Goal: Task Accomplishment & Management: Complete application form

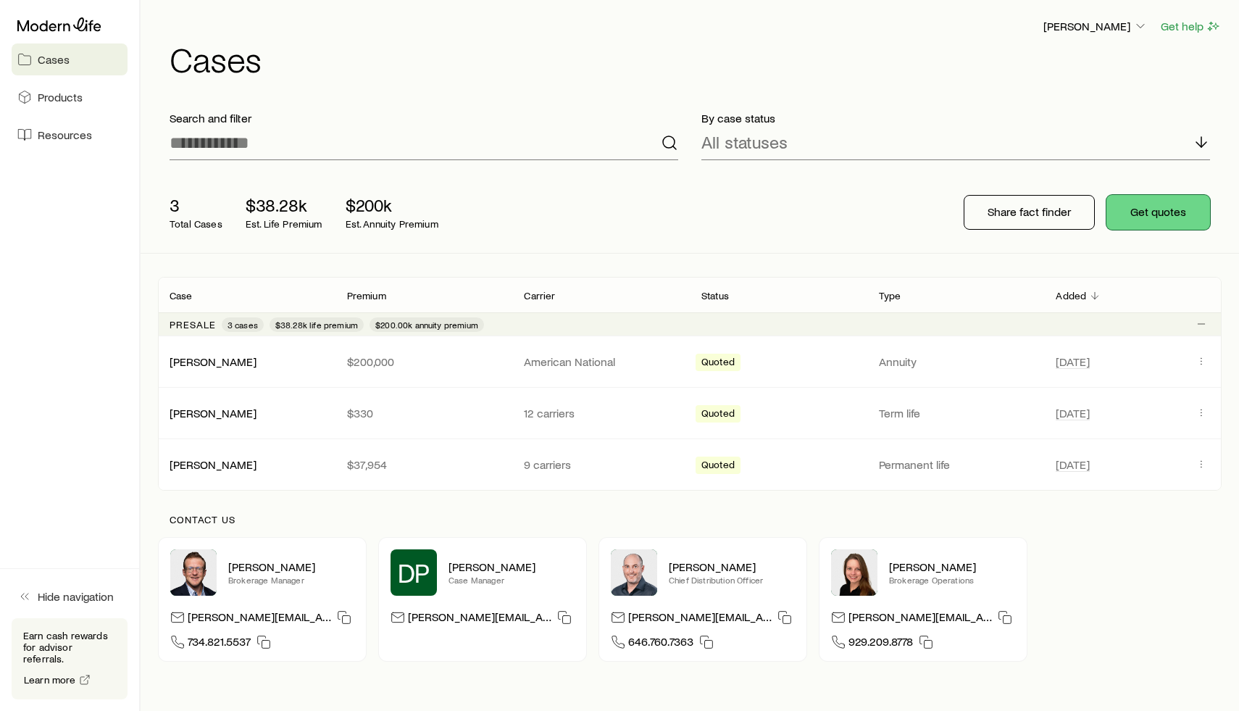
click at [1168, 209] on button "Get quotes" at bounding box center [1158, 212] width 104 height 35
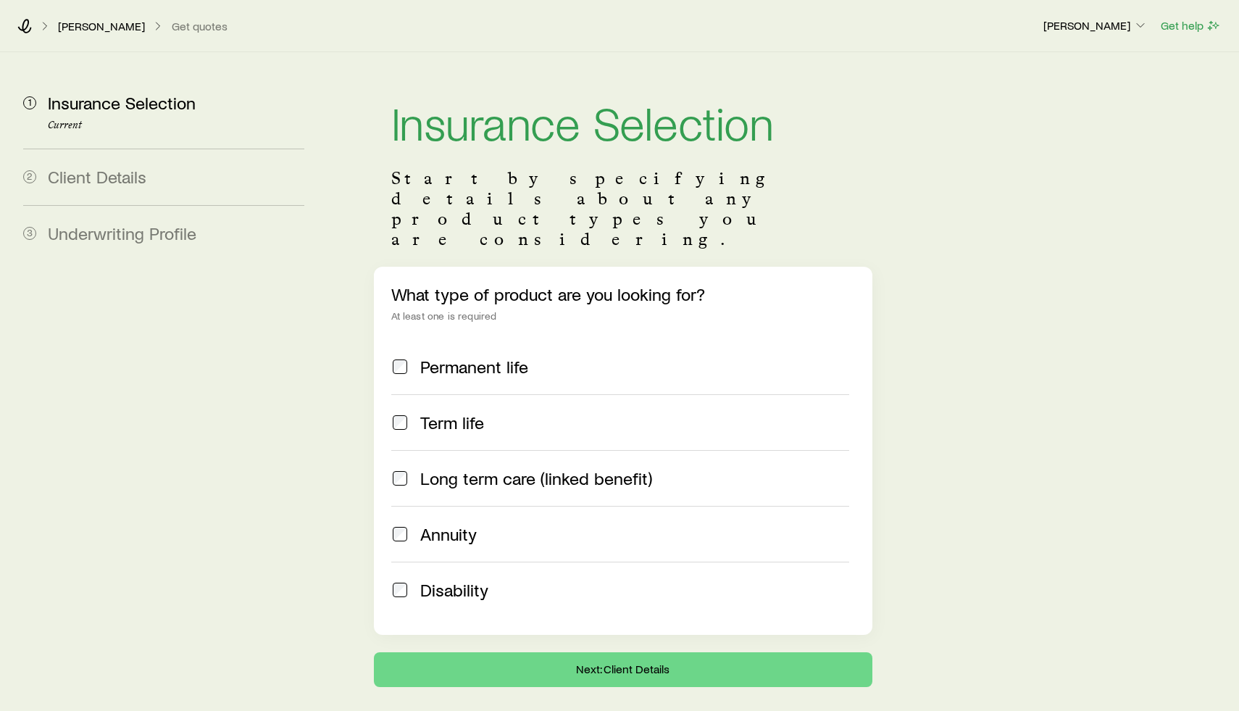
click at [475, 356] on span "Permanent life" at bounding box center [474, 366] width 108 height 20
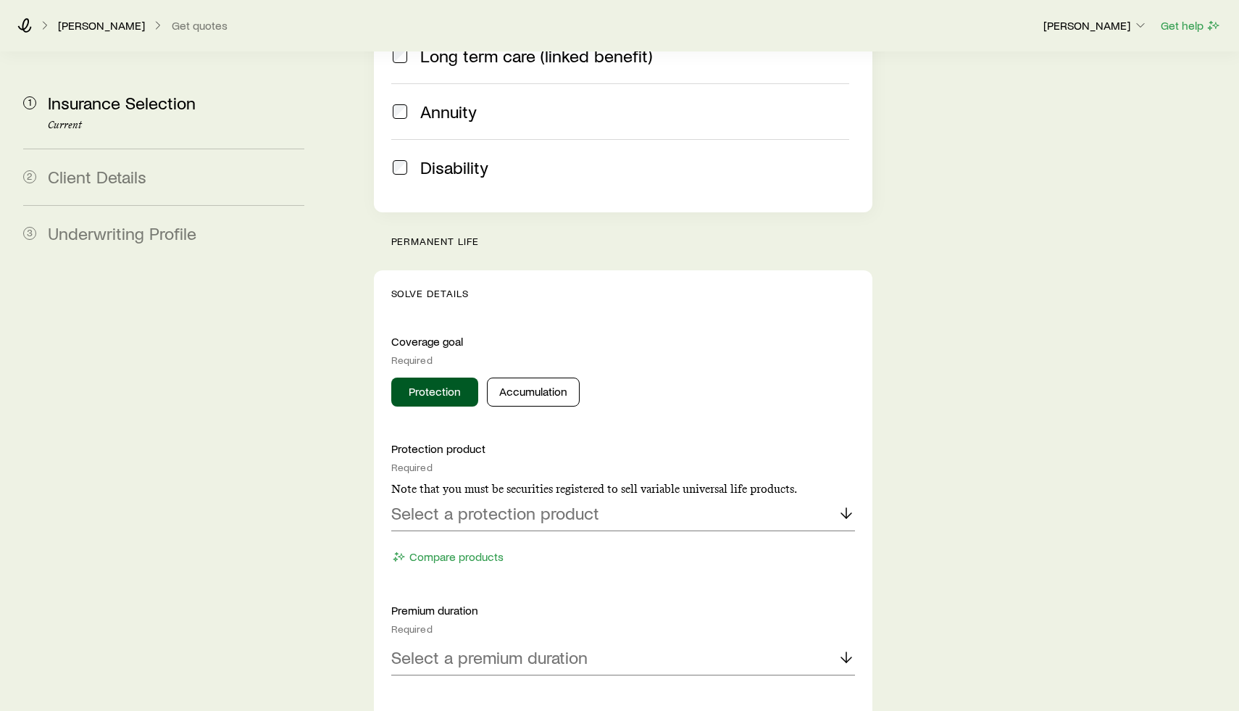
scroll to position [422, 0]
click at [551, 378] on button "Accumulation" at bounding box center [533, 392] width 93 height 29
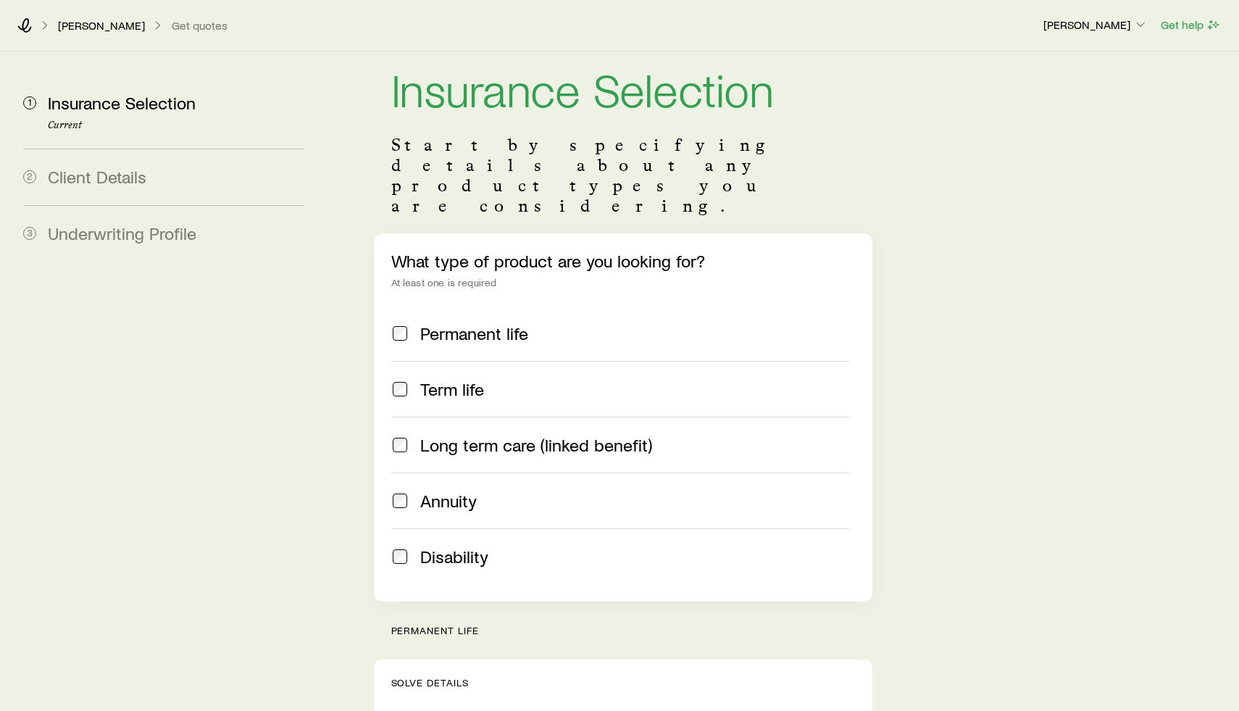
scroll to position [0, 0]
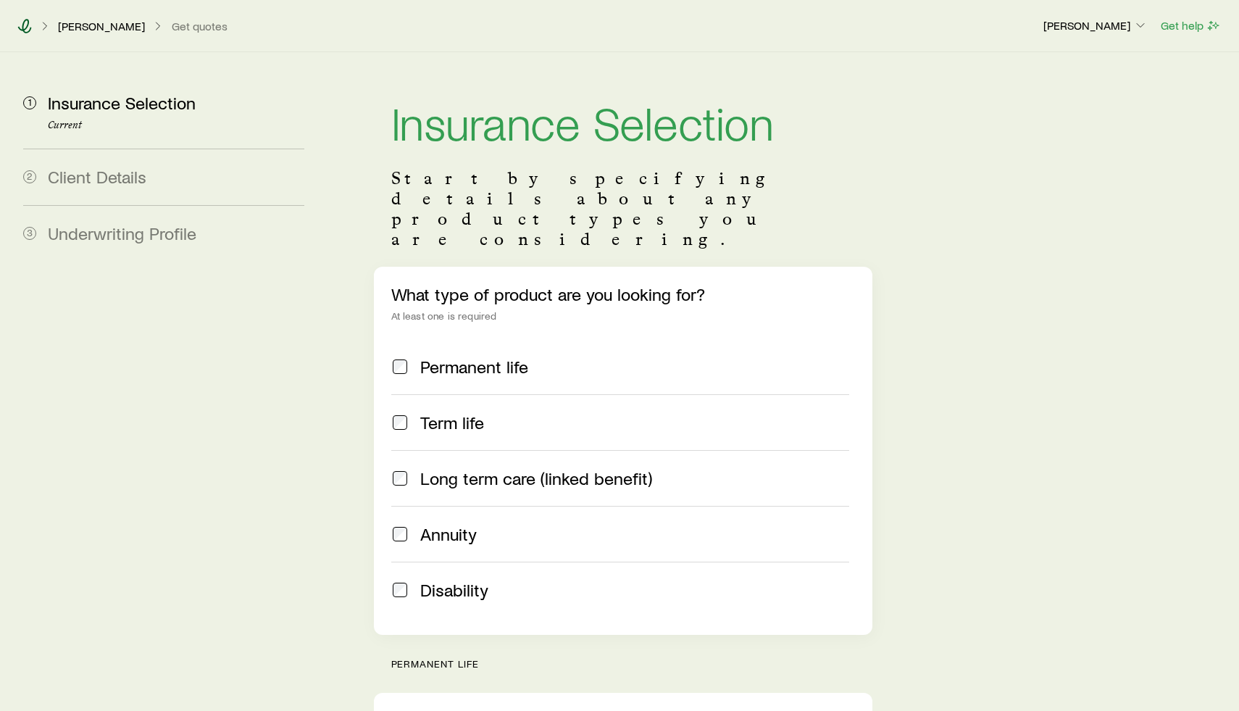
click at [25, 26] on icon at bounding box center [24, 26] width 14 height 14
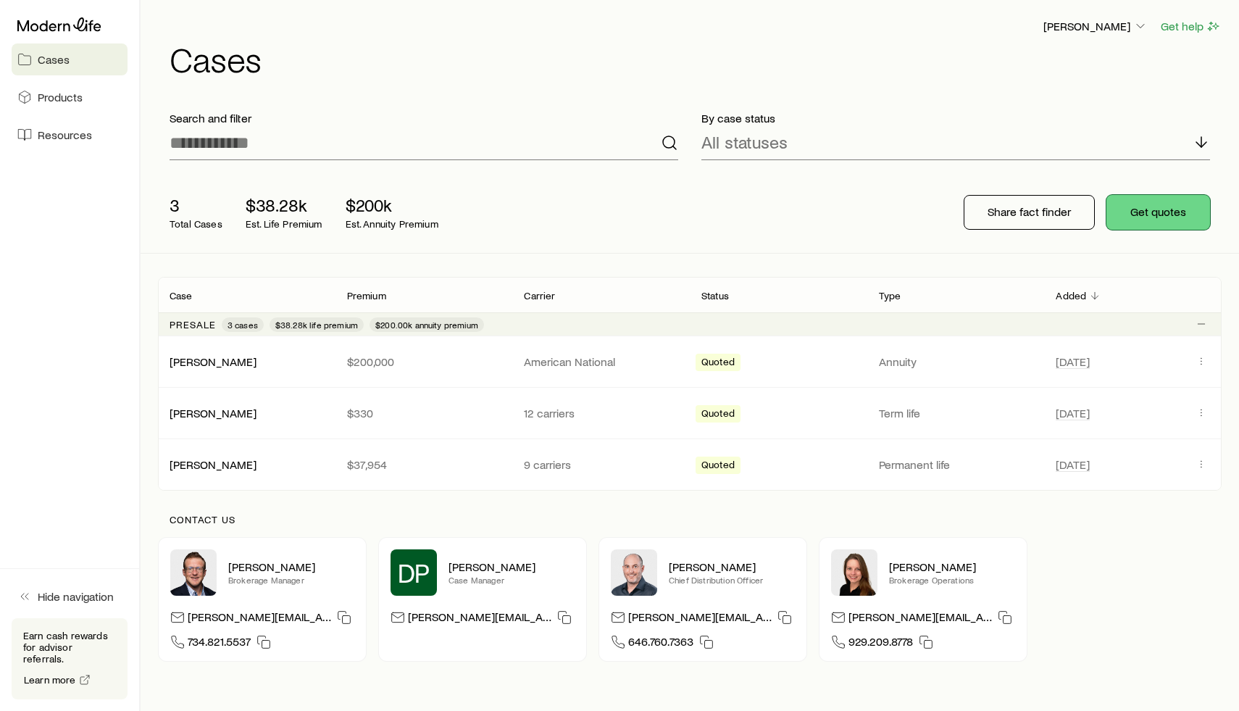
click at [1165, 219] on button "Get quotes" at bounding box center [1158, 212] width 104 height 35
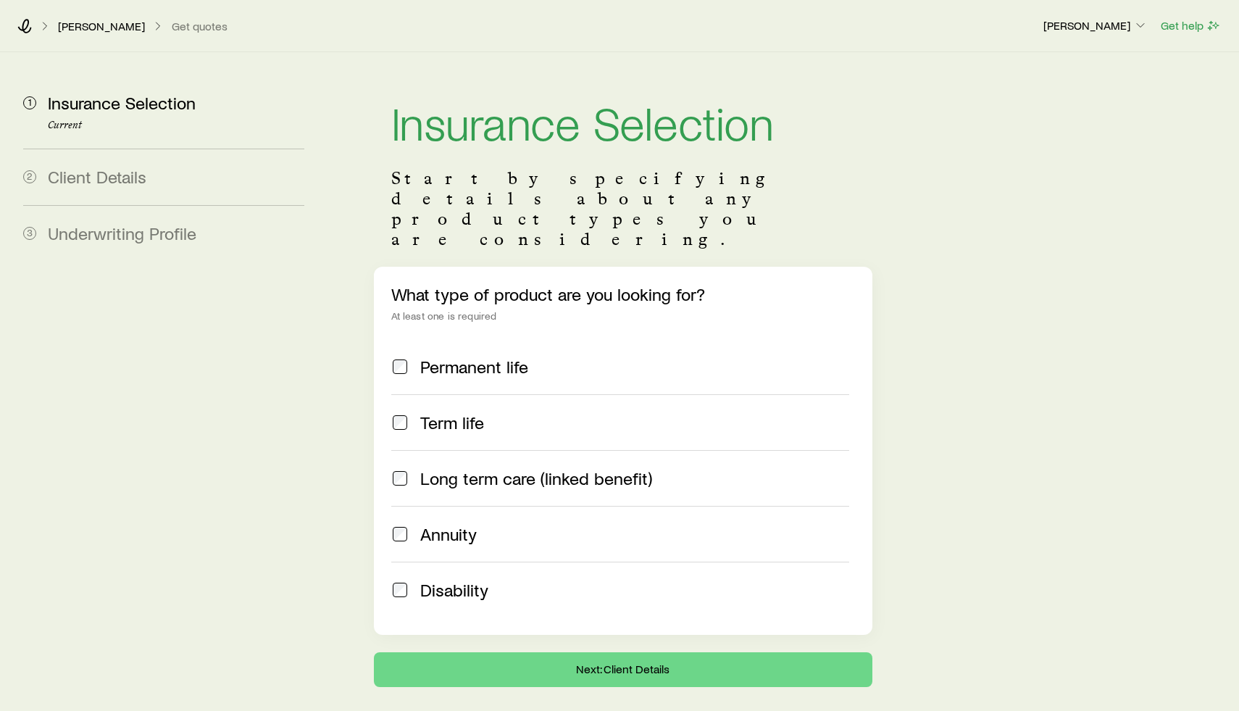
click at [485, 356] on span "Permanent life" at bounding box center [474, 366] width 108 height 20
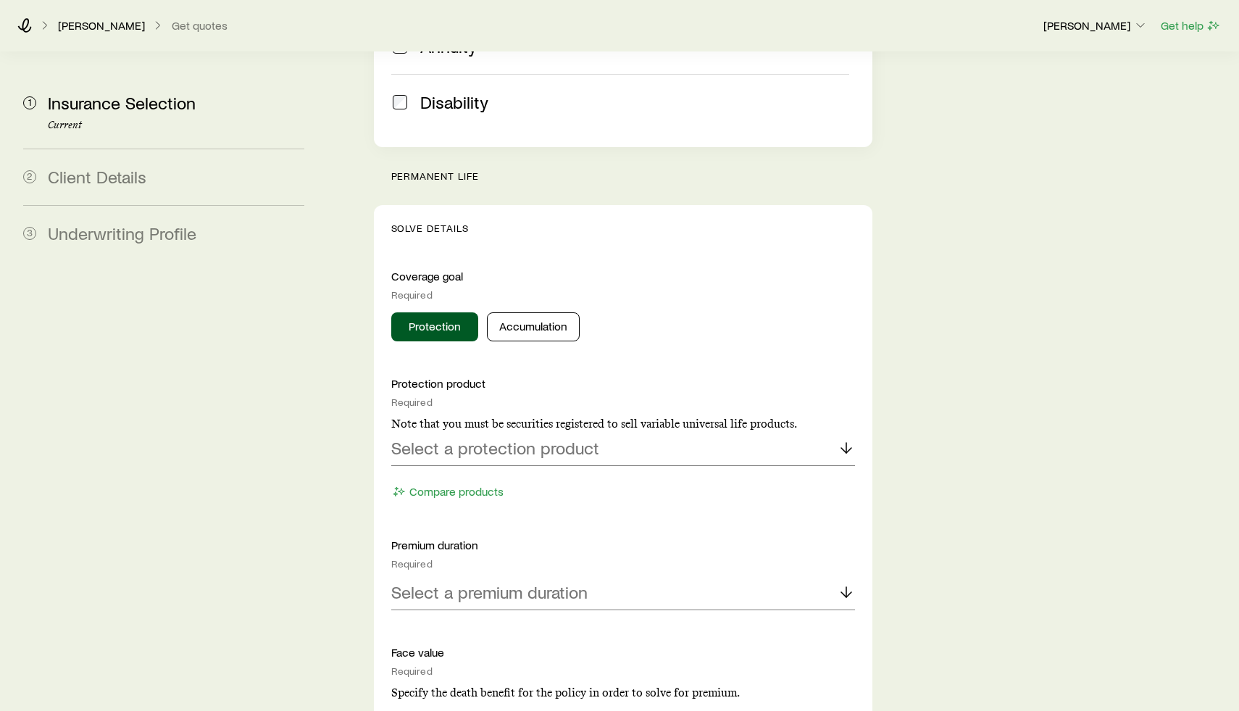
scroll to position [493, 0]
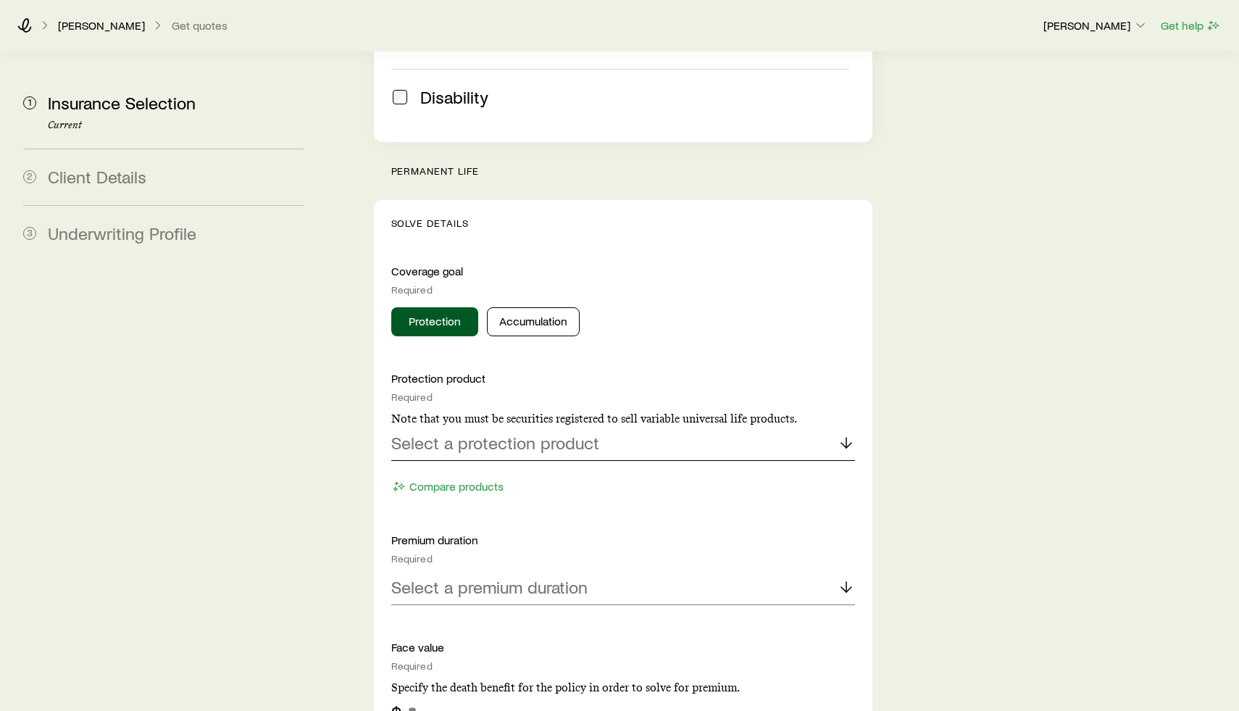
click at [553, 426] on div "Select a protection product" at bounding box center [623, 443] width 464 height 35
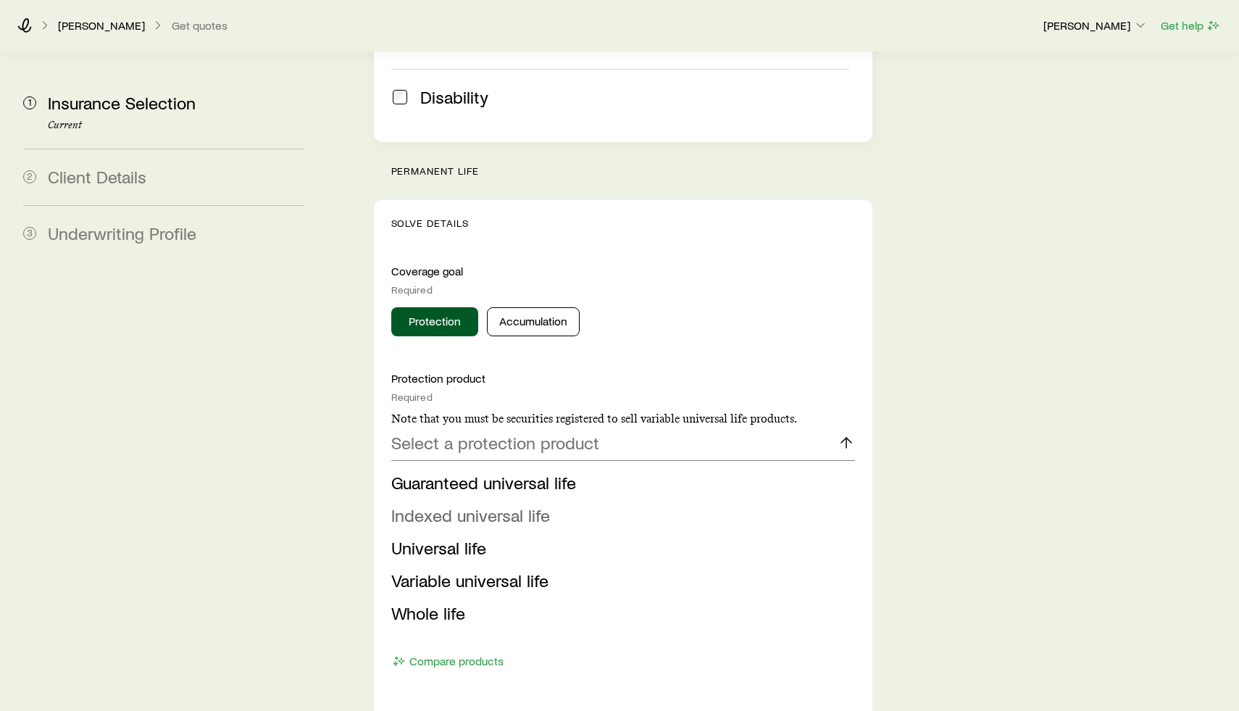
click at [499, 504] on span "Indexed universal life" at bounding box center [470, 514] width 159 height 21
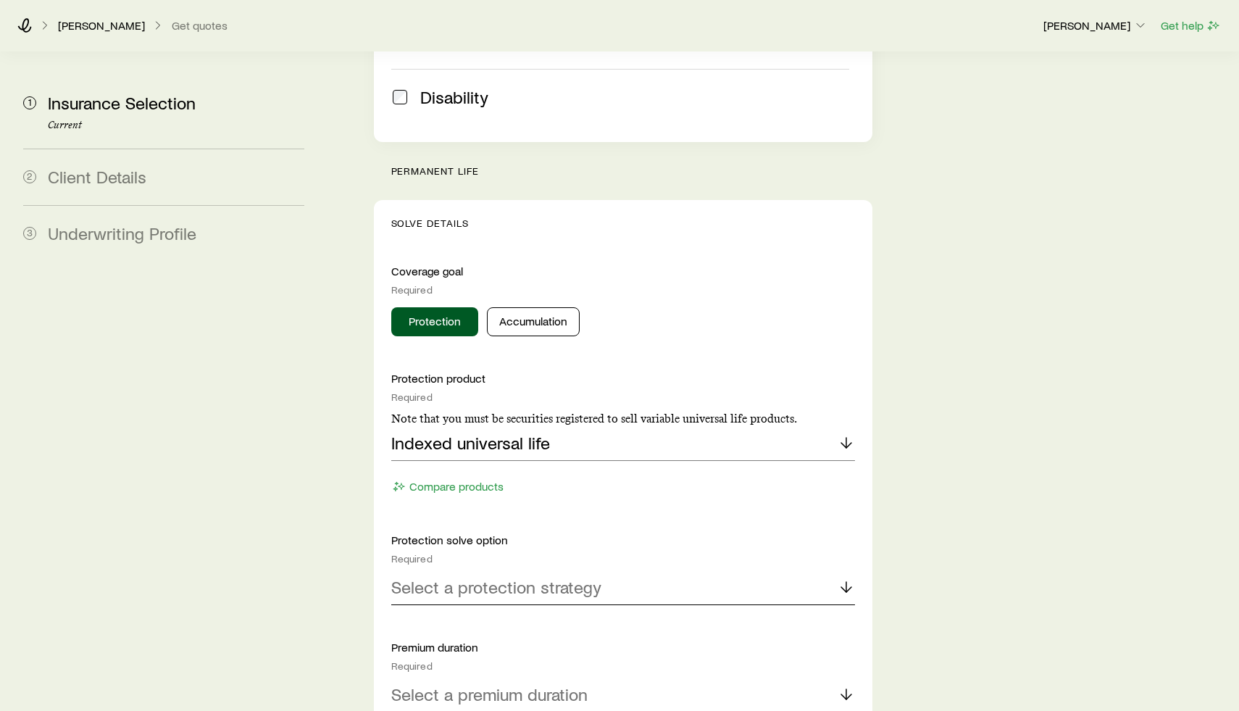
click at [552, 577] on p "Select a protection strategy" at bounding box center [496, 587] width 210 height 20
click at [506, 681] on span "Endow at a specific age" at bounding box center [482, 691] width 182 height 21
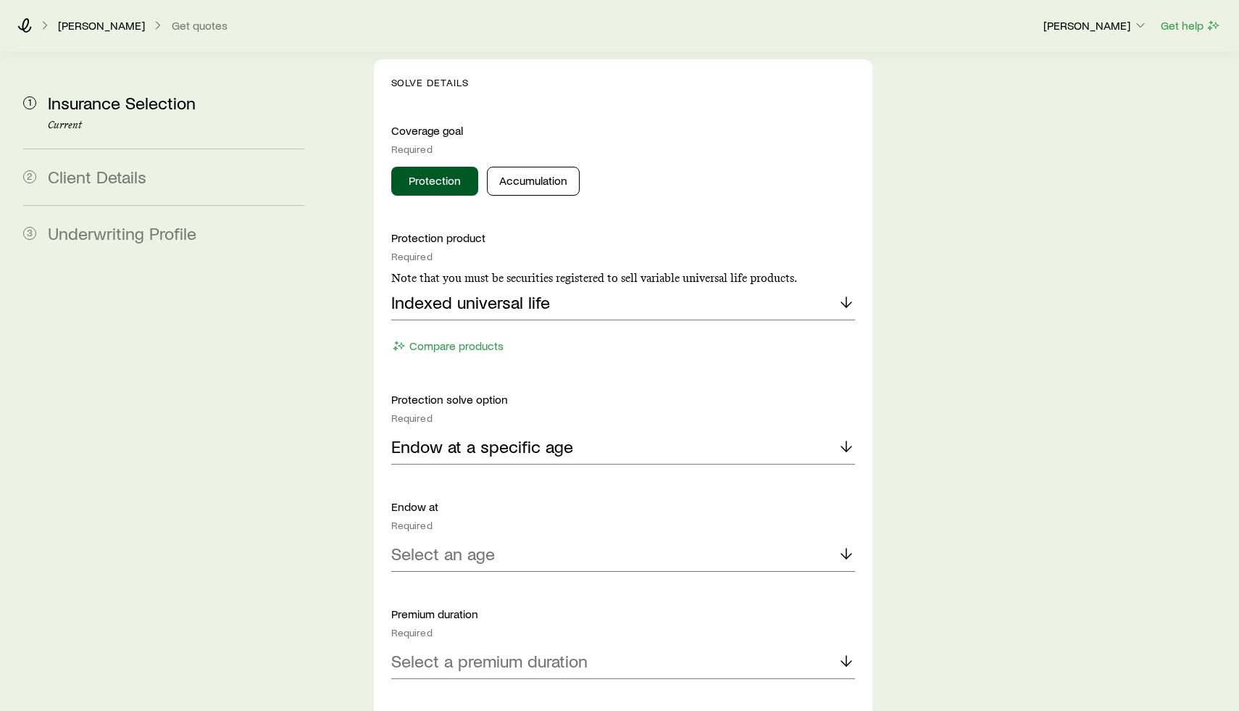
scroll to position [650, 0]
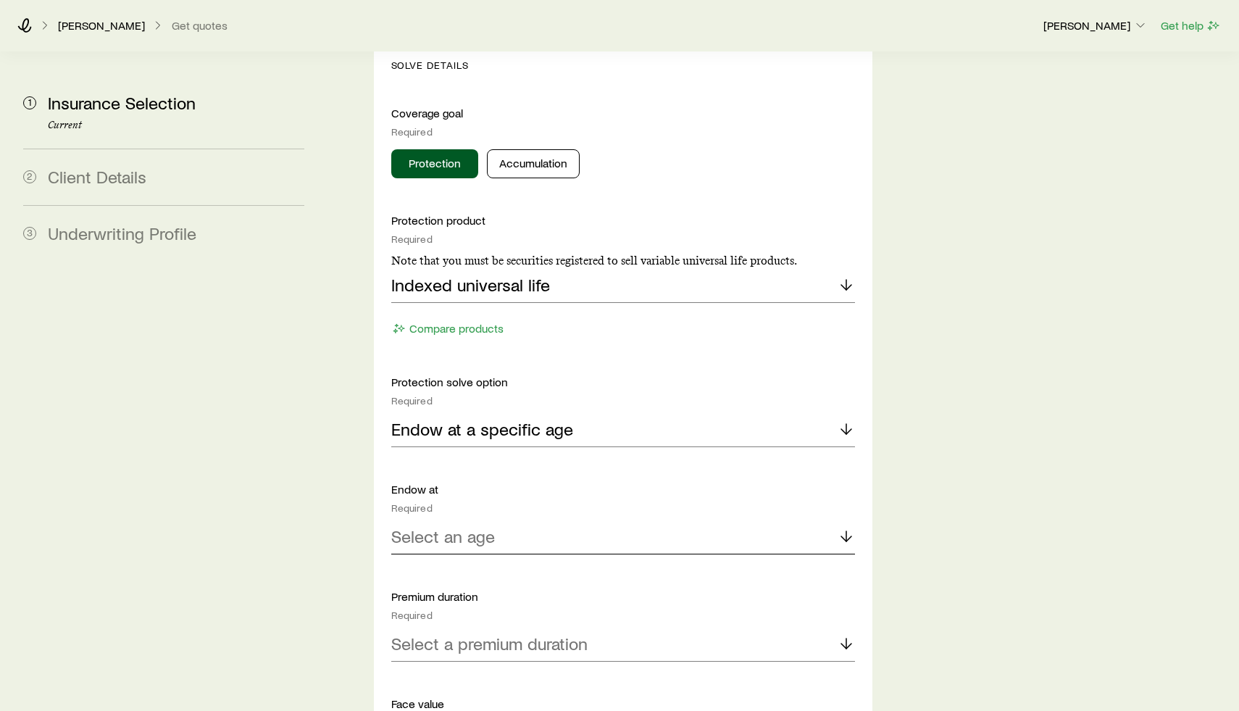
click at [519, 519] on div "Select an age" at bounding box center [623, 536] width 464 height 35
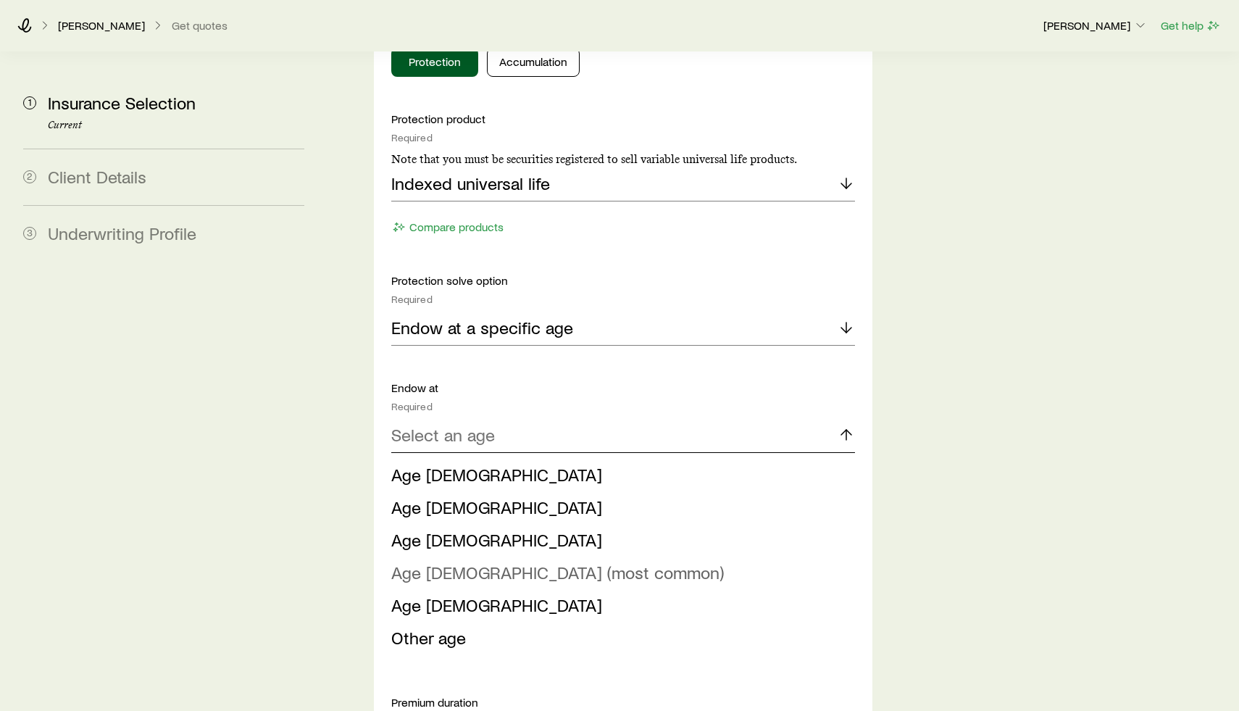
scroll to position [759, 0]
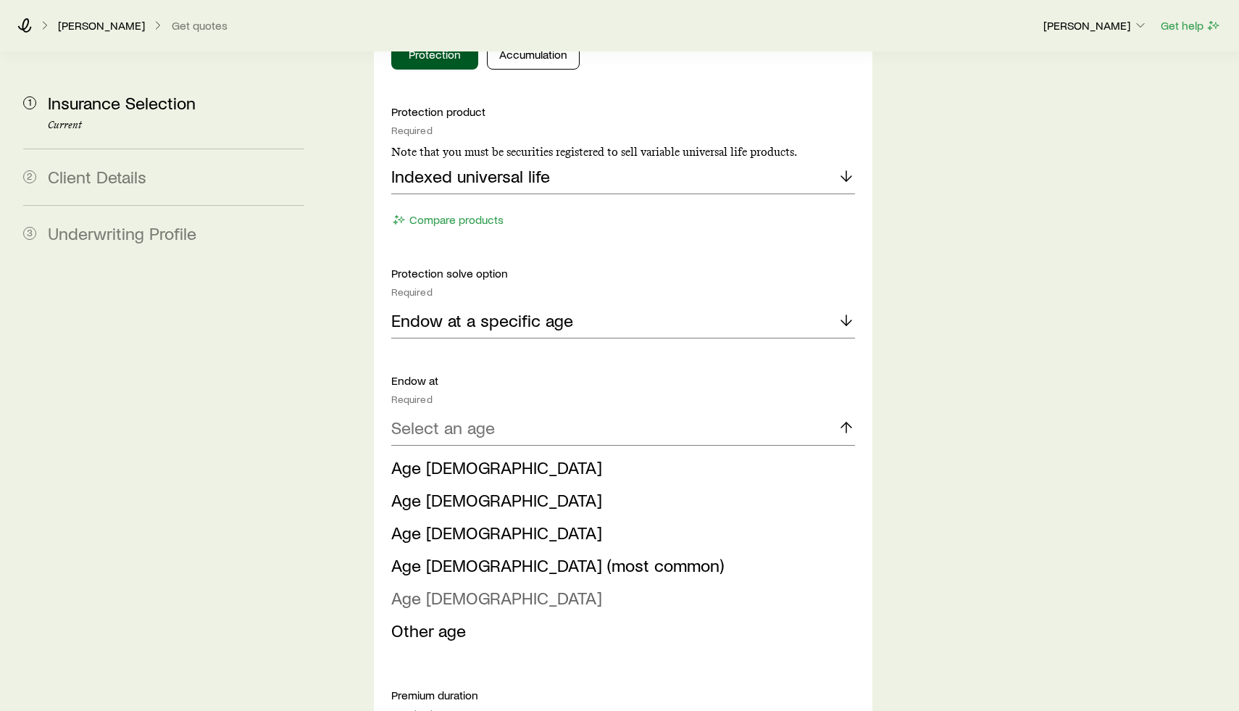
click at [435, 587] on span "Age [DEMOGRAPHIC_DATA]" at bounding box center [496, 597] width 211 height 21
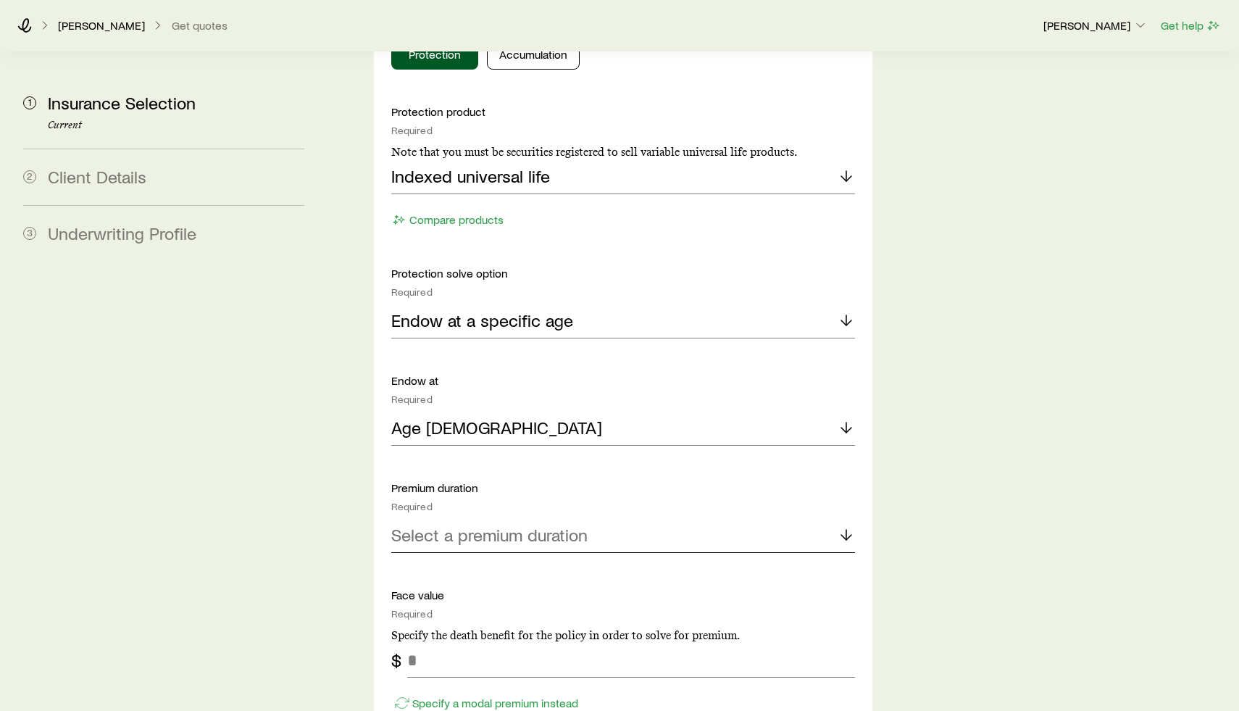
click at [571, 524] on p "Select a premium duration" at bounding box center [489, 534] width 196 height 20
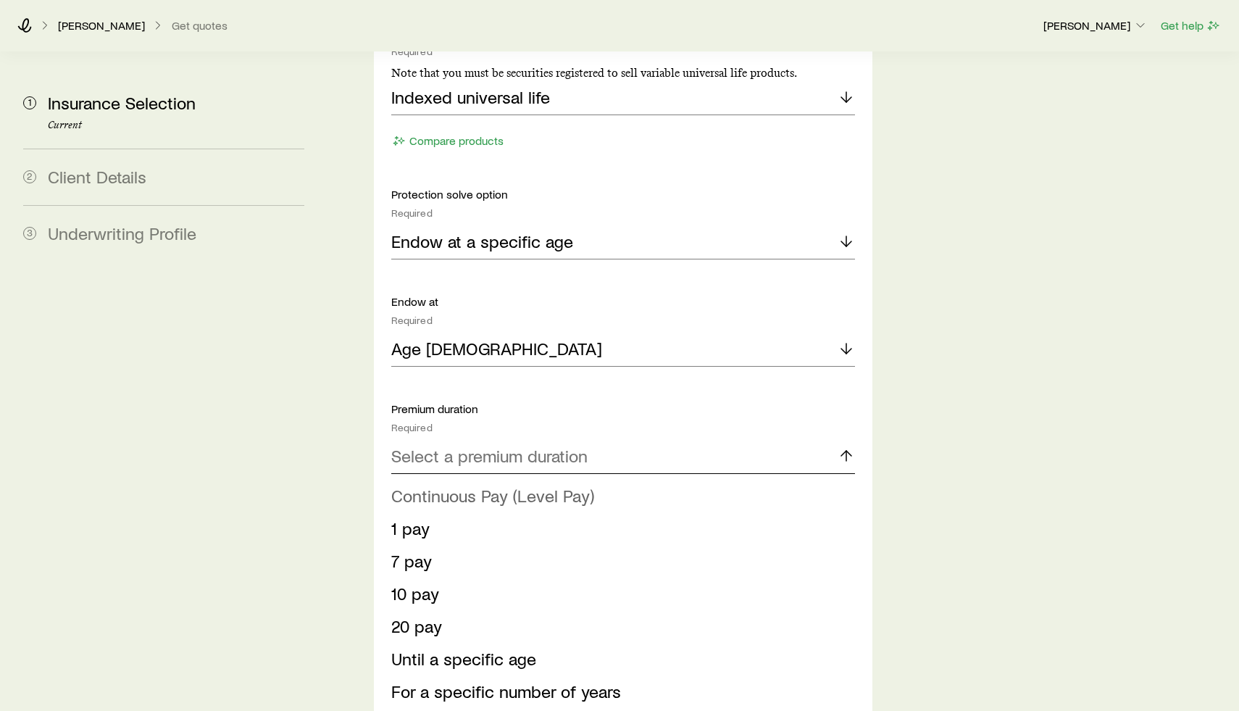
scroll to position [836, 0]
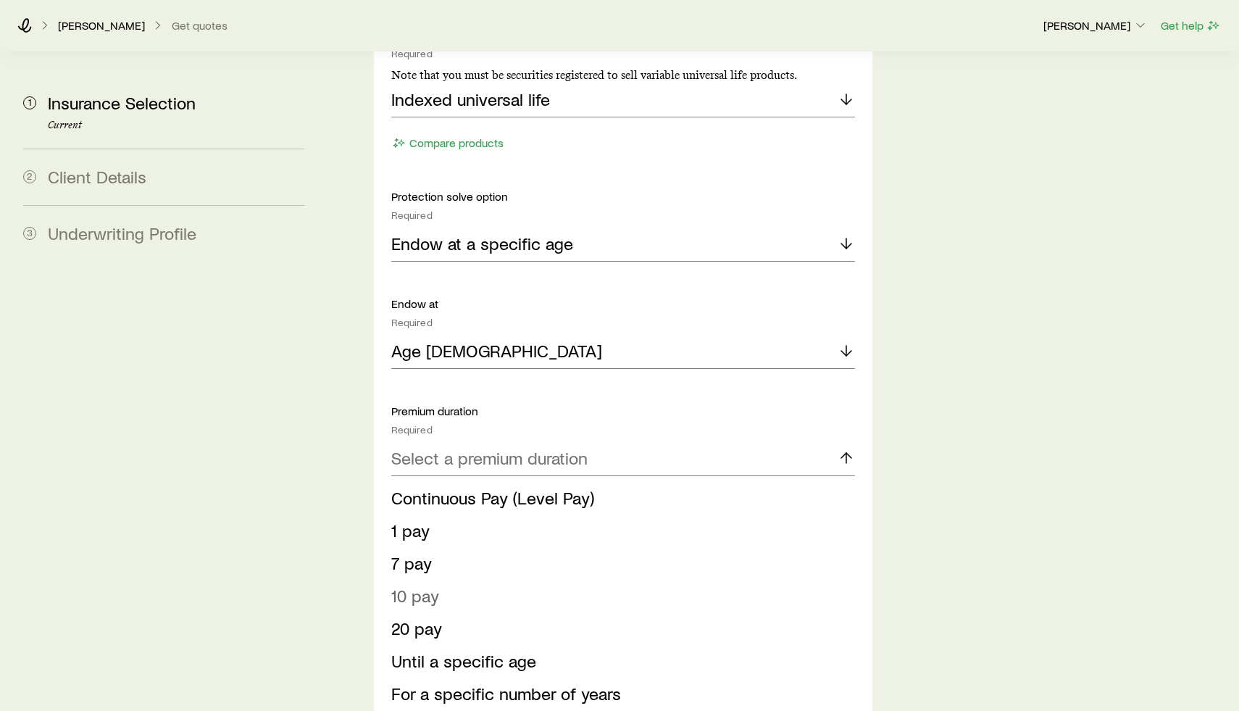
click at [406, 585] on span "10 pay" at bounding box center [415, 595] width 48 height 21
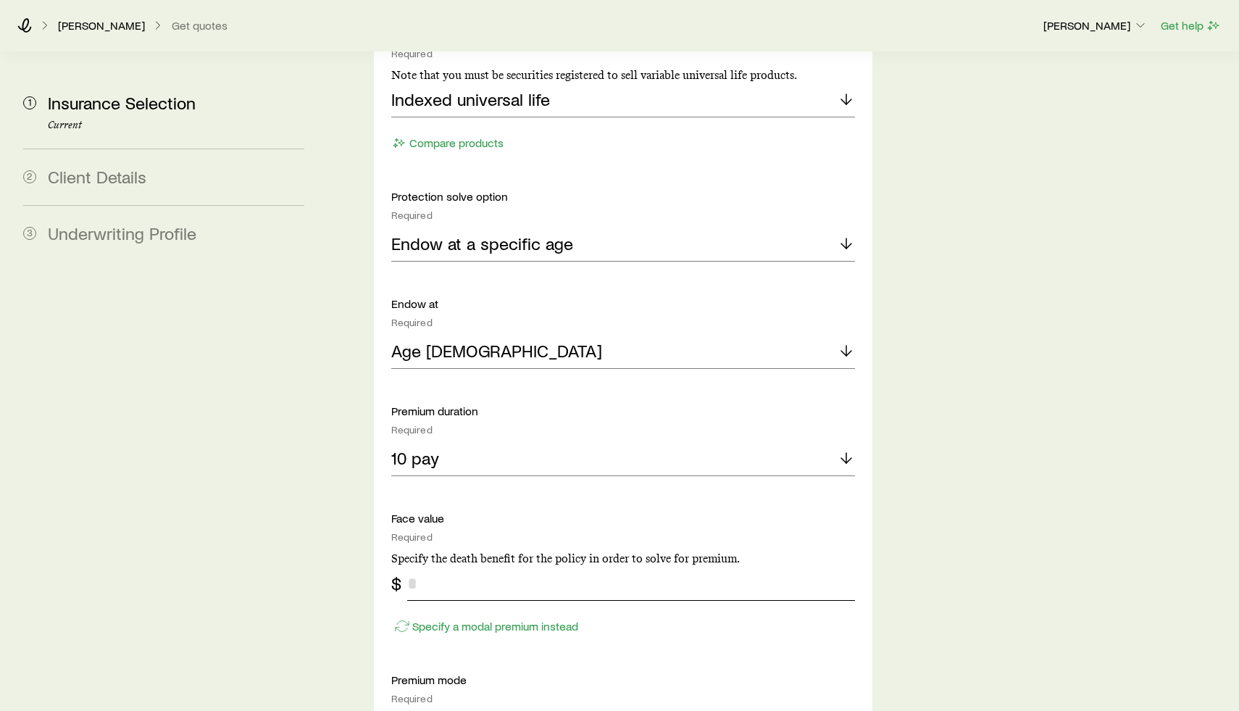
click at [461, 566] on input "tel" at bounding box center [631, 583] width 448 height 35
type input "******"
click at [975, 473] on div "Insurance Selection Start by specifying details about any product types you are…" at bounding box center [780, 416] width 895 height 2400
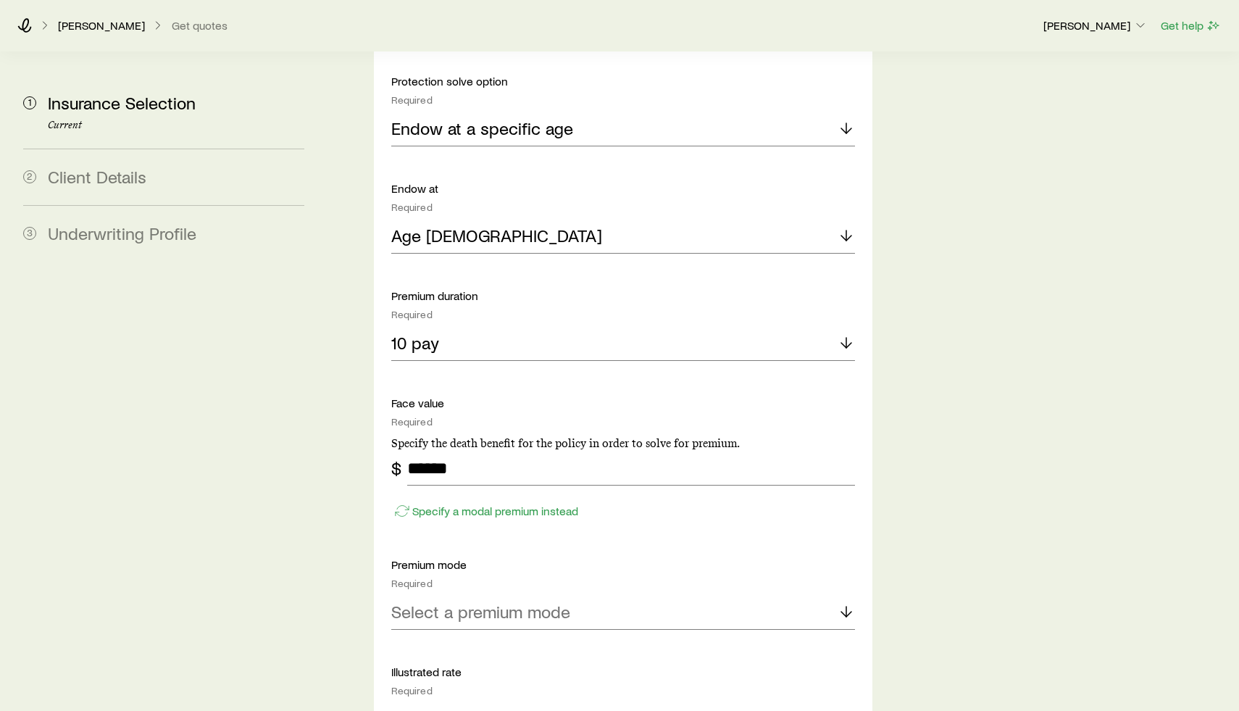
scroll to position [966, 0]
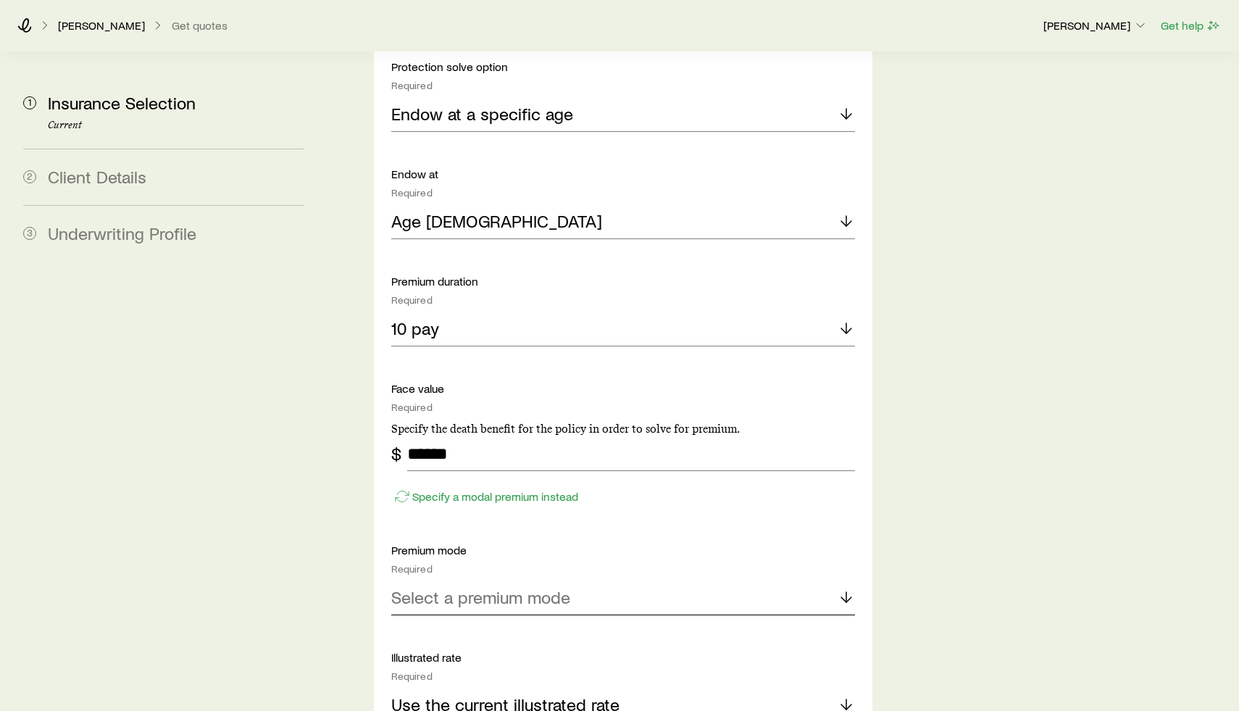
click at [624, 580] on div "Select a premium mode" at bounding box center [623, 597] width 464 height 35
click at [480, 621] on li "Annual" at bounding box center [618, 637] width 455 height 33
click at [1034, 466] on div "Insurance Selection Start by specifying details about any product types you are…" at bounding box center [780, 287] width 895 height 2400
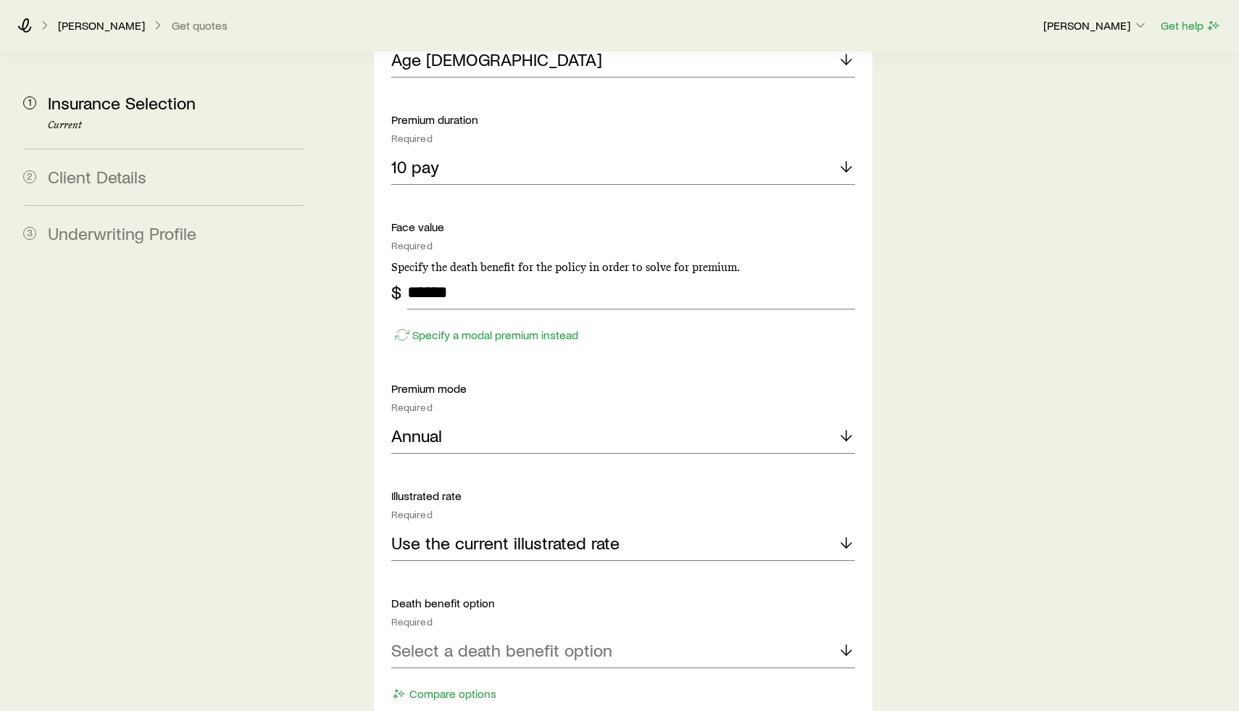
scroll to position [1188, 0]
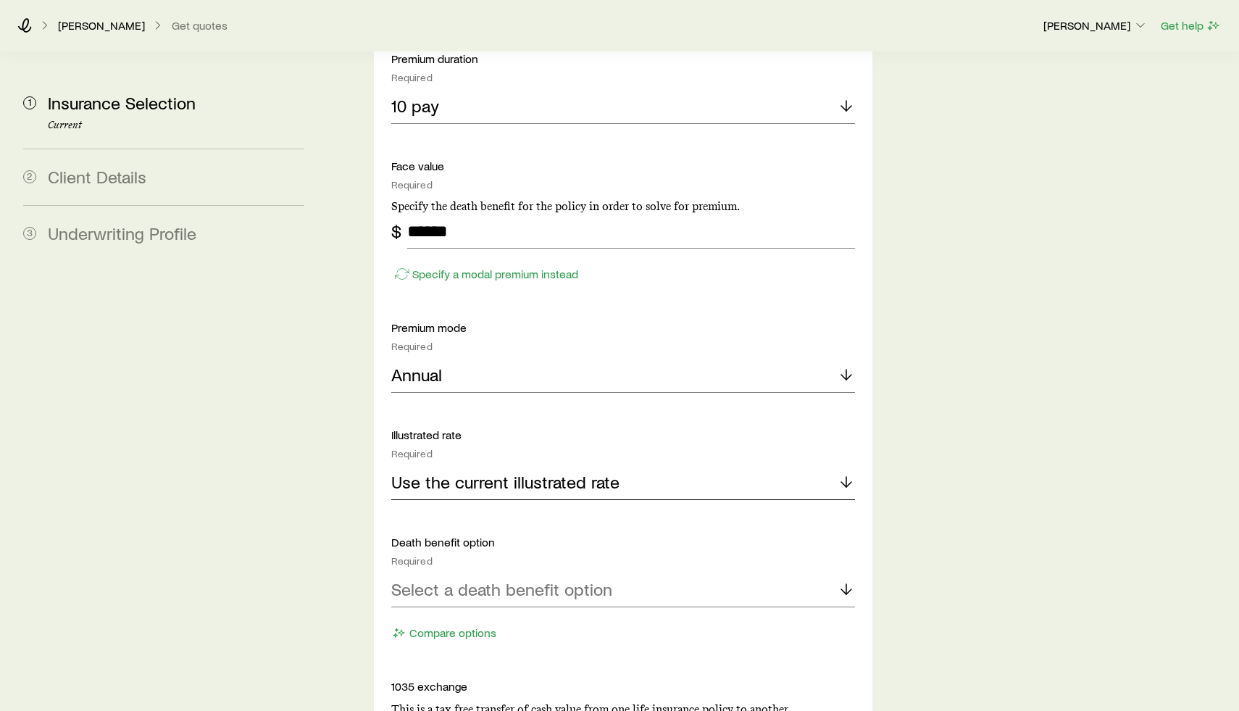
click at [576, 465] on div "Use the current illustrated rate" at bounding box center [623, 482] width 464 height 35
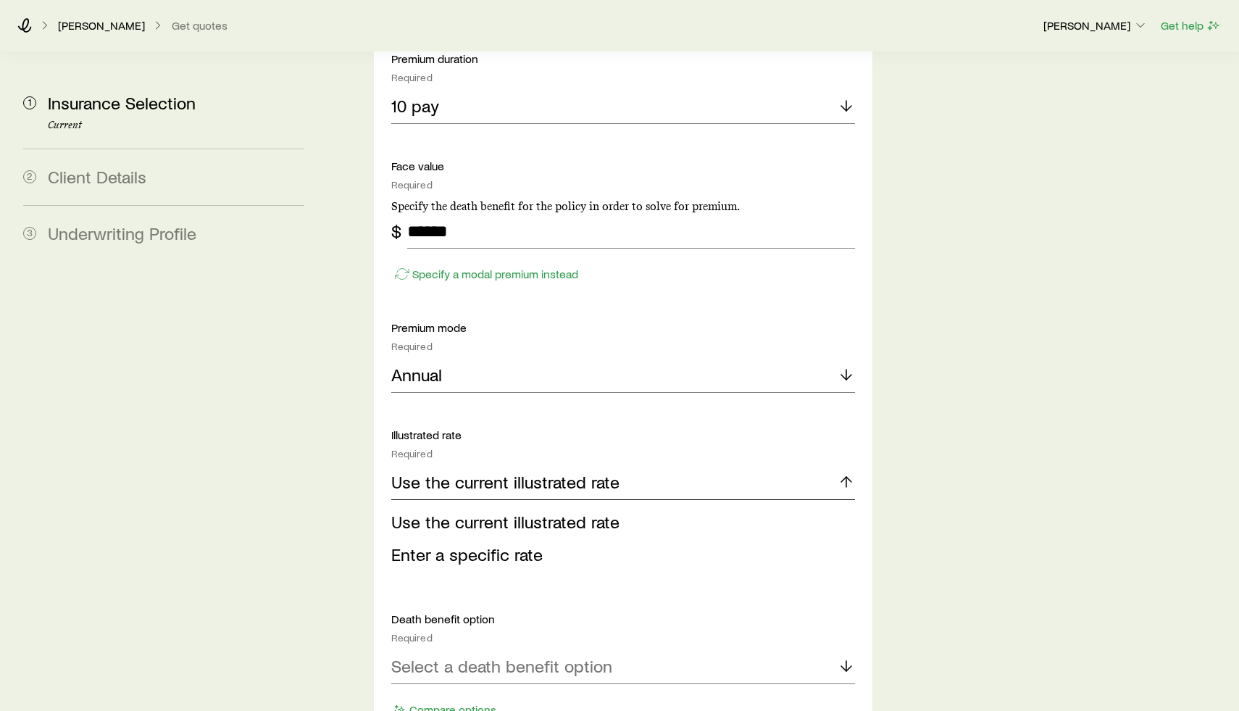
click at [576, 465] on div "Use the current illustrated rate" at bounding box center [623, 482] width 464 height 35
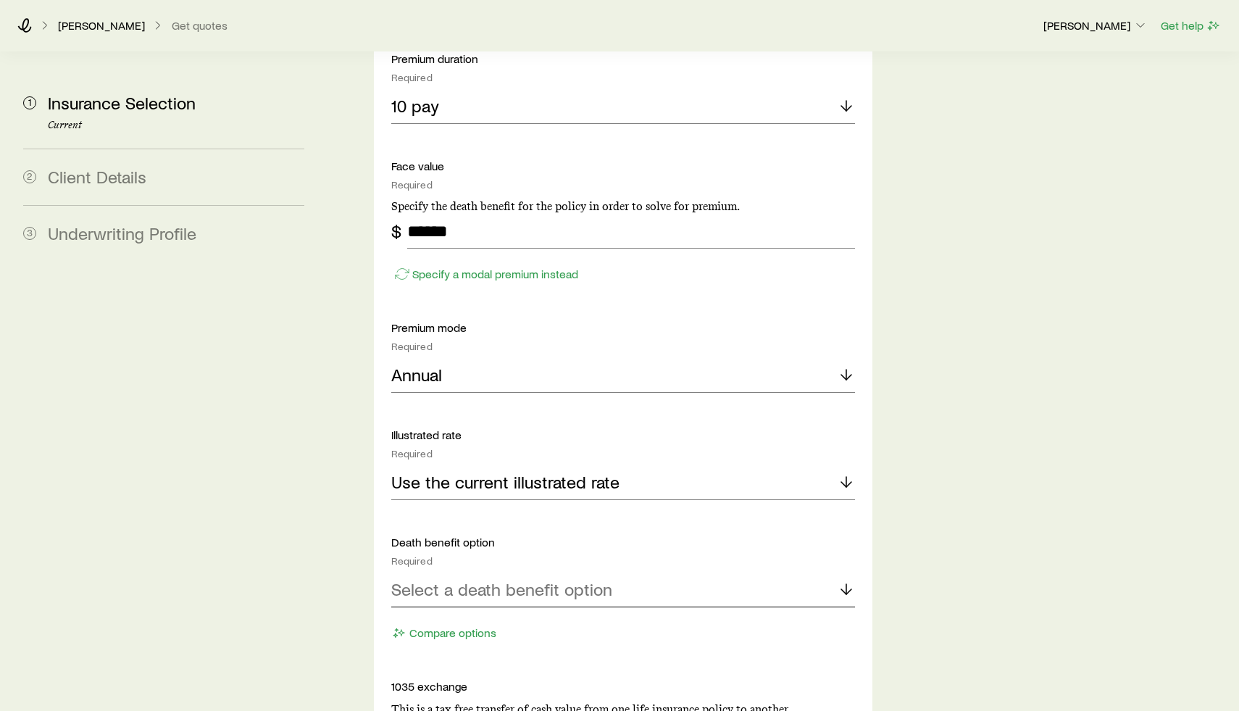
click at [571, 579] on p "Select a death benefit option" at bounding box center [501, 589] width 221 height 20
click at [531, 650] on span "Increasing (Option B)" at bounding box center [469, 660] width 157 height 21
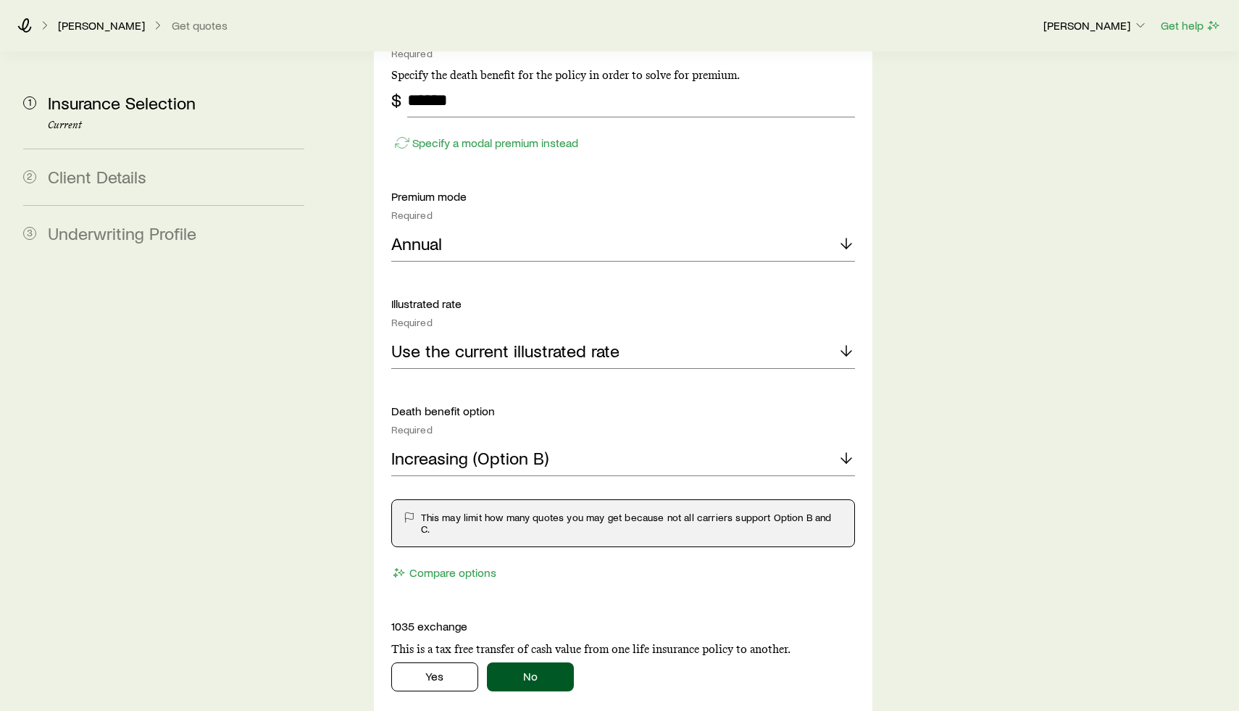
scroll to position [1326, 0]
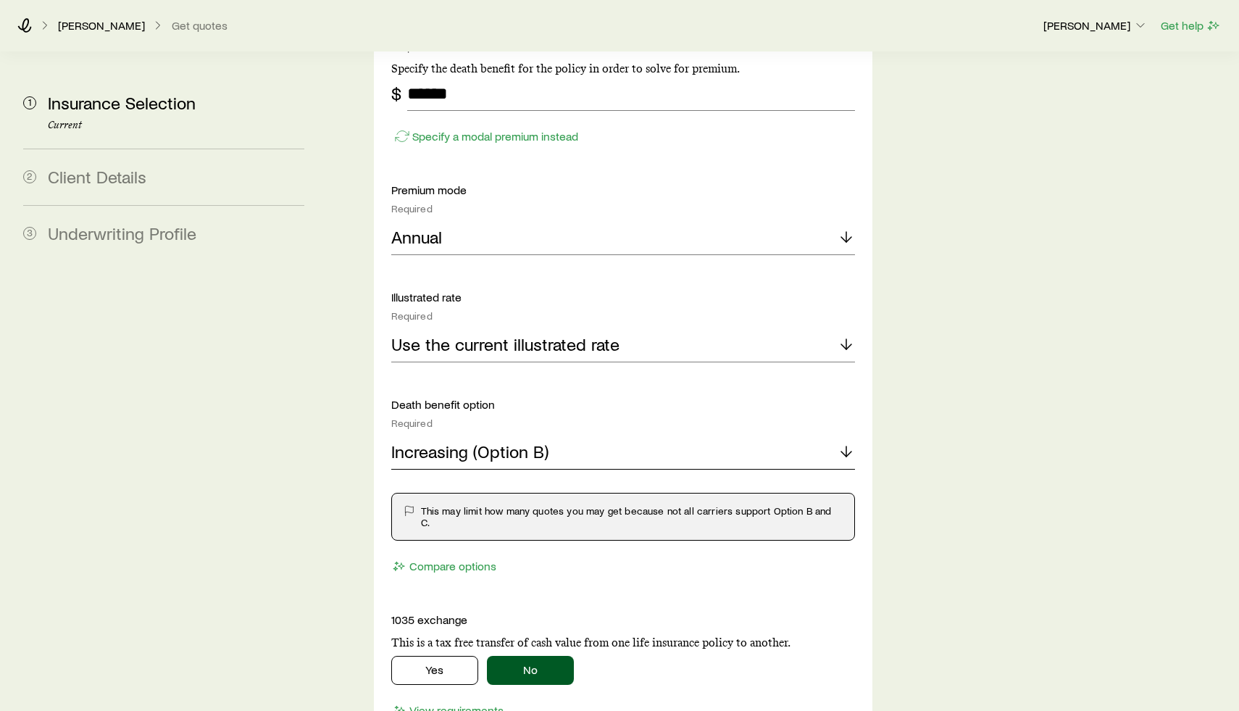
click at [616, 435] on div "Increasing (Option B)" at bounding box center [623, 452] width 464 height 35
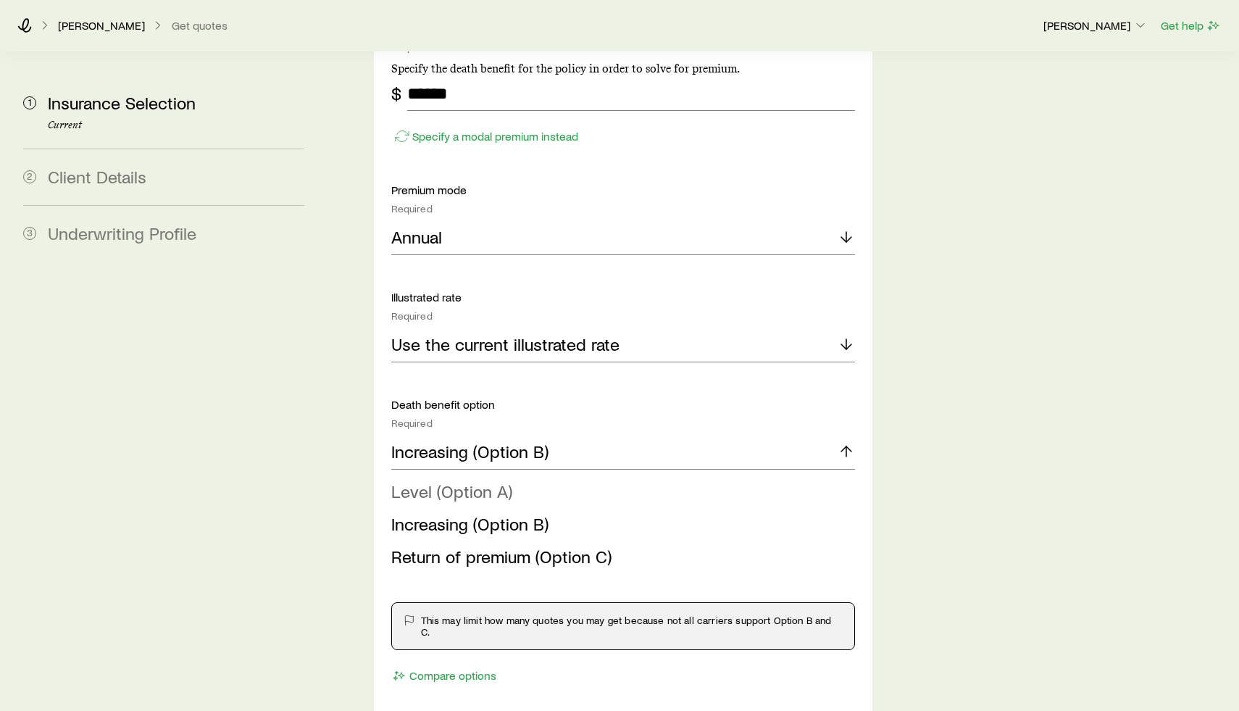
click at [446, 480] on span "Level (Option A)" at bounding box center [451, 490] width 121 height 21
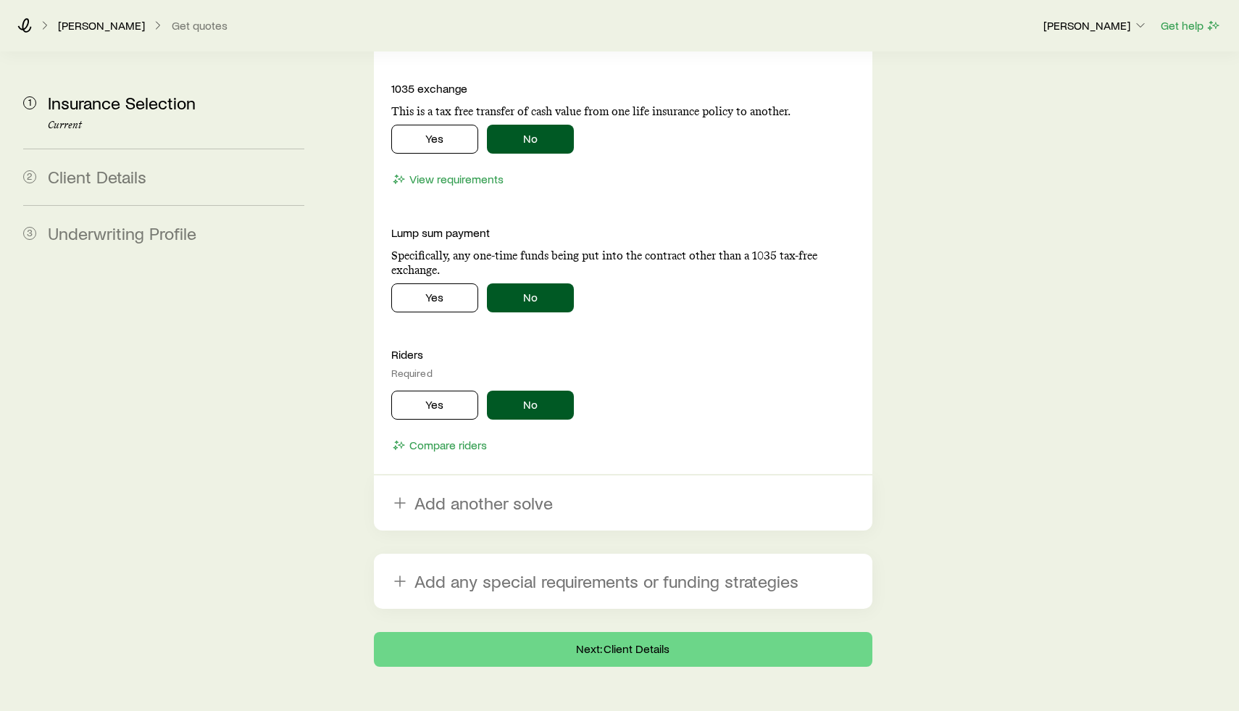
scroll to position [1797, 0]
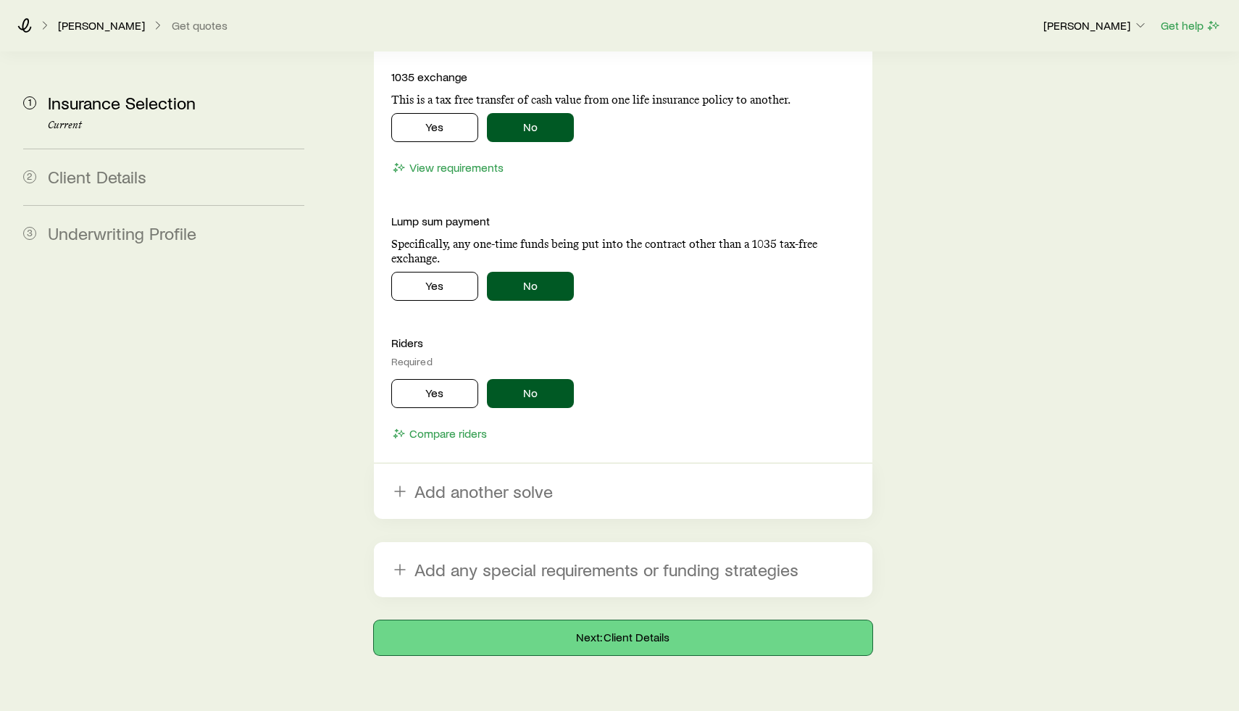
click at [609, 620] on button "Next: Client Details" at bounding box center [623, 637] width 498 height 35
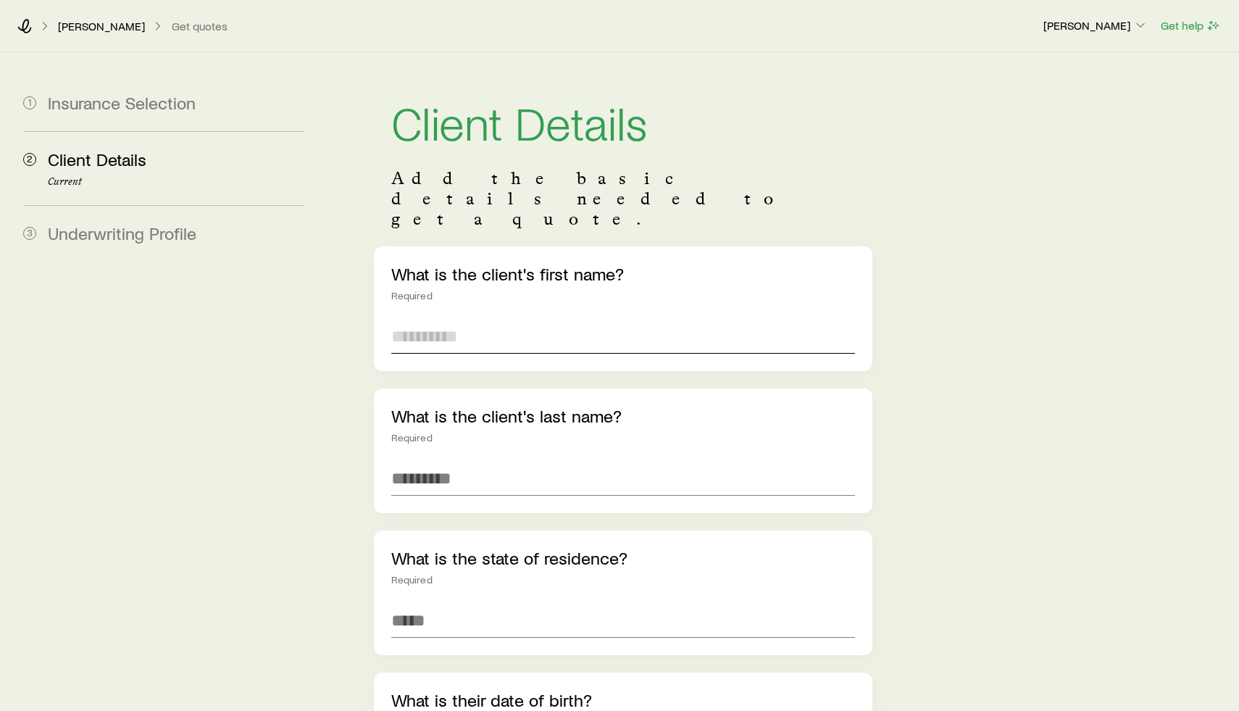
click at [483, 319] on input "text" at bounding box center [623, 336] width 464 height 35
type input "***"
type input "******"
click at [525, 603] on input at bounding box center [623, 620] width 464 height 35
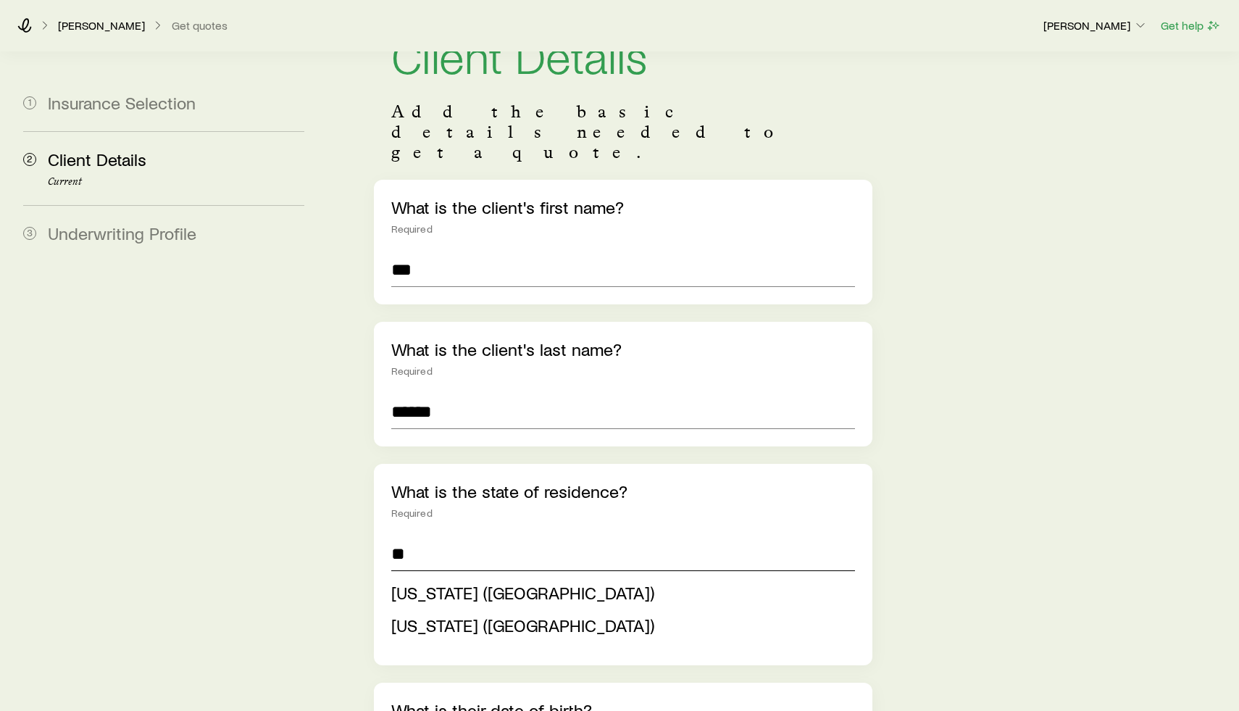
scroll to position [82, 0]
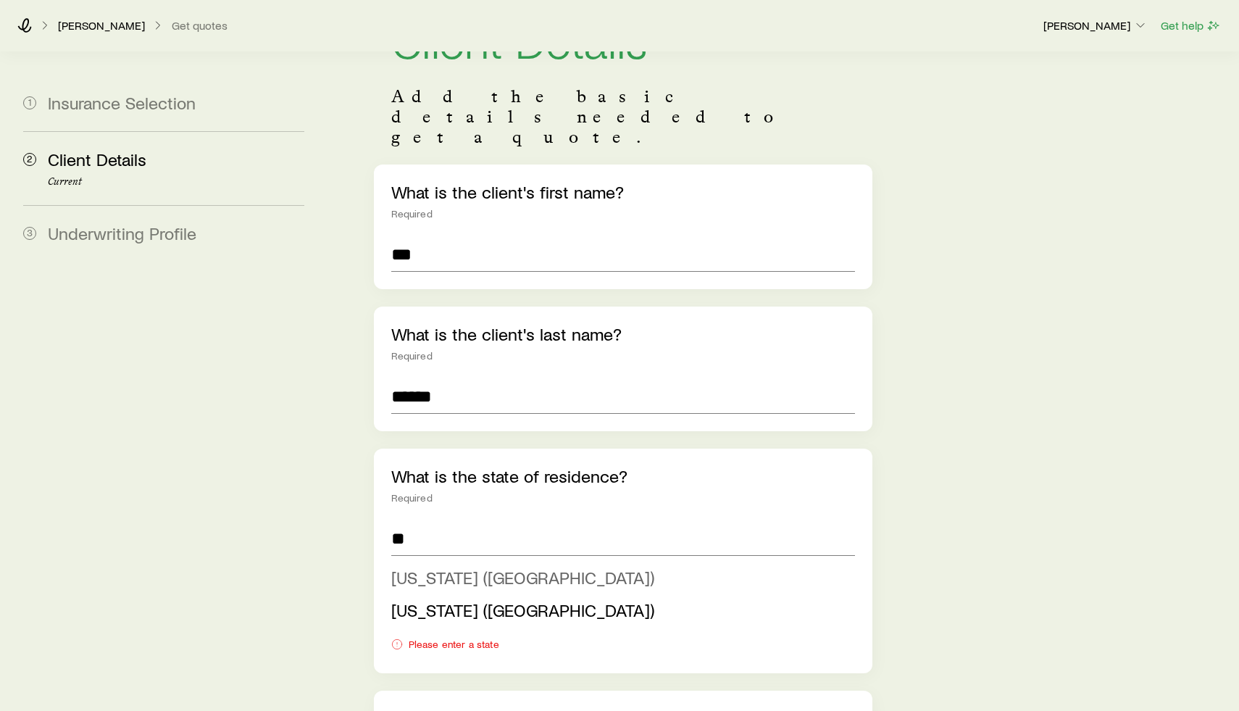
click at [439, 566] on span "[US_STATE] ([GEOGRAPHIC_DATA])" at bounding box center [522, 576] width 263 height 21
type input "**********"
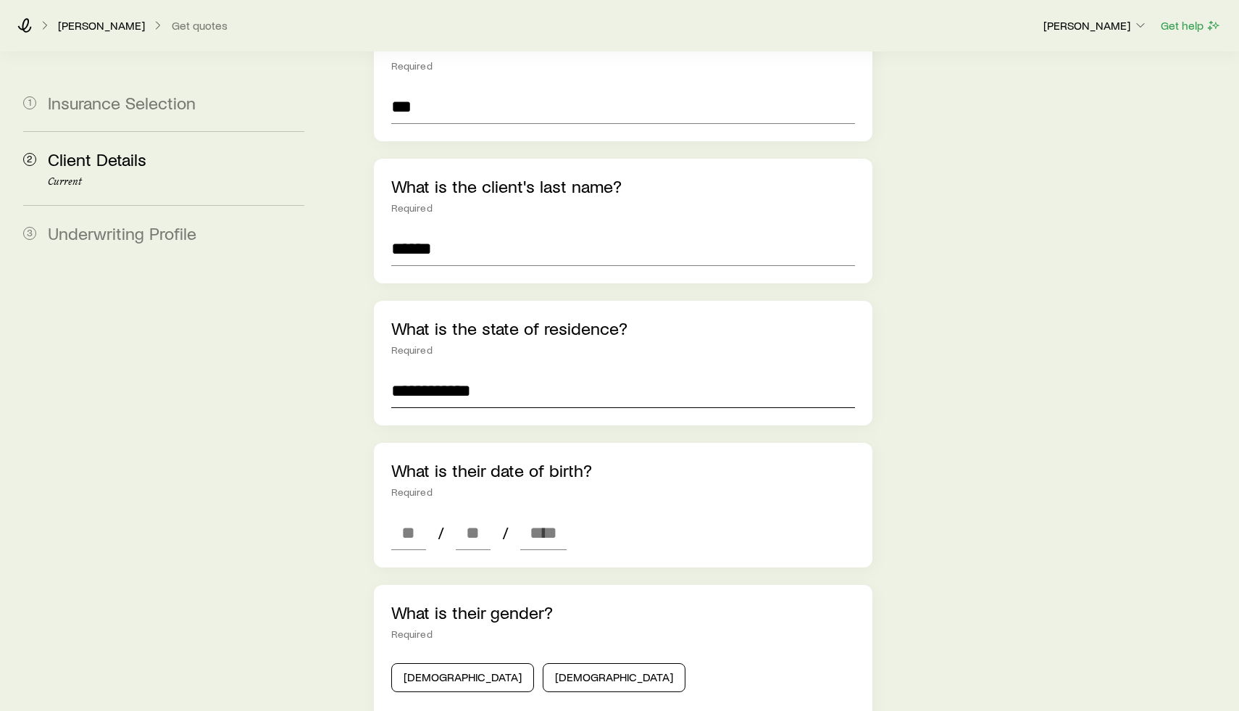
scroll to position [243, 0]
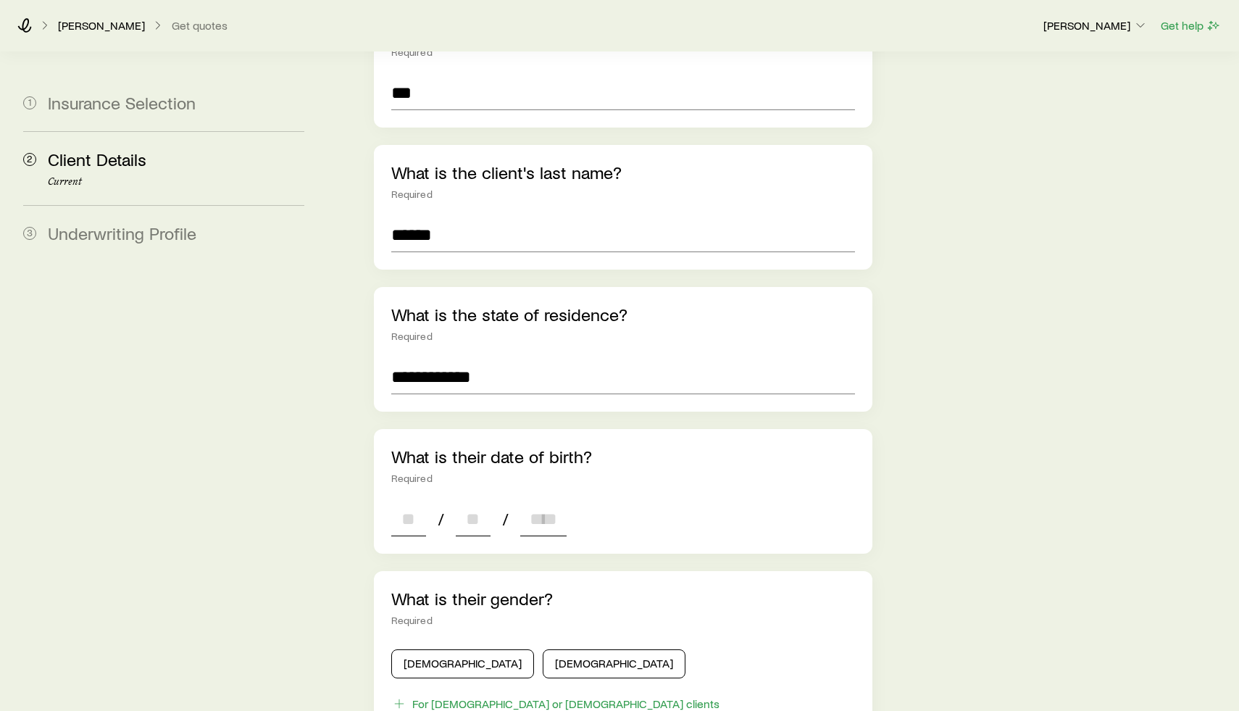
click at [396, 501] on input at bounding box center [408, 518] width 35 height 35
type input "**"
type input "****"
type input "*"
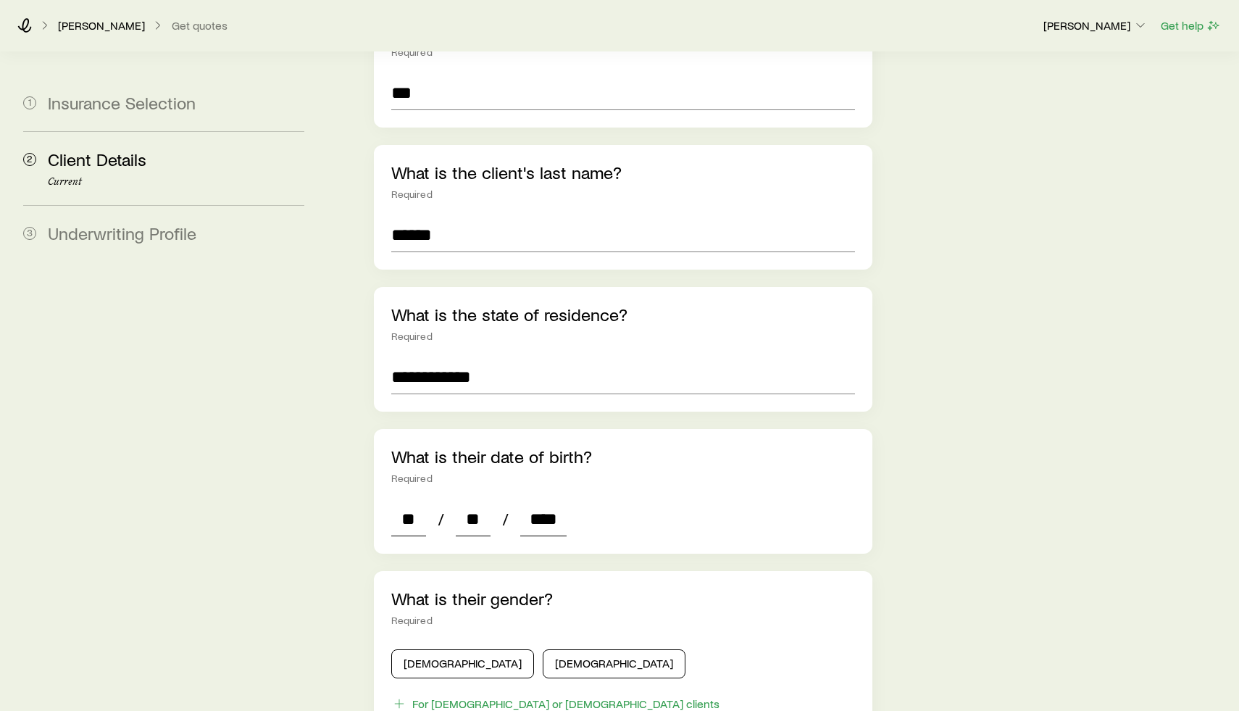
type input "*"
type input "****"
click at [543, 649] on button "[DEMOGRAPHIC_DATA]" at bounding box center [614, 663] width 143 height 29
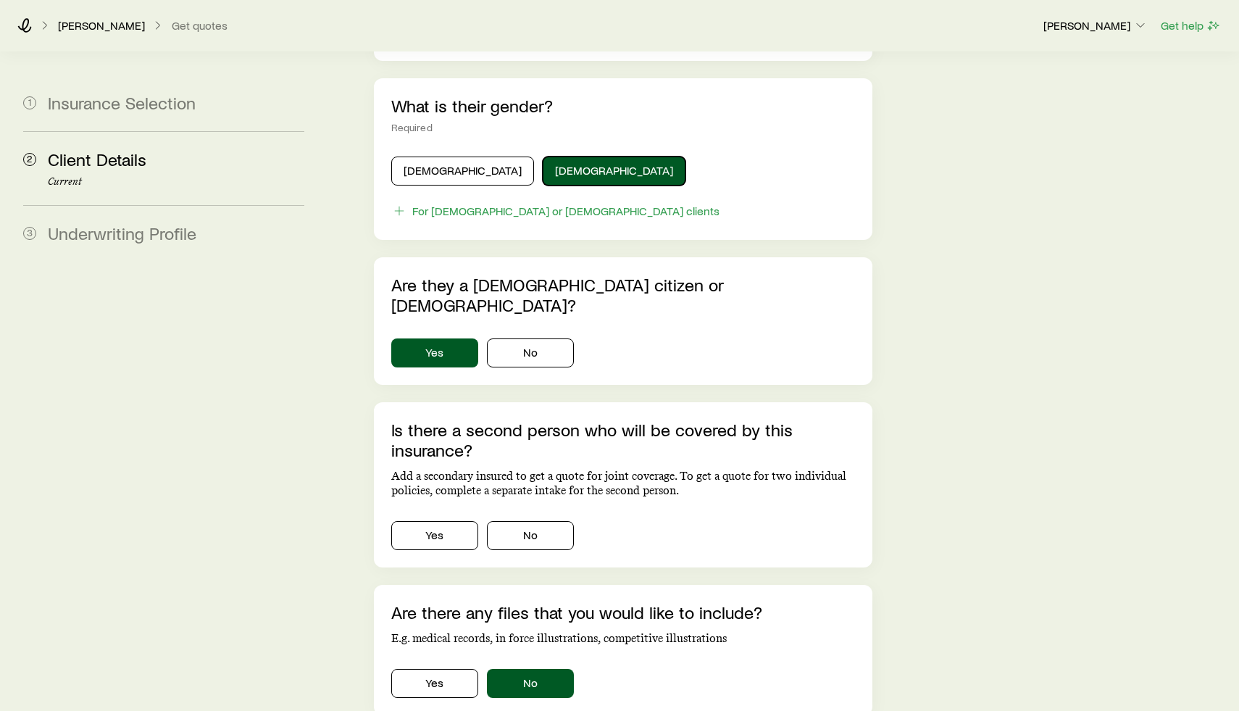
scroll to position [755, 0]
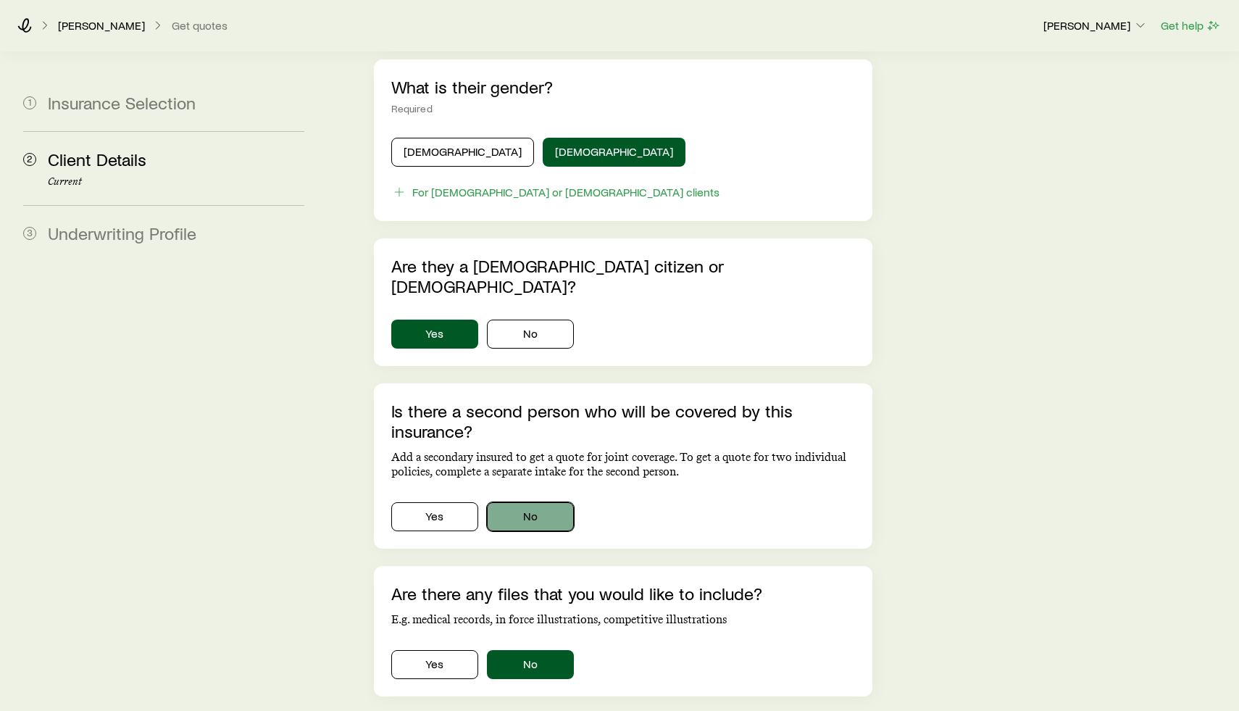
click at [533, 502] on button "No" at bounding box center [530, 516] width 87 height 29
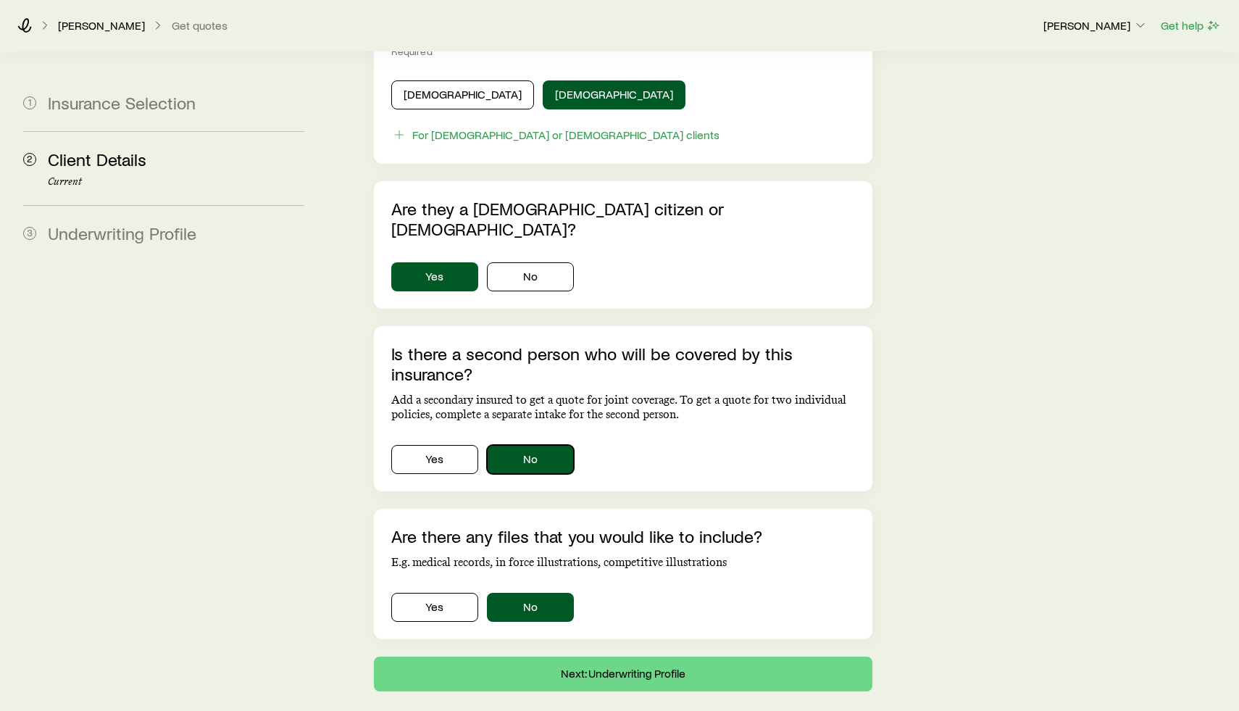
scroll to position [821, 0]
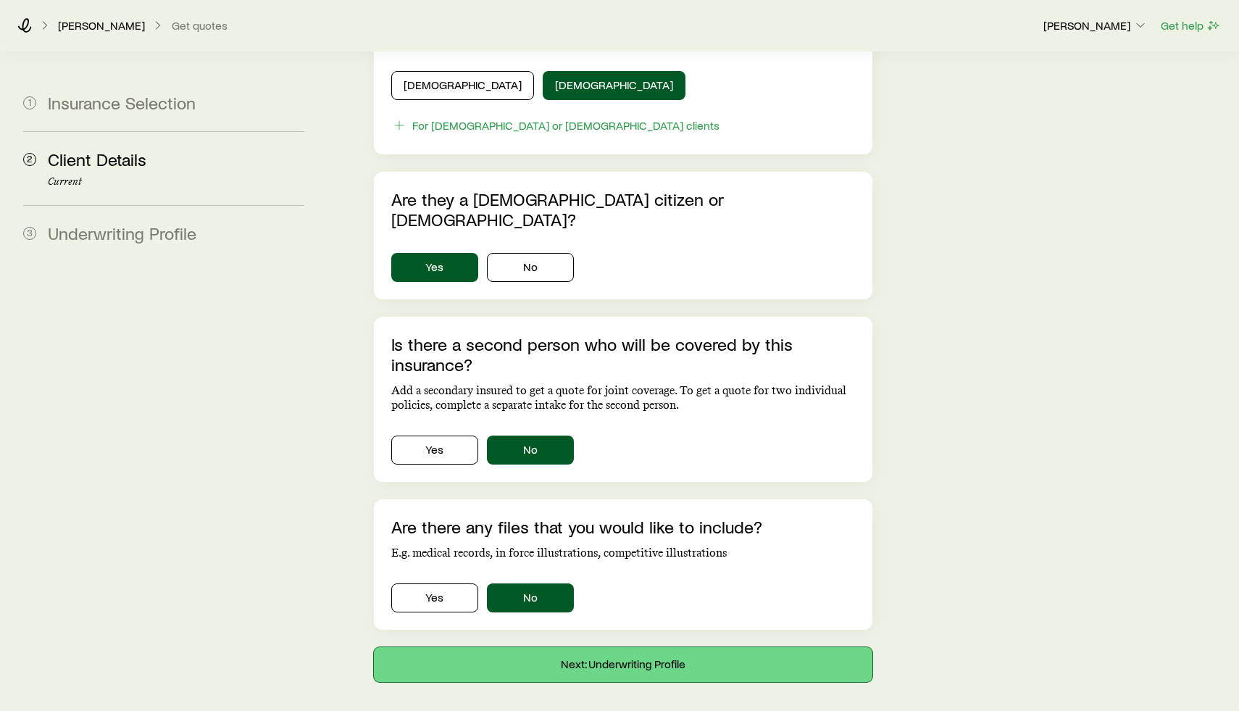
click at [691, 647] on button "Next: Underwriting Profile" at bounding box center [623, 664] width 498 height 35
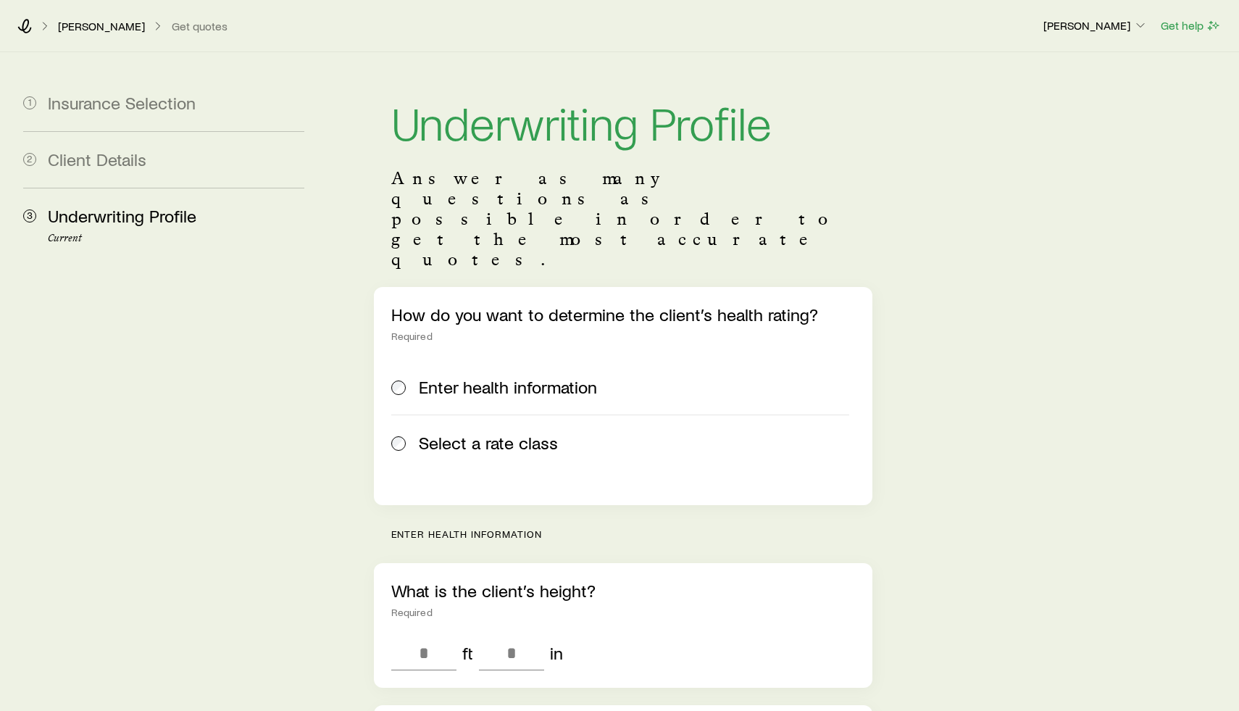
click at [522, 432] on span "Select a rate class" at bounding box center [488, 442] width 139 height 20
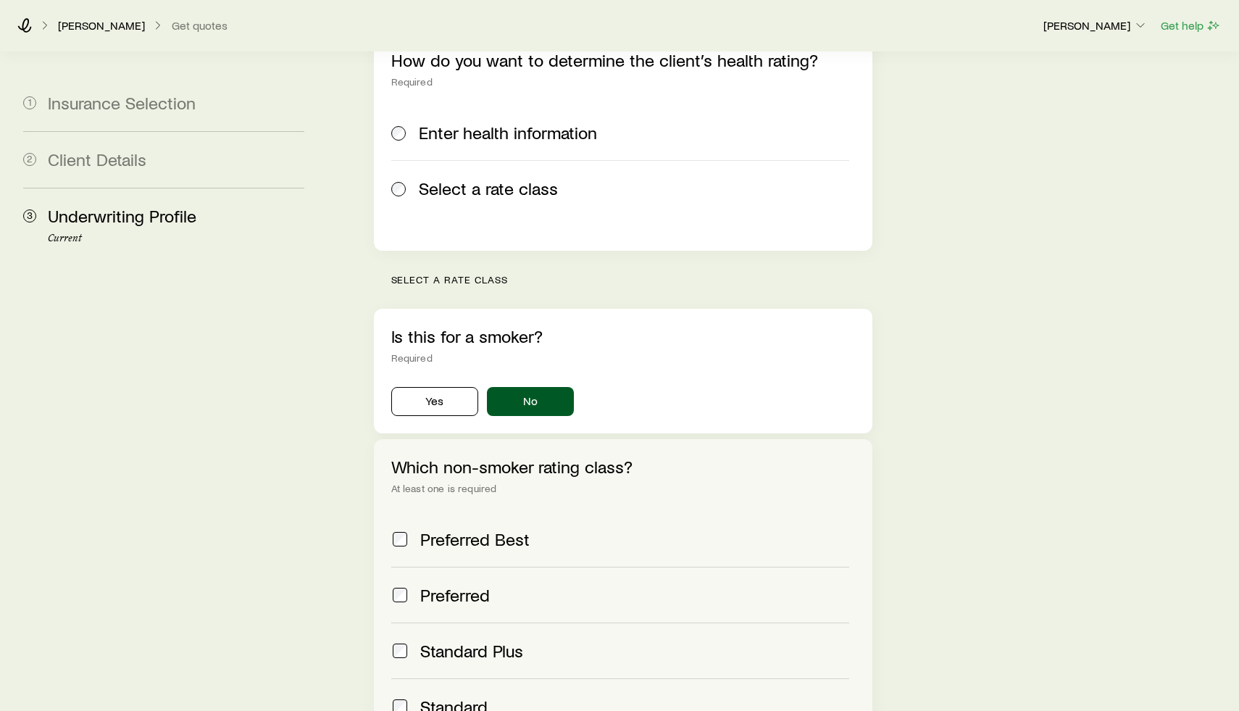
scroll to position [255, 0]
click at [481, 566] on label "Preferred" at bounding box center [620, 594] width 458 height 56
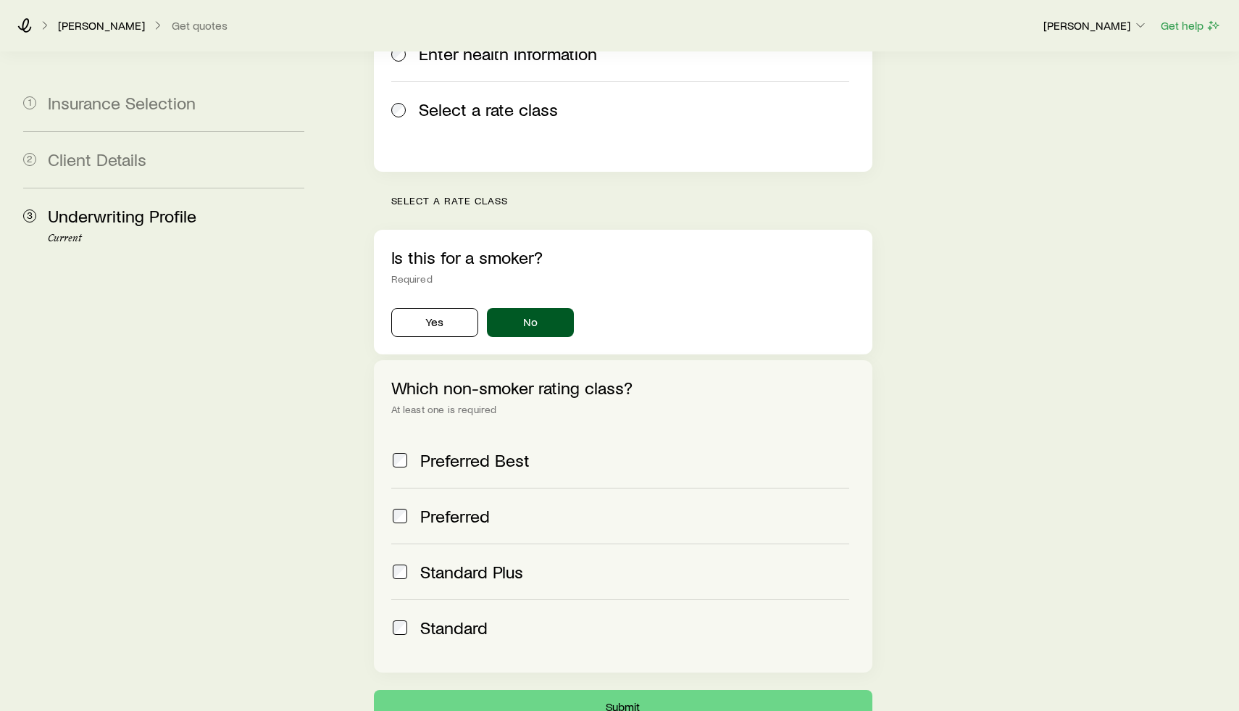
scroll to position [334, 0]
click at [505, 449] on span "Preferred Best" at bounding box center [474, 459] width 109 height 20
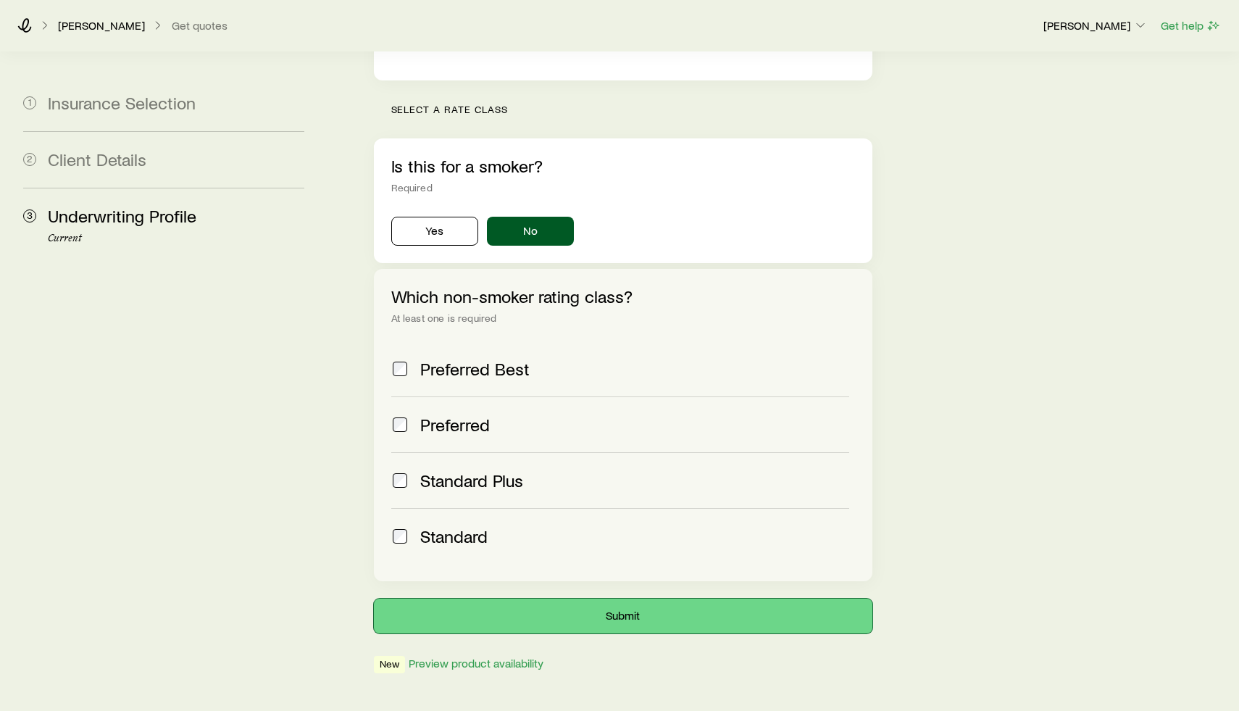
click at [676, 598] on button "Submit" at bounding box center [623, 615] width 498 height 35
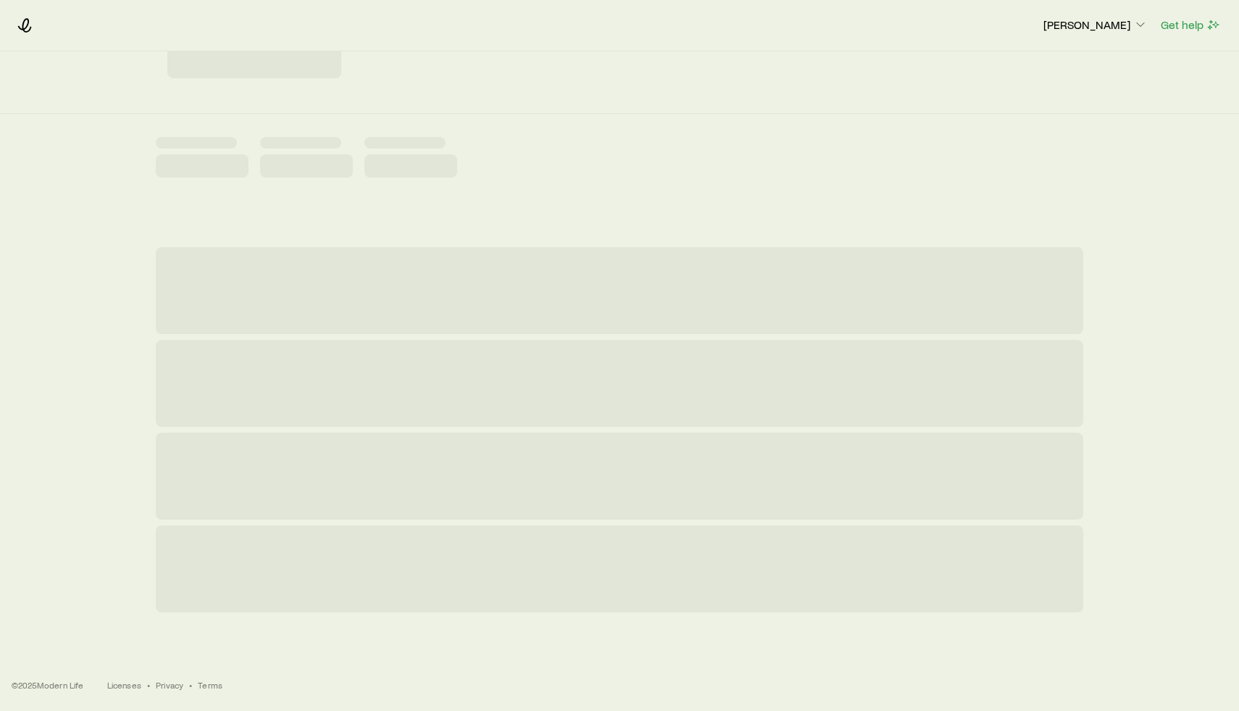
scroll to position [0, 0]
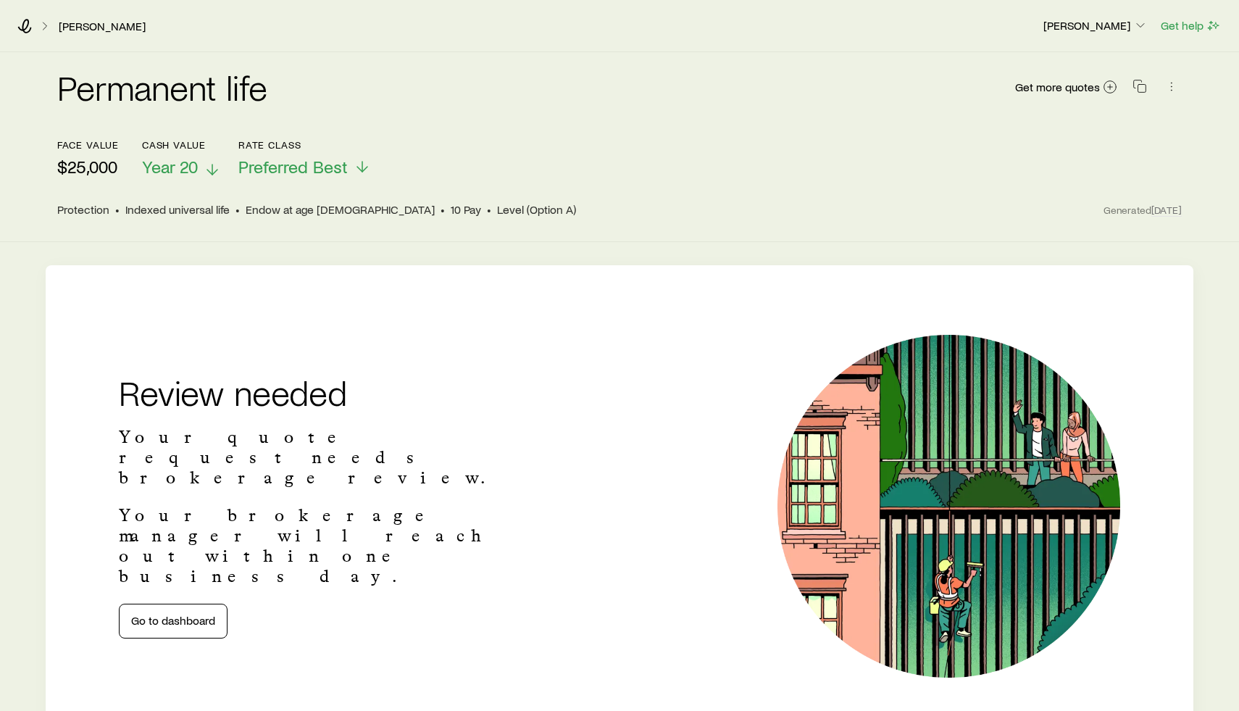
click at [193, 170] on span "Year 20" at bounding box center [170, 166] width 56 height 20
click at [547, 215] on div "Protection • Indexed universal life • Endow at age [DEMOGRAPHIC_DATA] • 10 Pay …" at bounding box center [580, 209] width 1046 height 14
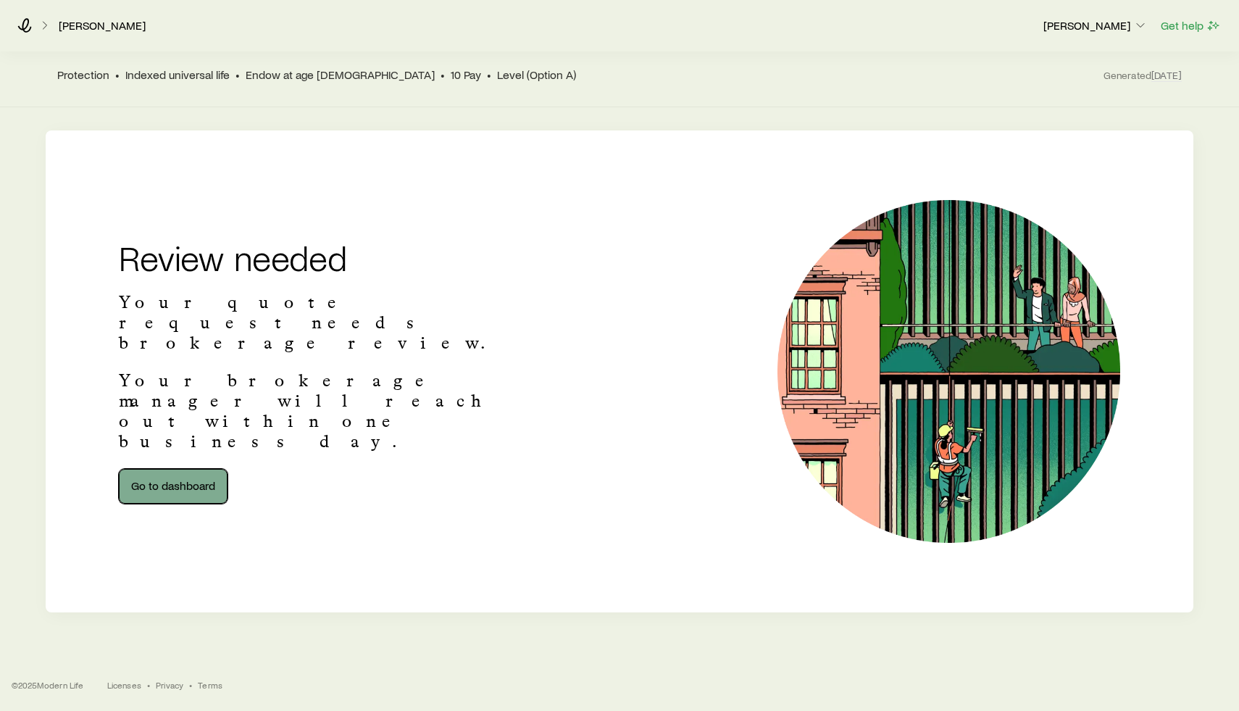
click at [198, 469] on link "Go to dashboard" at bounding box center [173, 486] width 109 height 35
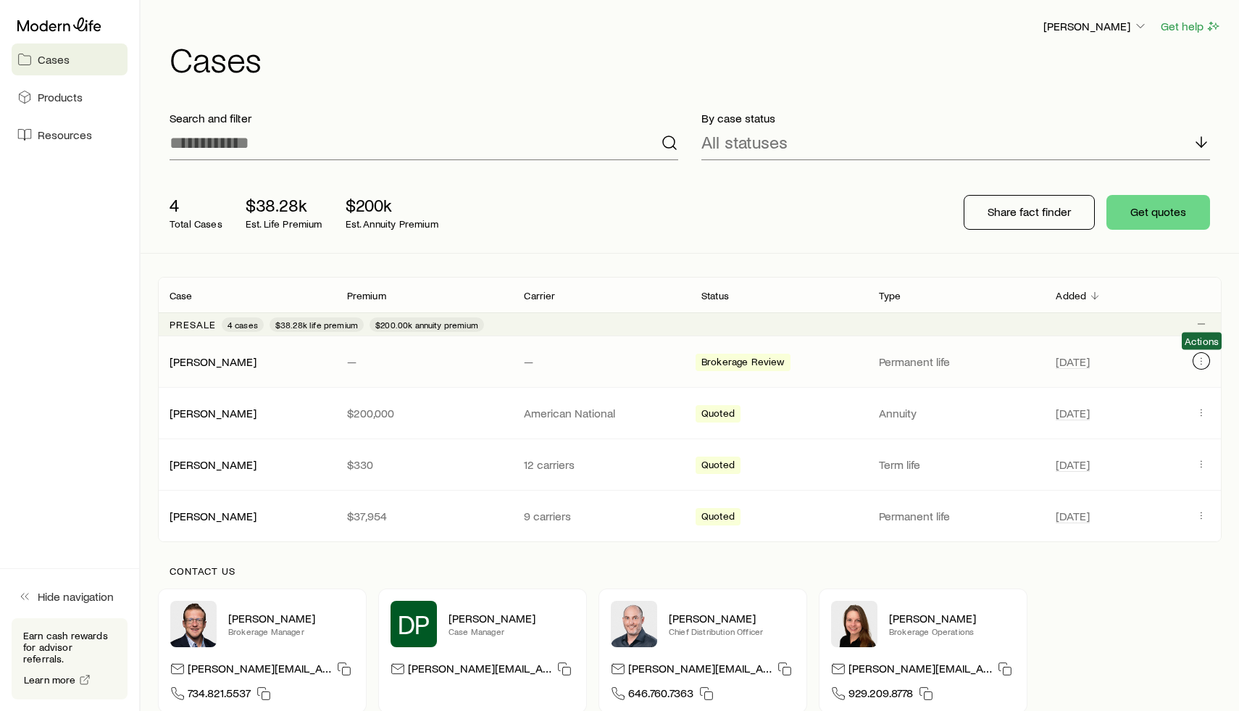
click at [1203, 359] on icon "Client cases" at bounding box center [1201, 361] width 12 height 12
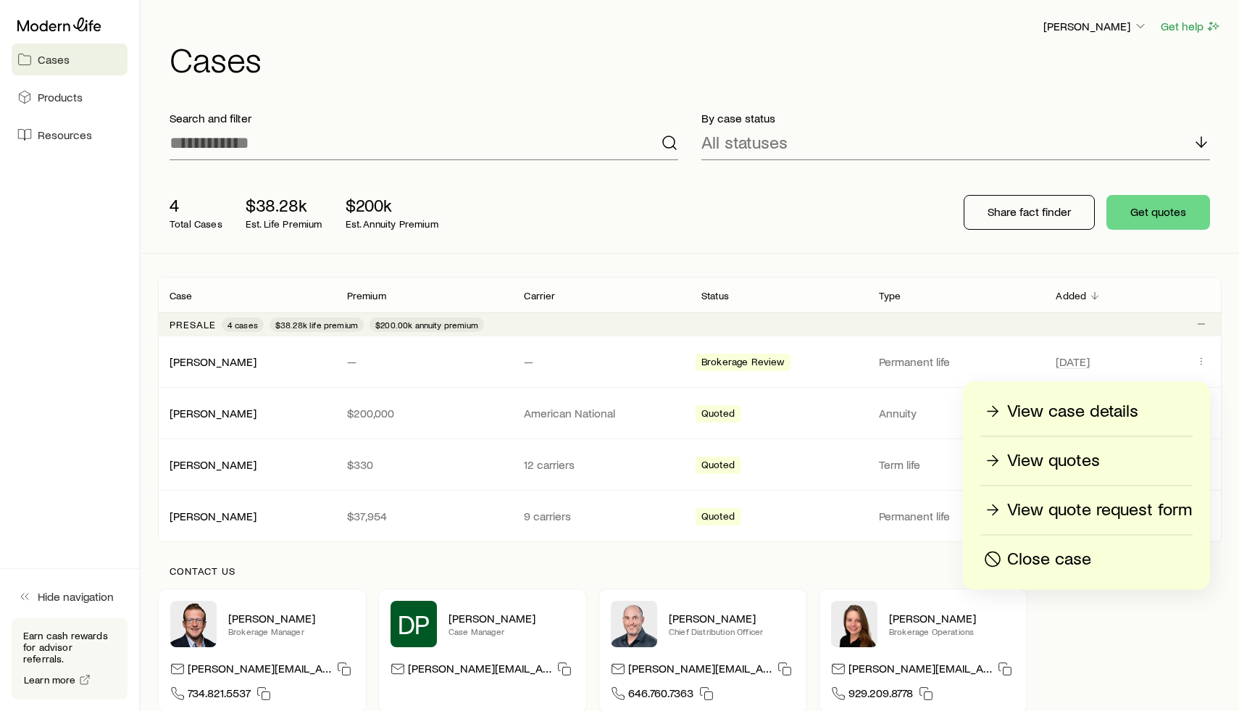
click at [1081, 418] on p "View case details" at bounding box center [1072, 411] width 131 height 23
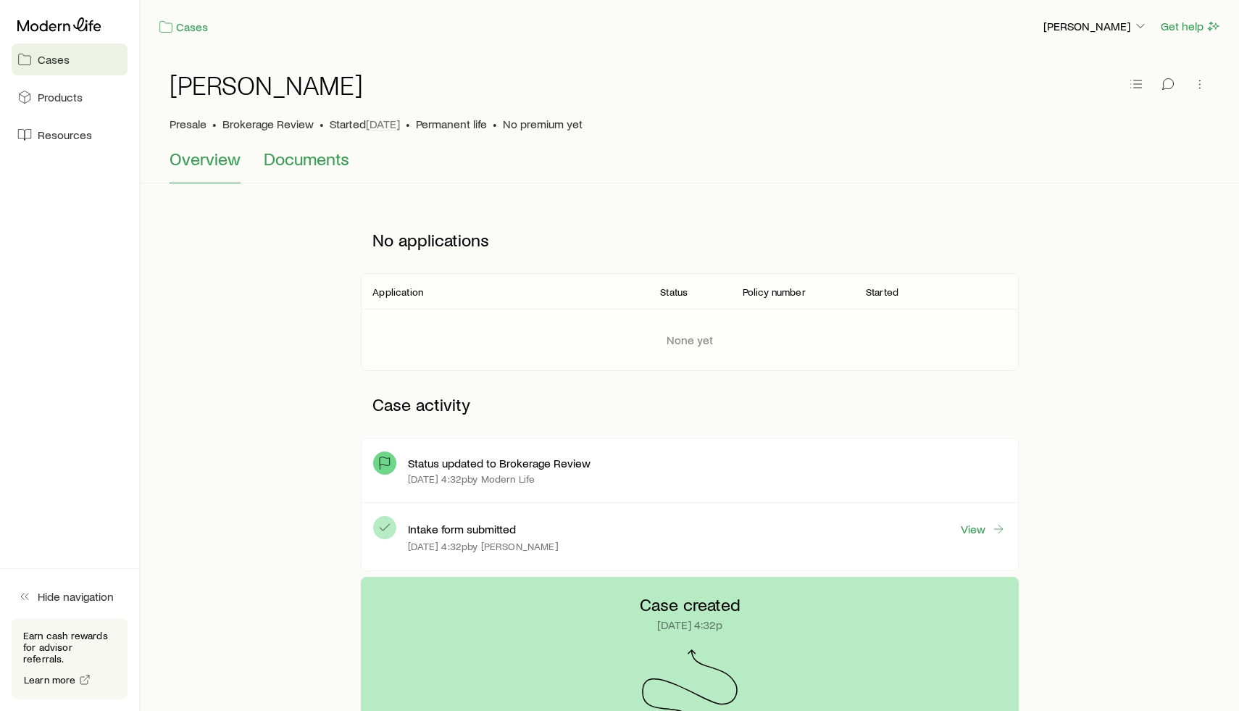
click at [296, 167] on span "Documents" at bounding box center [306, 158] width 85 height 20
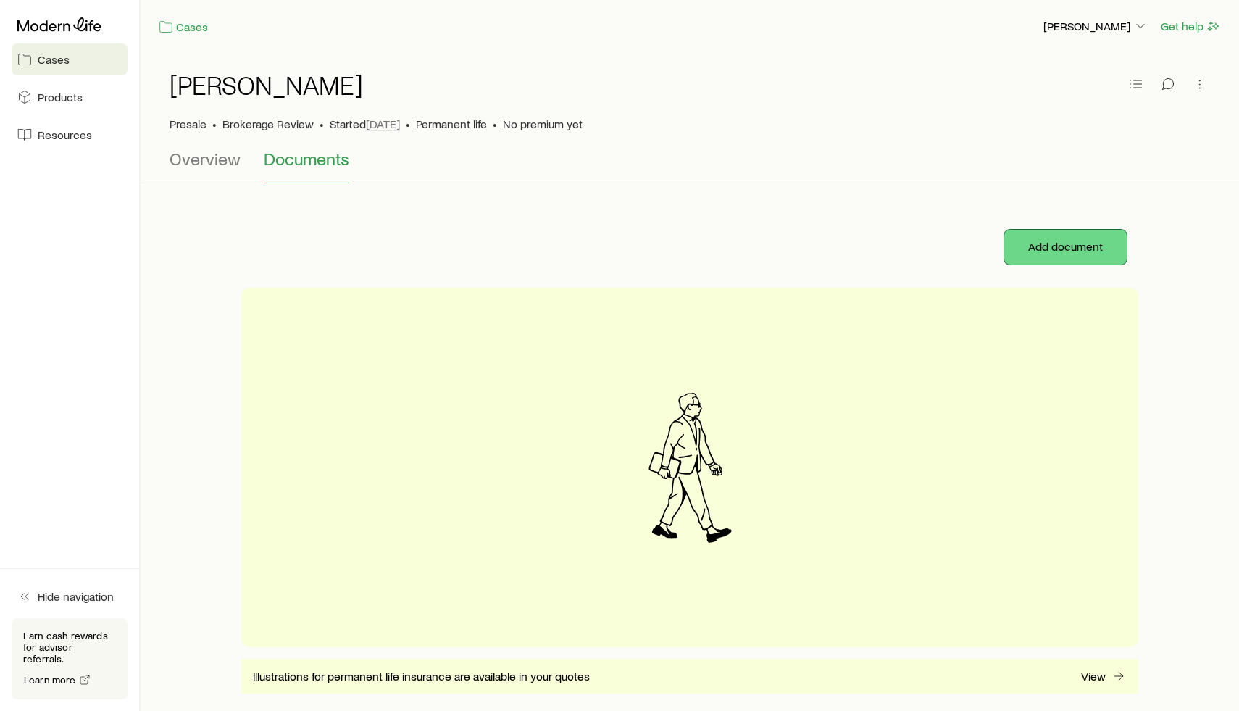
click at [1039, 255] on button "Add document" at bounding box center [1065, 247] width 122 height 35
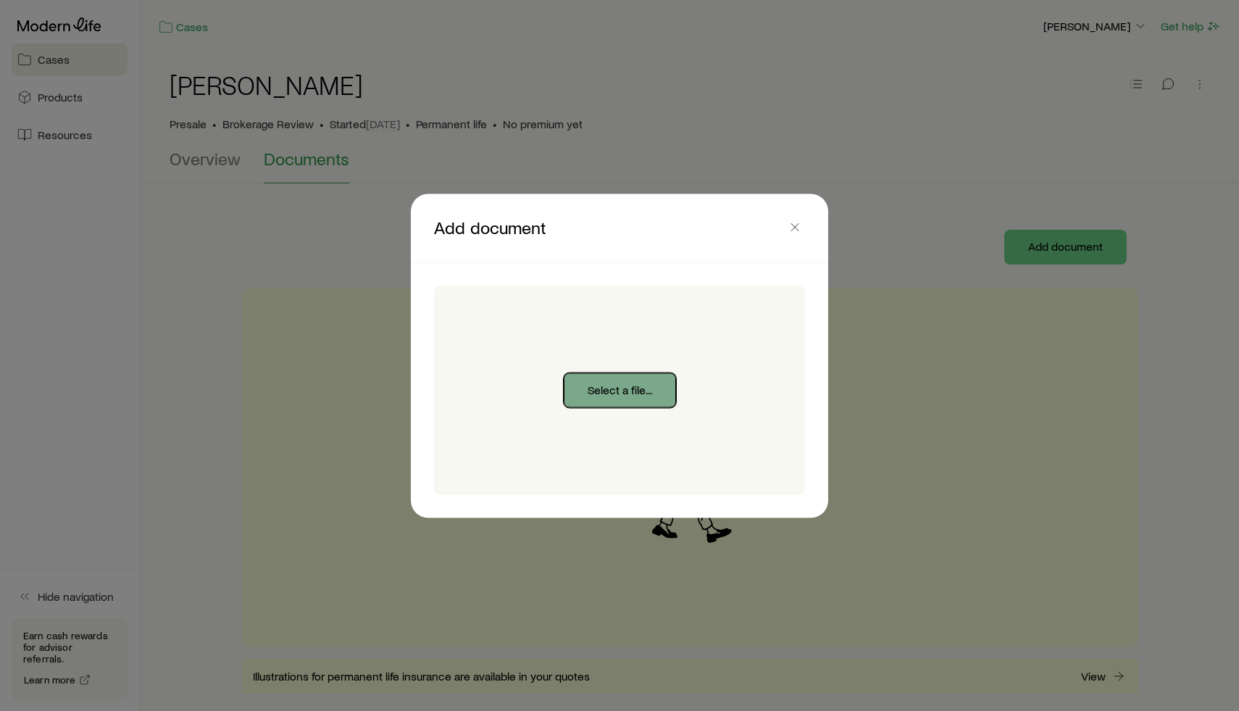
click at [637, 390] on button "Select a file..." at bounding box center [620, 389] width 112 height 35
click at [790, 226] on icon "button" at bounding box center [794, 226] width 14 height 14
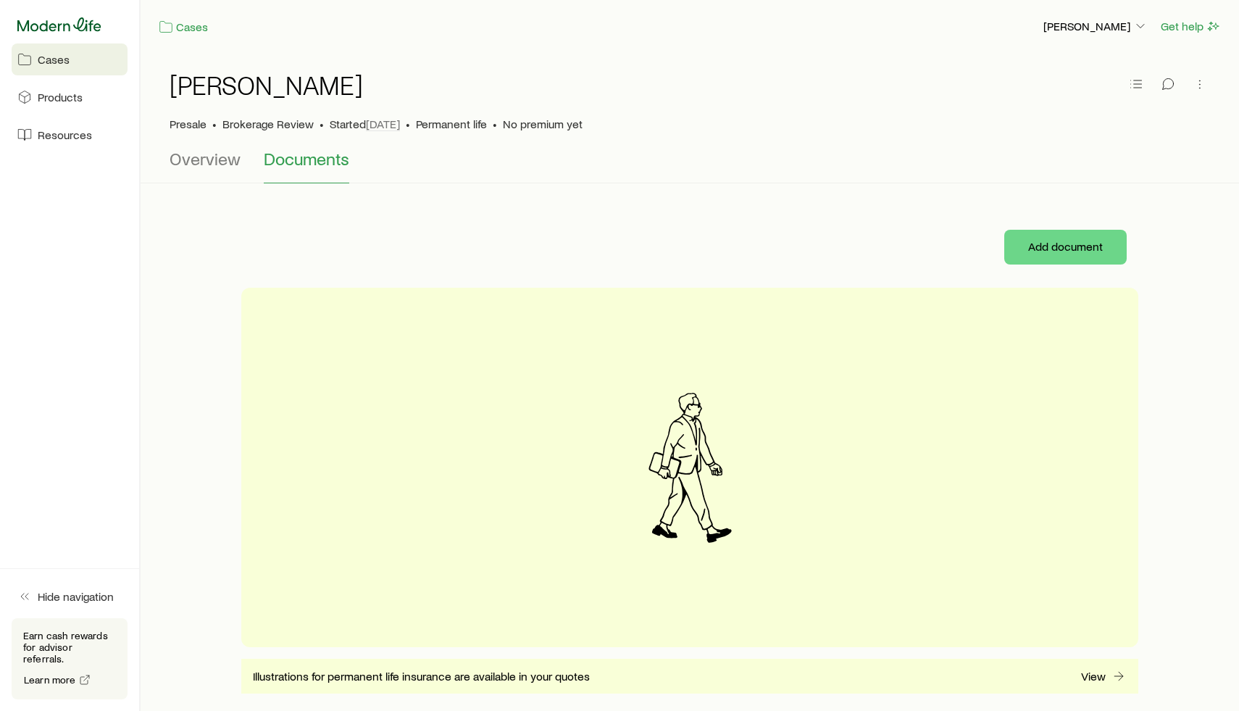
click at [66, 24] on icon at bounding box center [59, 24] width 84 height 14
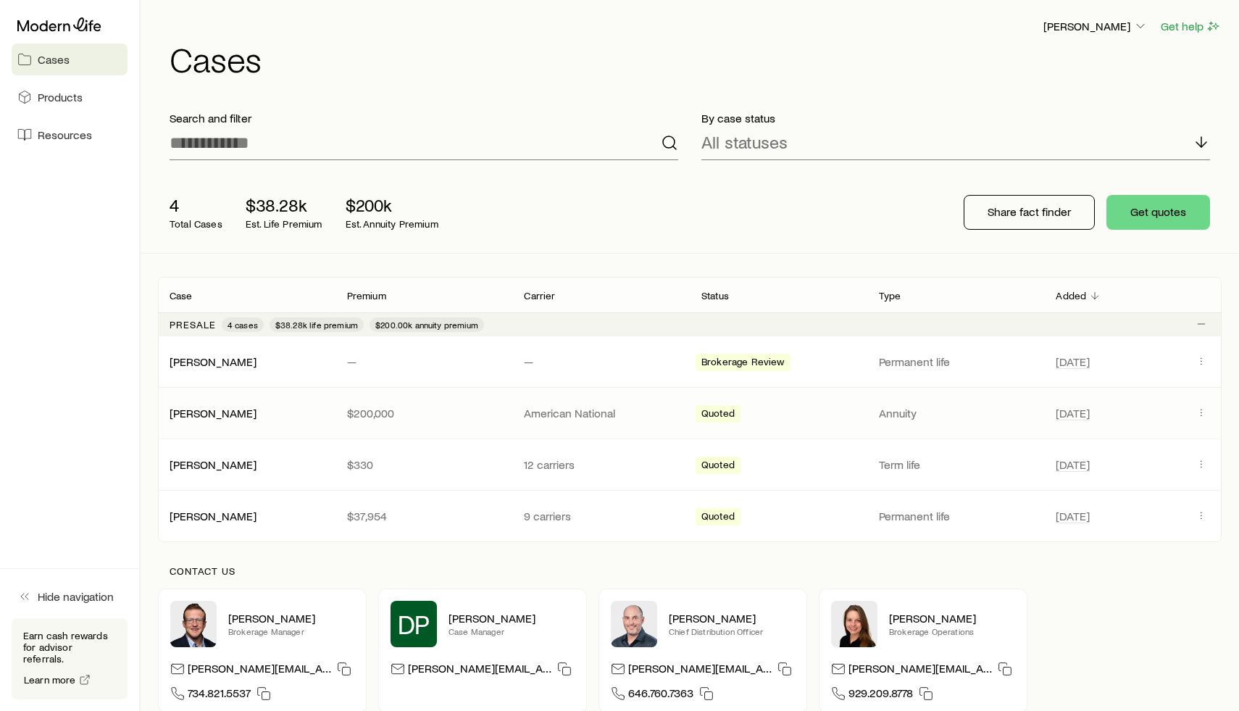
scroll to position [74, 0]
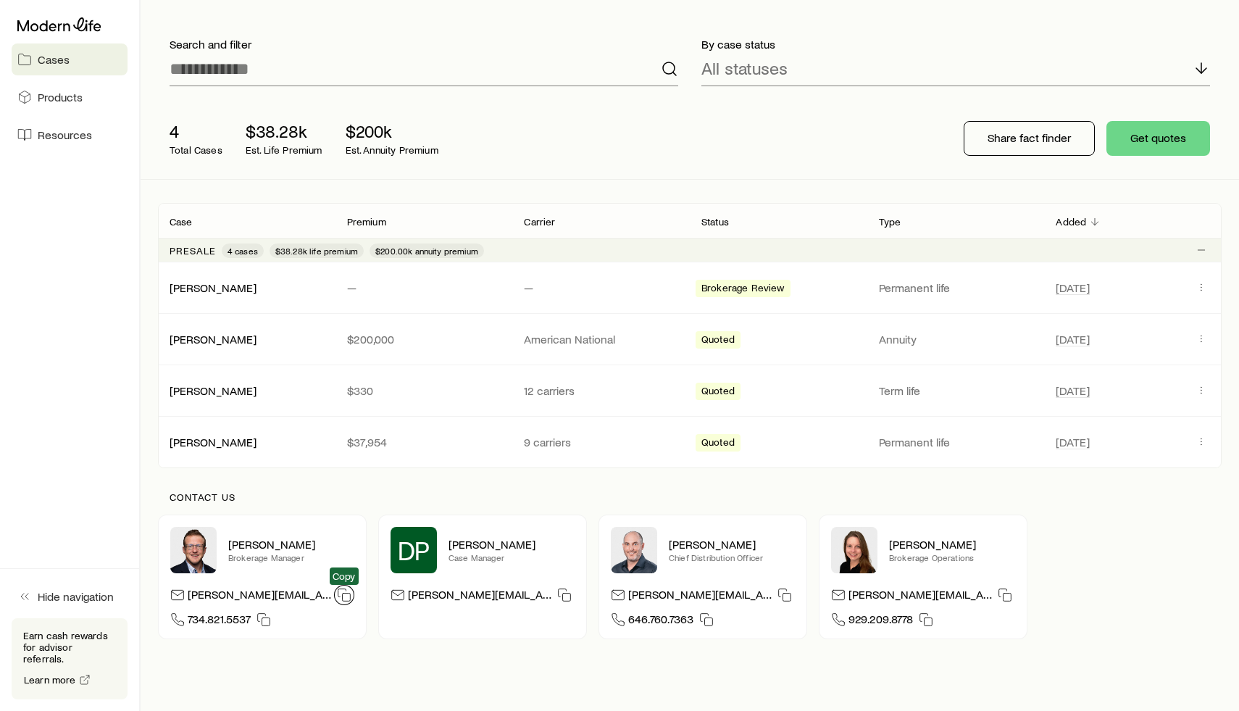
click at [352, 594] on button "button" at bounding box center [344, 595] width 20 height 20
click at [444, 445] on p "$37,954" at bounding box center [424, 442] width 154 height 14
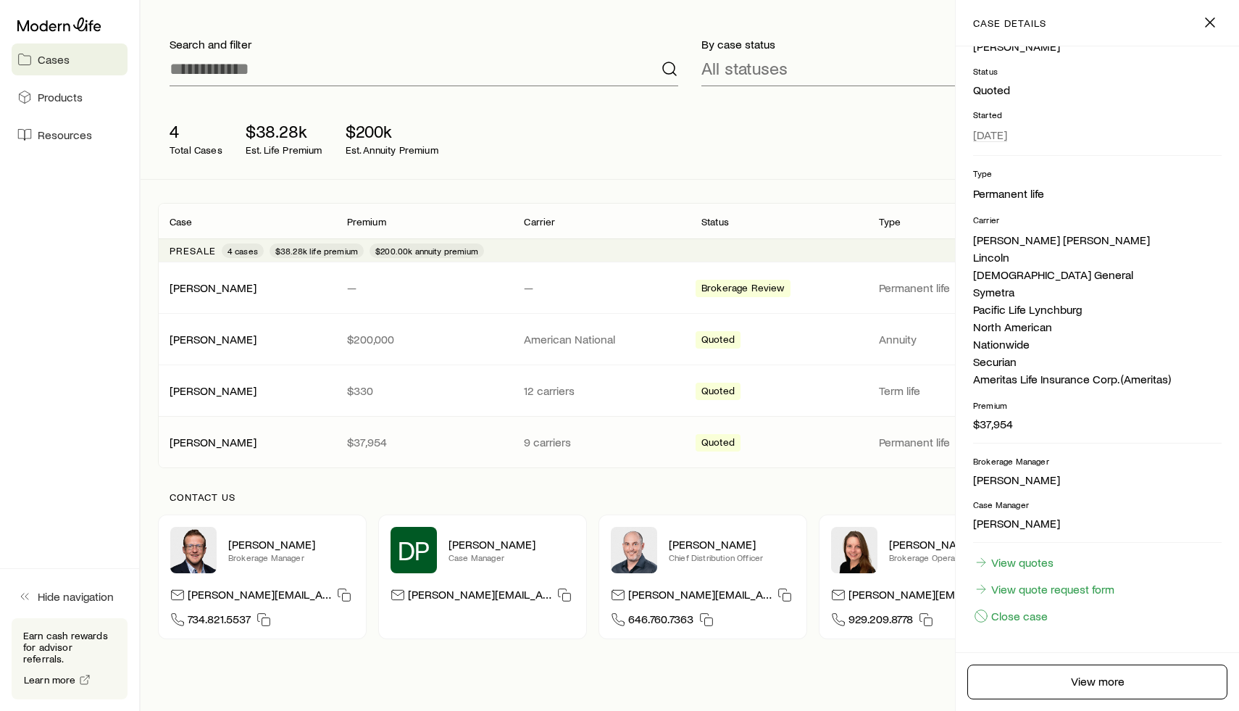
scroll to position [0, 0]
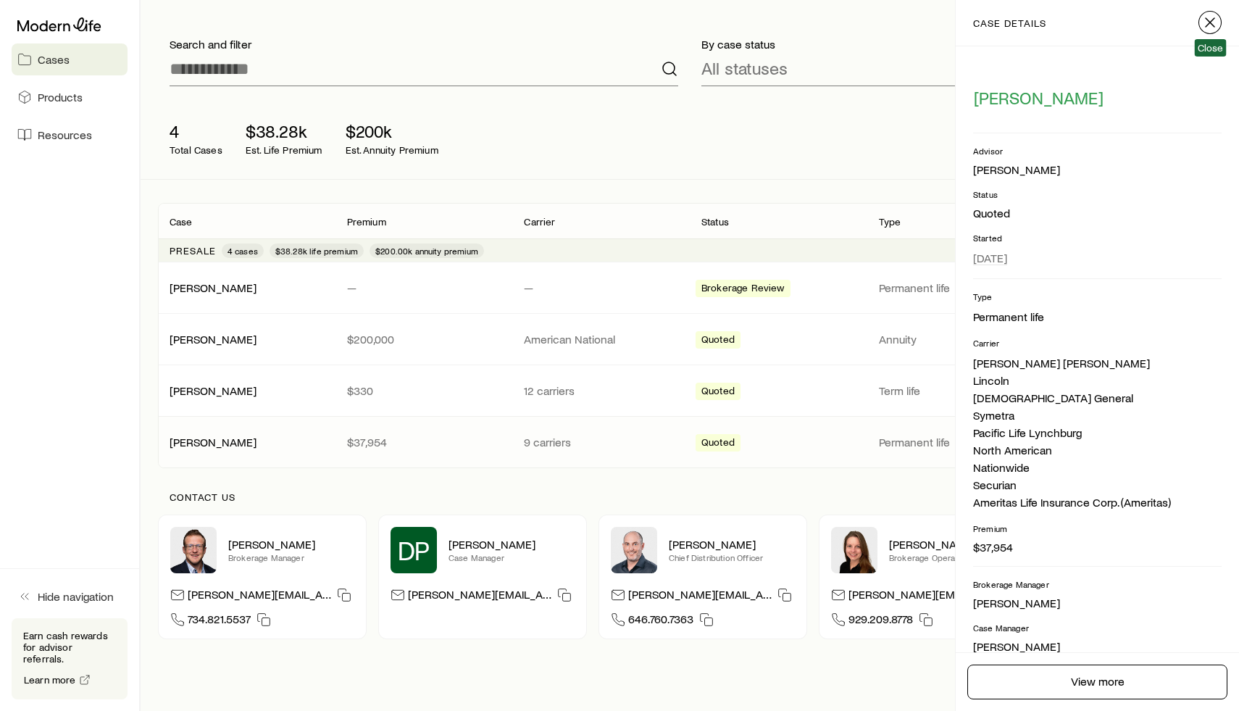
click at [1210, 17] on icon "button" at bounding box center [1209, 22] width 17 height 17
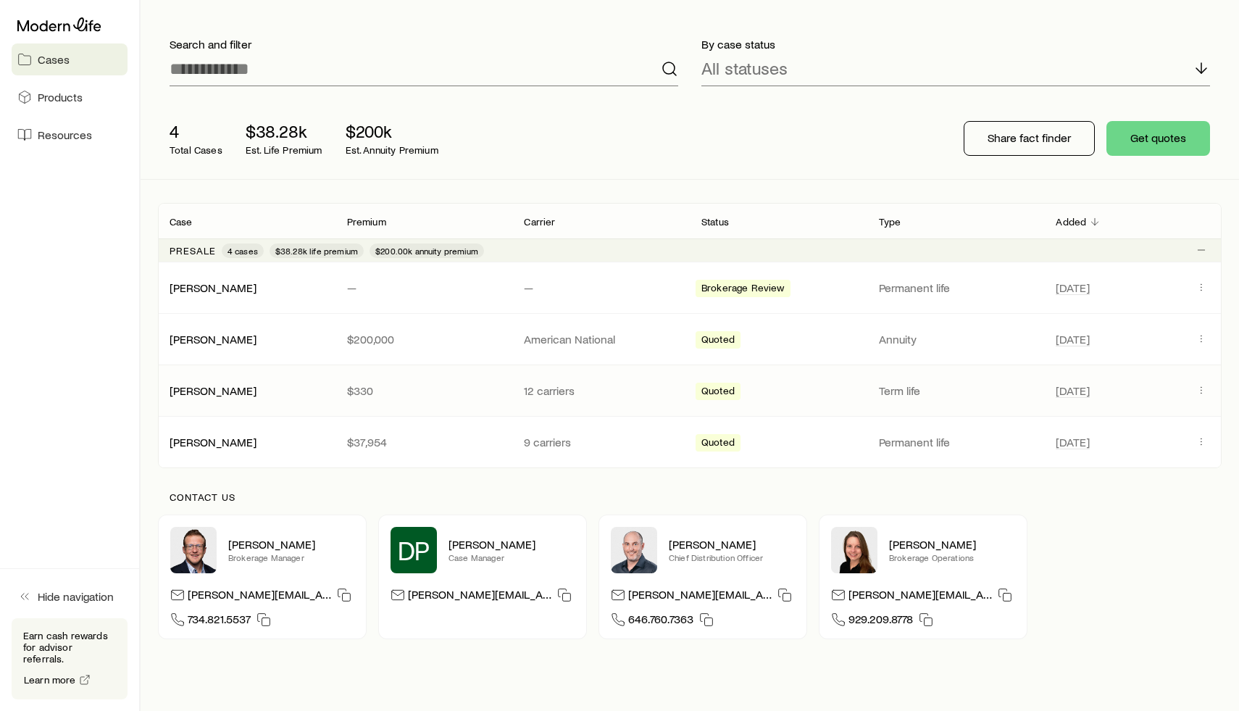
click at [424, 386] on p "$330" at bounding box center [424, 390] width 154 height 14
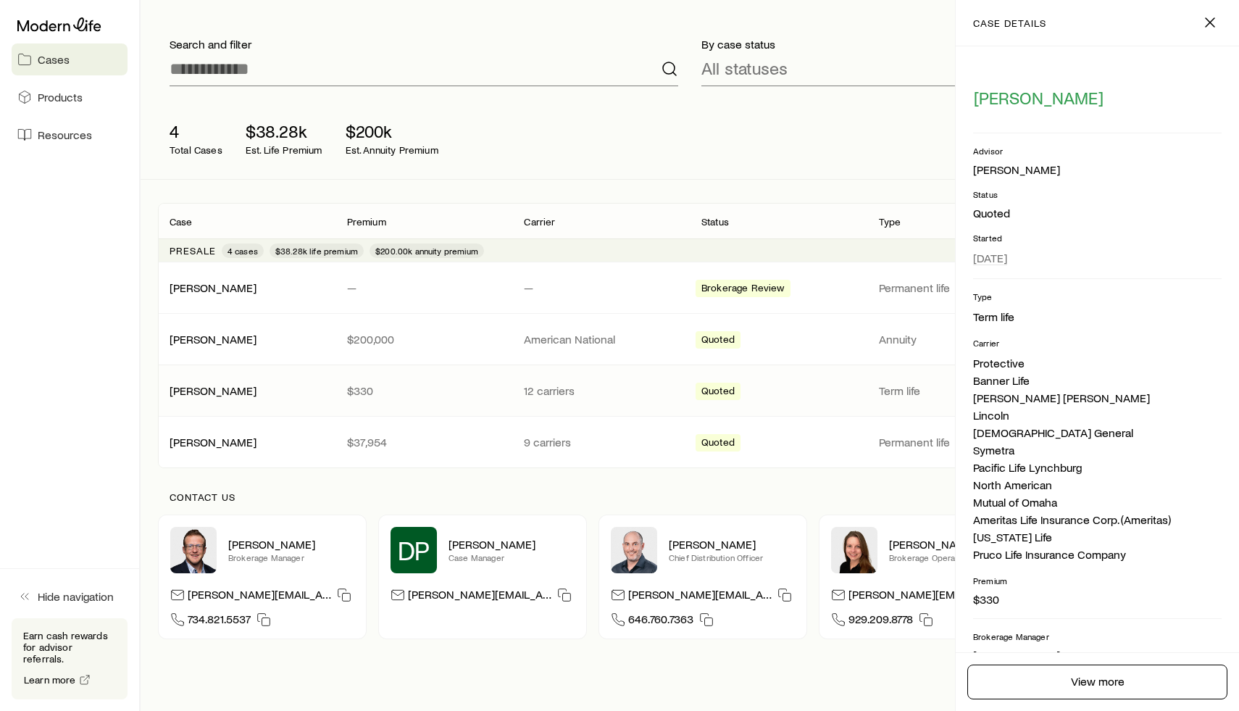
click at [424, 386] on p "$330" at bounding box center [424, 390] width 154 height 14
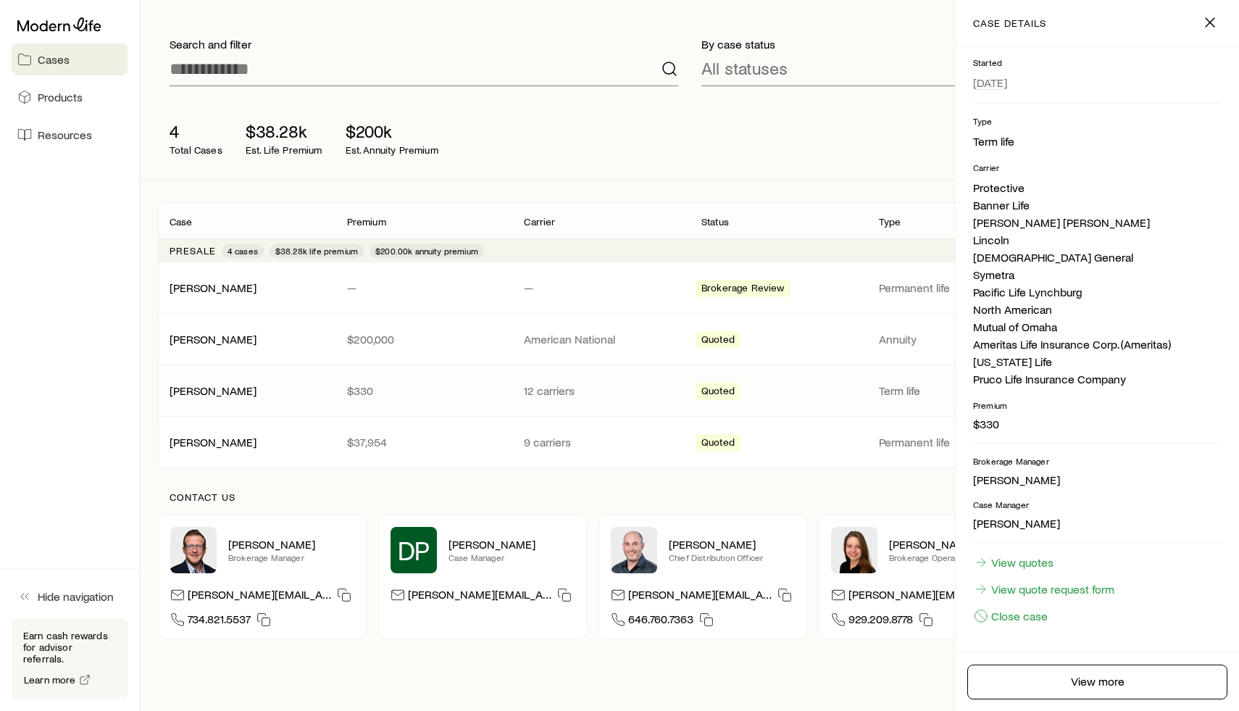
scroll to position [147, 0]
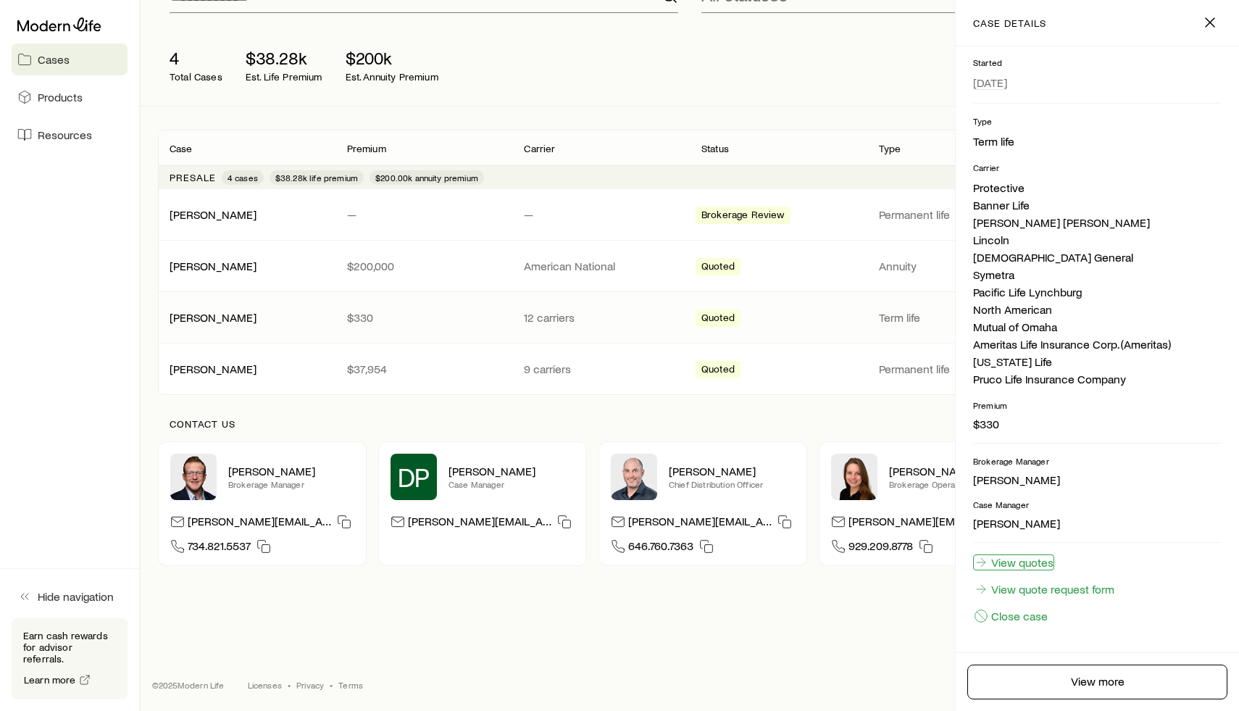
click at [1027, 555] on link "View quotes" at bounding box center [1013, 562] width 81 height 16
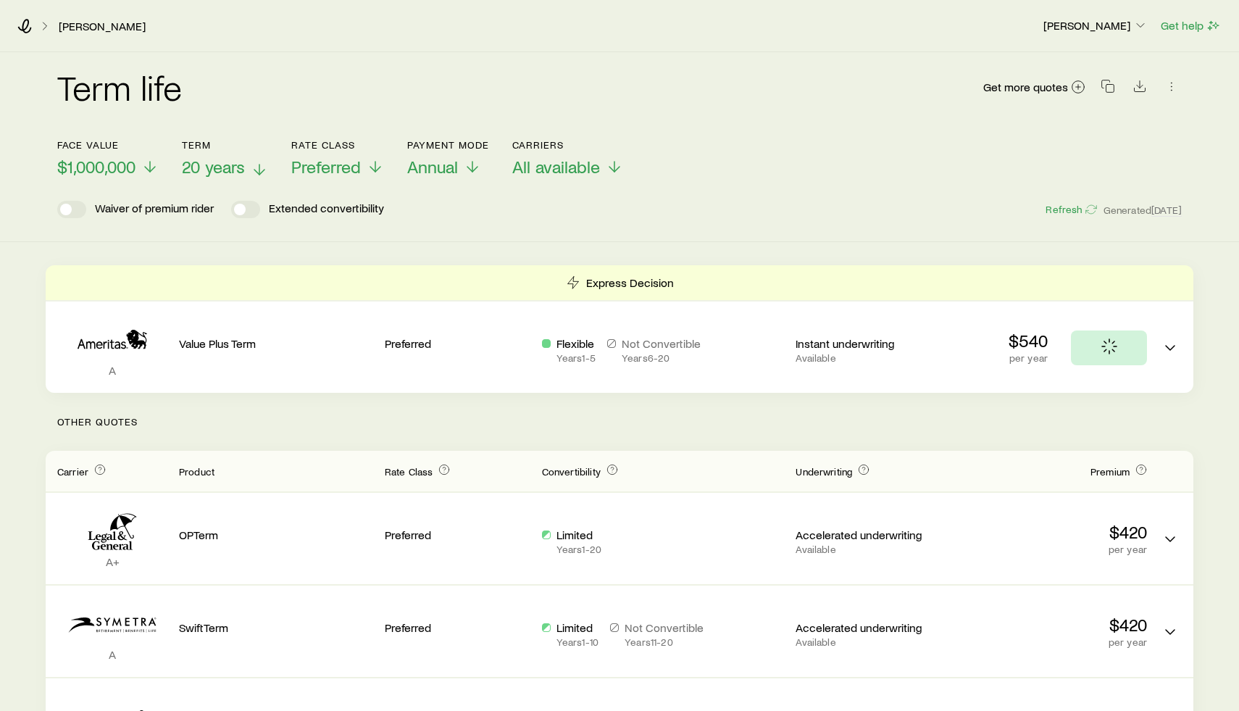
click at [217, 159] on span "20 years" at bounding box center [213, 166] width 63 height 20
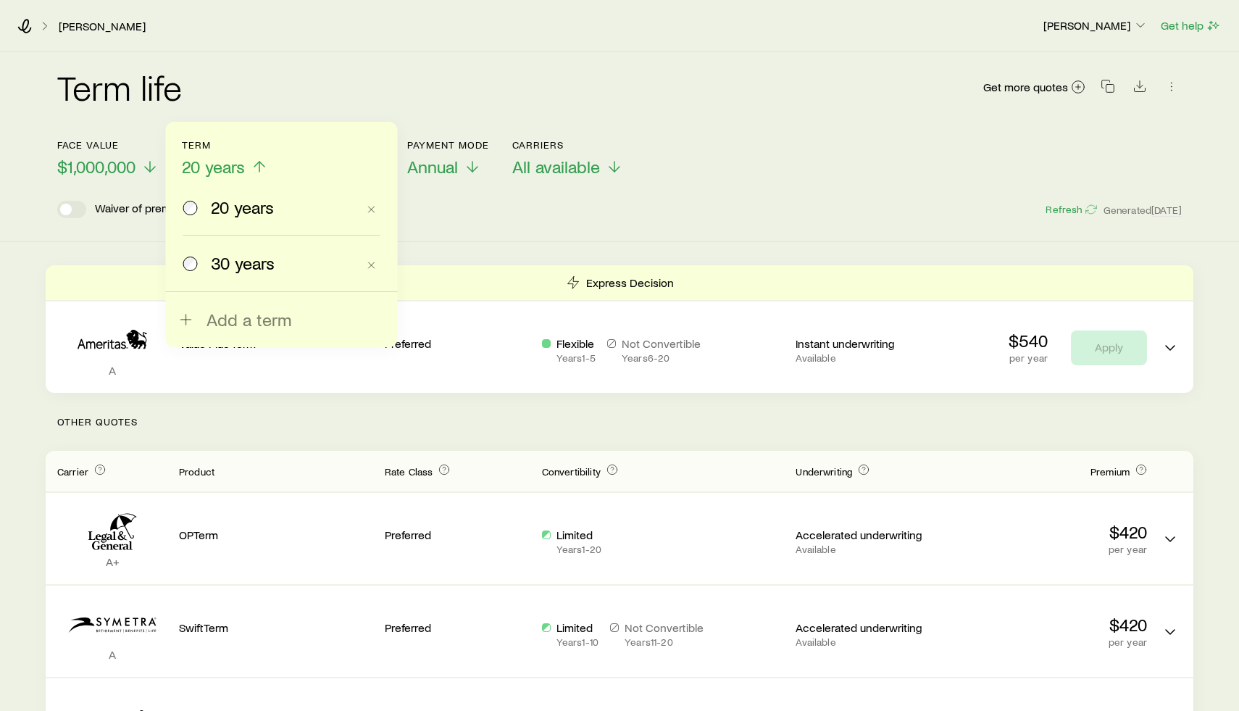
click at [235, 256] on span "30 years" at bounding box center [243, 263] width 64 height 20
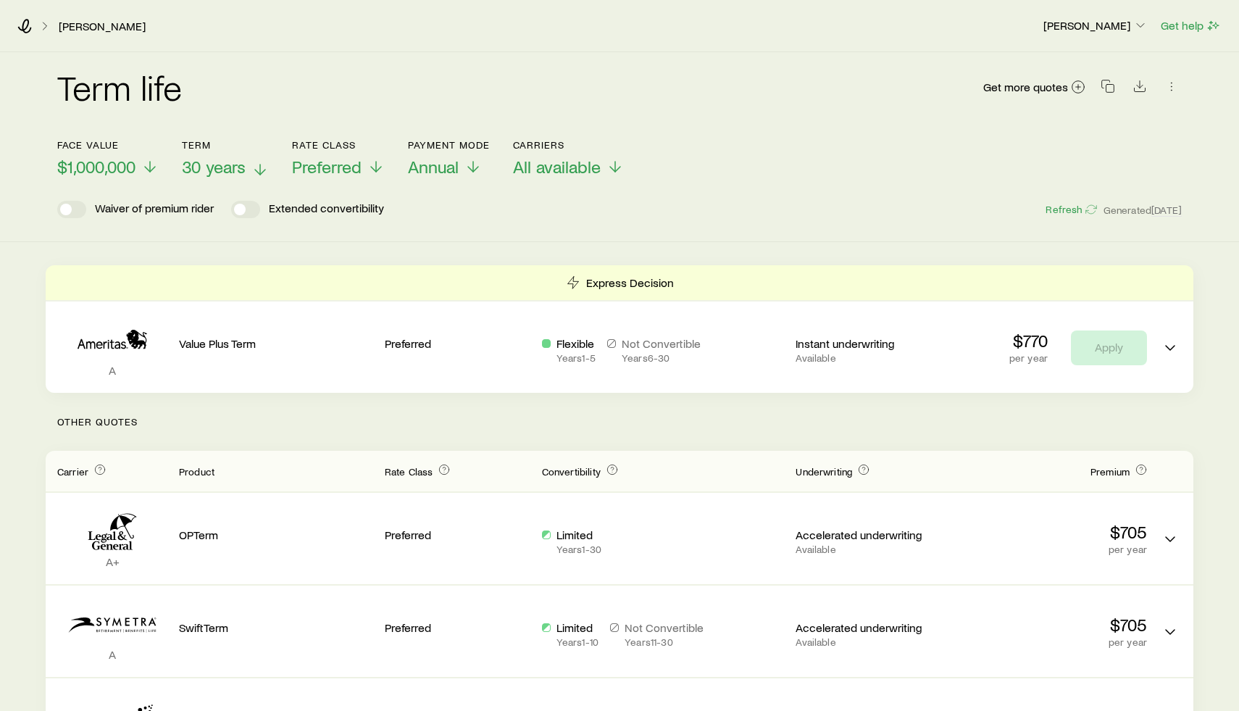
click at [225, 164] on span "30 years" at bounding box center [214, 166] width 64 height 20
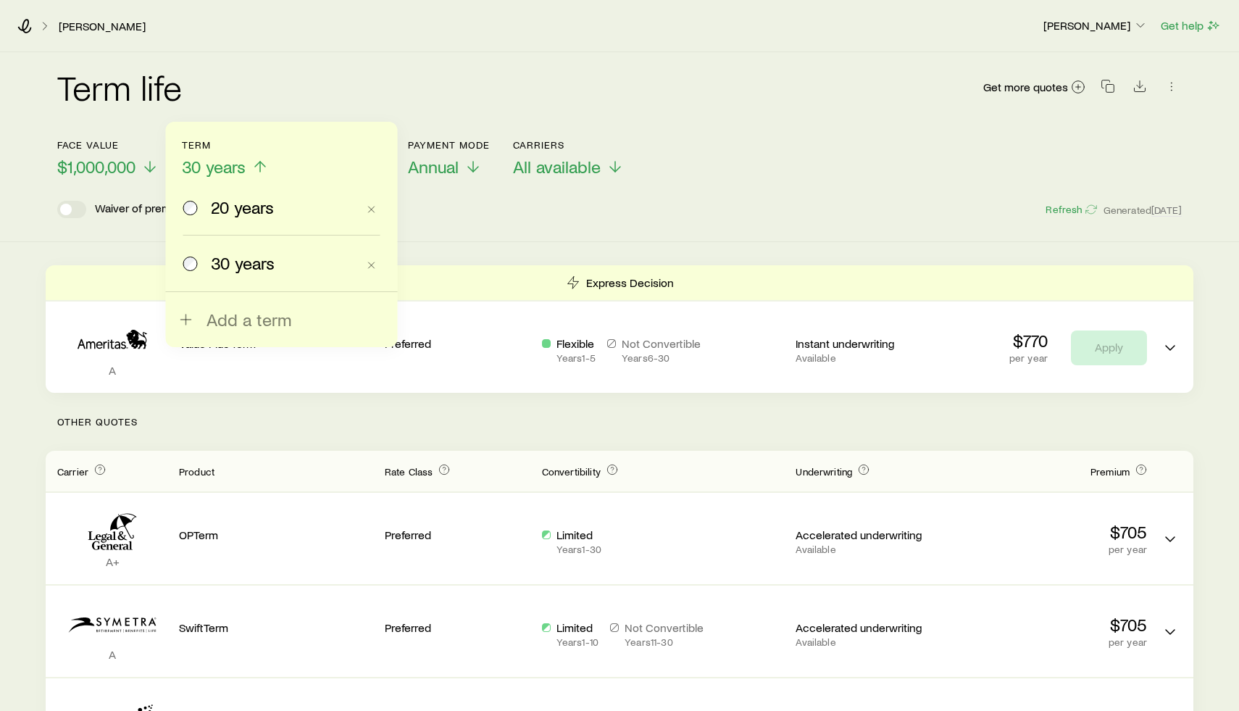
click at [229, 209] on span "20 years" at bounding box center [242, 207] width 63 height 20
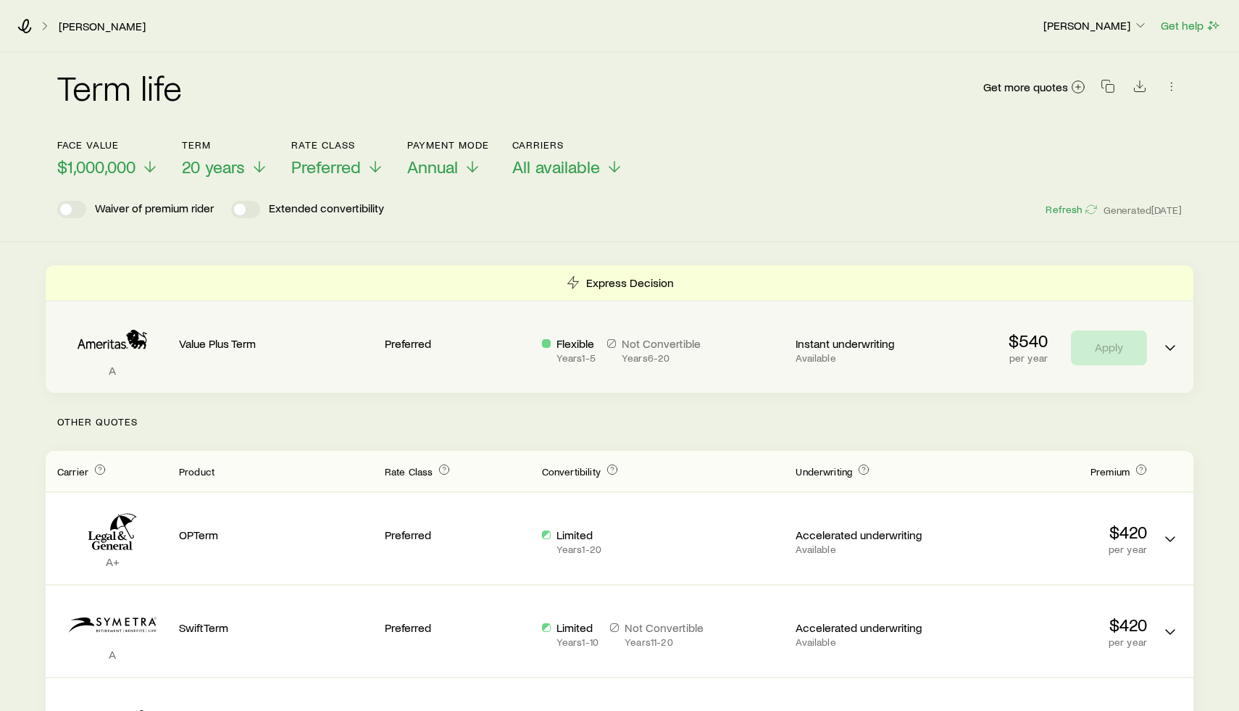
click at [643, 346] on p "Not Convertible" at bounding box center [661, 343] width 79 height 14
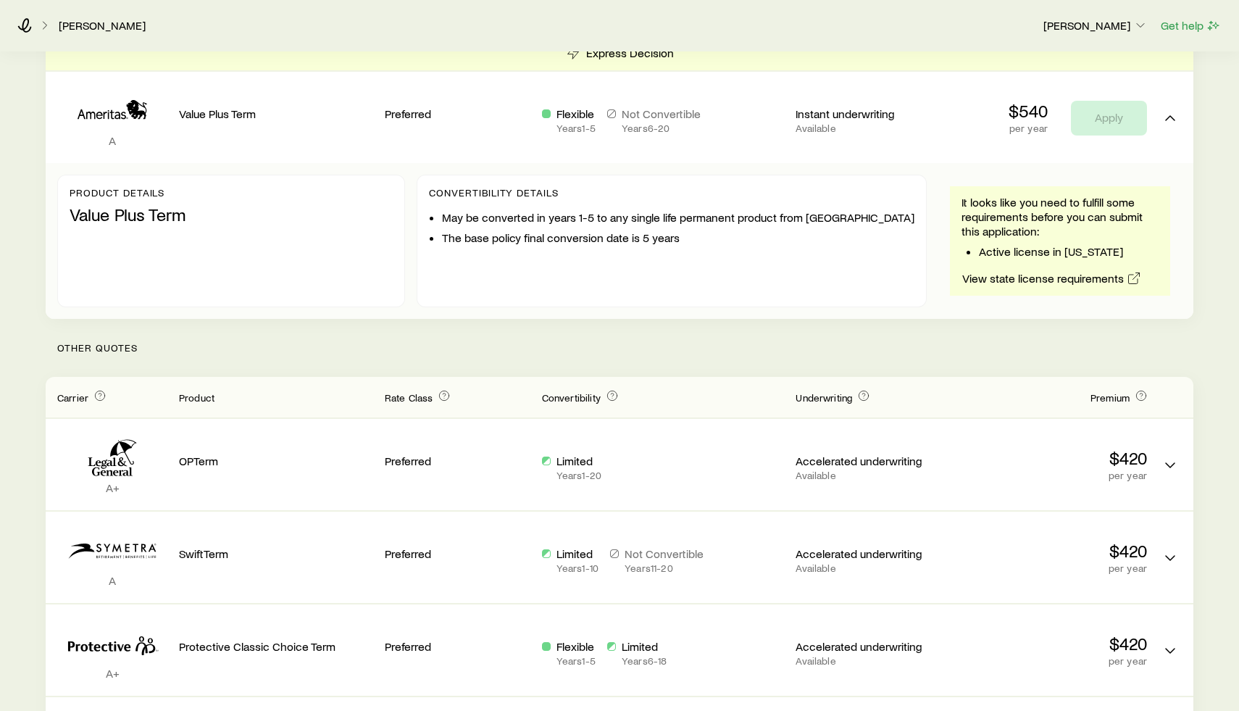
scroll to position [248, 0]
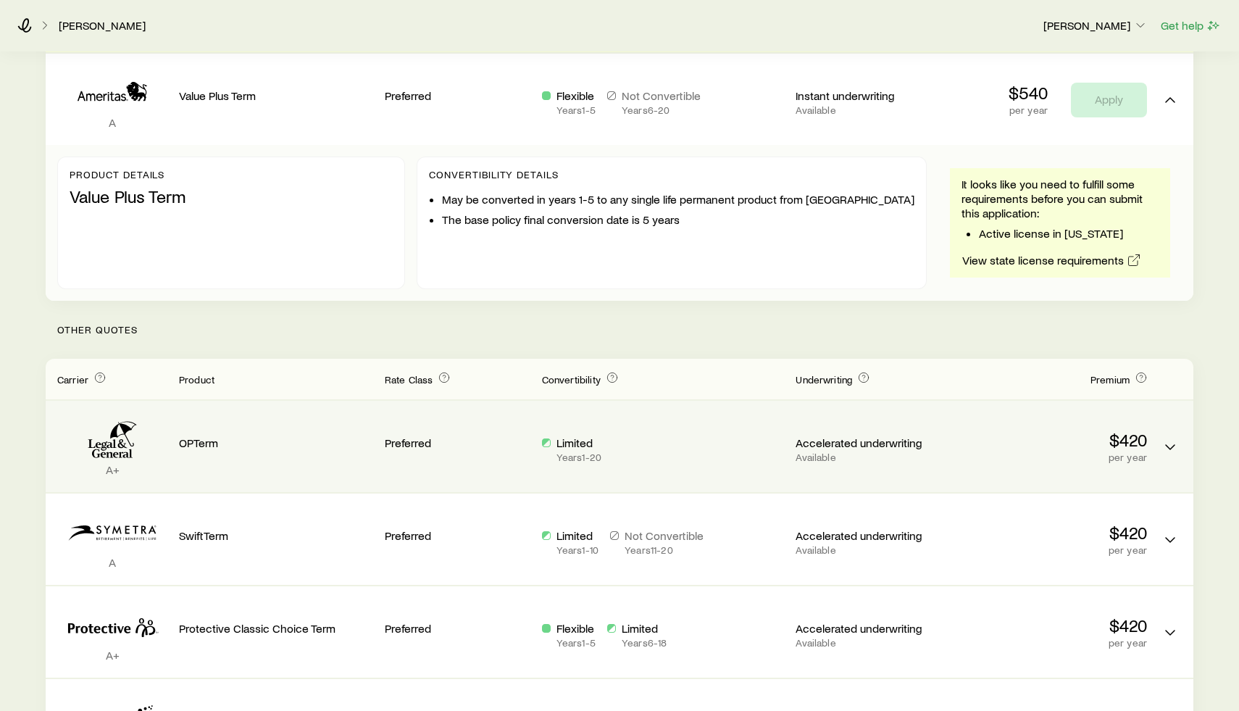
click at [975, 417] on div "$420 per year" at bounding box center [1050, 437] width 194 height 51
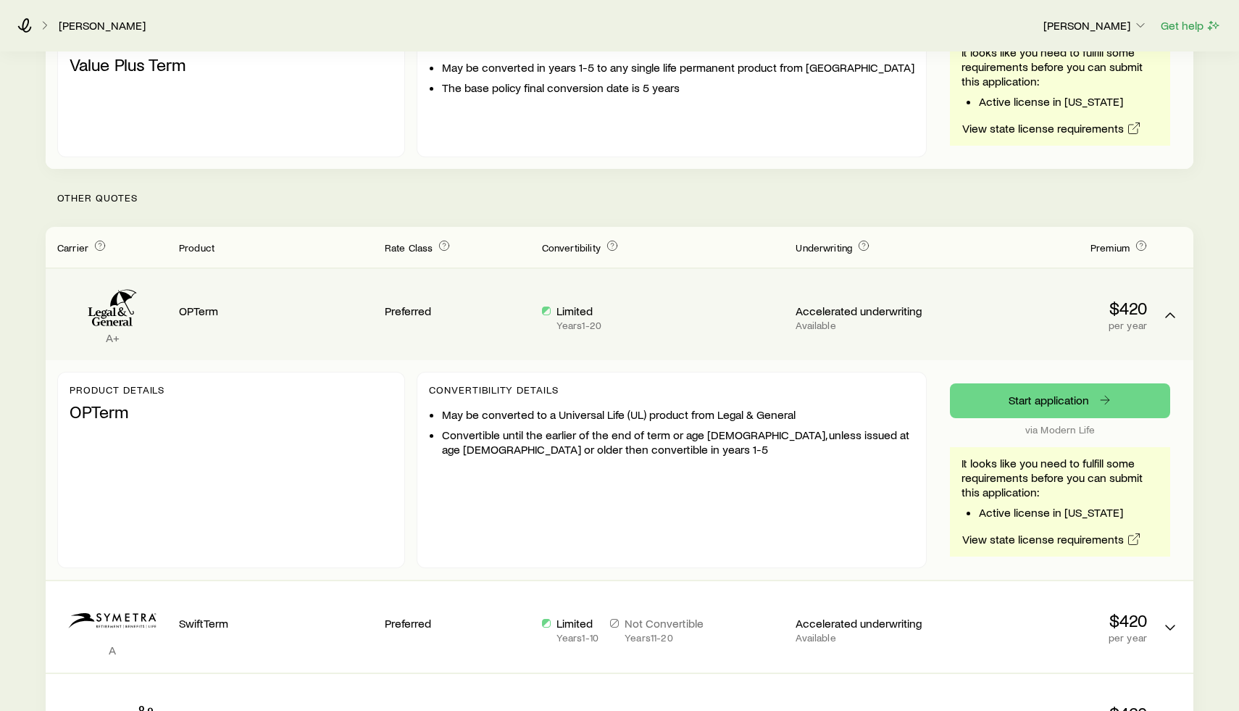
scroll to position [380, 0]
click at [1042, 543] on link "View state license requirements" at bounding box center [1051, 538] width 180 height 17
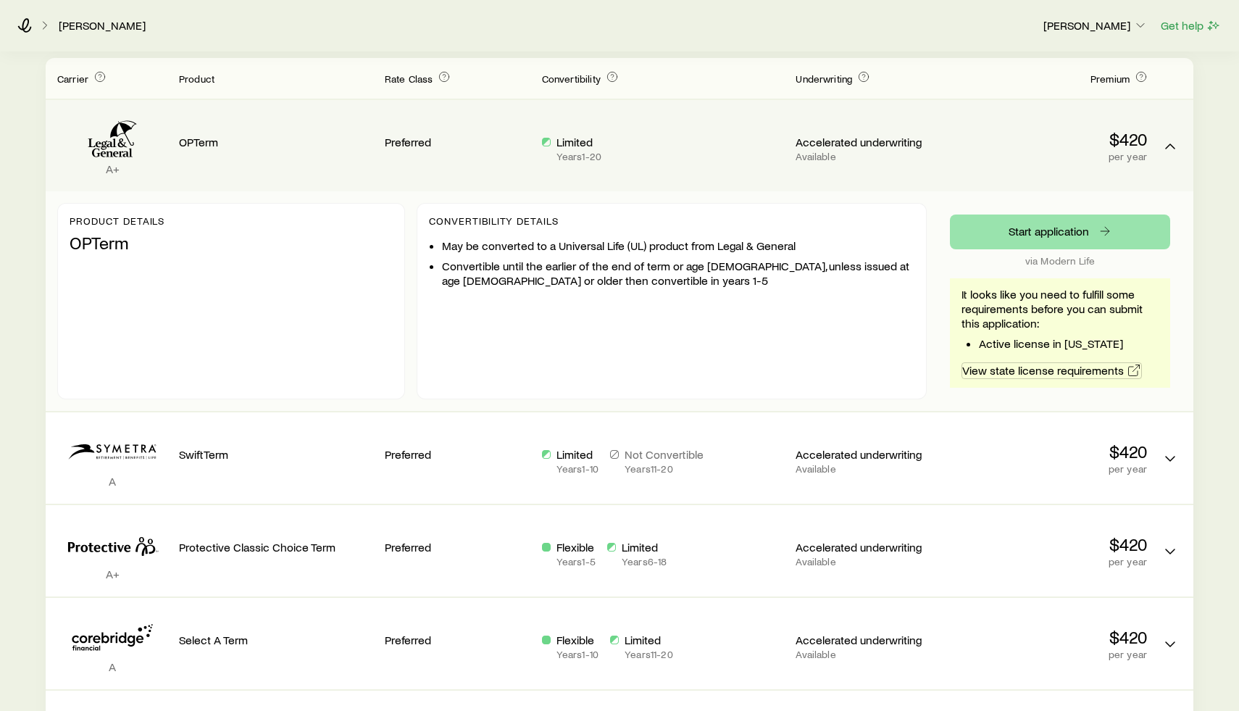
scroll to position [553, 0]
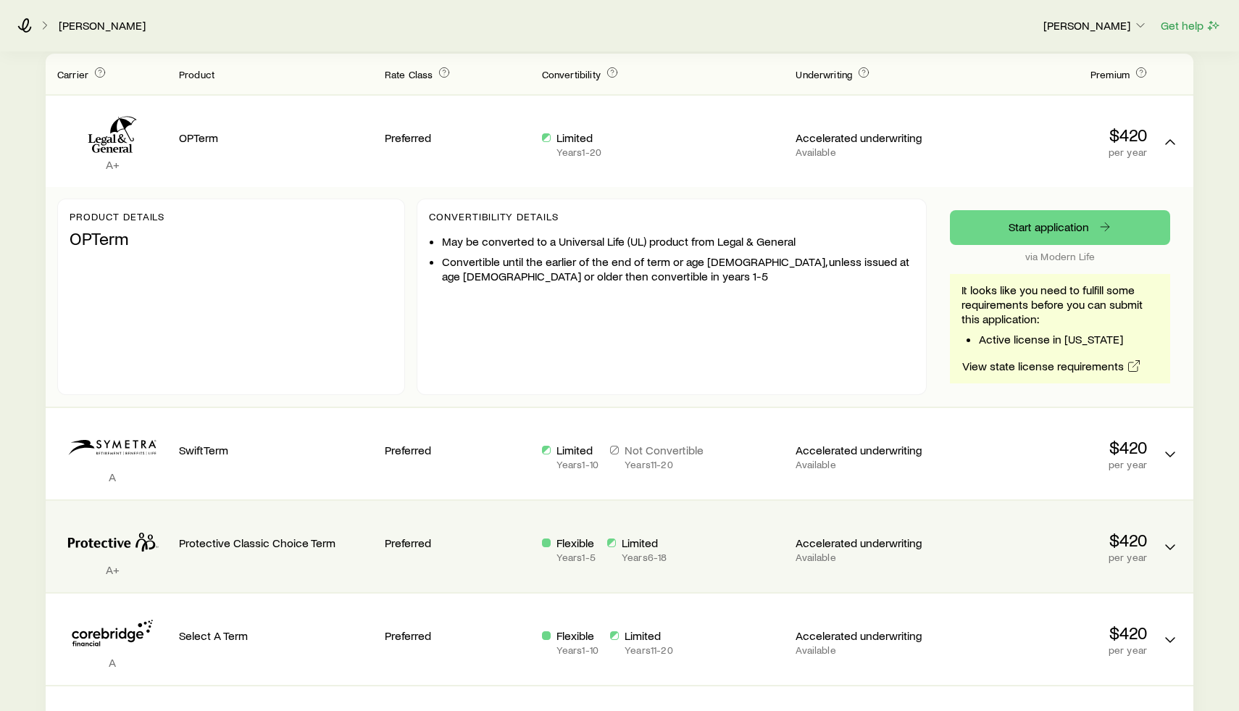
click at [1011, 538] on p "$420" at bounding box center [1050, 540] width 194 height 20
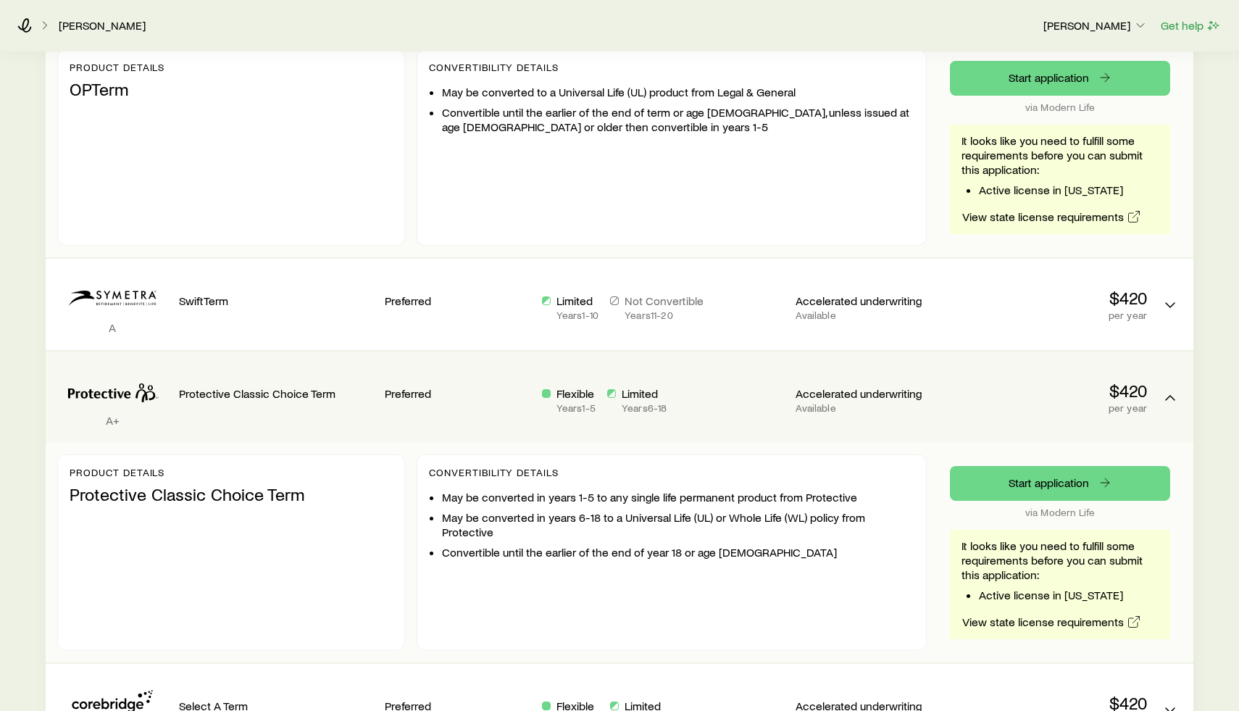
scroll to position [738, 0]
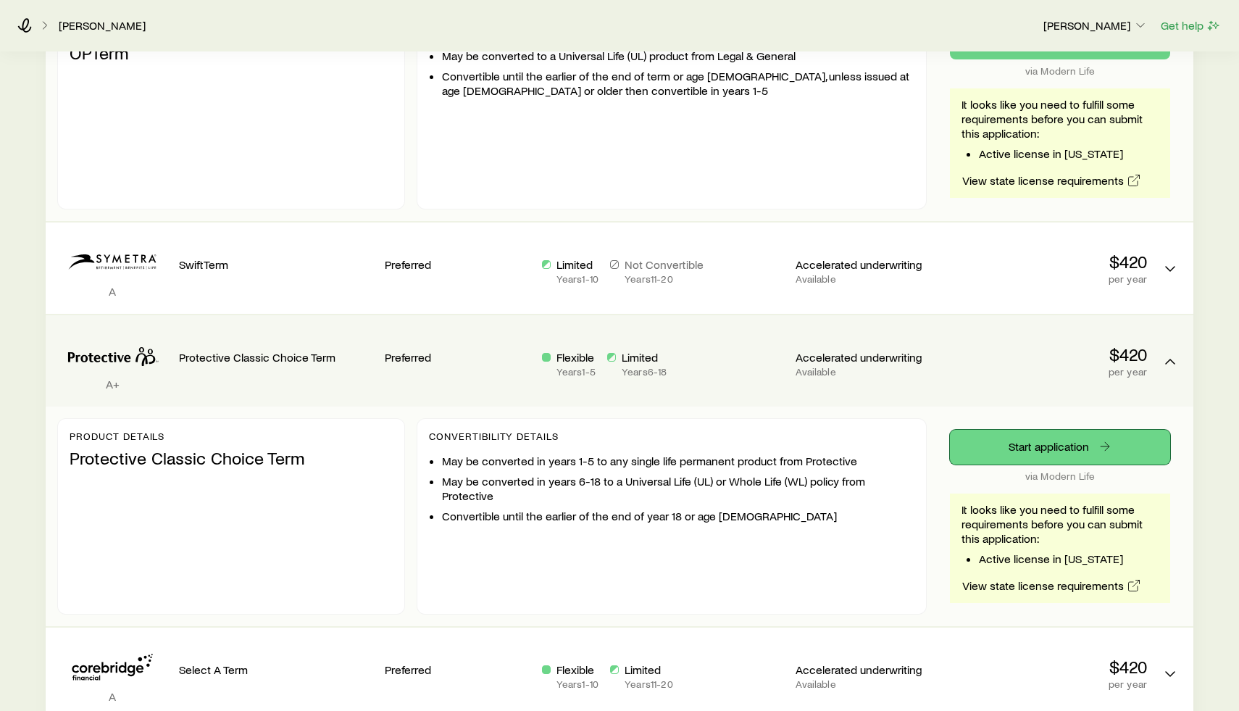
click at [1074, 446] on link "Start application" at bounding box center [1060, 447] width 220 height 35
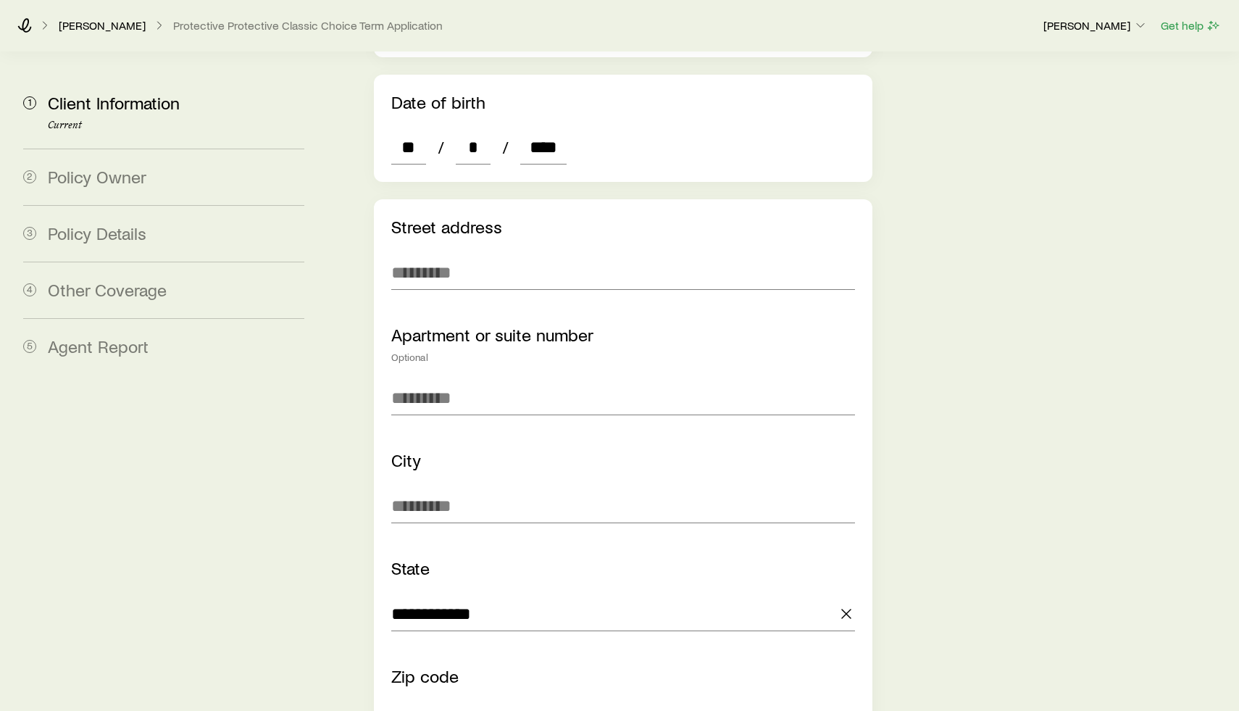
scroll to position [823, 0]
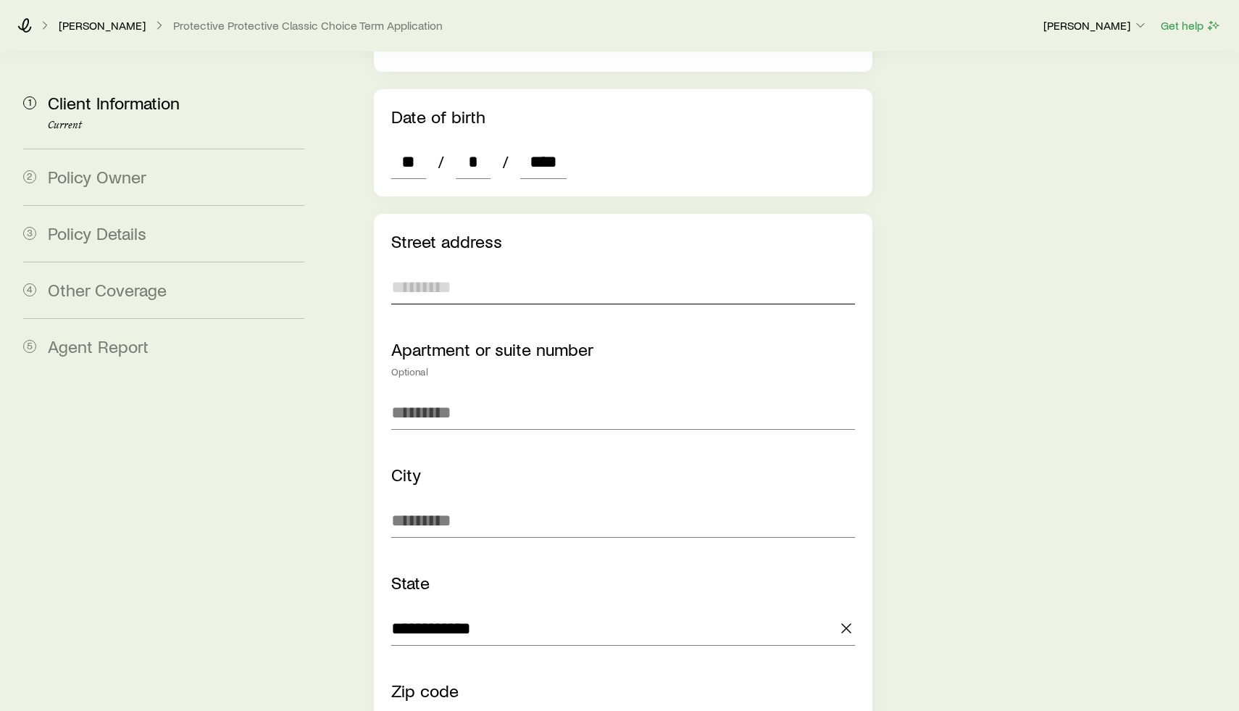
click at [528, 269] on input "text" at bounding box center [623, 286] width 464 height 35
type input "**********"
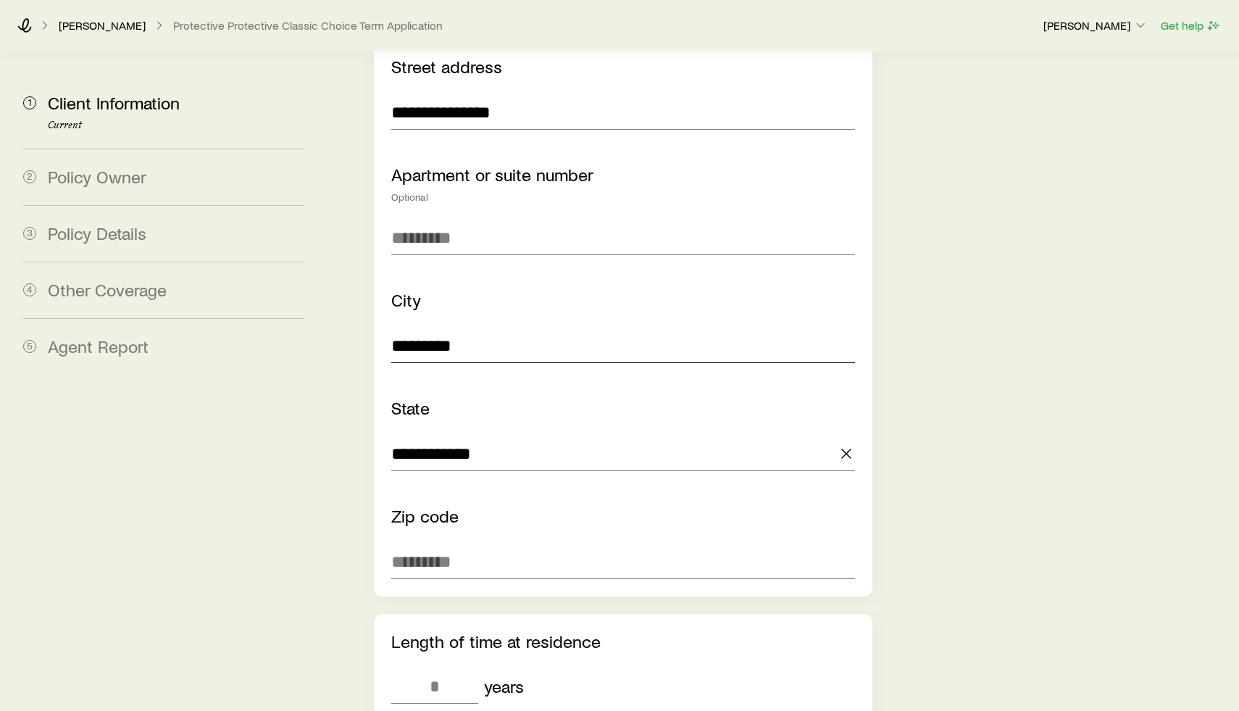
scroll to position [1000, 0]
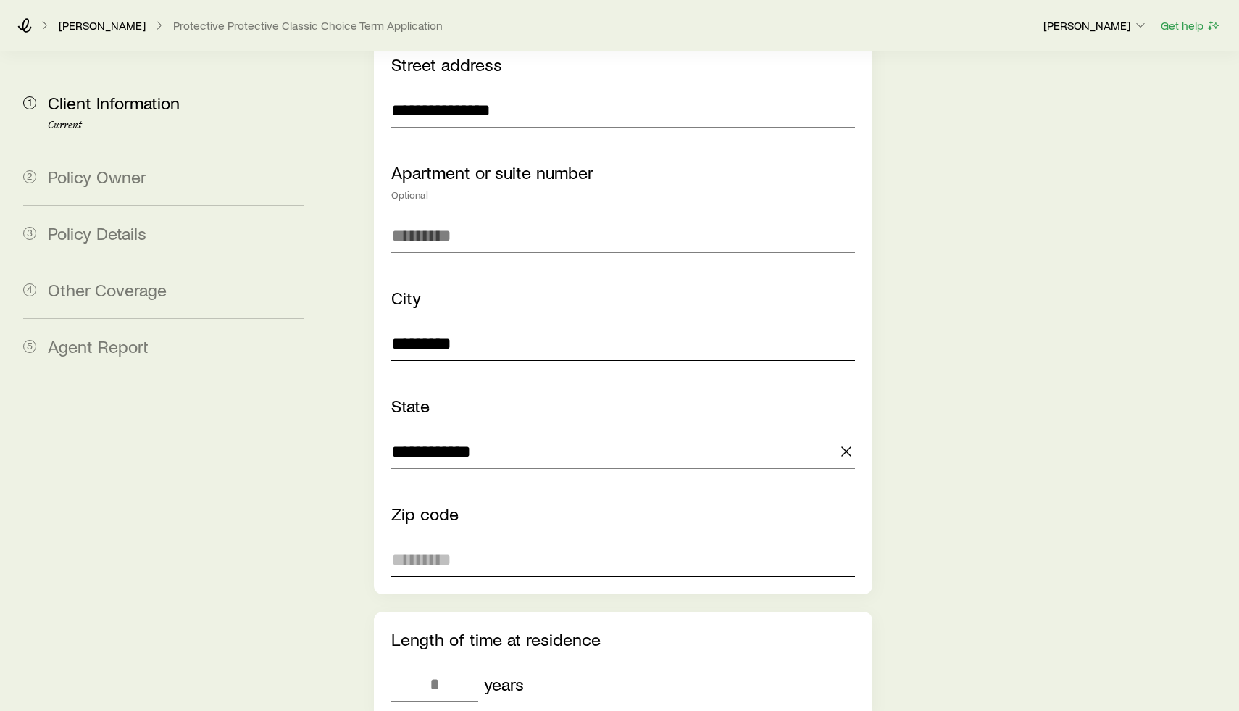
type input "*********"
click at [532, 542] on input "text" at bounding box center [623, 559] width 464 height 35
type input "*****"
click at [876, 490] on div "**********" at bounding box center [623, 713] width 522 height 3321
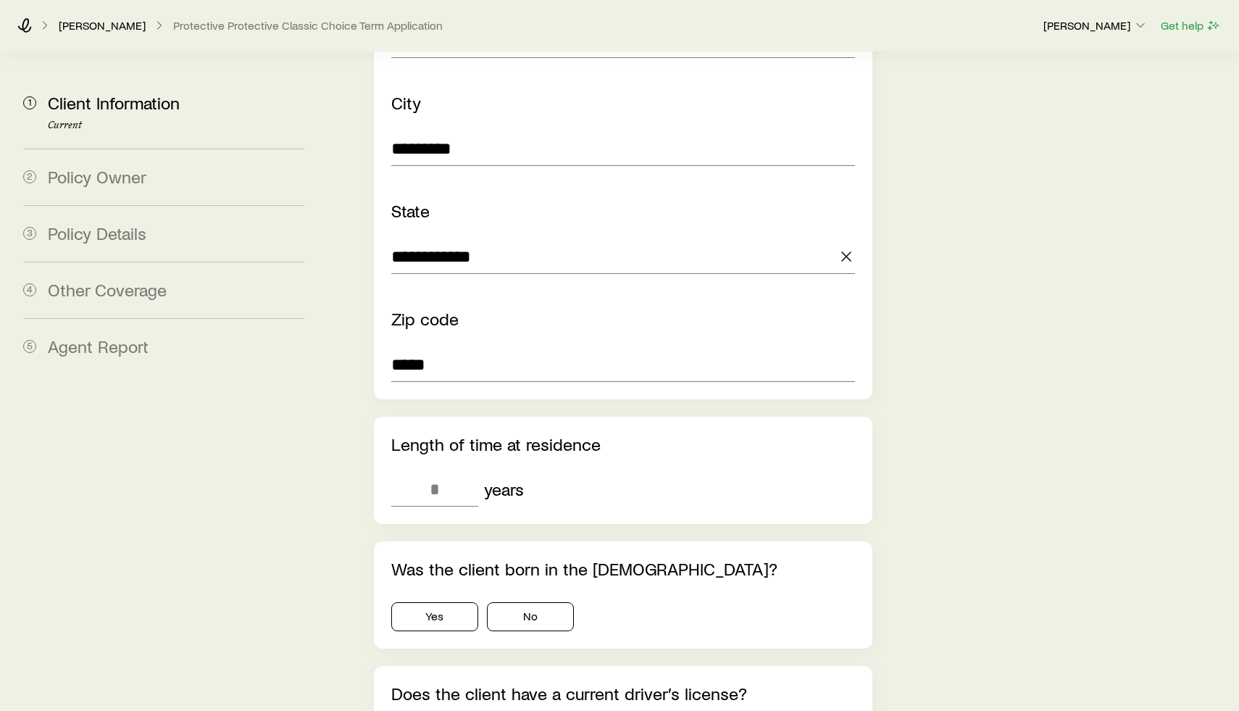
scroll to position [1200, 0]
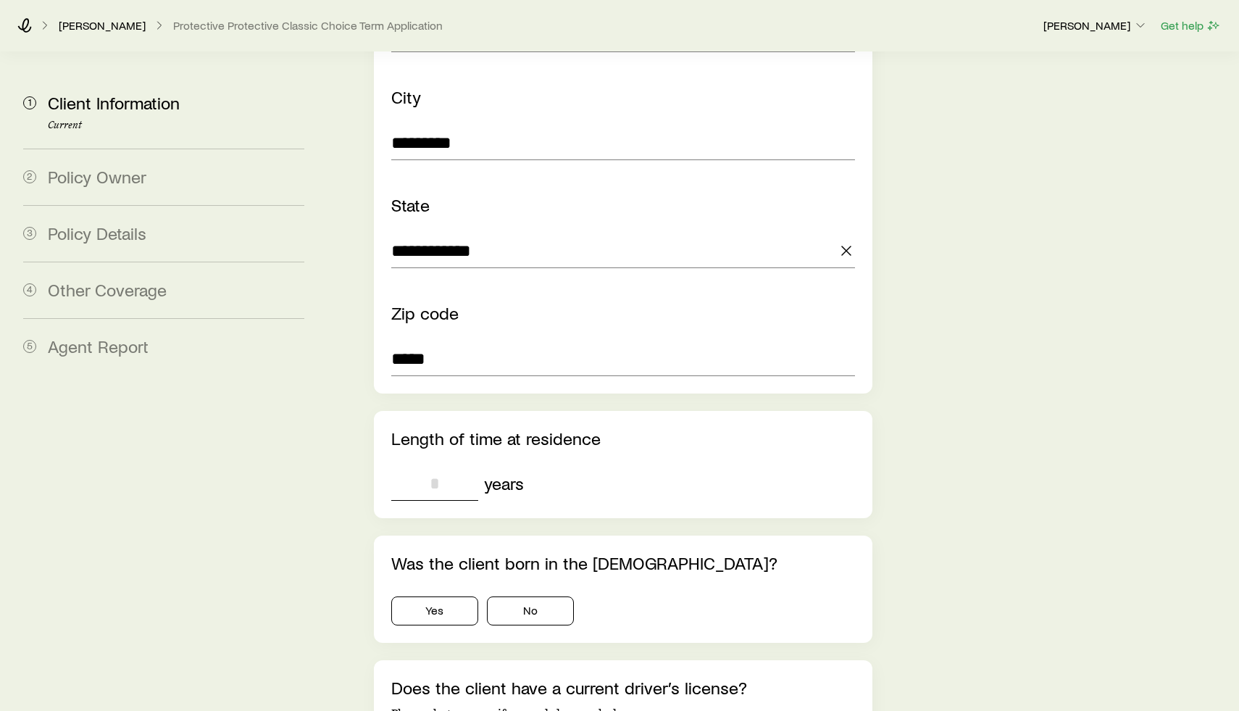
click at [445, 466] on input "tel" at bounding box center [434, 483] width 87 height 35
type input "*"
click at [441, 596] on button "Yes" at bounding box center [434, 610] width 87 height 29
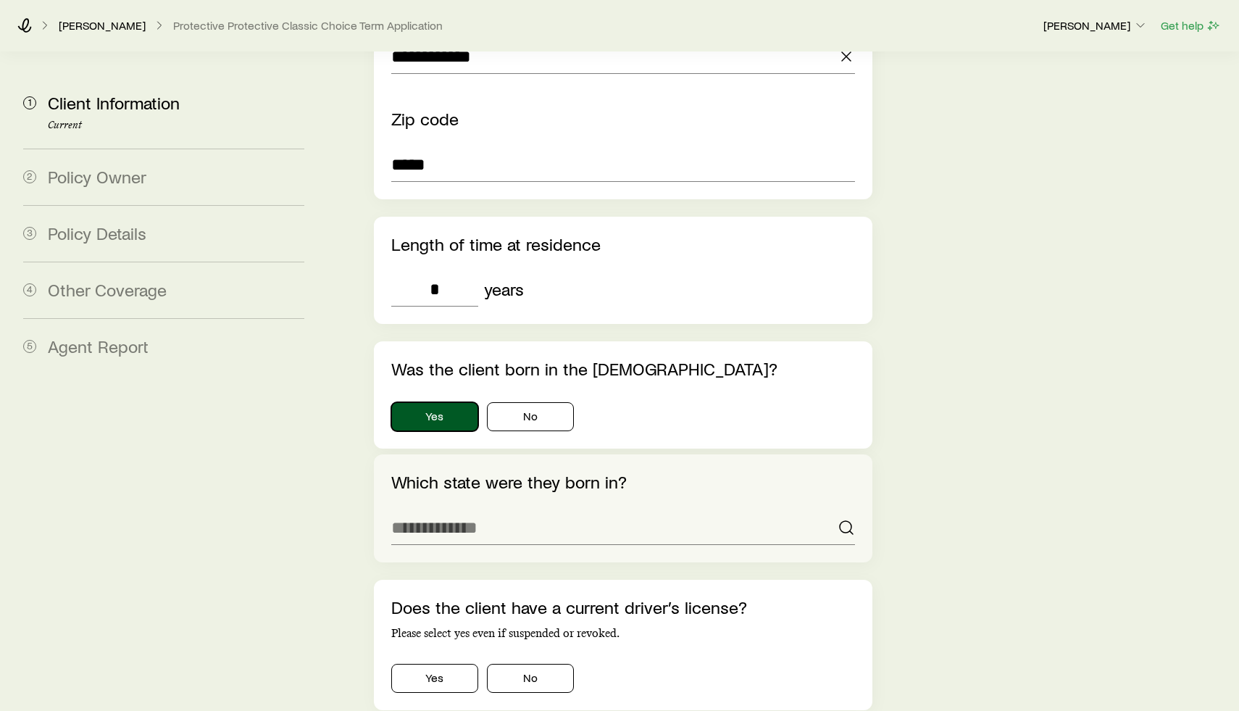
scroll to position [1410, 0]
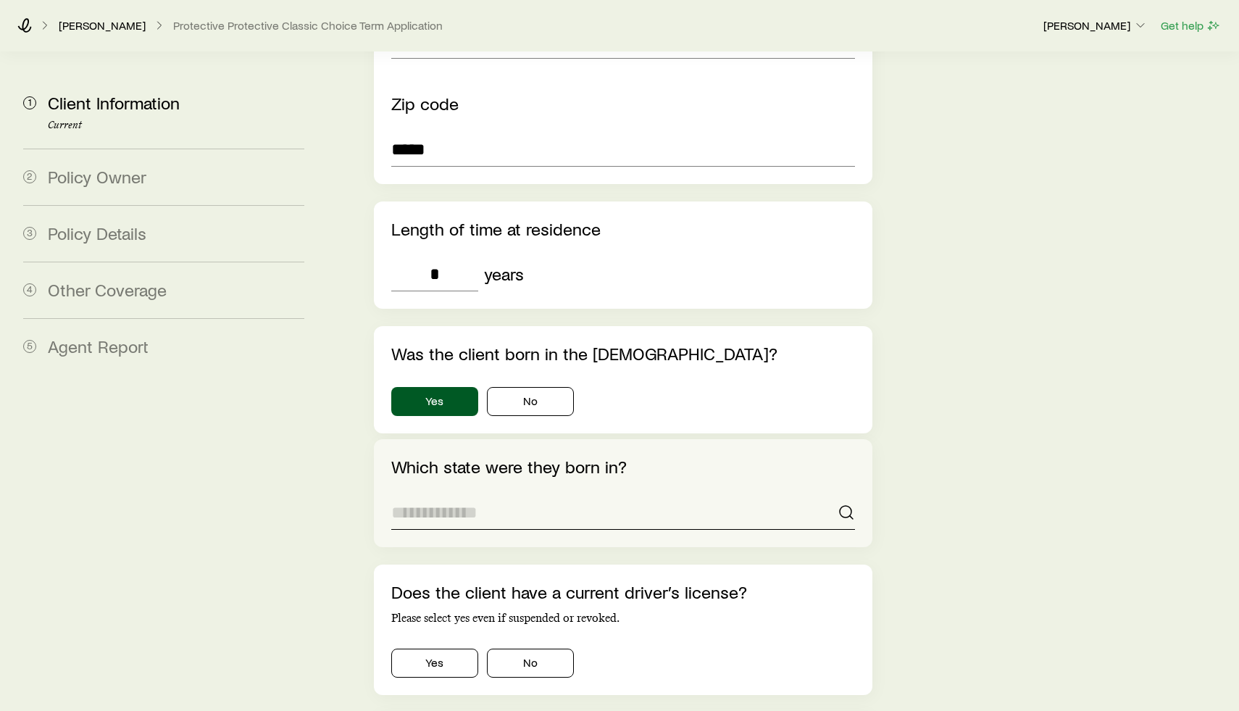
click at [572, 495] on input at bounding box center [623, 512] width 464 height 35
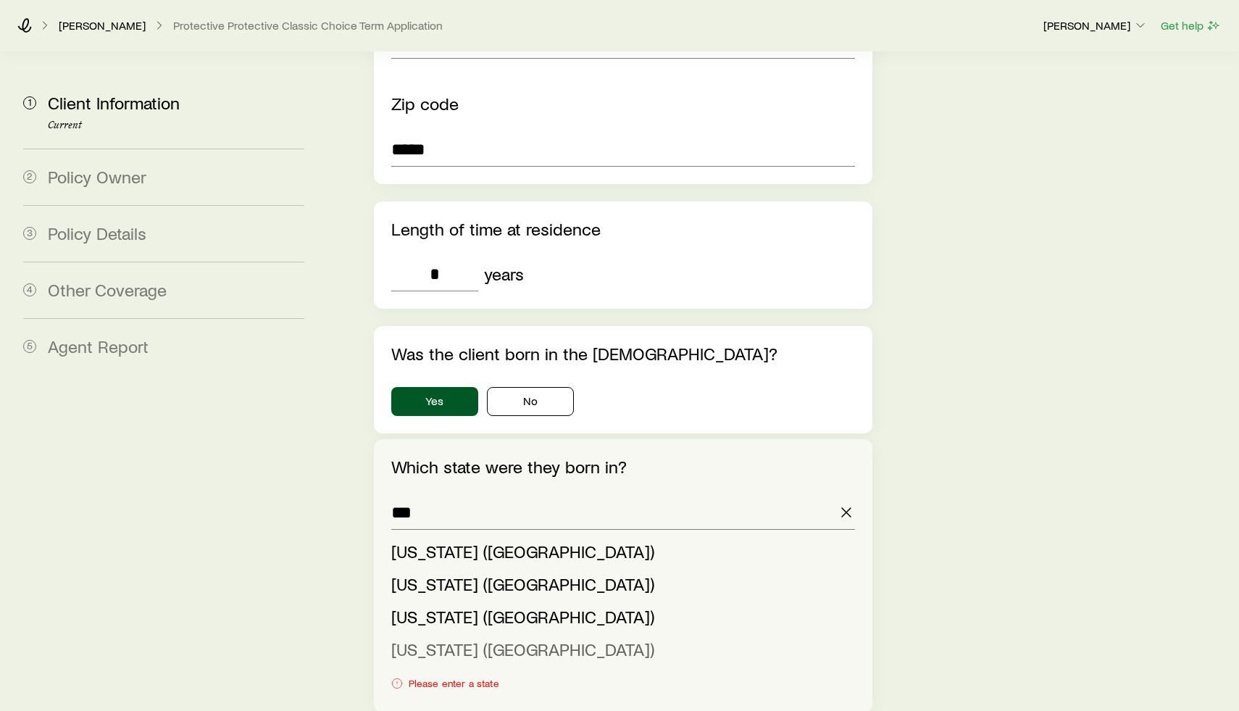
click at [477, 638] on span "[US_STATE] ([GEOGRAPHIC_DATA])" at bounding box center [522, 648] width 263 height 21
type input "**********"
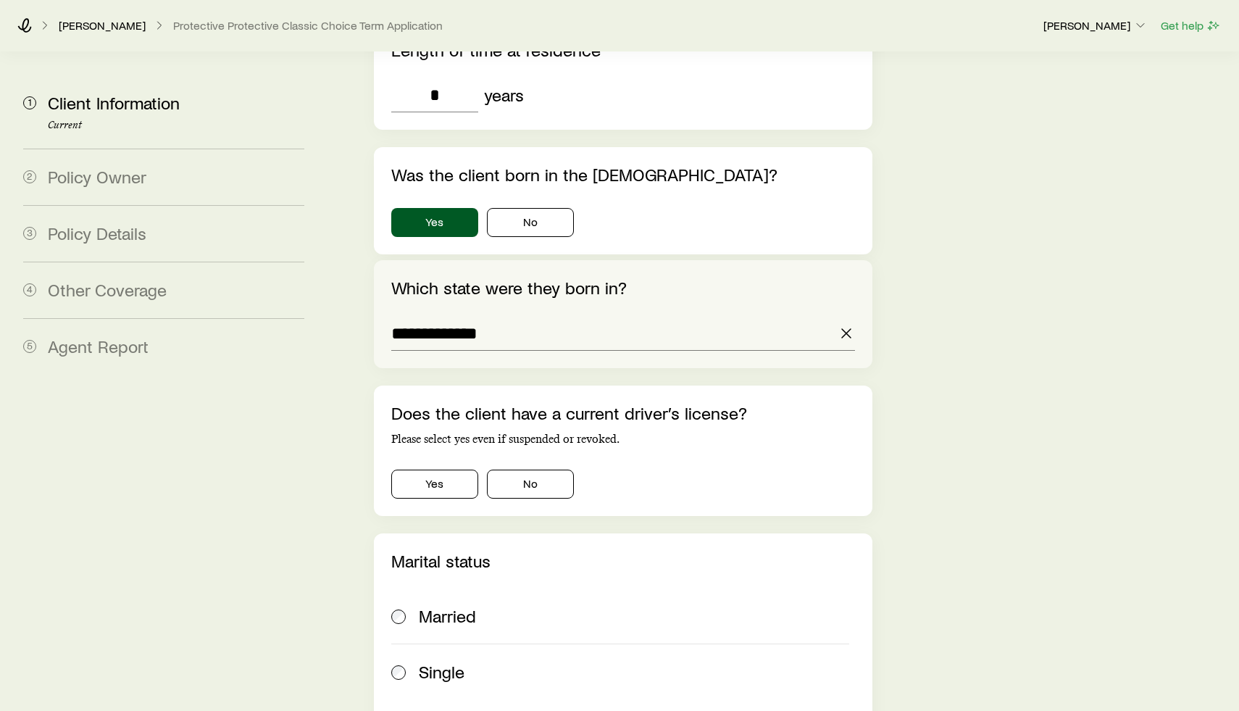
scroll to position [1612, 0]
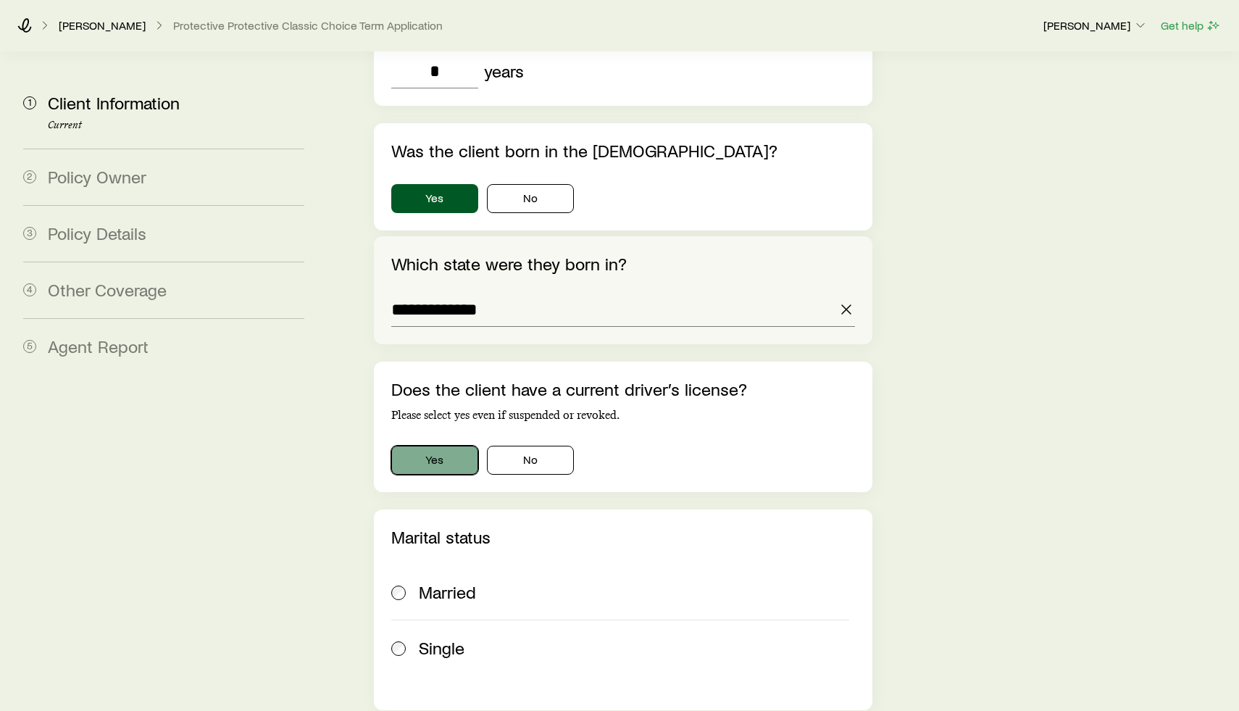
click at [424, 445] on button "Yes" at bounding box center [434, 459] width 87 height 29
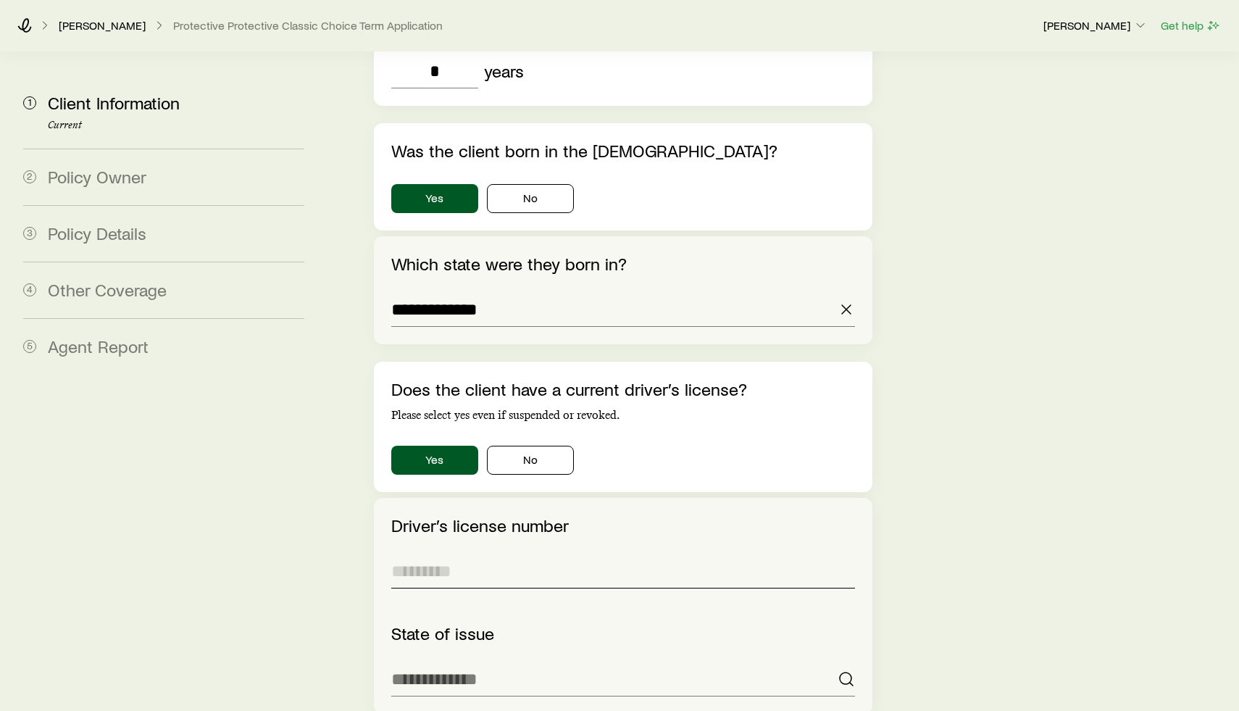
click at [582, 553] on input "text" at bounding box center [623, 570] width 464 height 35
type input "*********"
click at [625, 661] on input at bounding box center [623, 678] width 464 height 35
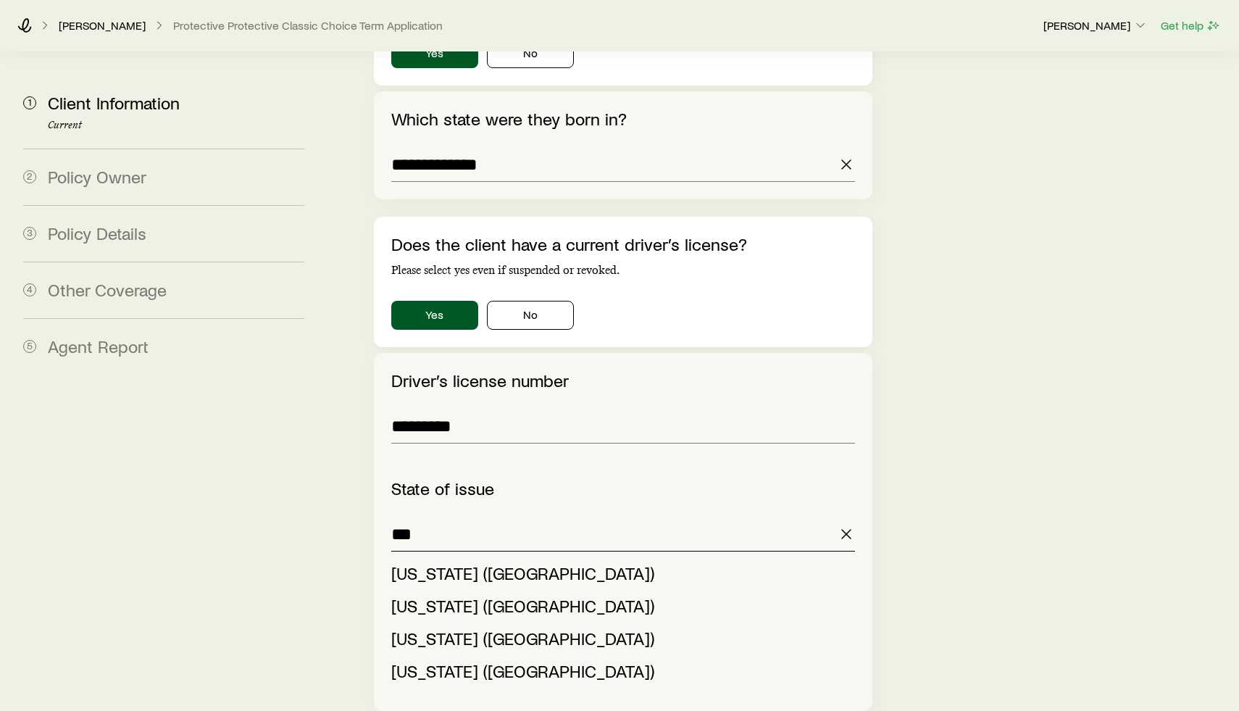
scroll to position [1765, 0]
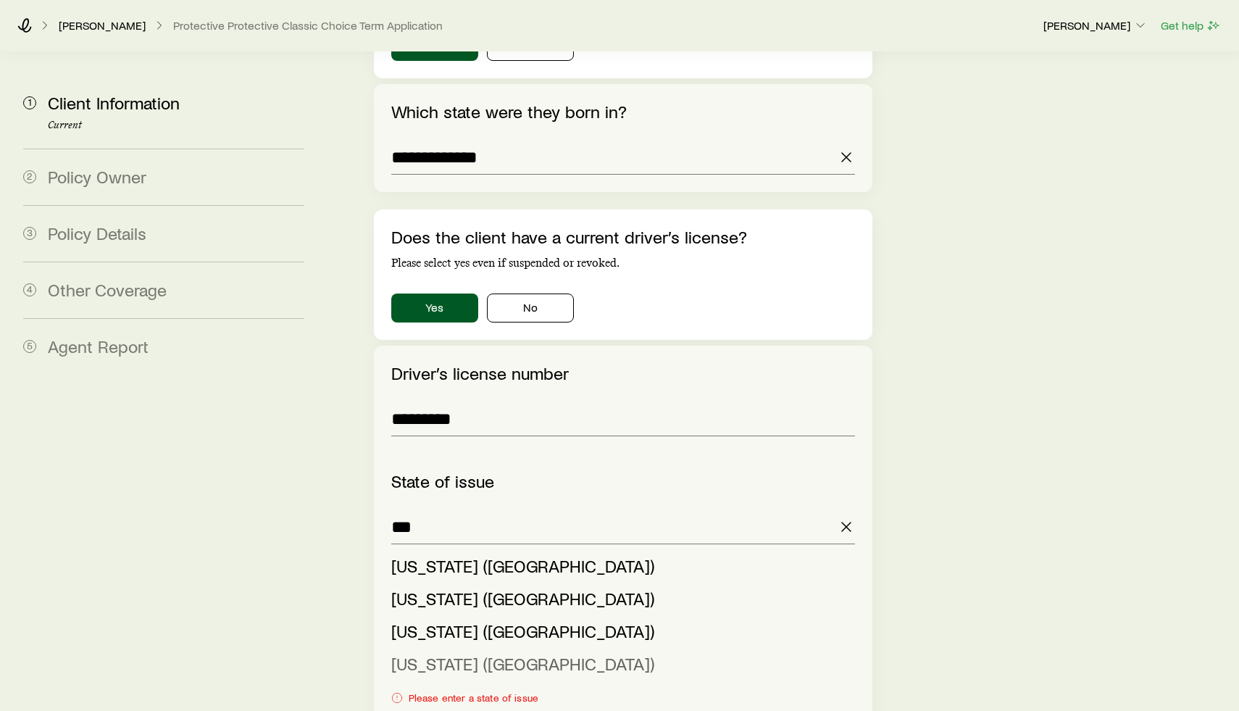
click at [474, 653] on span "[US_STATE] ([GEOGRAPHIC_DATA])" at bounding box center [522, 663] width 263 height 21
type input "**********"
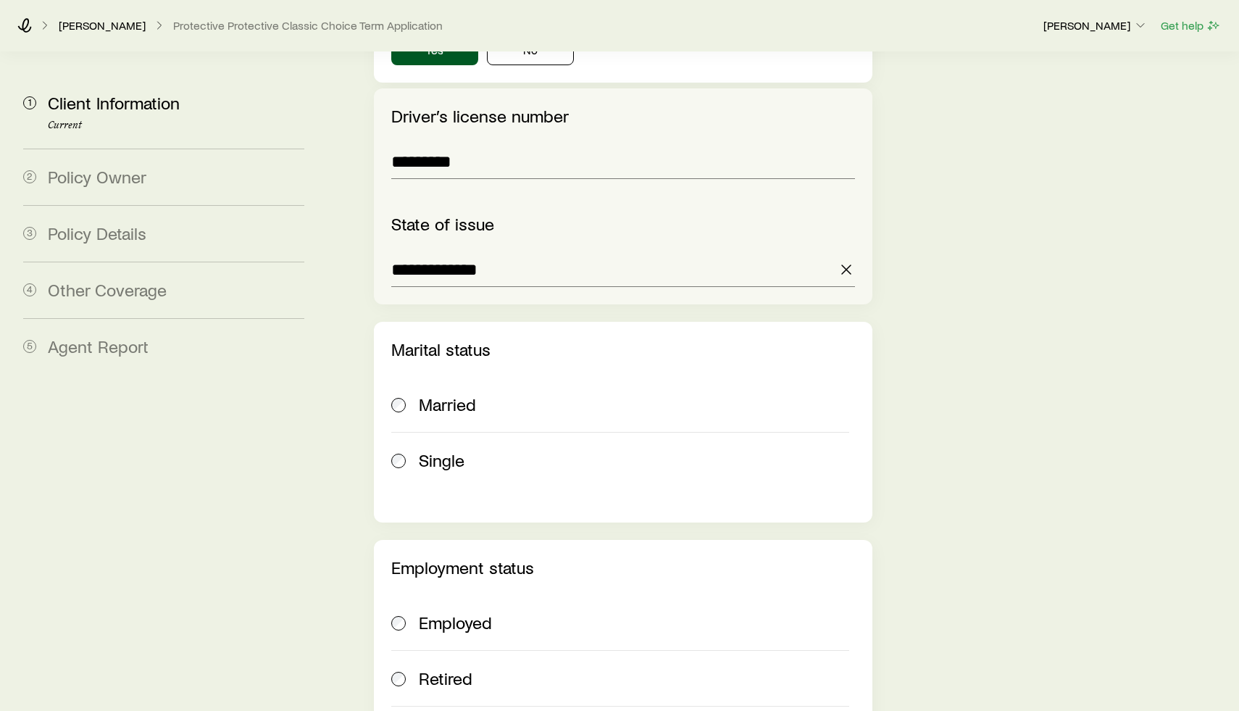
scroll to position [2028, 0]
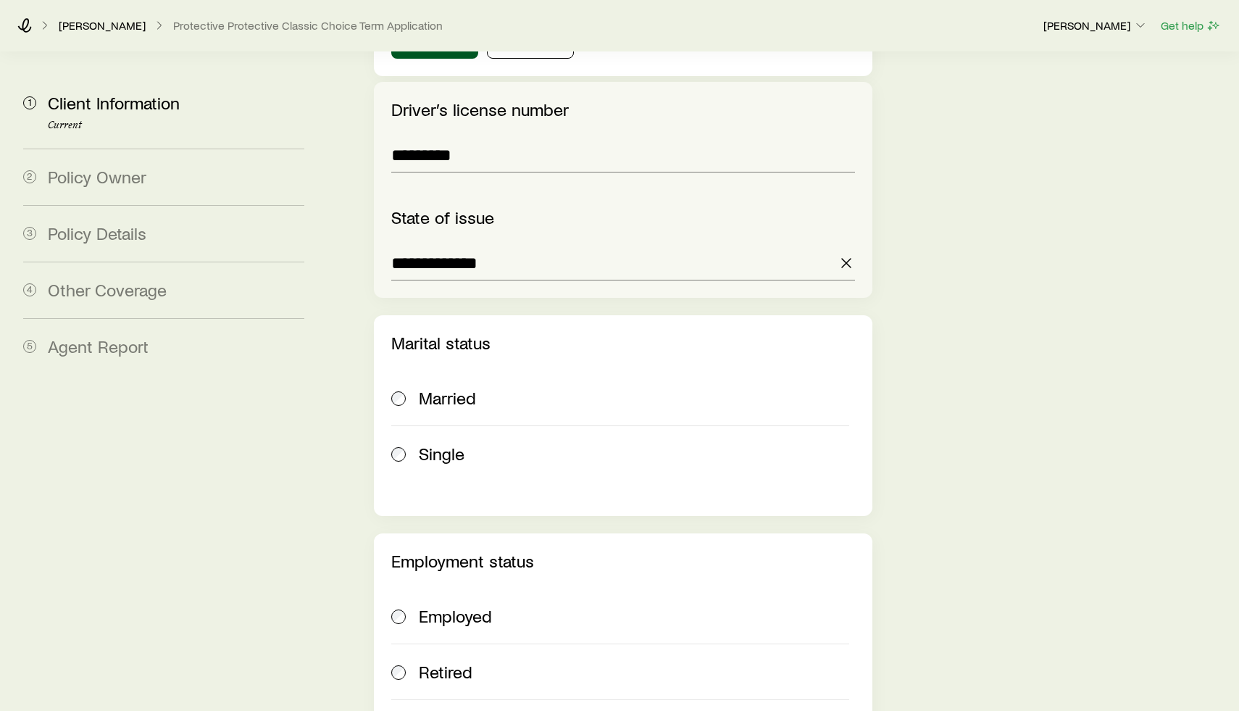
click at [458, 388] on span "Married" at bounding box center [447, 398] width 57 height 20
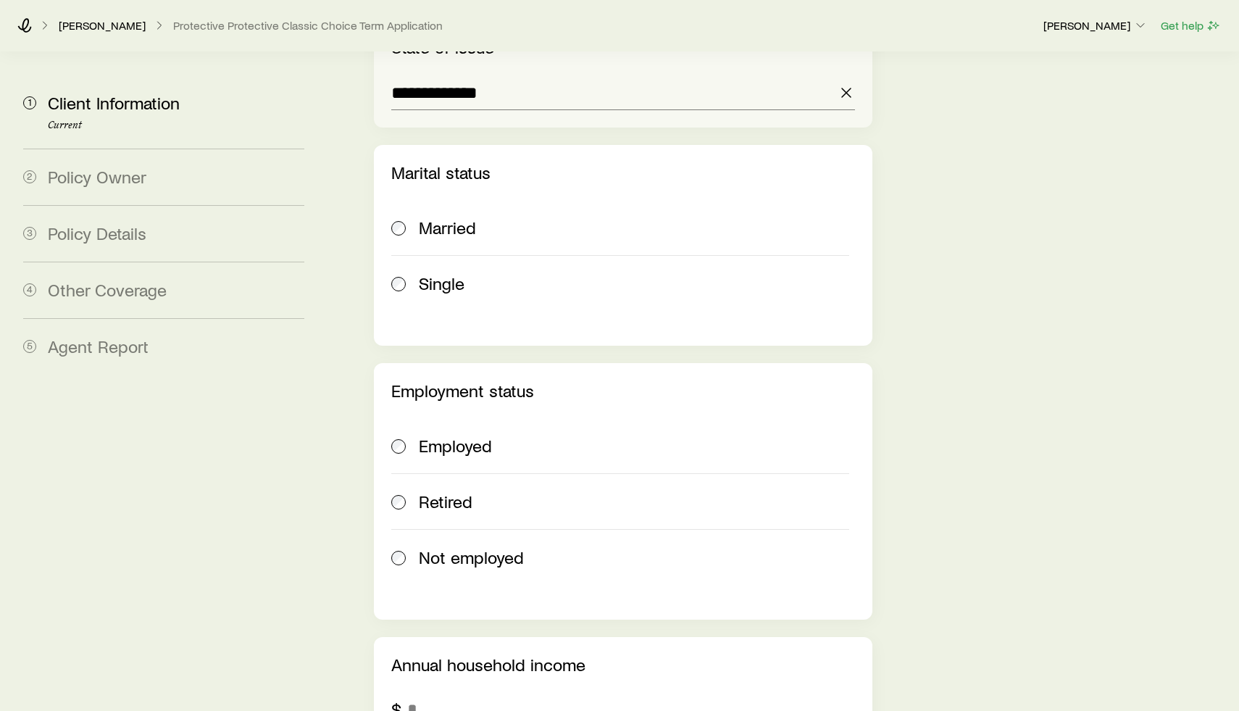
scroll to position [2201, 0]
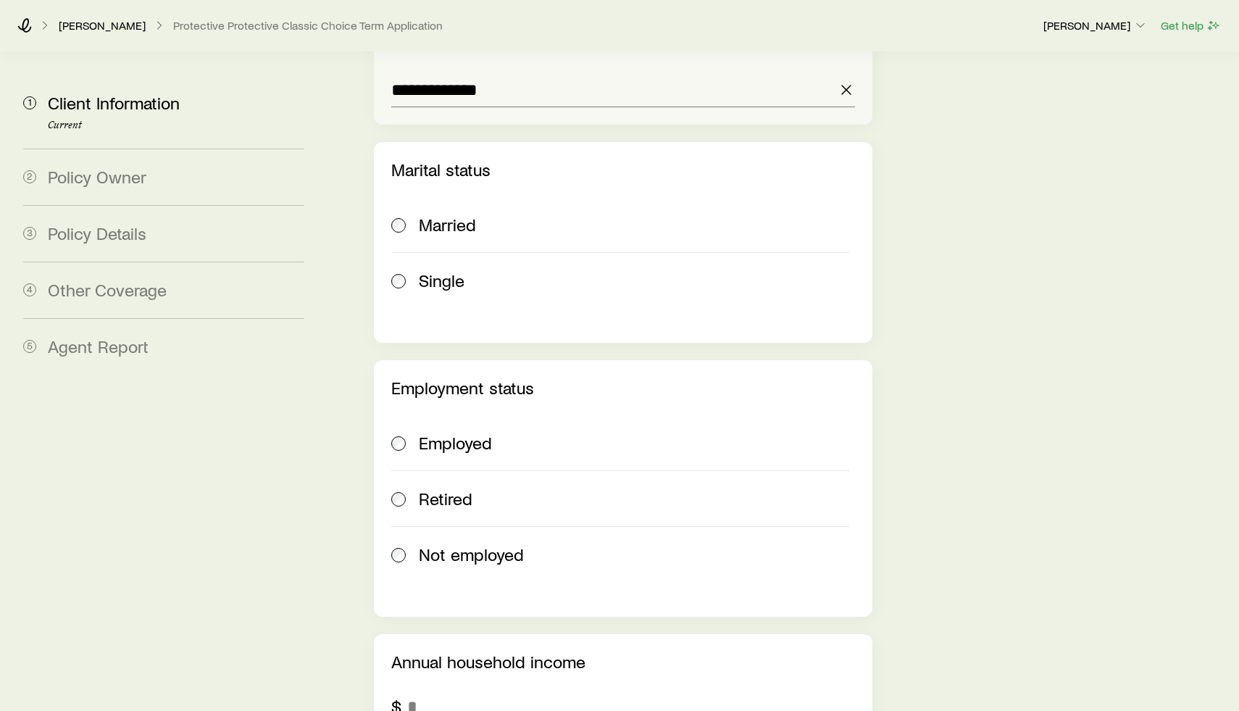
click at [468, 432] on span "Employed" at bounding box center [455, 442] width 73 height 20
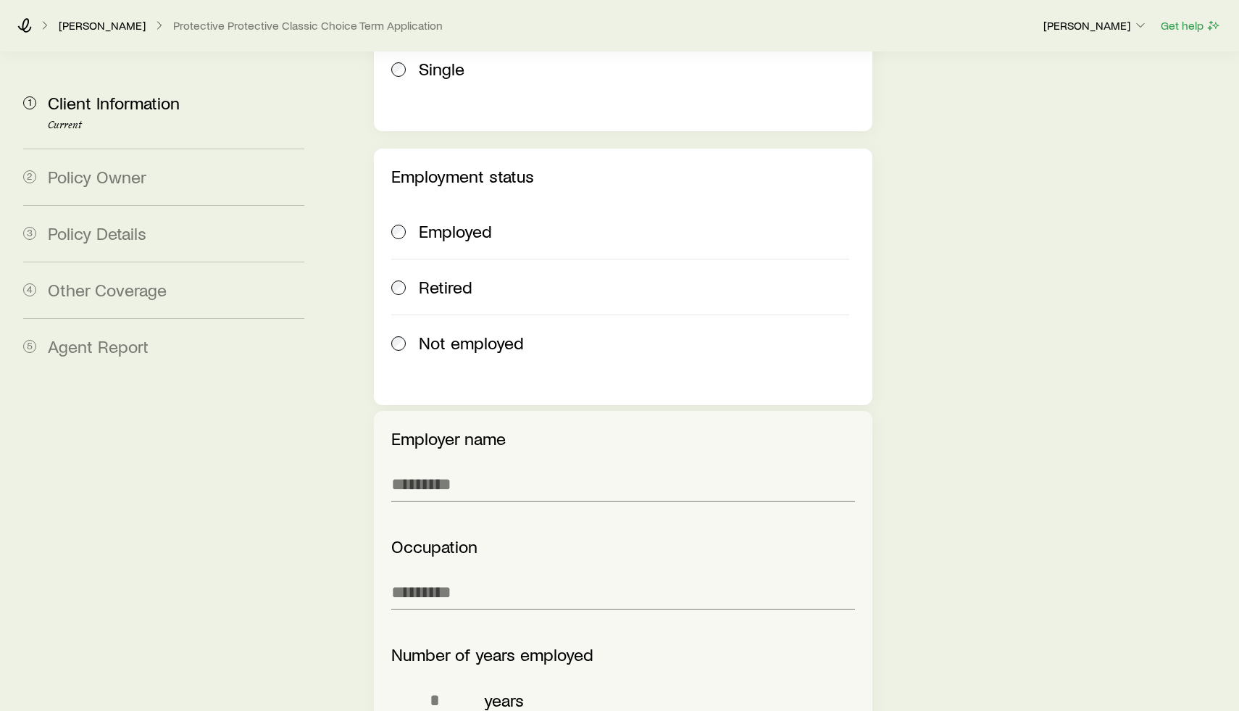
scroll to position [2423, 0]
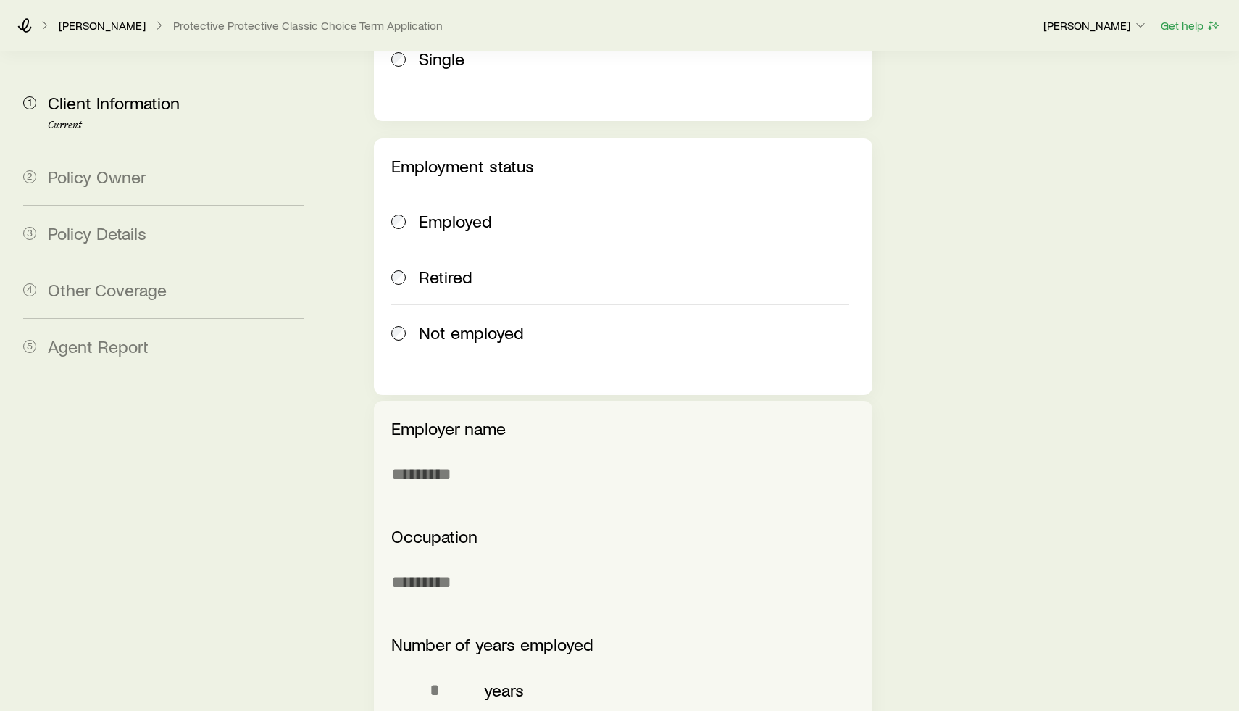
click at [489, 322] on span "Not employed" at bounding box center [471, 332] width 105 height 20
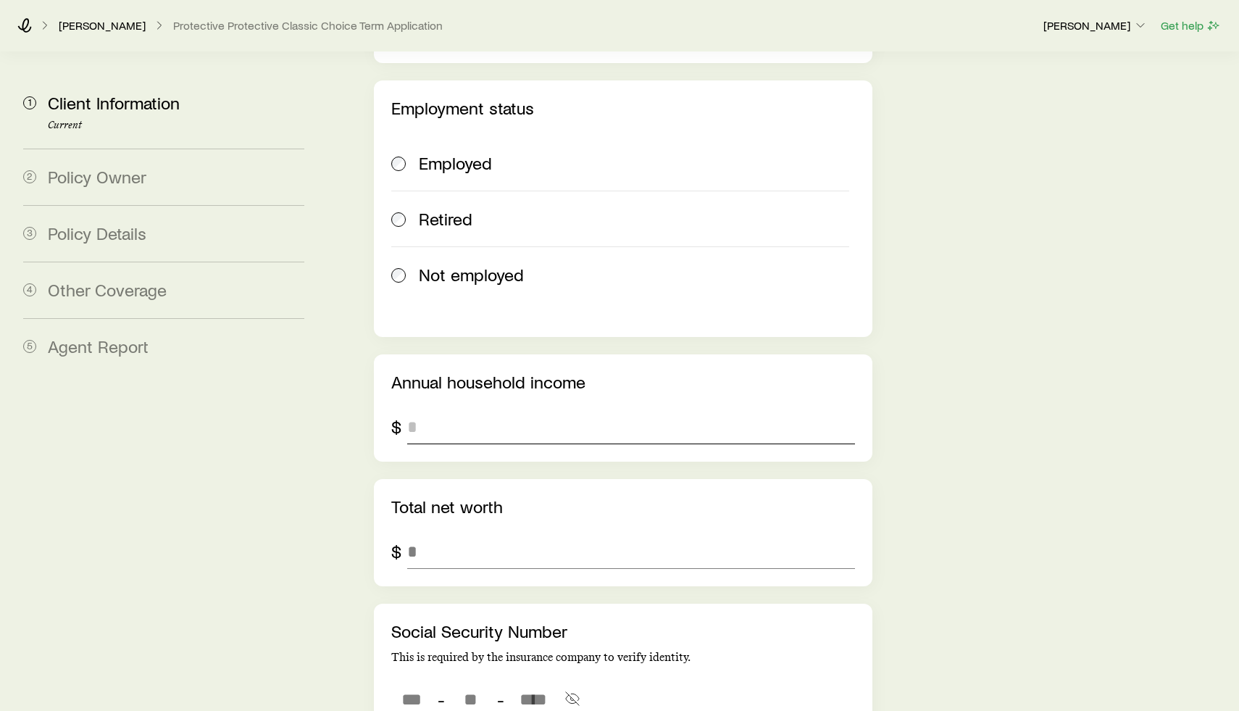
scroll to position [2496, 0]
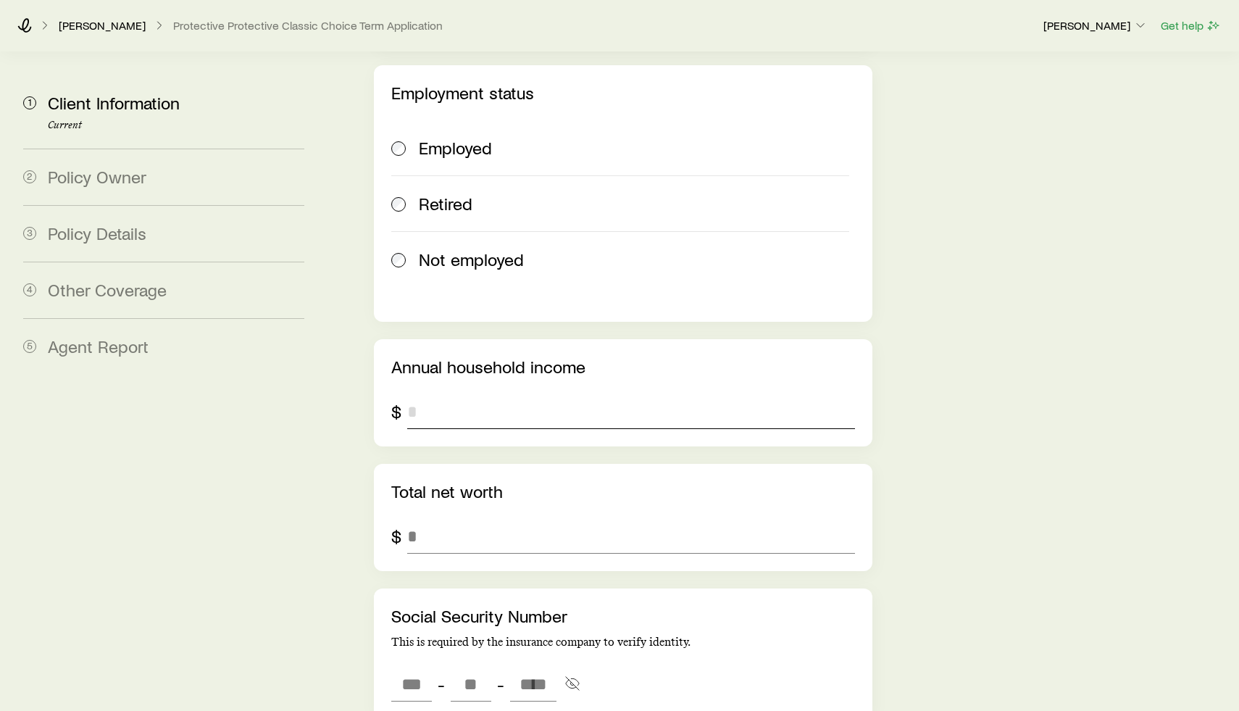
click at [510, 394] on input "tel" at bounding box center [631, 411] width 448 height 35
type input "*******"
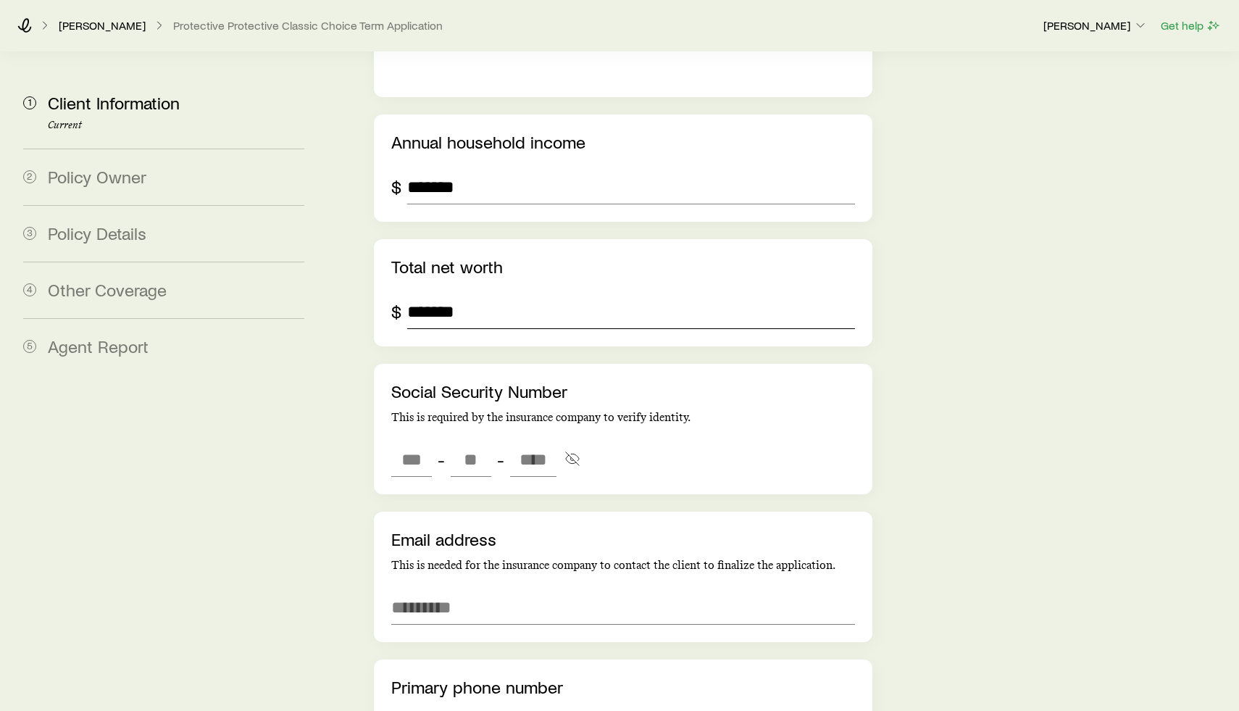
scroll to position [2721, 0]
type input "*******"
click at [415, 441] on input "tel" at bounding box center [411, 458] width 41 height 35
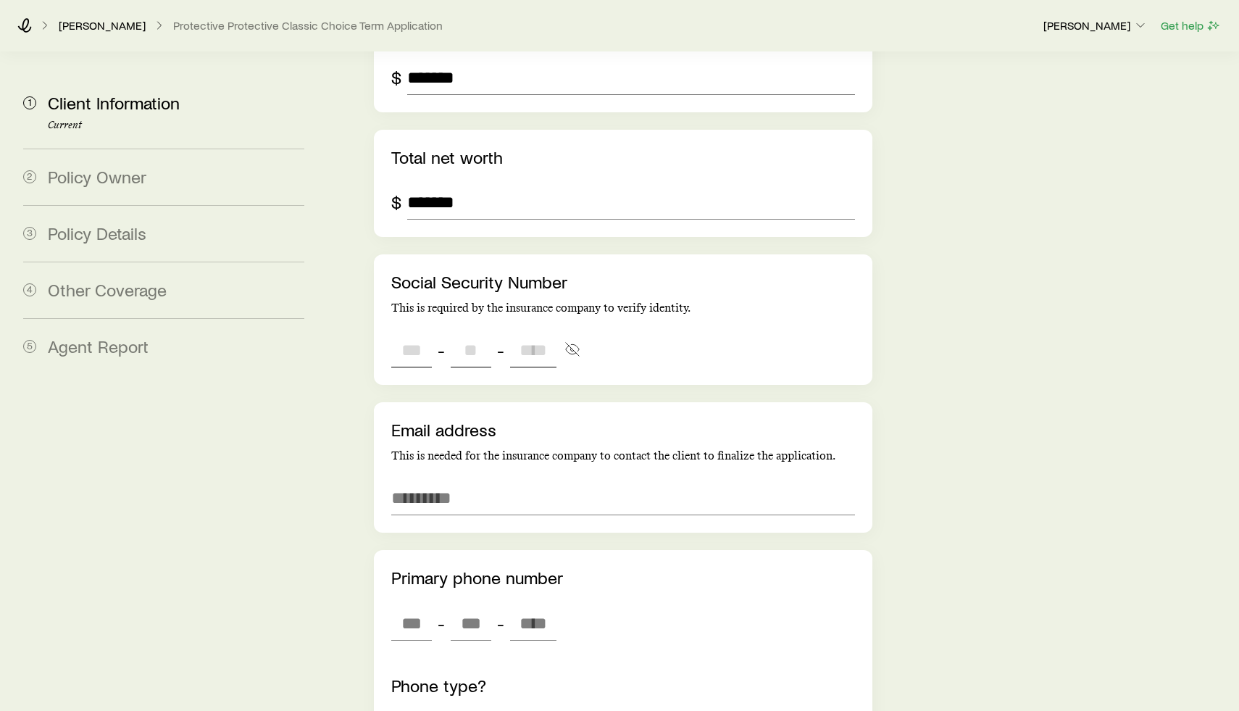
scroll to position [2871, 0]
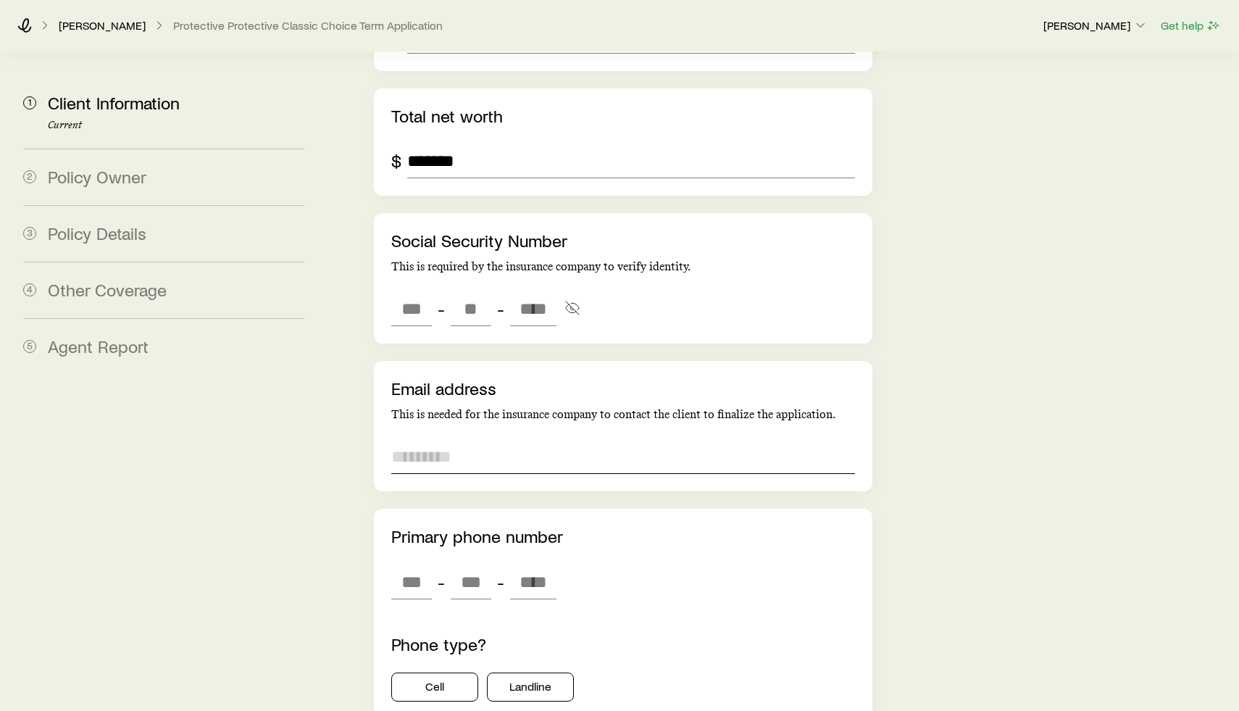
click at [655, 405] on div "Email address This is needed for the insurance company to contact the client to…" at bounding box center [623, 426] width 498 height 130
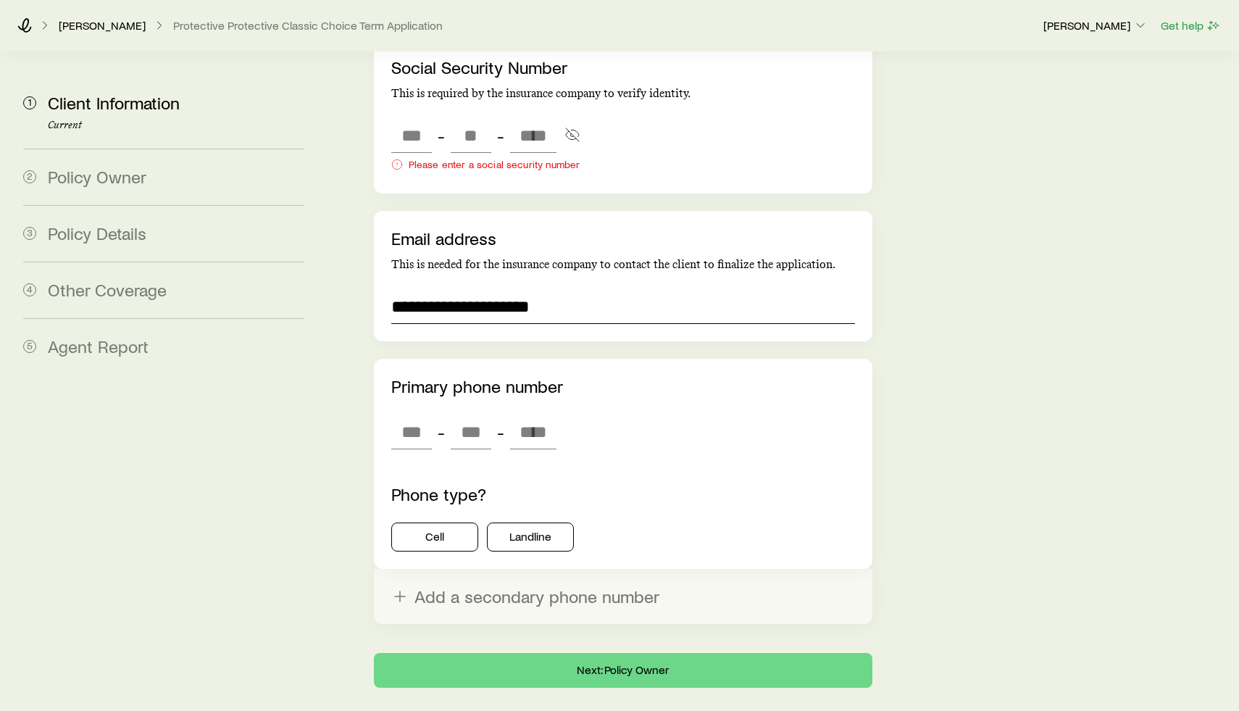
scroll to position [3044, 0]
type input "**********"
click at [406, 415] on input "tel" at bounding box center [411, 432] width 41 height 35
click at [448, 501] on div "Phone type? Cell Landline" at bounding box center [623, 518] width 464 height 67
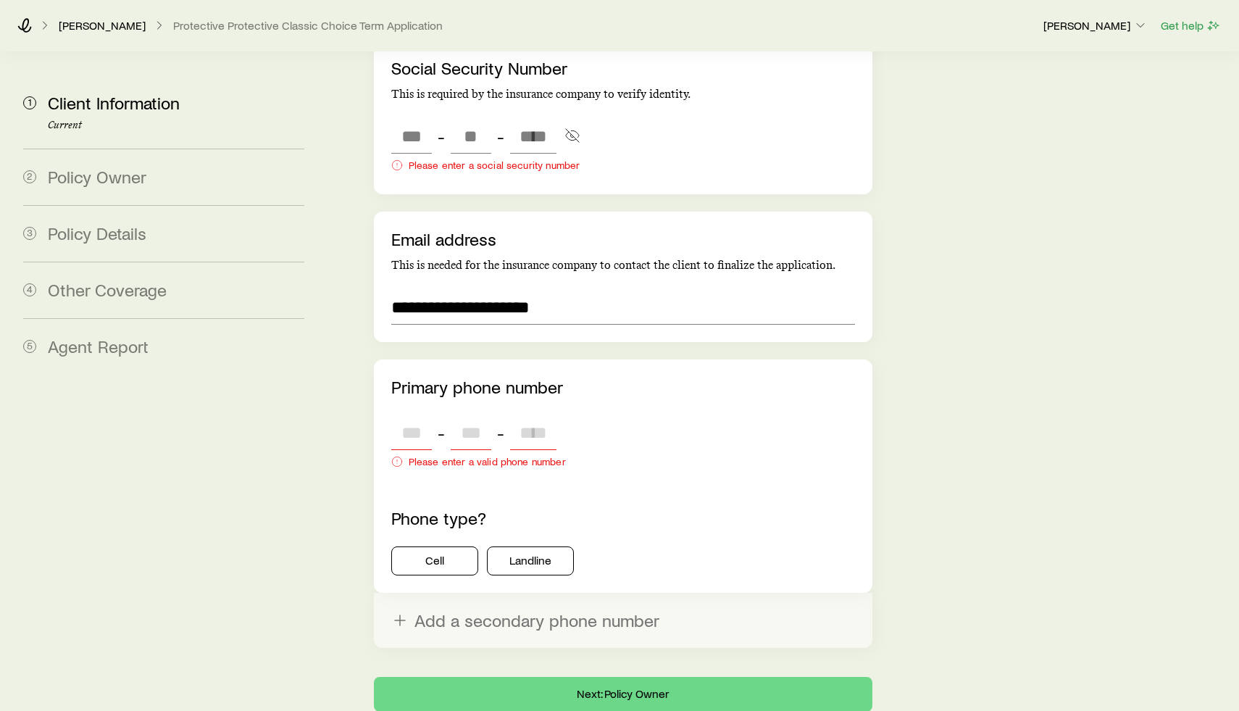
click at [409, 415] on input "tel" at bounding box center [411, 432] width 41 height 35
type input "***"
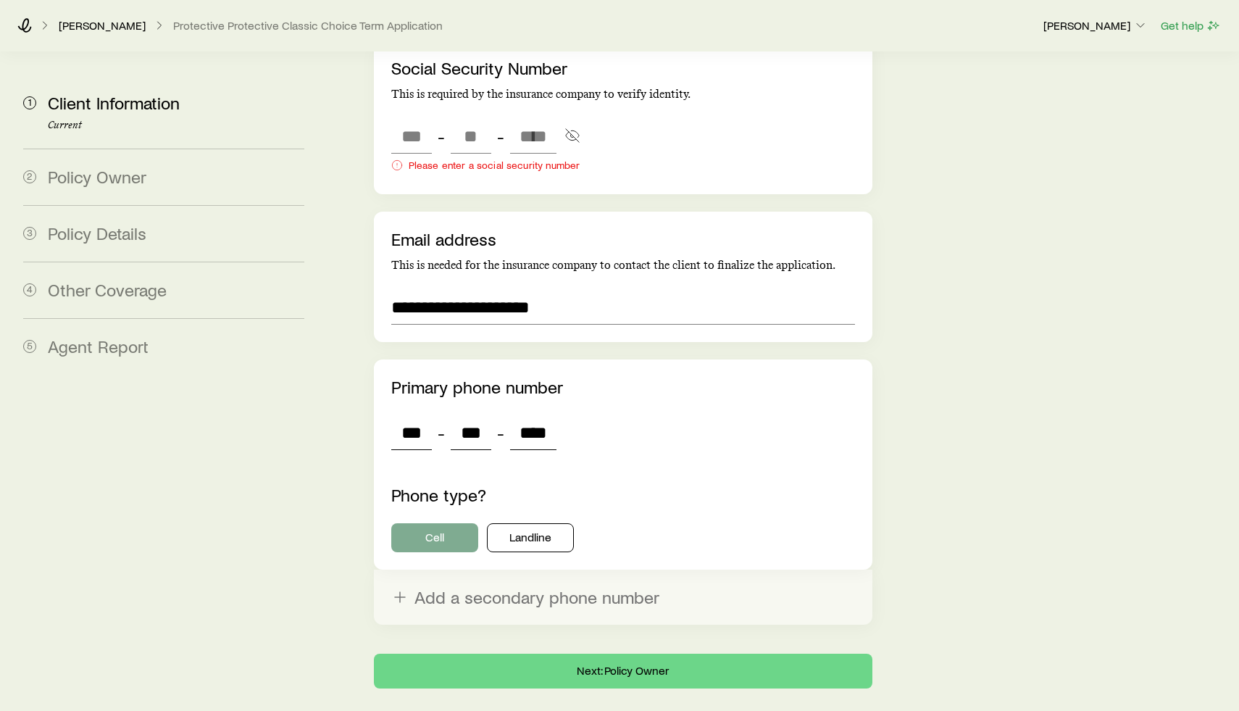
type input "****"
click at [438, 523] on button "Cell" at bounding box center [434, 537] width 87 height 29
click at [692, 653] on button "Next: Policy Owner" at bounding box center [623, 670] width 498 height 35
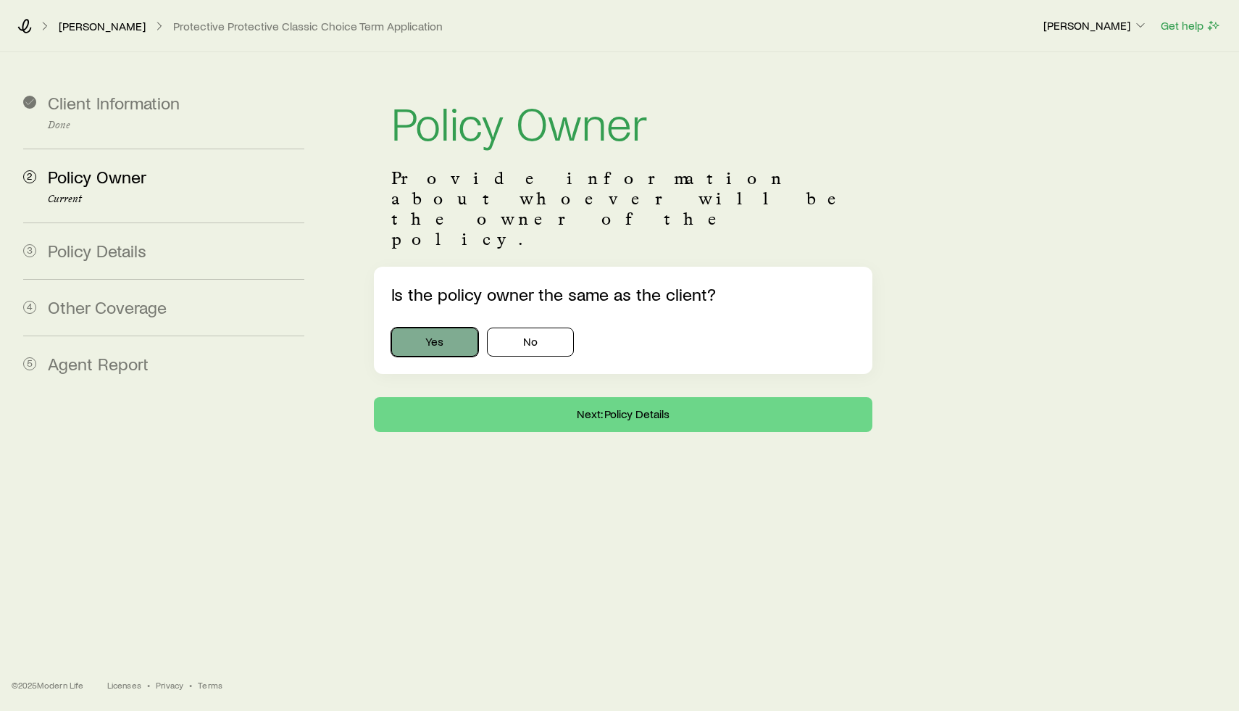
click at [455, 327] on button "Yes" at bounding box center [434, 341] width 87 height 29
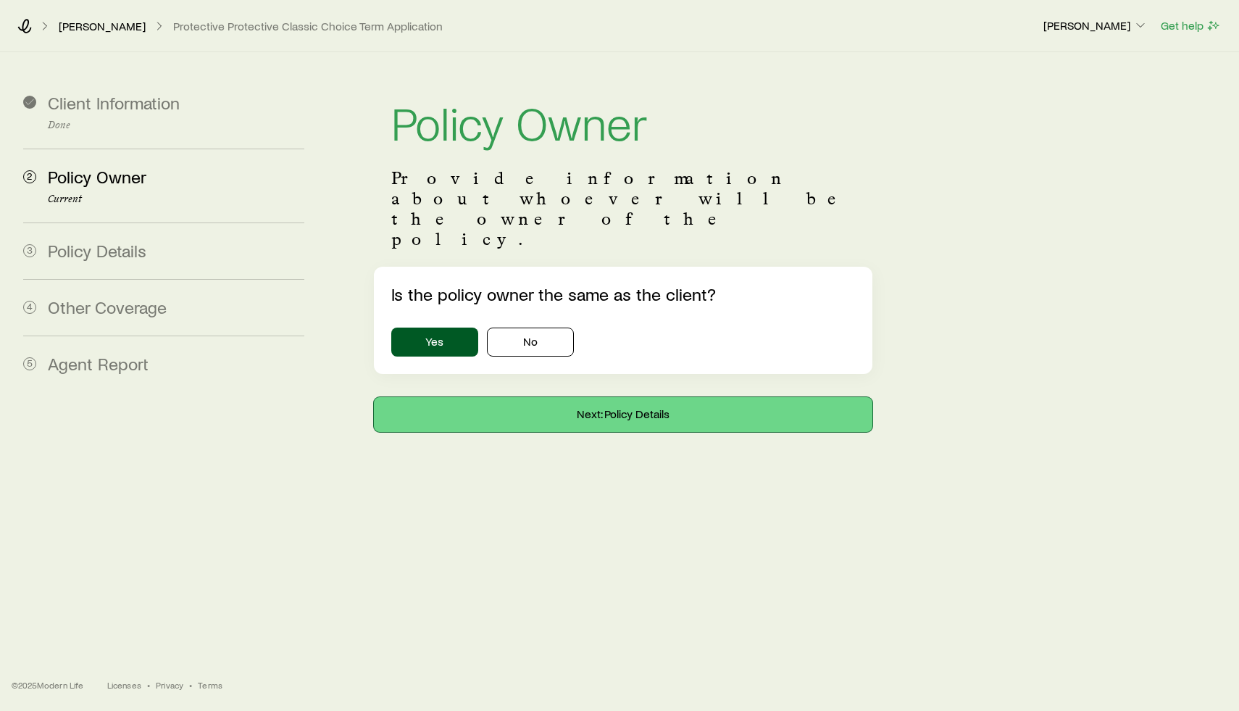
click at [577, 397] on button "Next: Policy Details" at bounding box center [623, 414] width 498 height 35
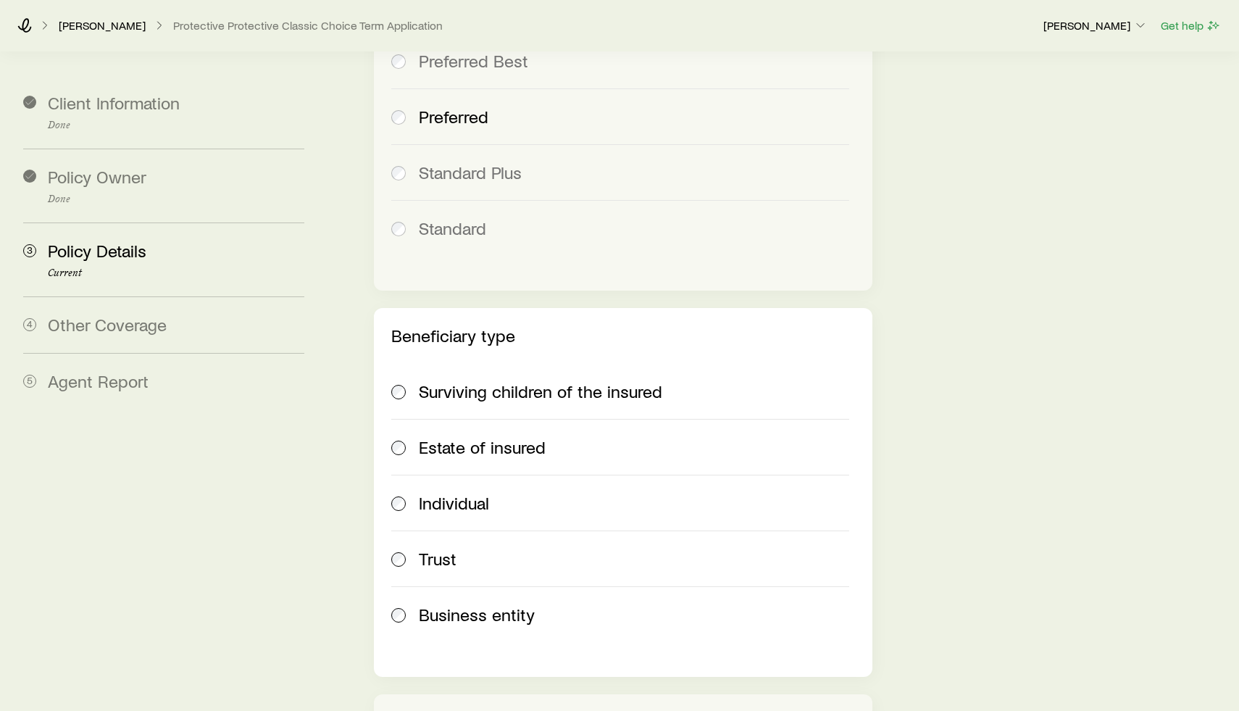
scroll to position [1491, 0]
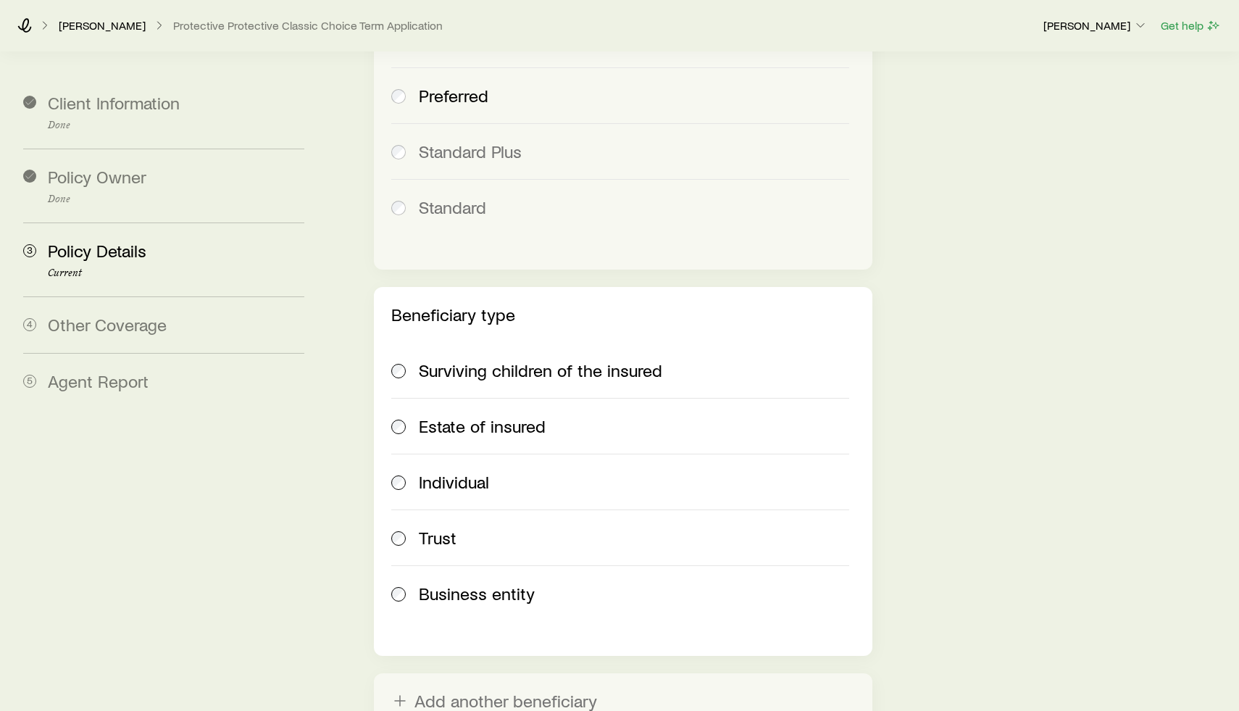
click at [460, 472] on span "Individual" at bounding box center [454, 482] width 70 height 20
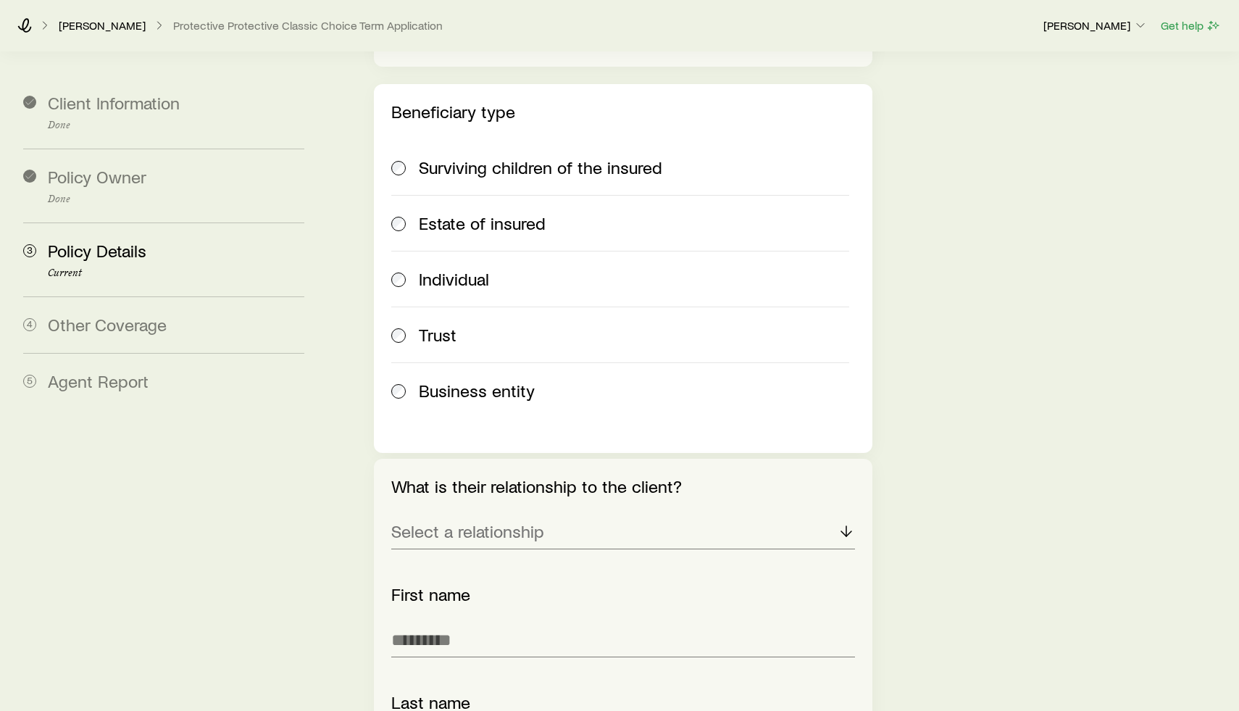
scroll to position [1707, 0]
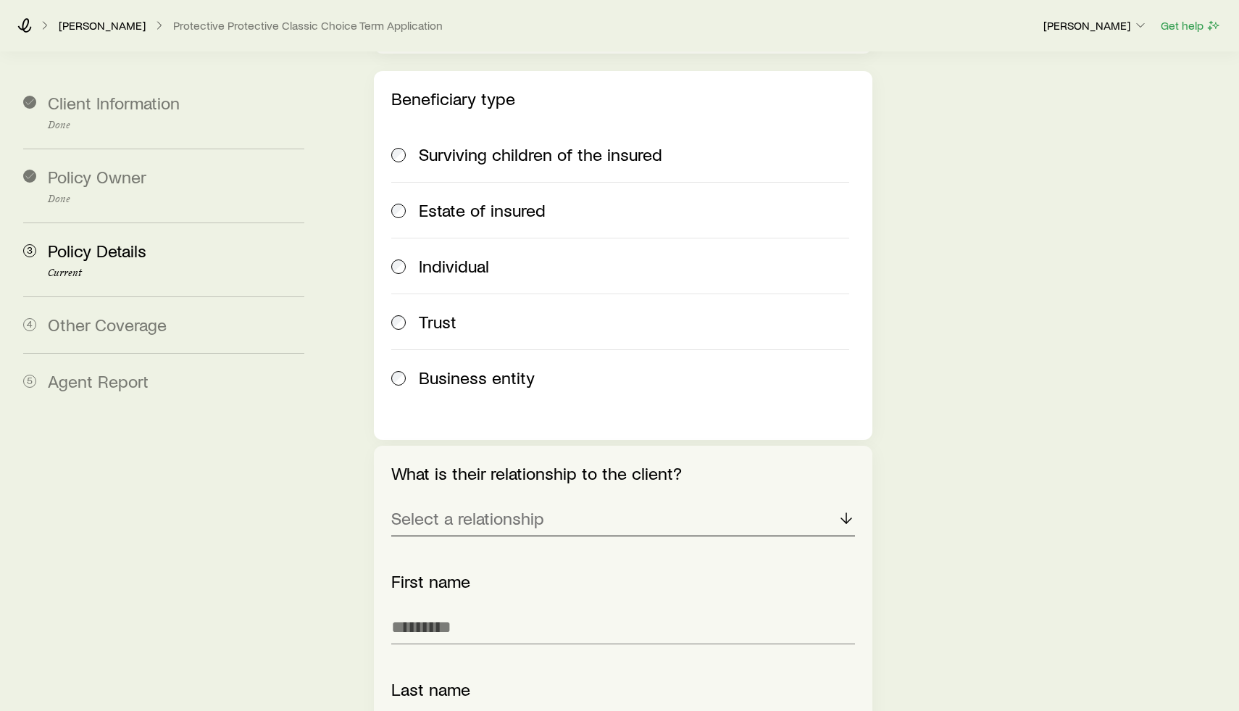
click at [540, 501] on div "Select a relationship" at bounding box center [623, 518] width 464 height 35
click at [506, 542] on li "Spouse" at bounding box center [618, 558] width 455 height 33
click at [450, 609] on input "text" at bounding box center [623, 626] width 464 height 35
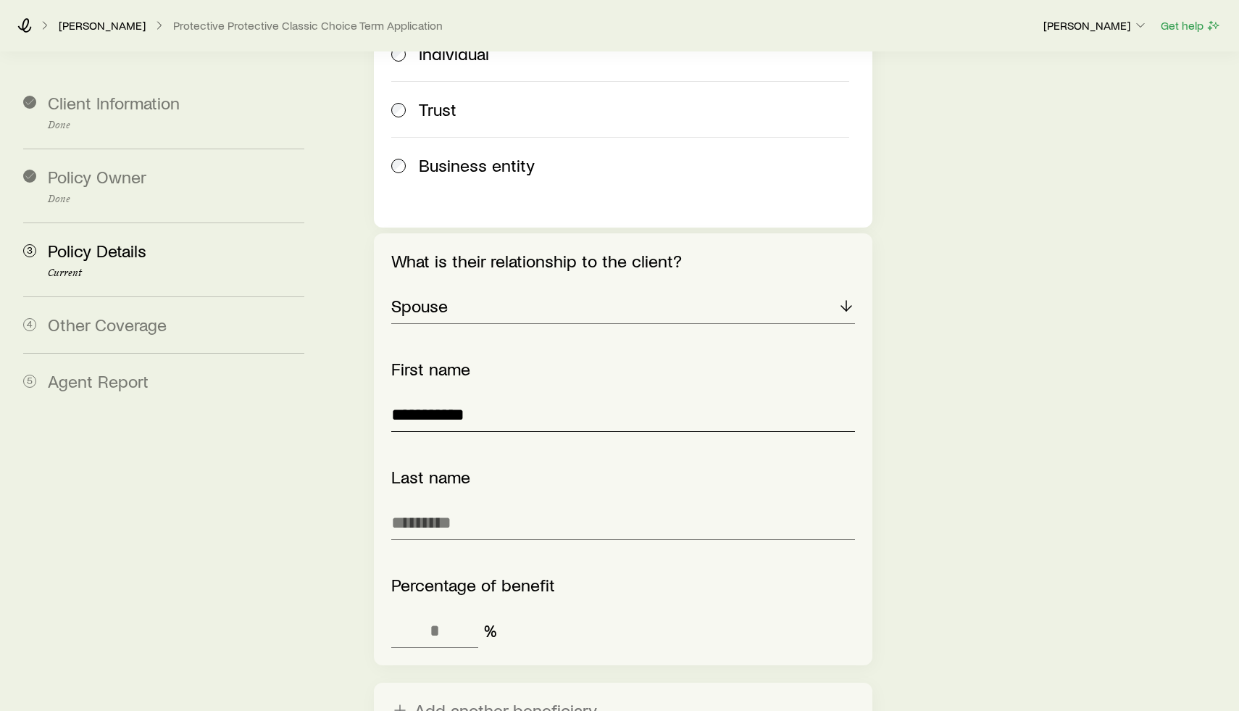
scroll to position [1932, 0]
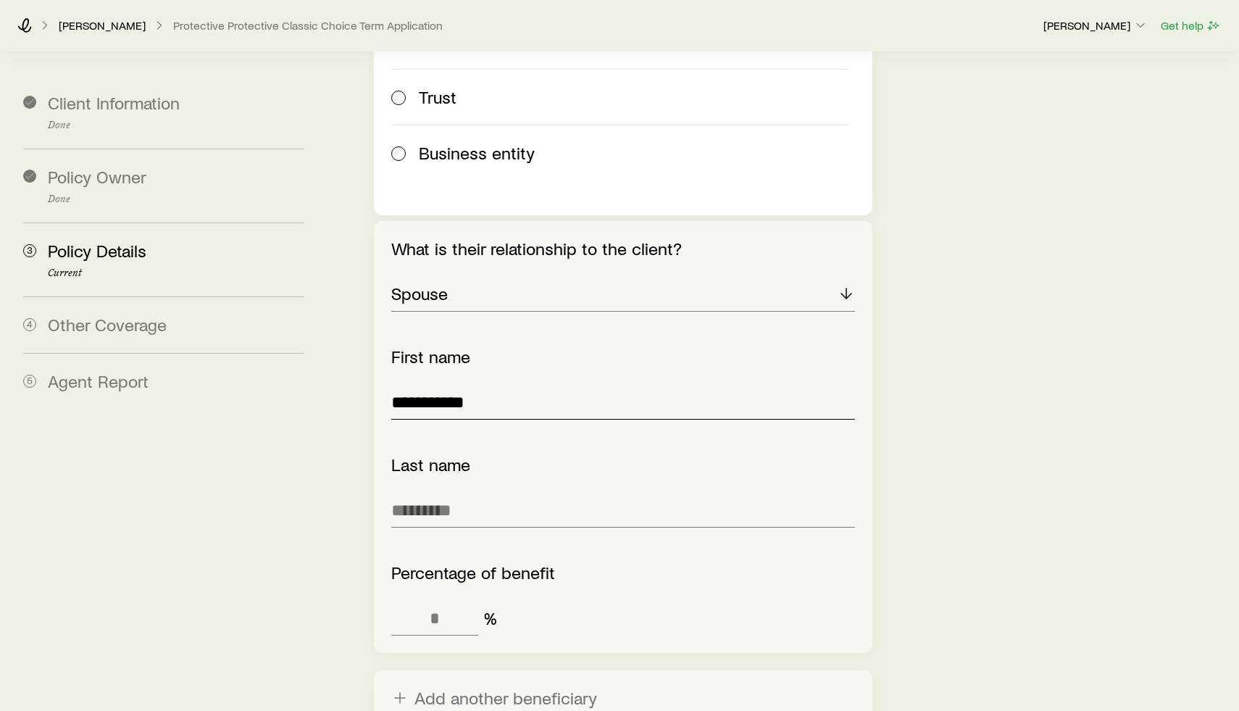
type input "**********"
type input "*"
type input "****"
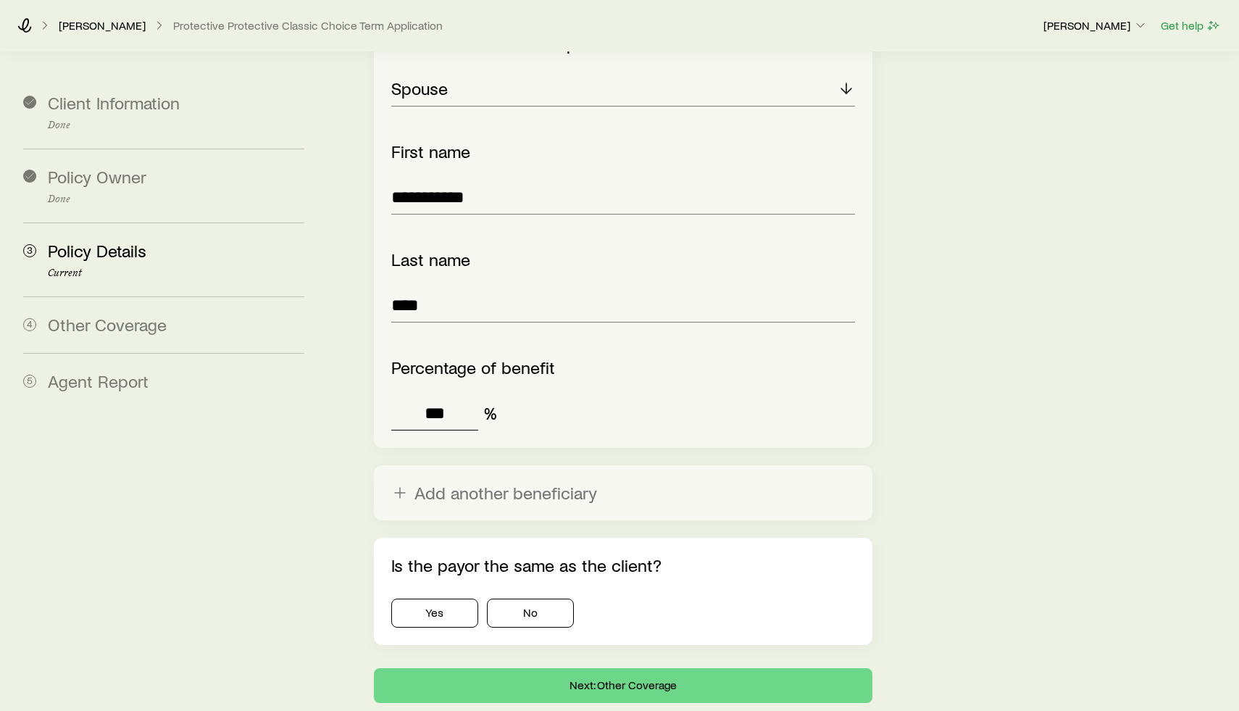
scroll to position [2167, 0]
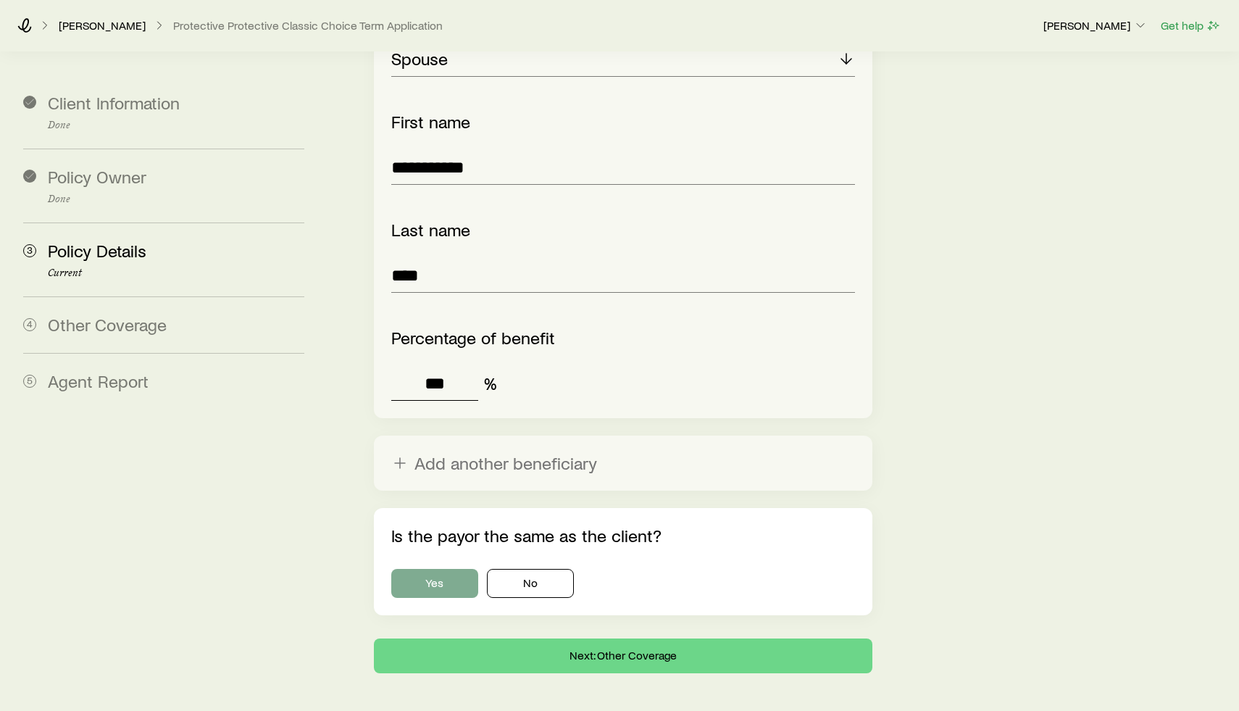
type input "***"
click at [450, 569] on button "Yes" at bounding box center [434, 583] width 87 height 29
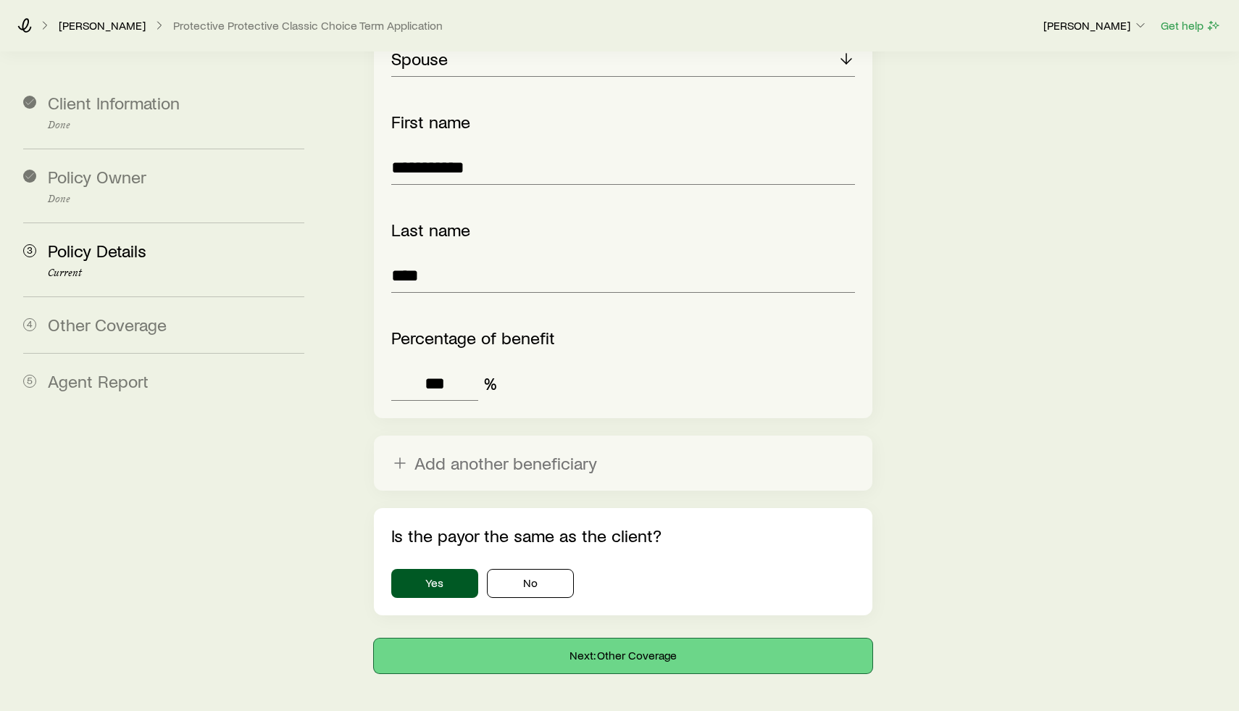
click at [610, 638] on button "Next: Other Coverage" at bounding box center [623, 655] width 498 height 35
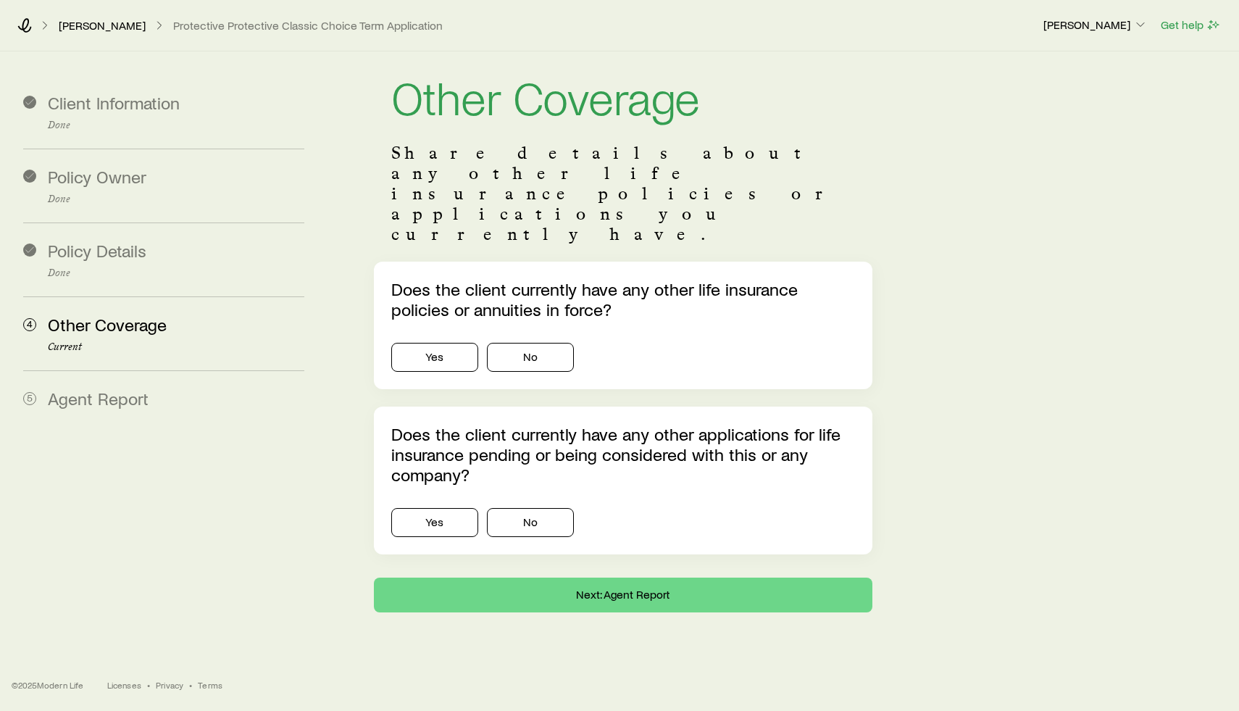
scroll to position [0, 0]
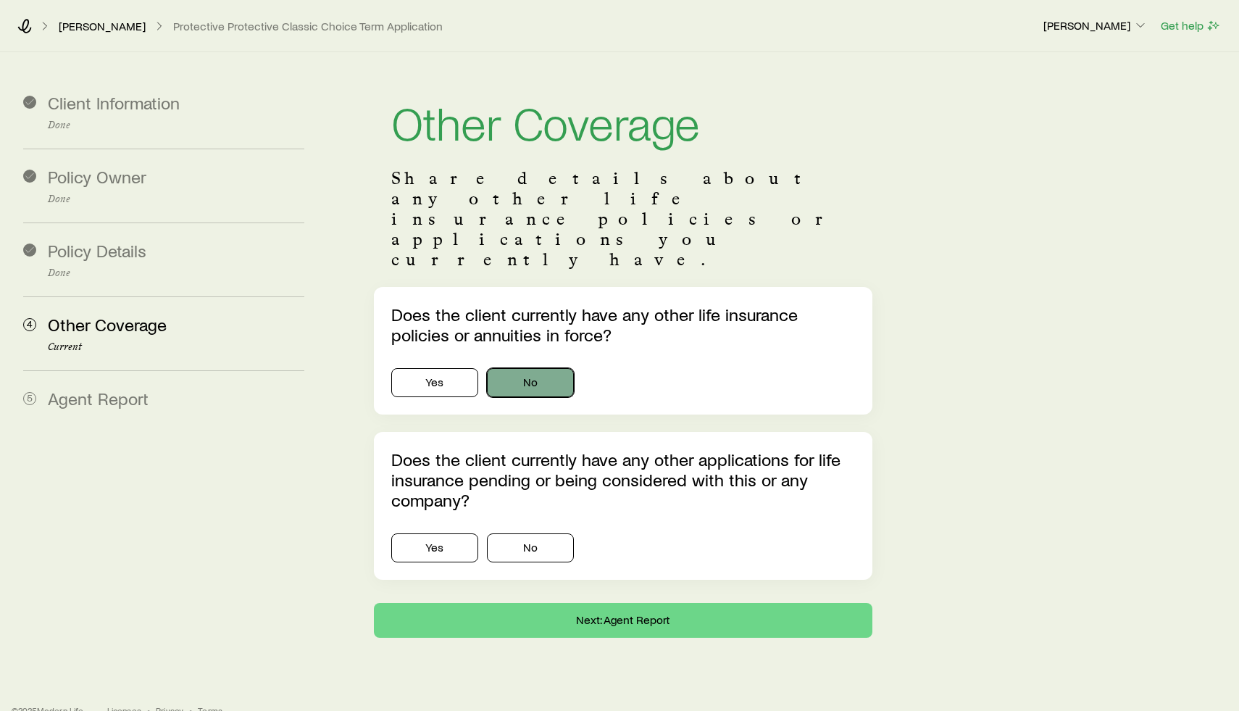
click at [517, 368] on button "No" at bounding box center [530, 382] width 87 height 29
click at [535, 533] on button "No" at bounding box center [530, 547] width 87 height 29
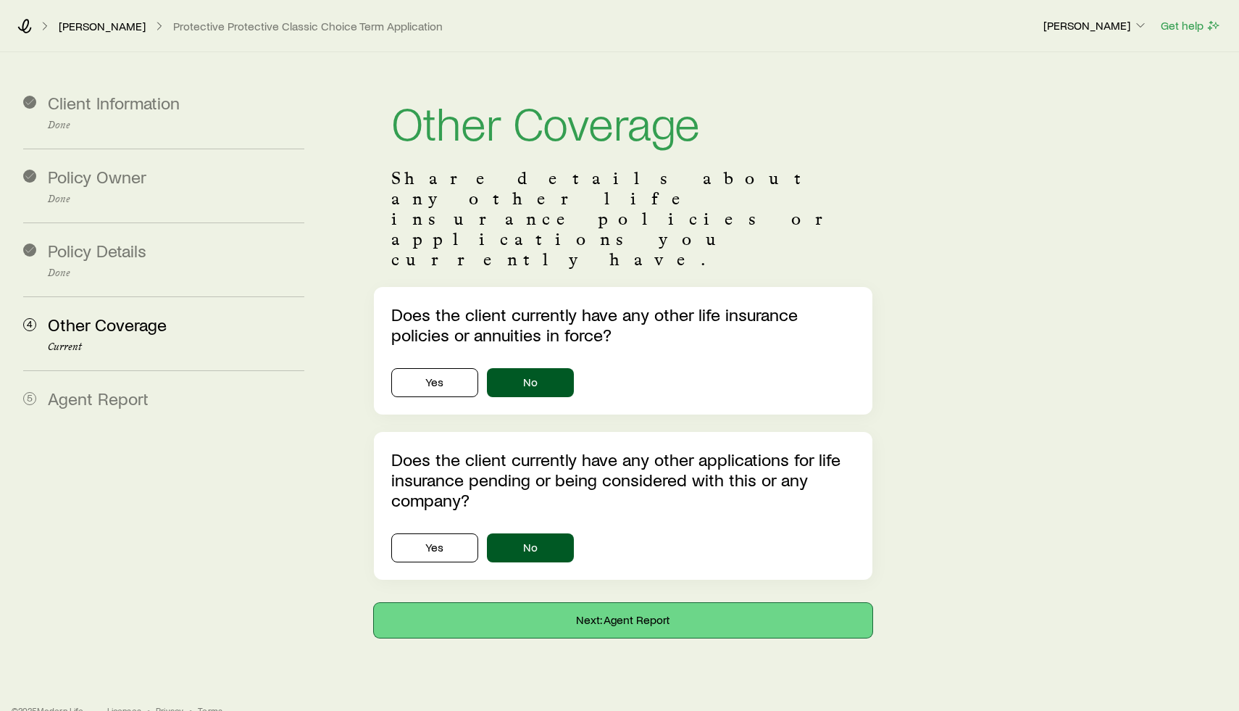
click at [599, 603] on button "Next: Agent Report" at bounding box center [623, 620] width 498 height 35
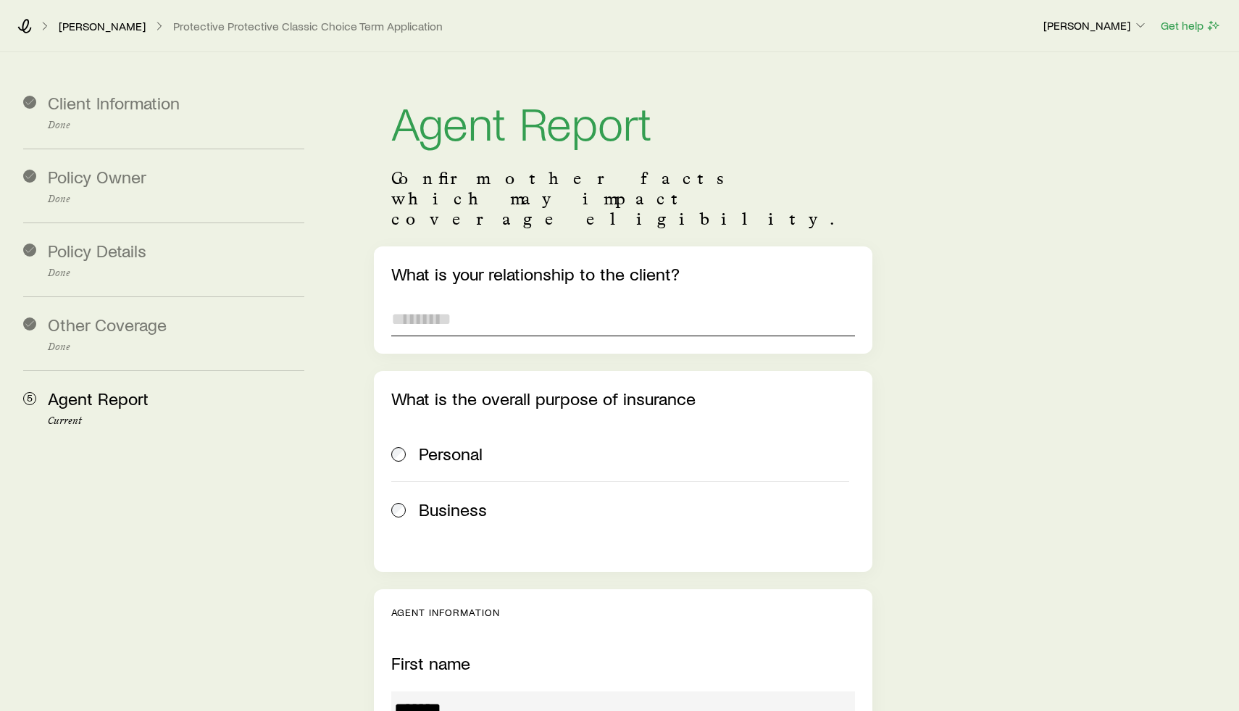
click at [486, 301] on input "text" at bounding box center [623, 318] width 464 height 35
type input "**********"
click at [490, 443] on div "Personal" at bounding box center [634, 453] width 430 height 20
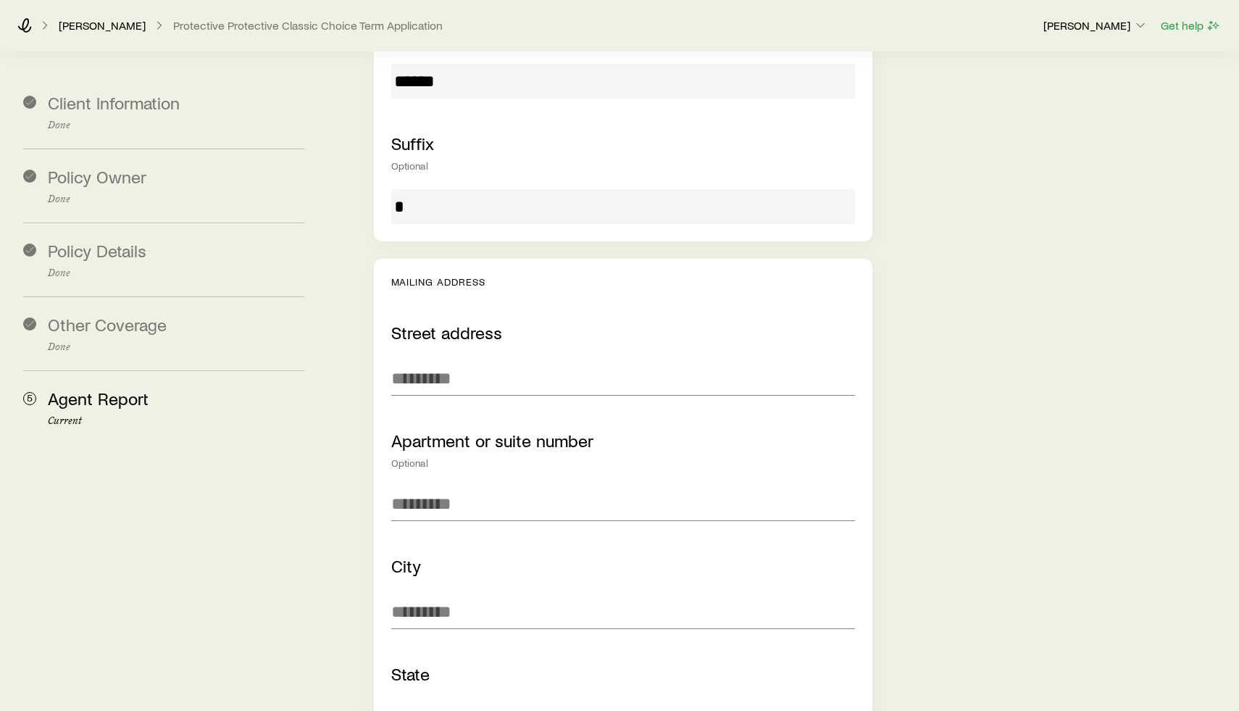
scroll to position [860, 0]
click at [475, 361] on input "text" at bounding box center [623, 378] width 464 height 35
type input "**********"
type input "*********"
type input "*****"
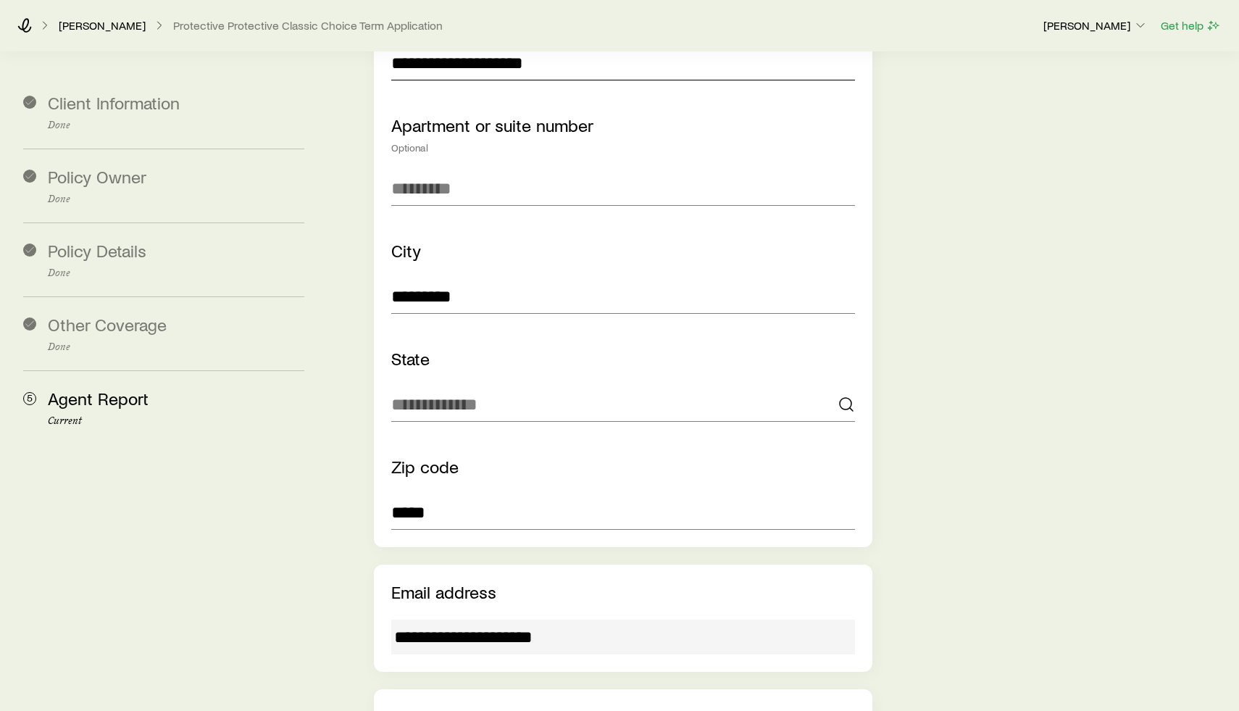
scroll to position [1192, 0]
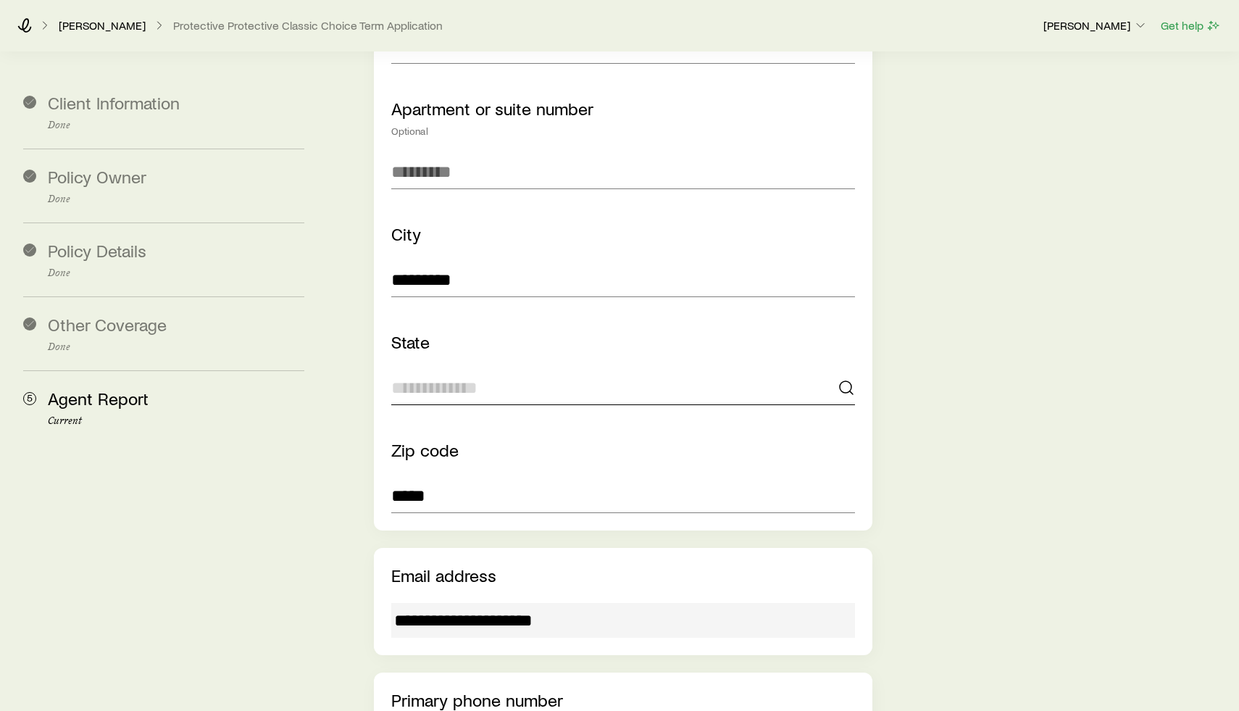
click at [511, 370] on input at bounding box center [623, 387] width 464 height 35
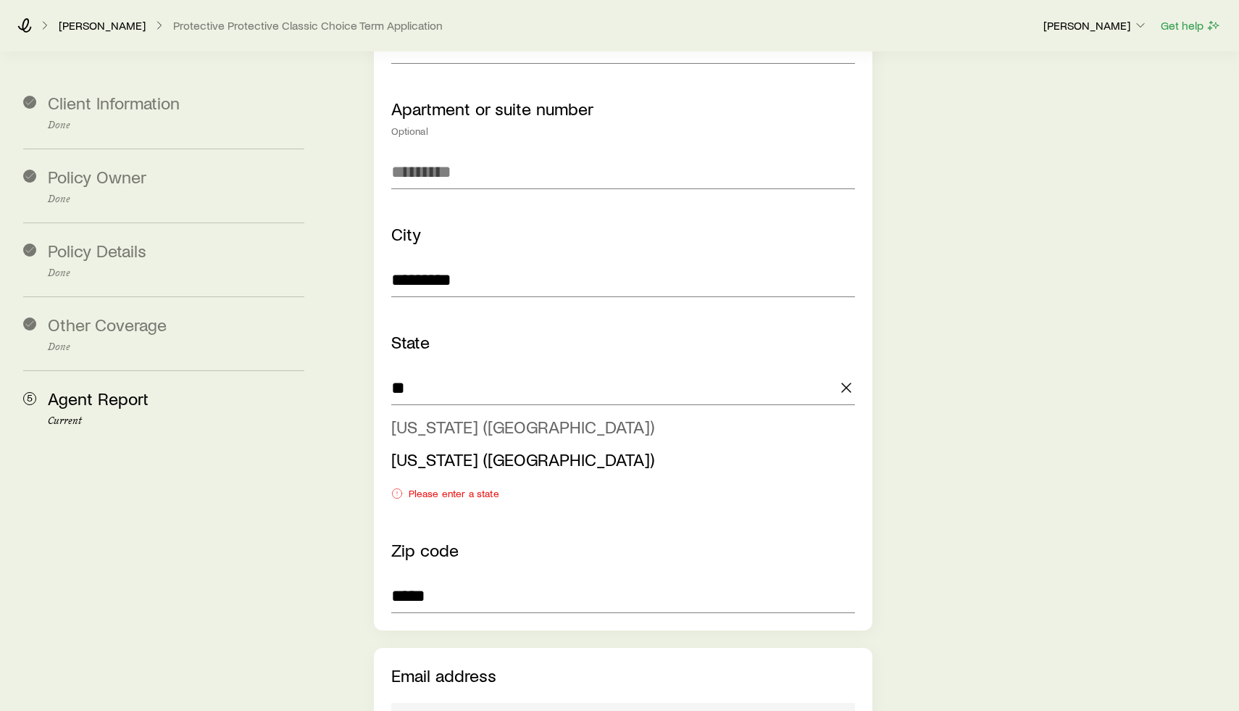
click at [511, 411] on li "[US_STATE] ([GEOGRAPHIC_DATA])" at bounding box center [618, 427] width 455 height 33
type input "**********"
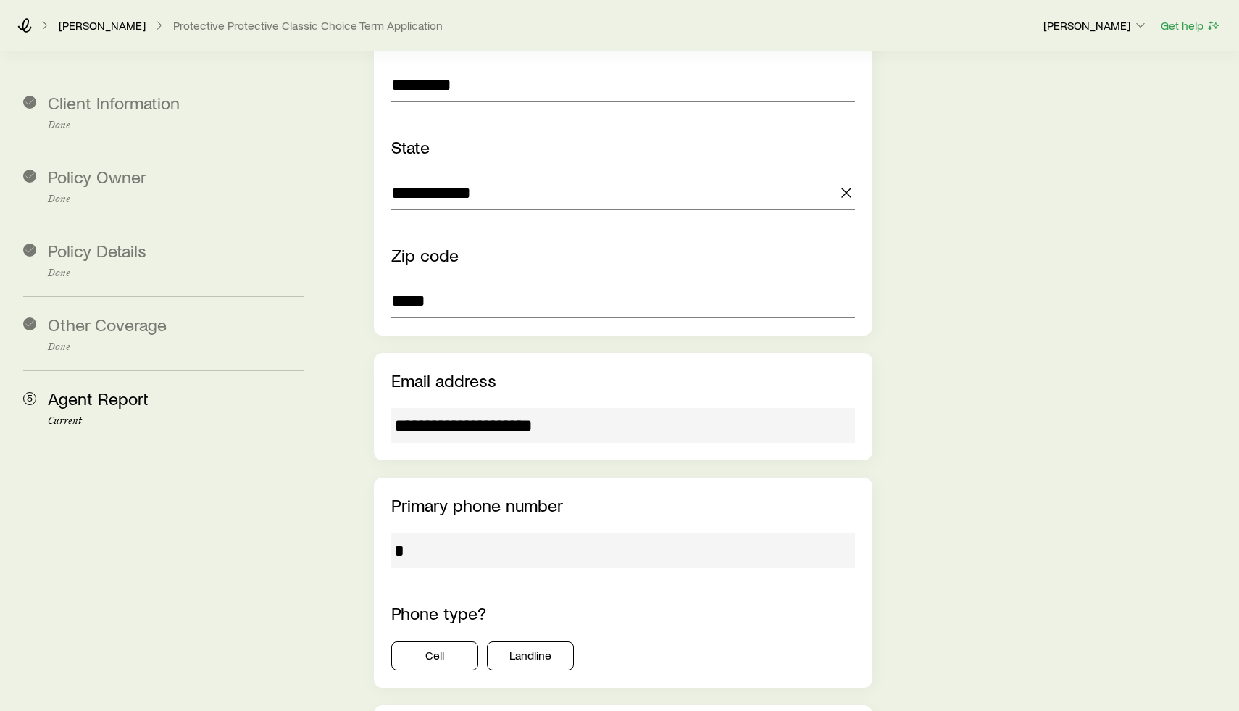
scroll to position [1389, 0]
click at [593, 406] on input "**********" at bounding box center [623, 423] width 464 height 35
click at [553, 531] on input "*" at bounding box center [623, 548] width 464 height 35
click at [535, 531] on input "*" at bounding box center [623, 548] width 464 height 35
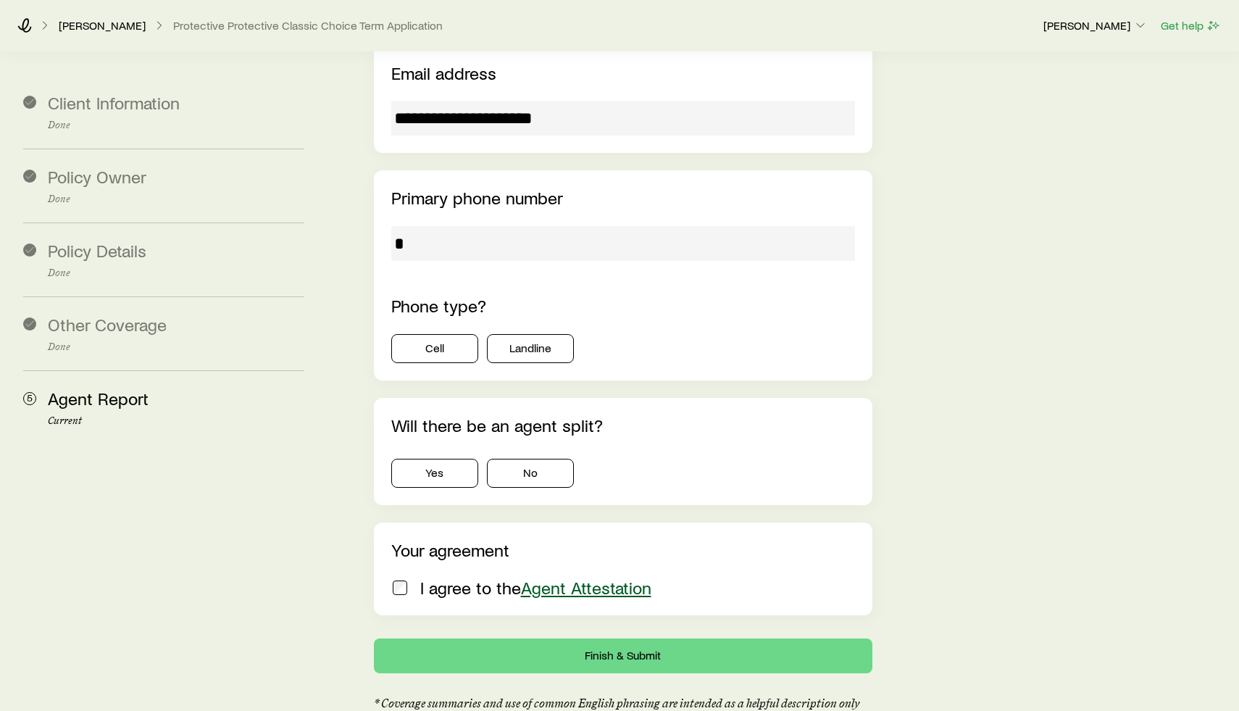
scroll to position [1708, 0]
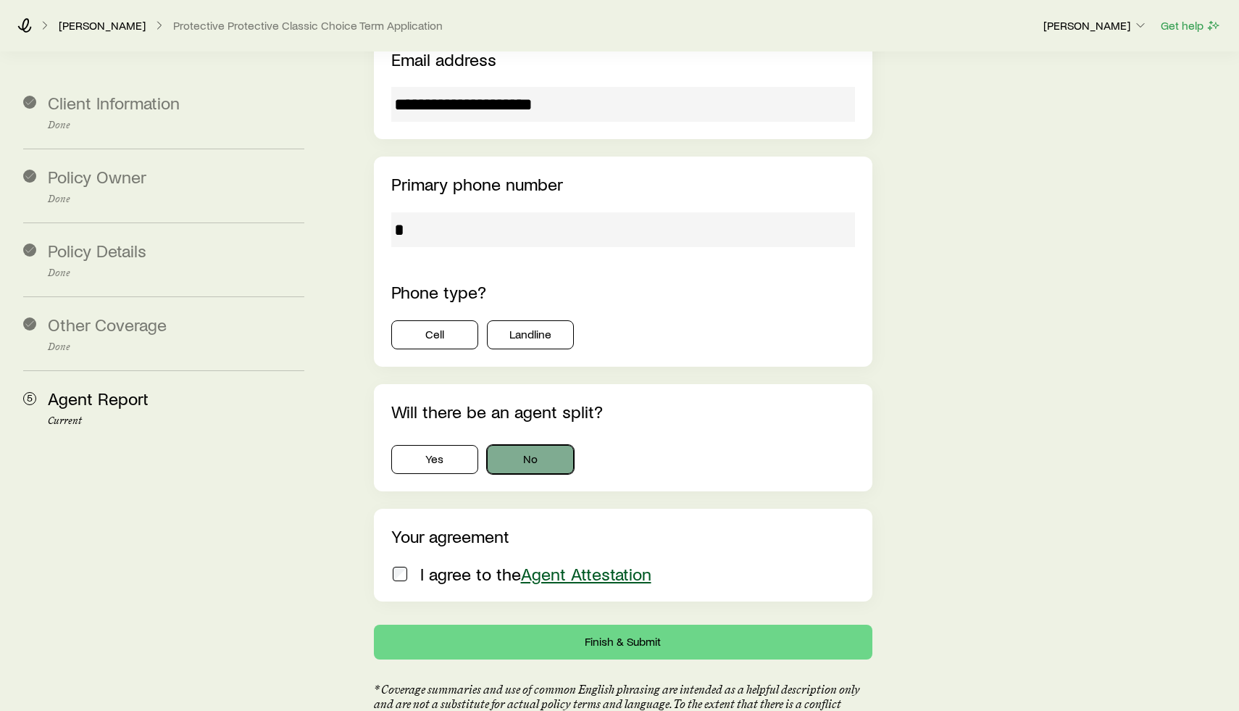
click at [531, 445] on button "No" at bounding box center [530, 459] width 87 height 29
click at [519, 624] on button "Finish & Submit" at bounding box center [623, 641] width 498 height 35
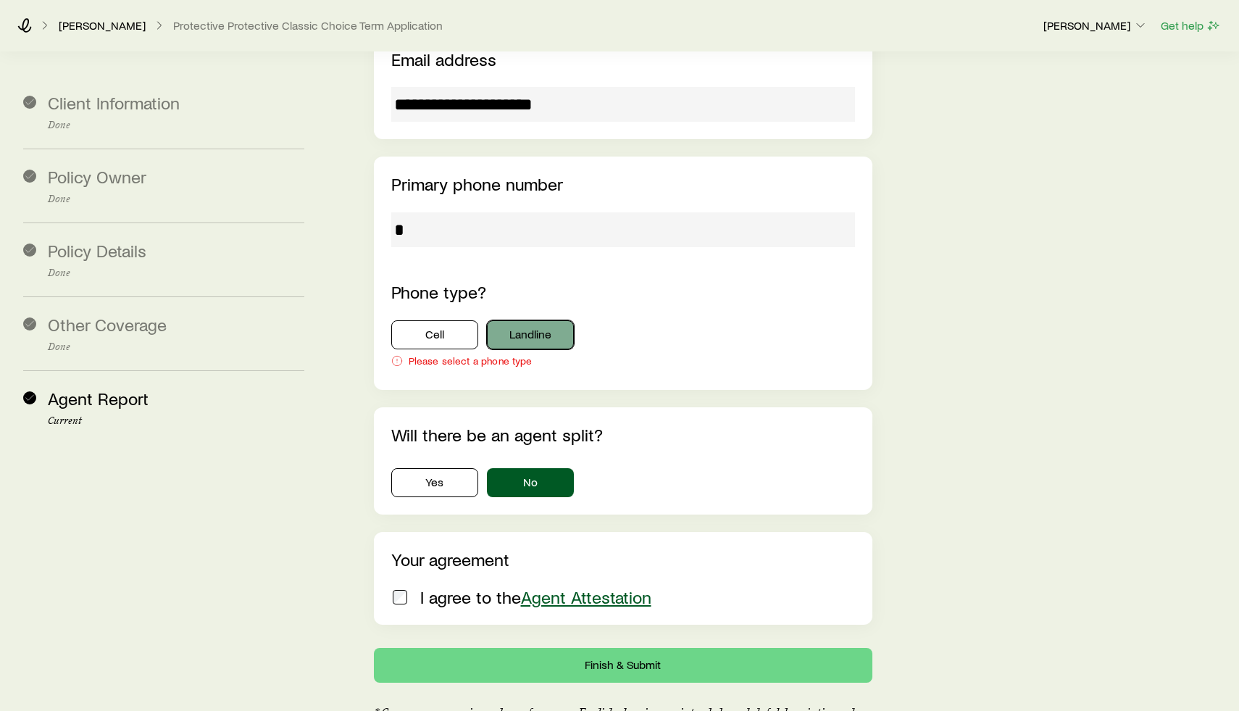
click at [528, 320] on button "Landline" at bounding box center [530, 334] width 87 height 29
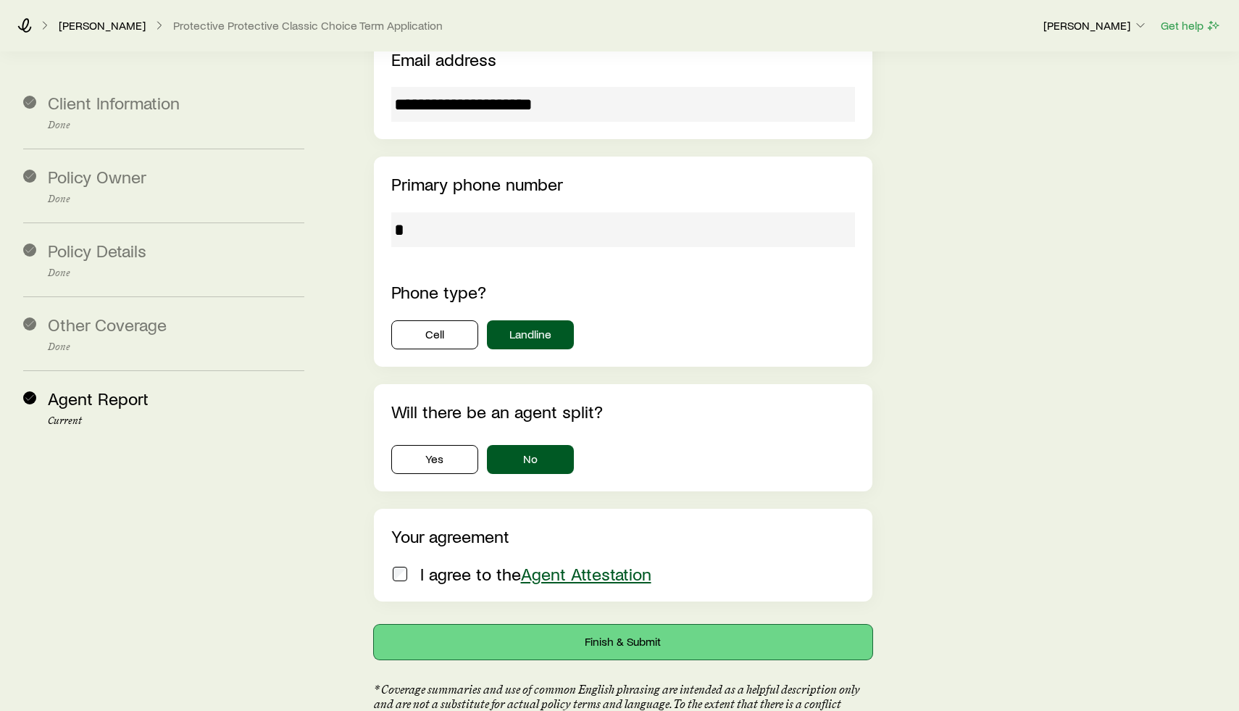
click at [606, 624] on button "Finish & Submit" at bounding box center [623, 641] width 498 height 35
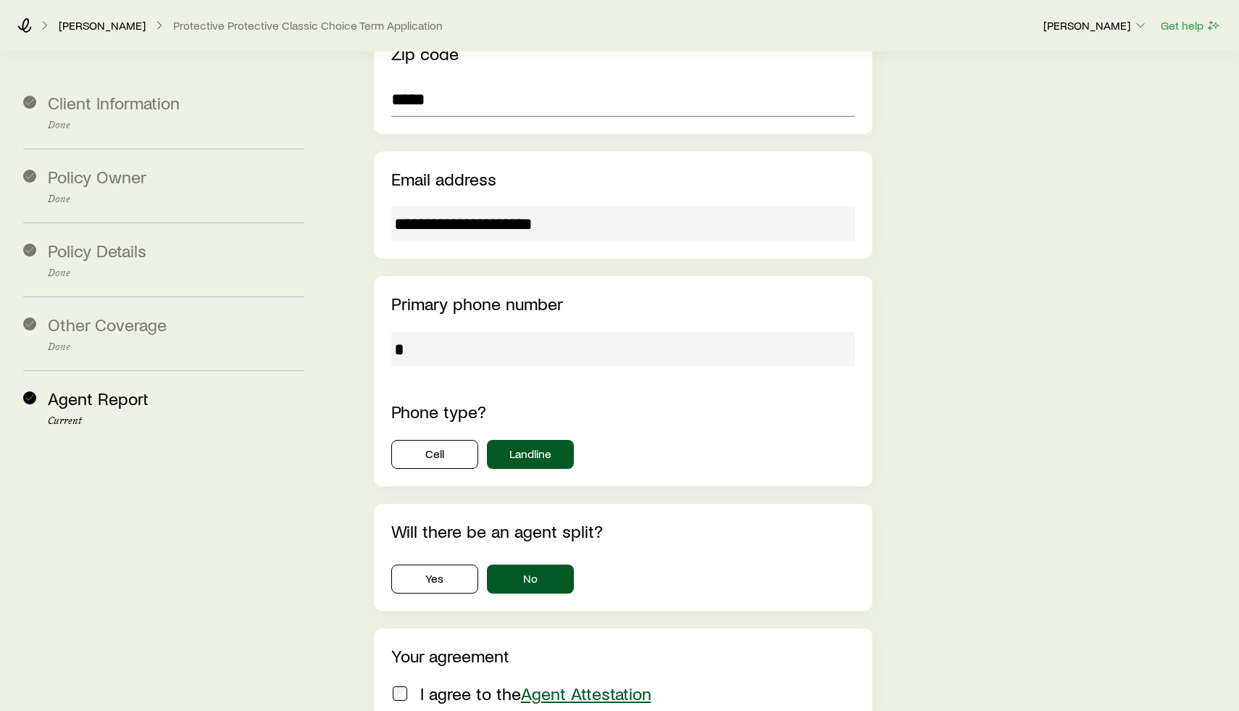
scroll to position [1822, 0]
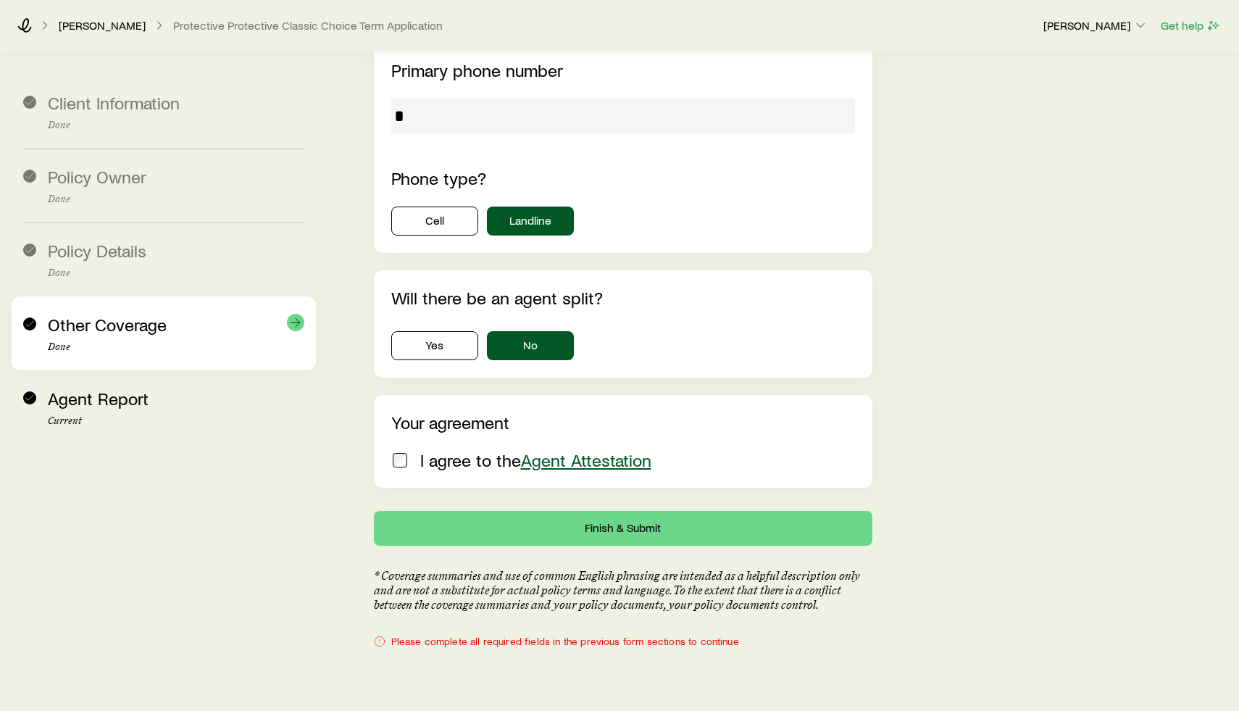
click at [122, 344] on p "Done" at bounding box center [176, 347] width 256 height 12
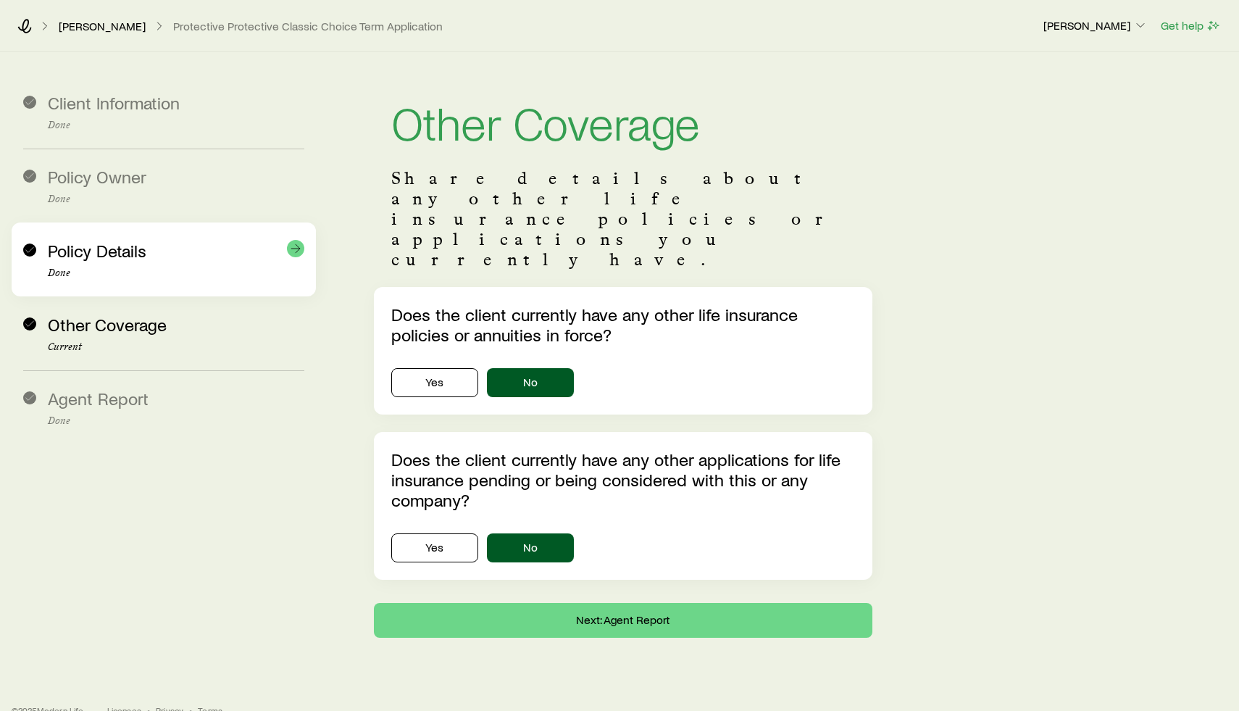
click at [144, 269] on p "Done" at bounding box center [176, 273] width 256 height 12
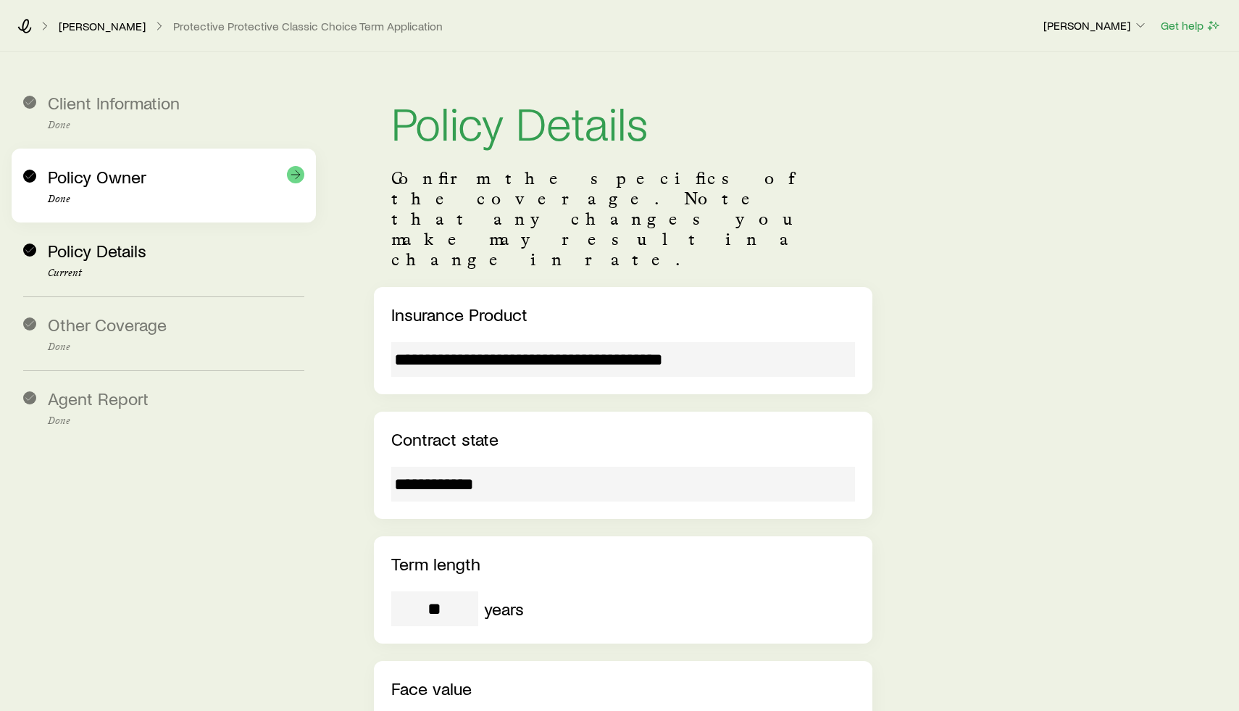
click at [114, 185] on span "Policy Owner" at bounding box center [97, 176] width 99 height 21
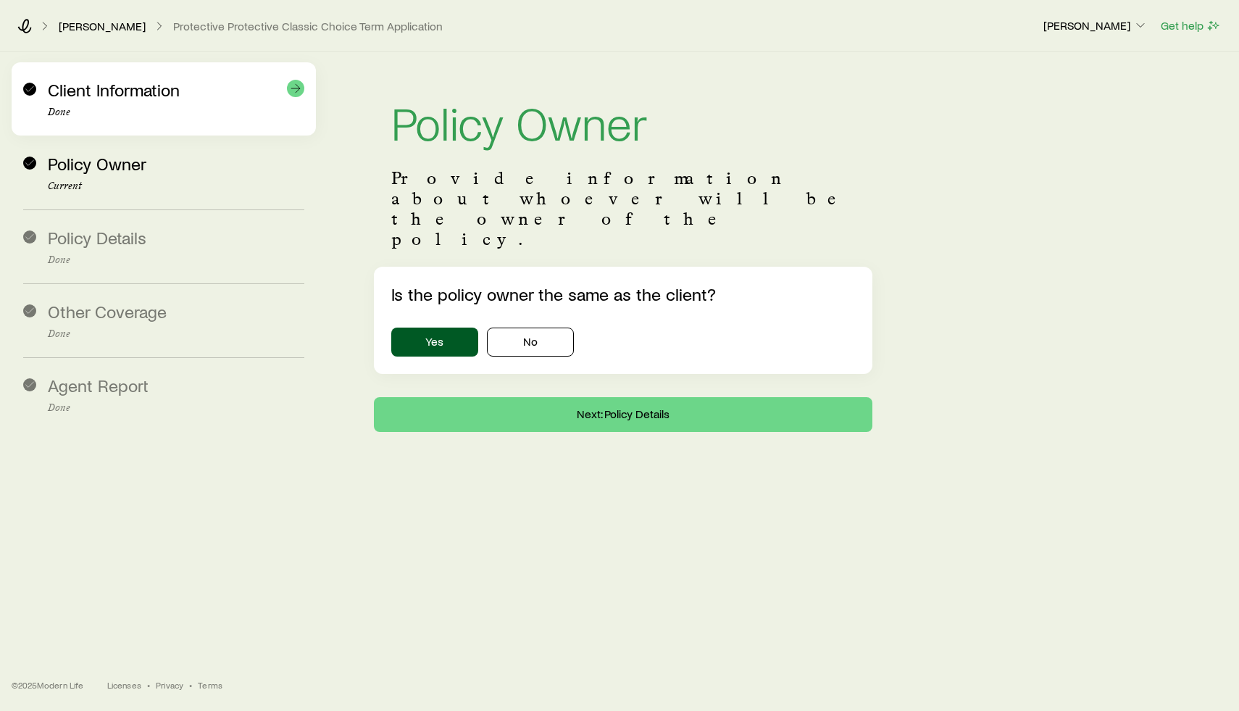
click at [165, 122] on div "Client Information Done" at bounding box center [163, 98] width 281 height 73
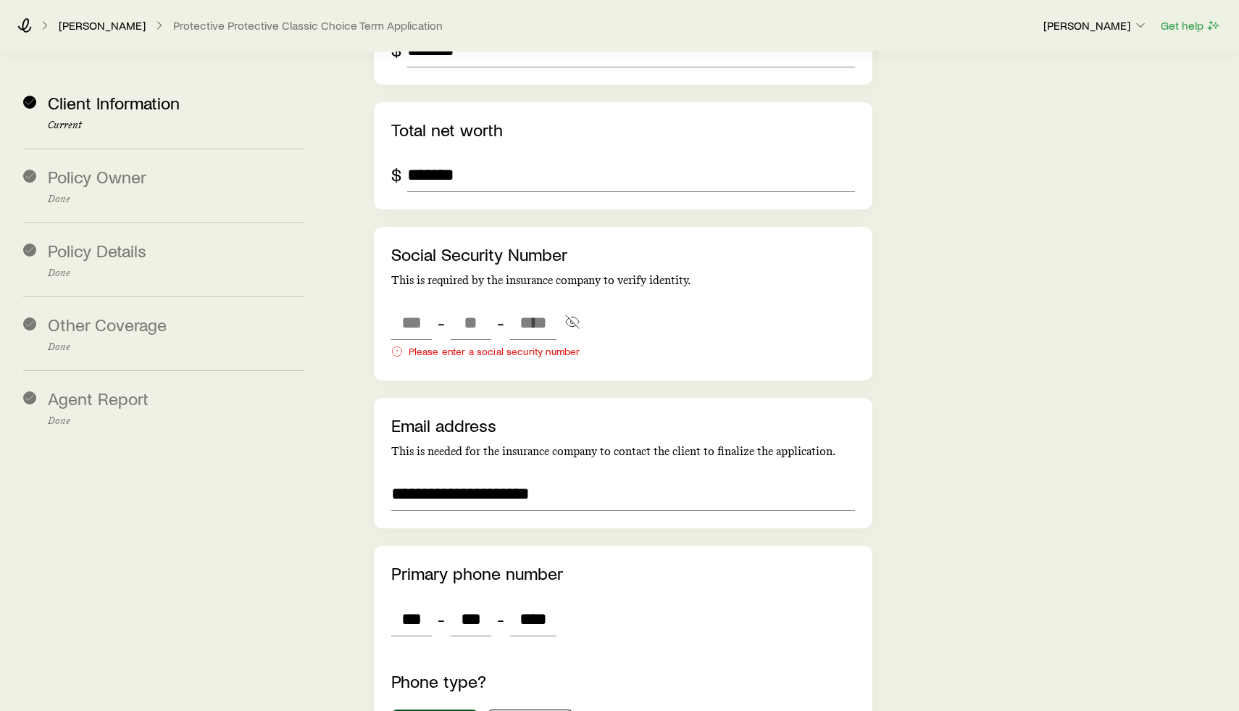
scroll to position [2858, 0]
click at [403, 304] on input "tel" at bounding box center [411, 321] width 41 height 35
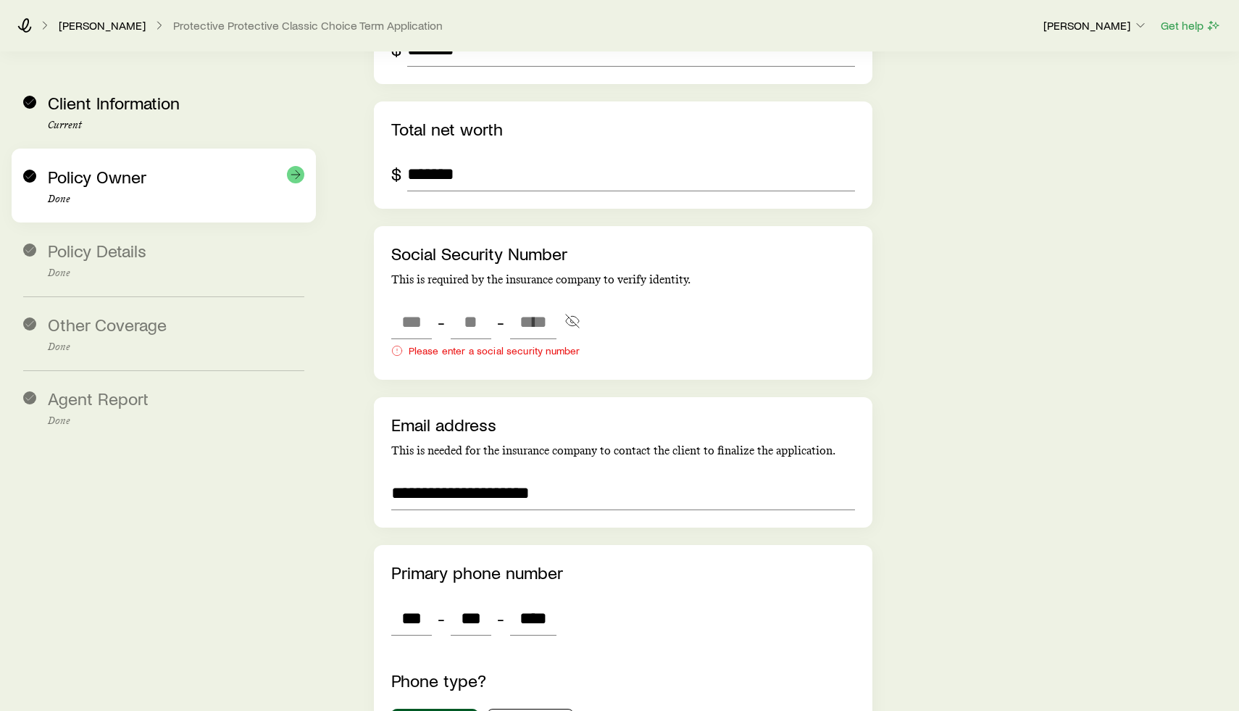
click at [162, 197] on p "Done" at bounding box center [176, 199] width 256 height 12
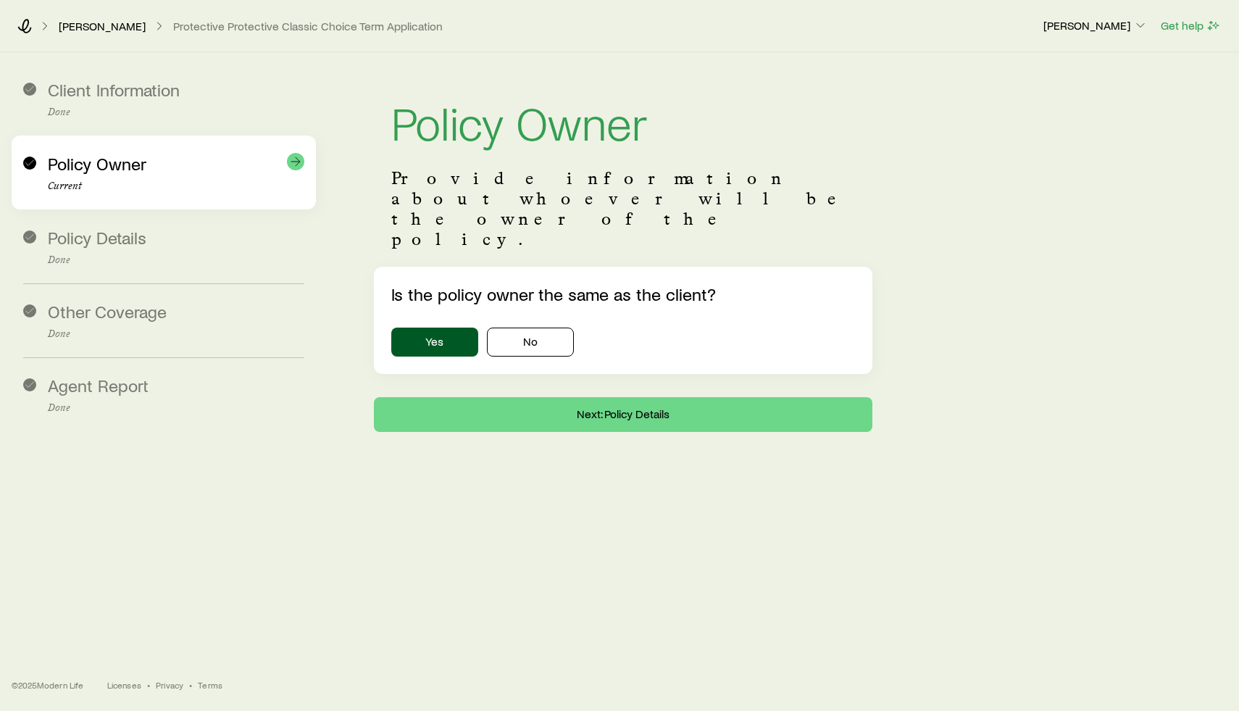
scroll to position [0, 0]
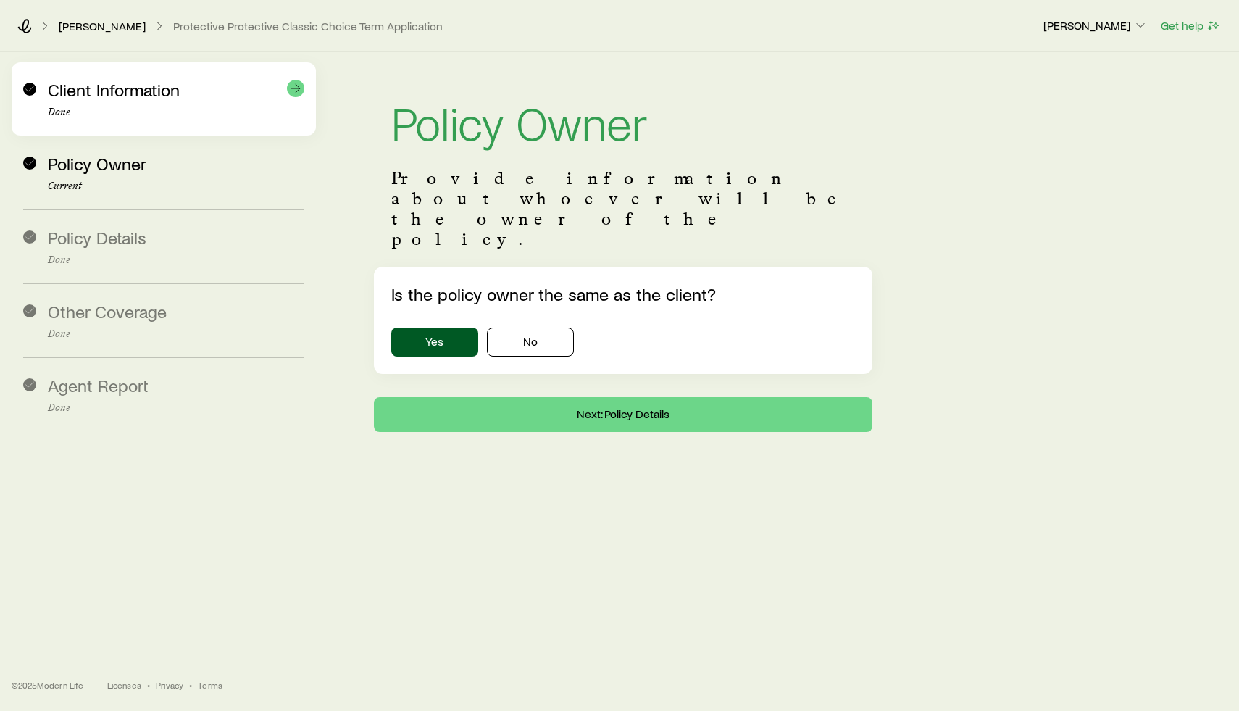
click at [151, 92] on div "Client Information Done" at bounding box center [176, 99] width 256 height 38
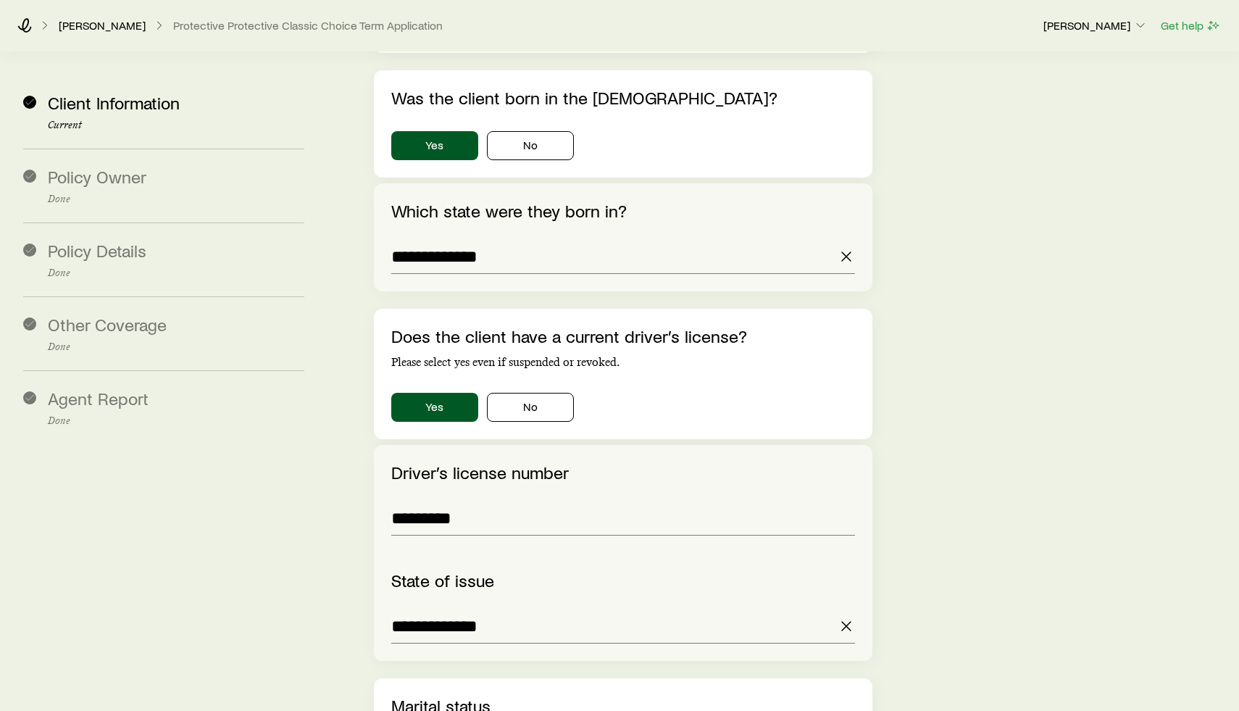
scroll to position [1707, 0]
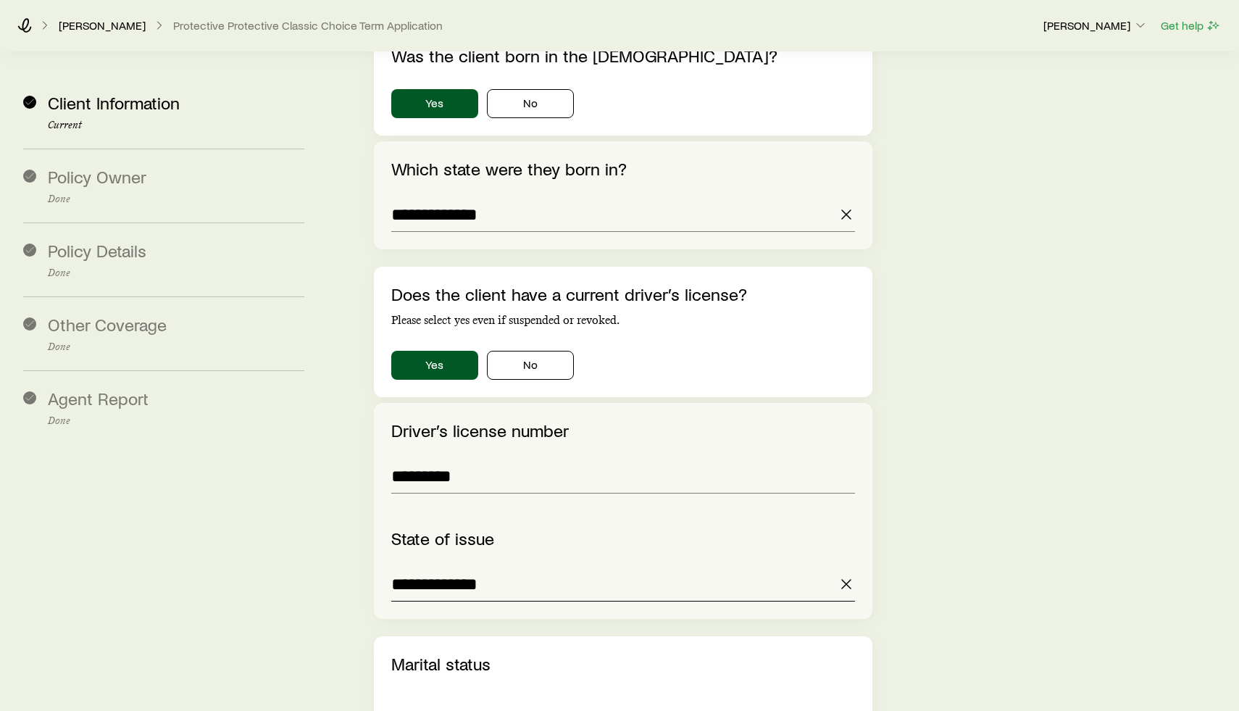
click at [505, 566] on input "**********" at bounding box center [623, 583] width 464 height 35
click at [845, 575] on icon "button" at bounding box center [845, 583] width 17 height 17
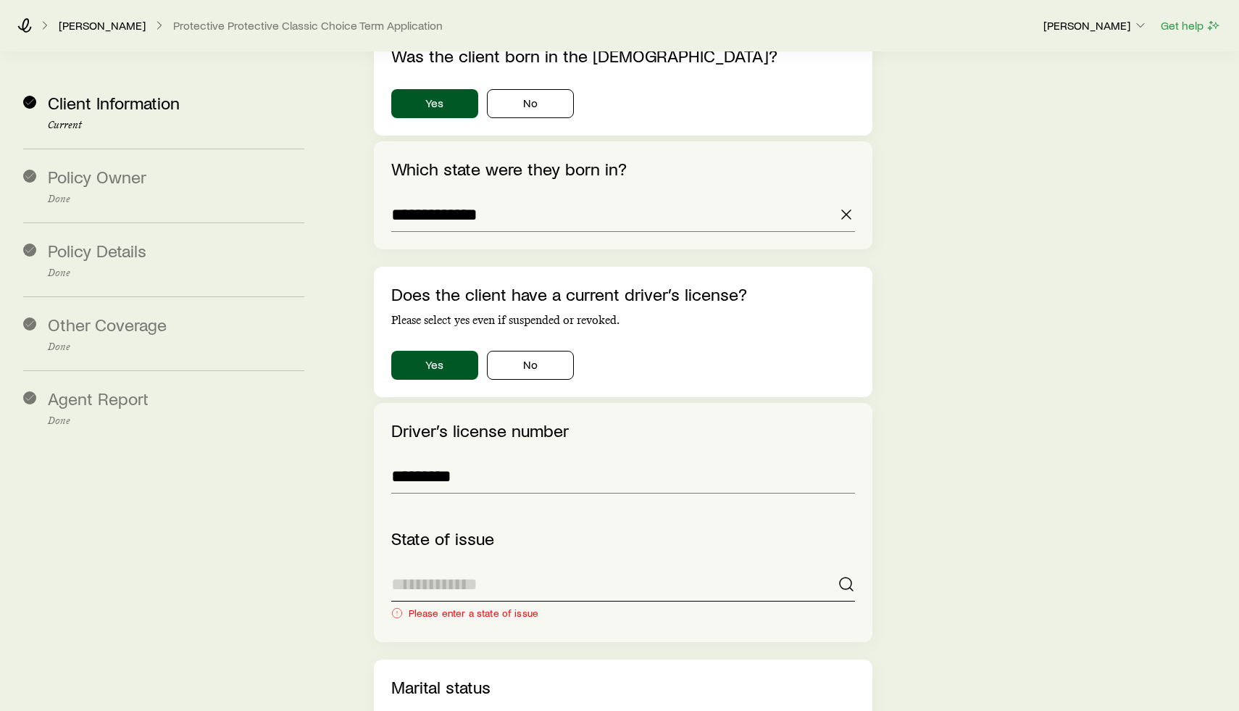
click at [585, 566] on input at bounding box center [623, 583] width 464 height 35
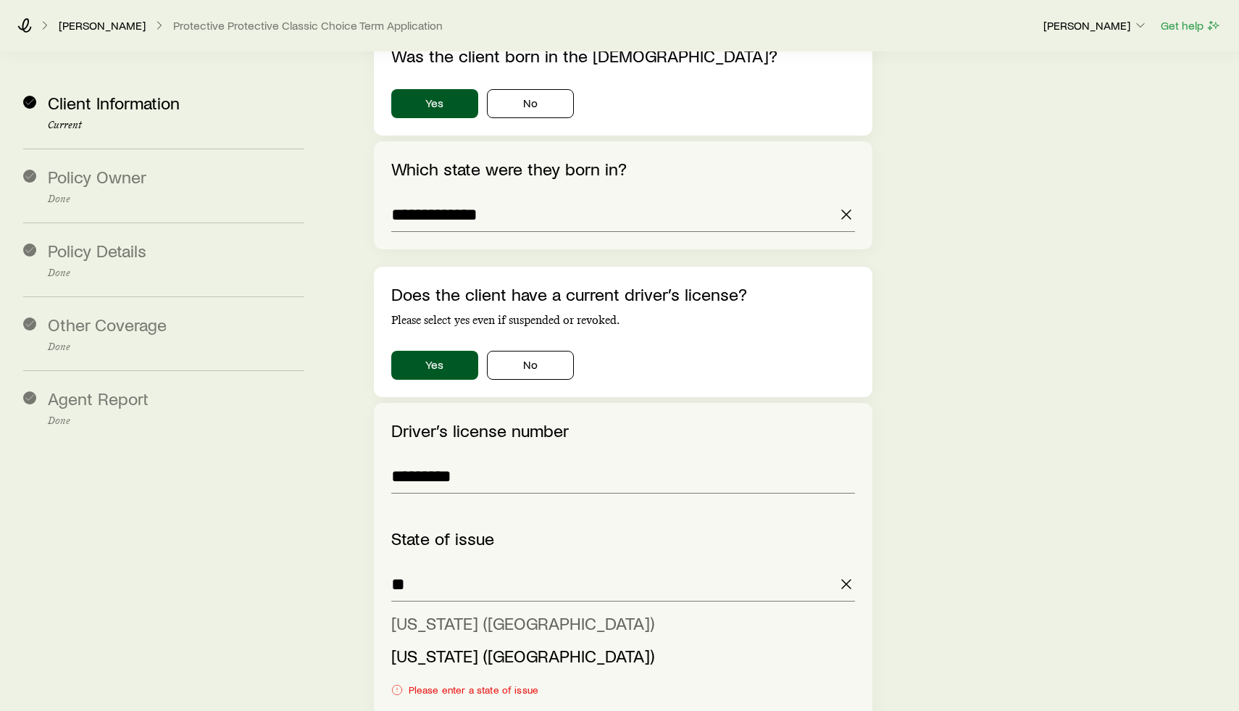
click at [501, 607] on li "[US_STATE] ([GEOGRAPHIC_DATA])" at bounding box center [618, 623] width 455 height 33
type input "**********"
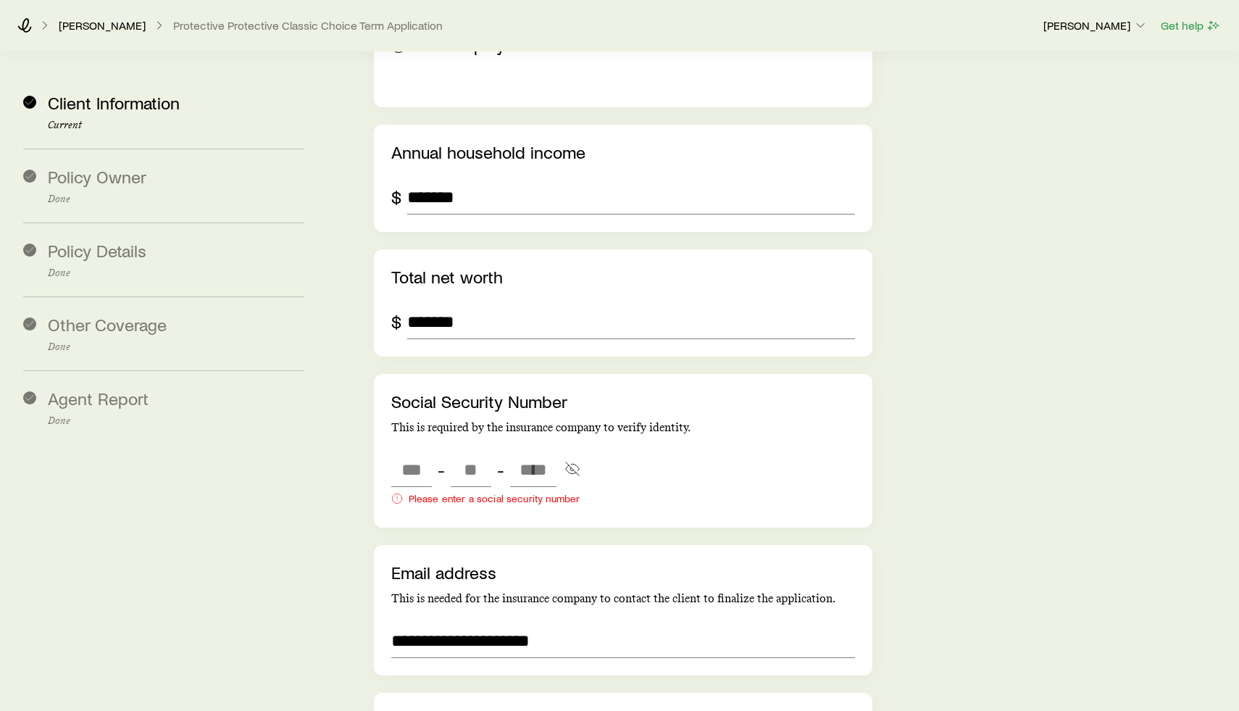
scroll to position [2714, 0]
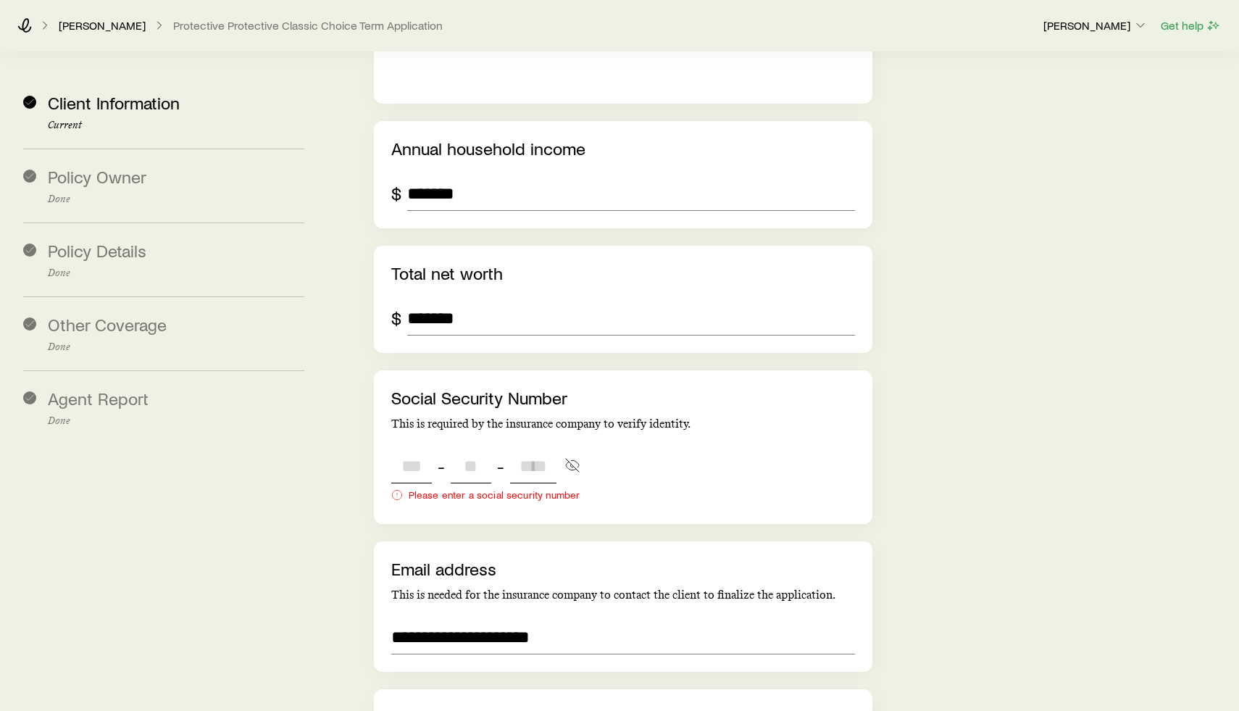
click at [409, 448] on input "tel" at bounding box center [411, 465] width 41 height 35
type input "***"
type input "**"
type input "****"
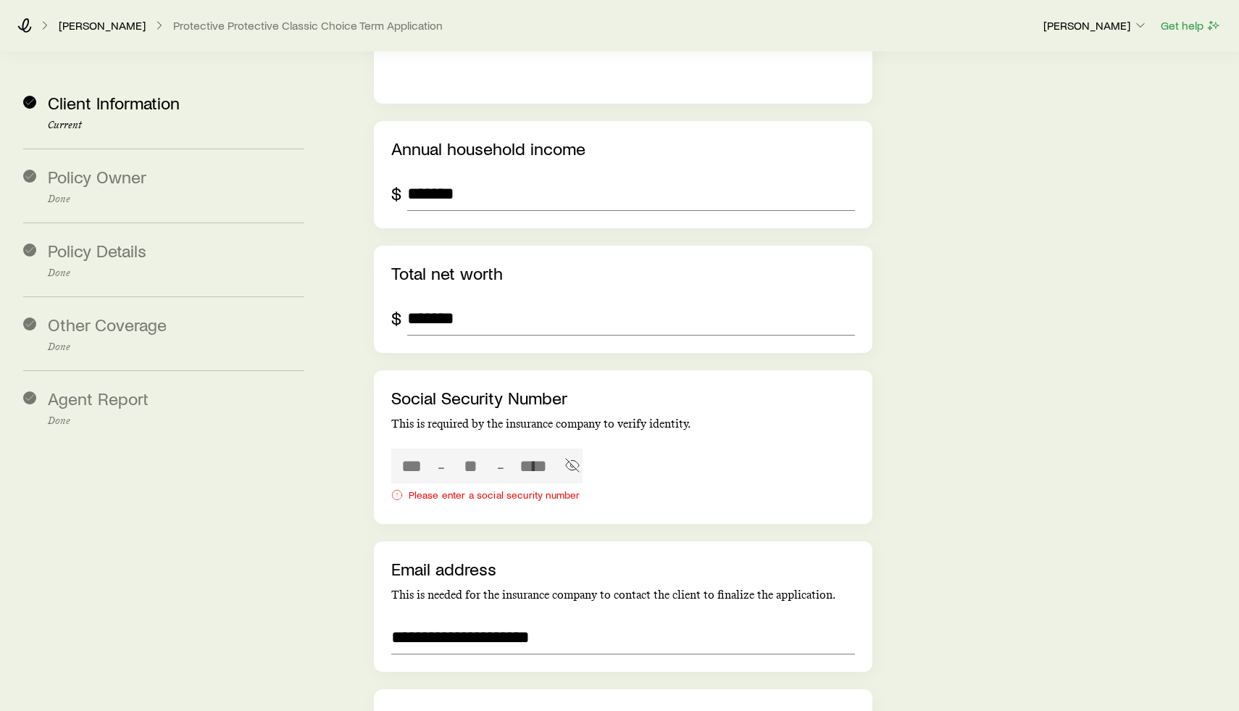
type input "***"
type input "**"
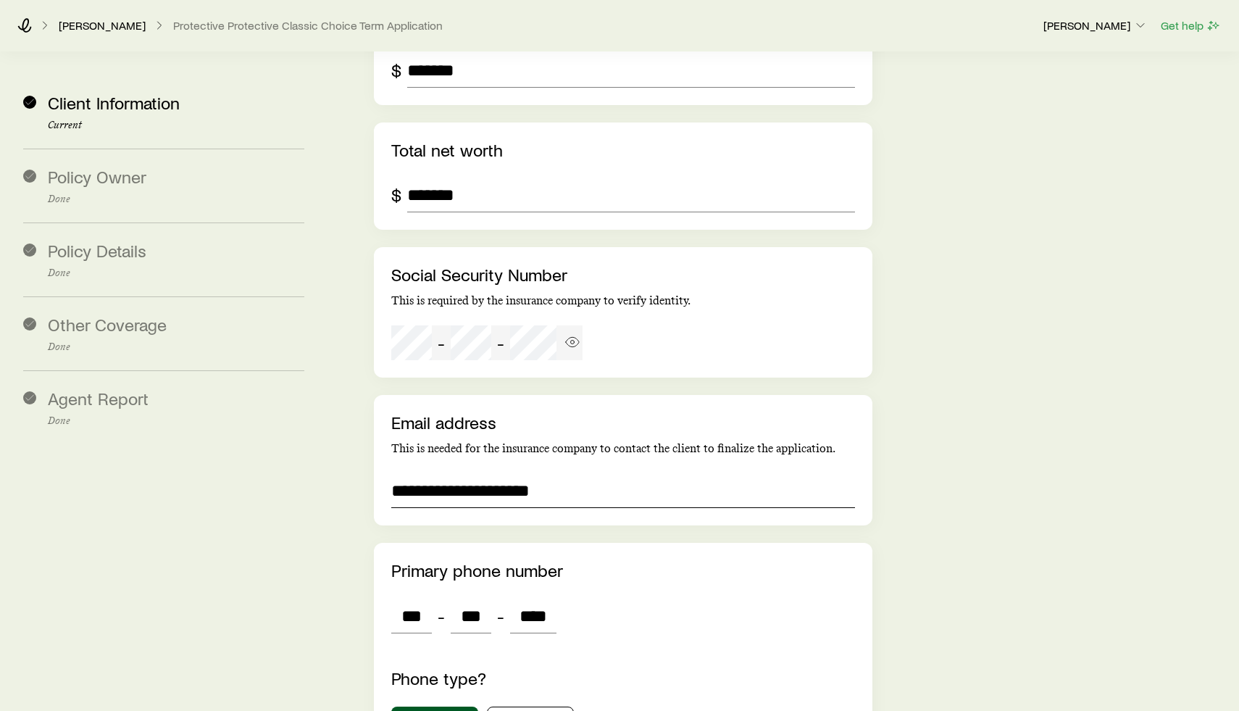
scroll to position [2856, 0]
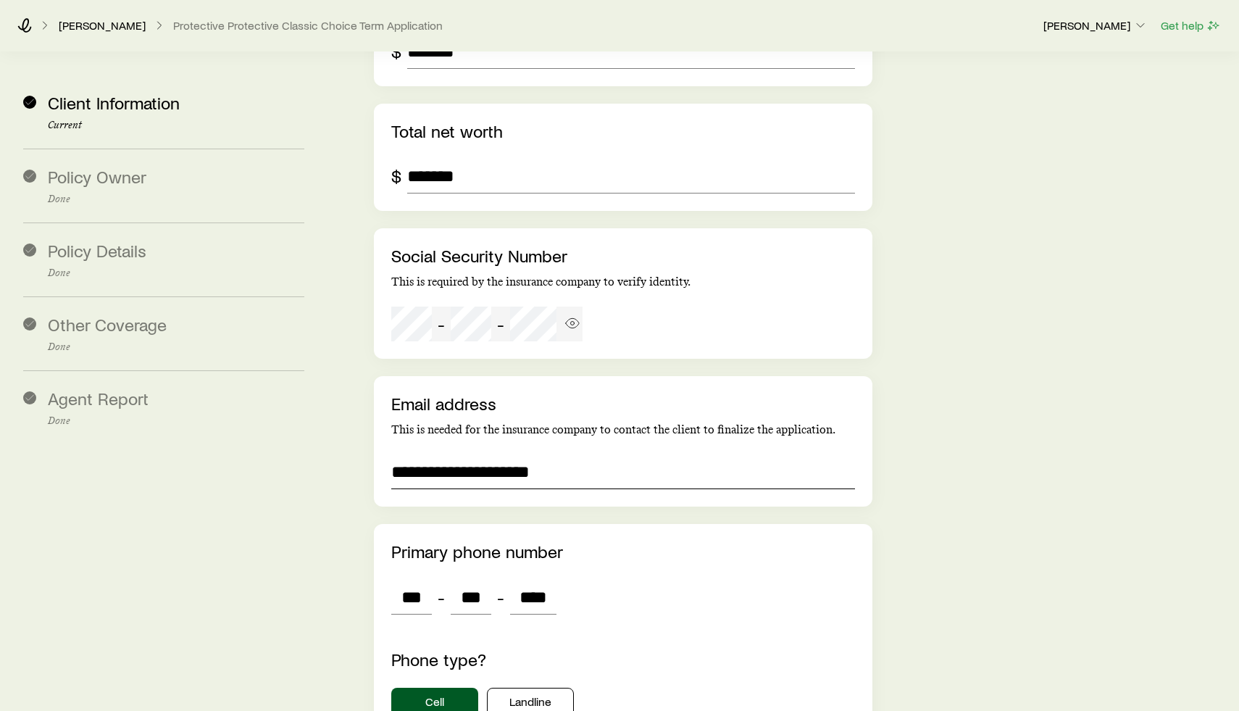
drag, startPoint x: 575, startPoint y: 427, endPoint x: 362, endPoint y: 421, distance: 213.1
click at [479, 454] on input "**********" at bounding box center [623, 471] width 464 height 35
click at [467, 454] on input "**********" at bounding box center [623, 471] width 464 height 35
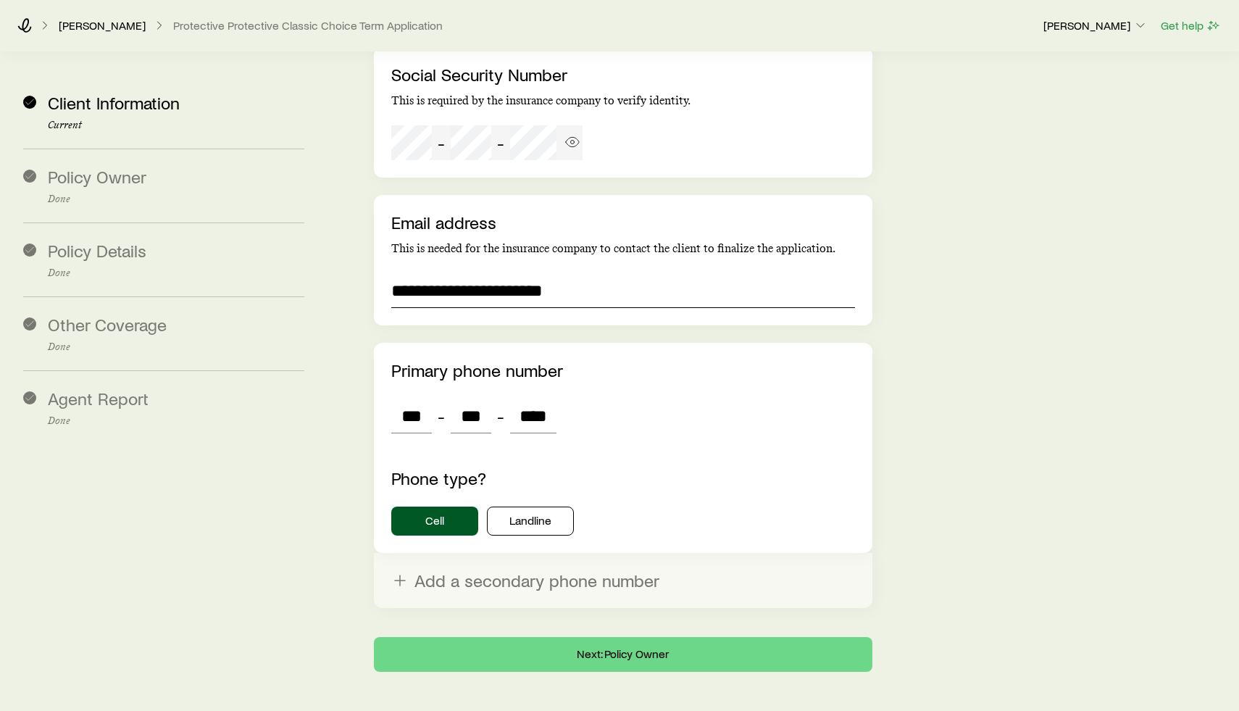
scroll to position [3055, 0]
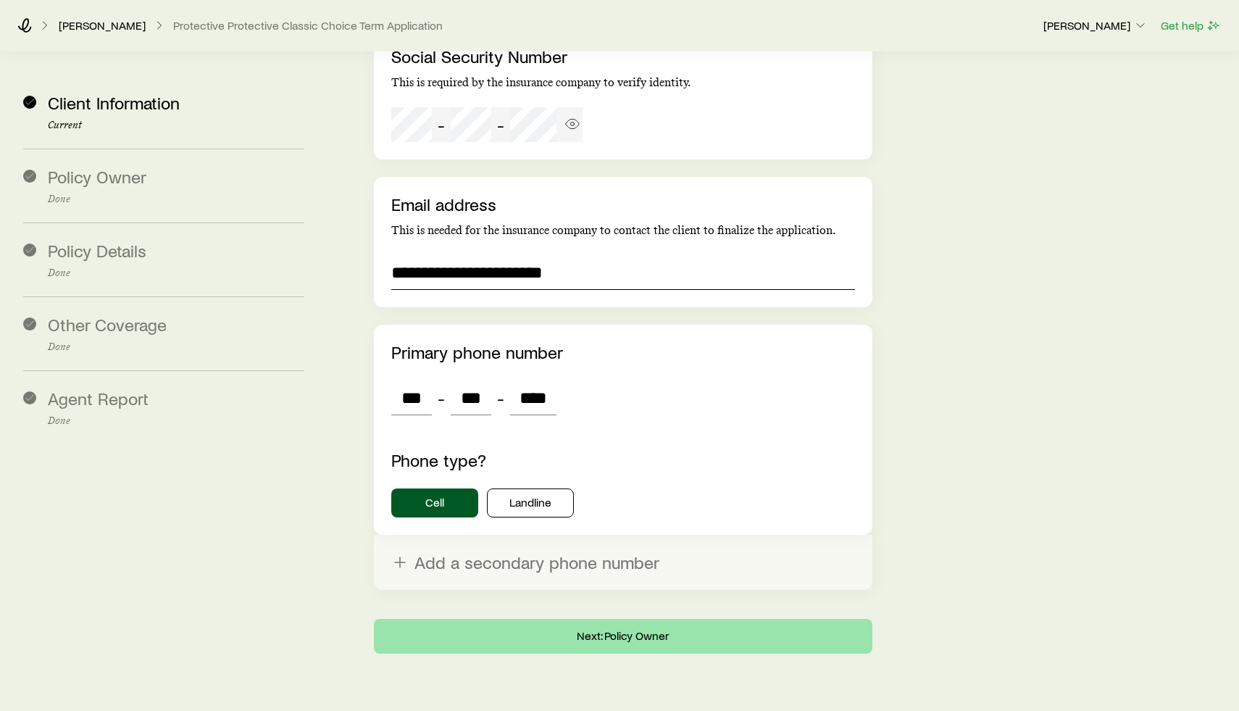
type input "**********"
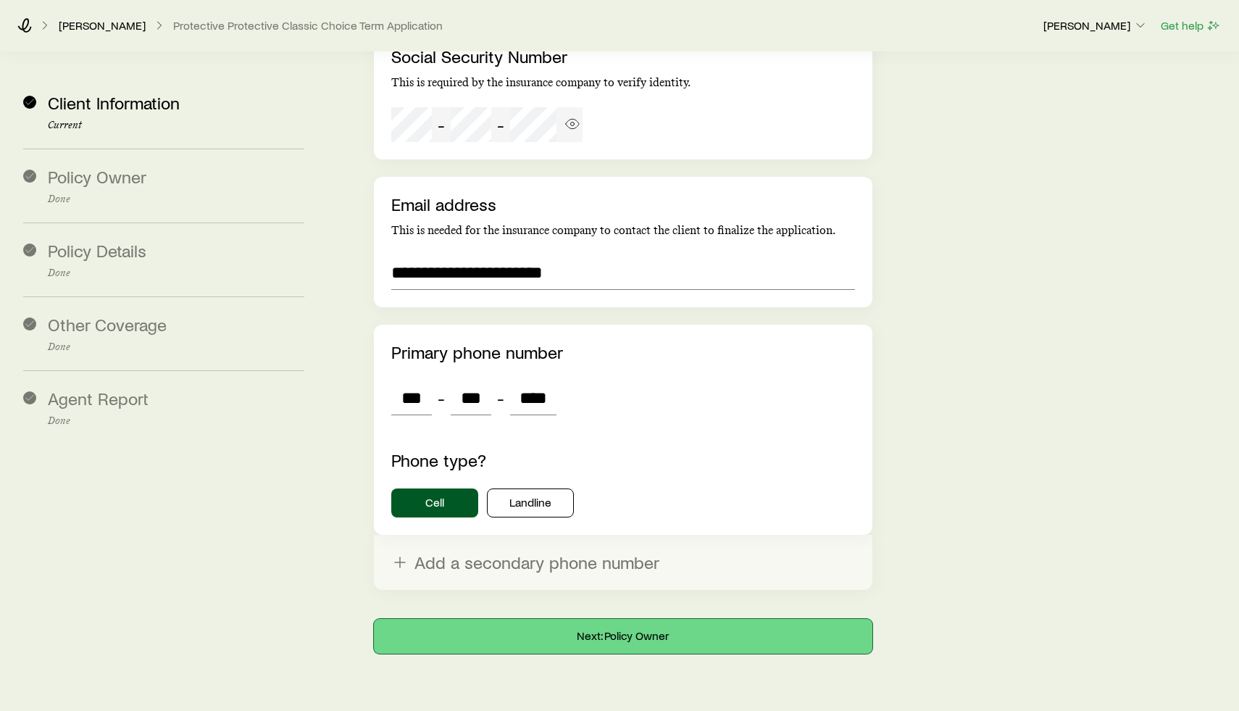
click at [590, 619] on button "Next: Policy Owner" at bounding box center [623, 636] width 498 height 35
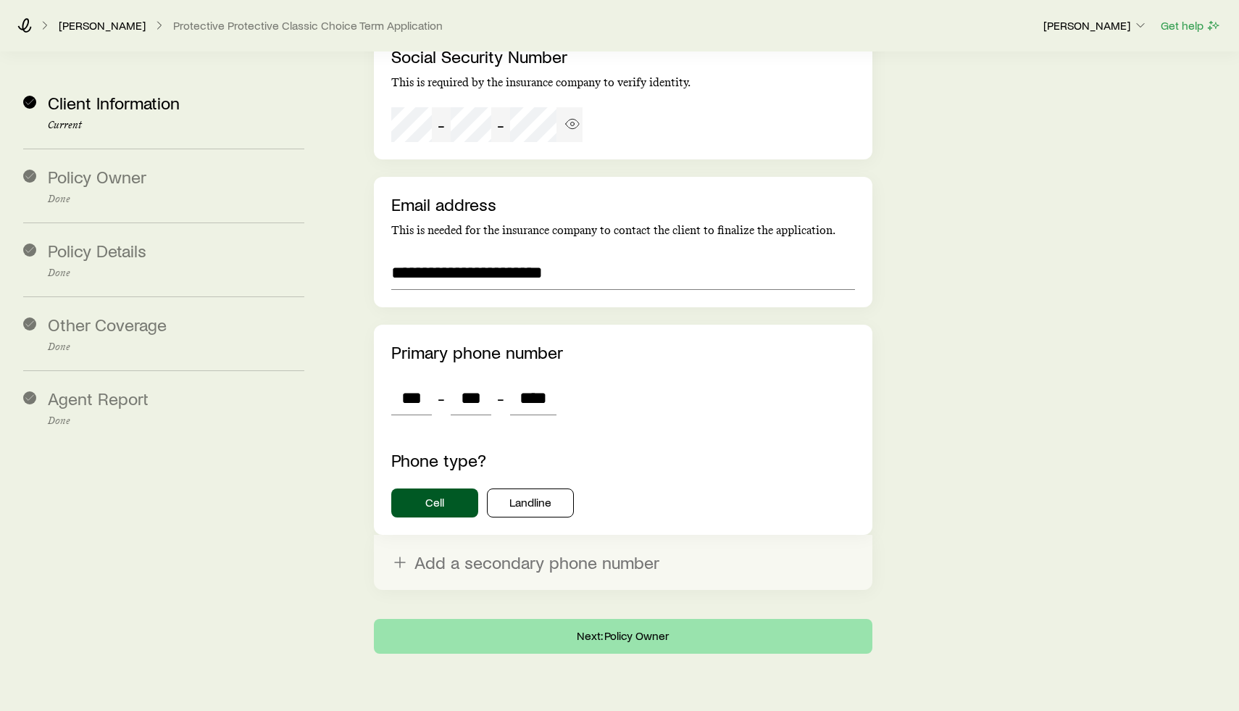
scroll to position [0, 0]
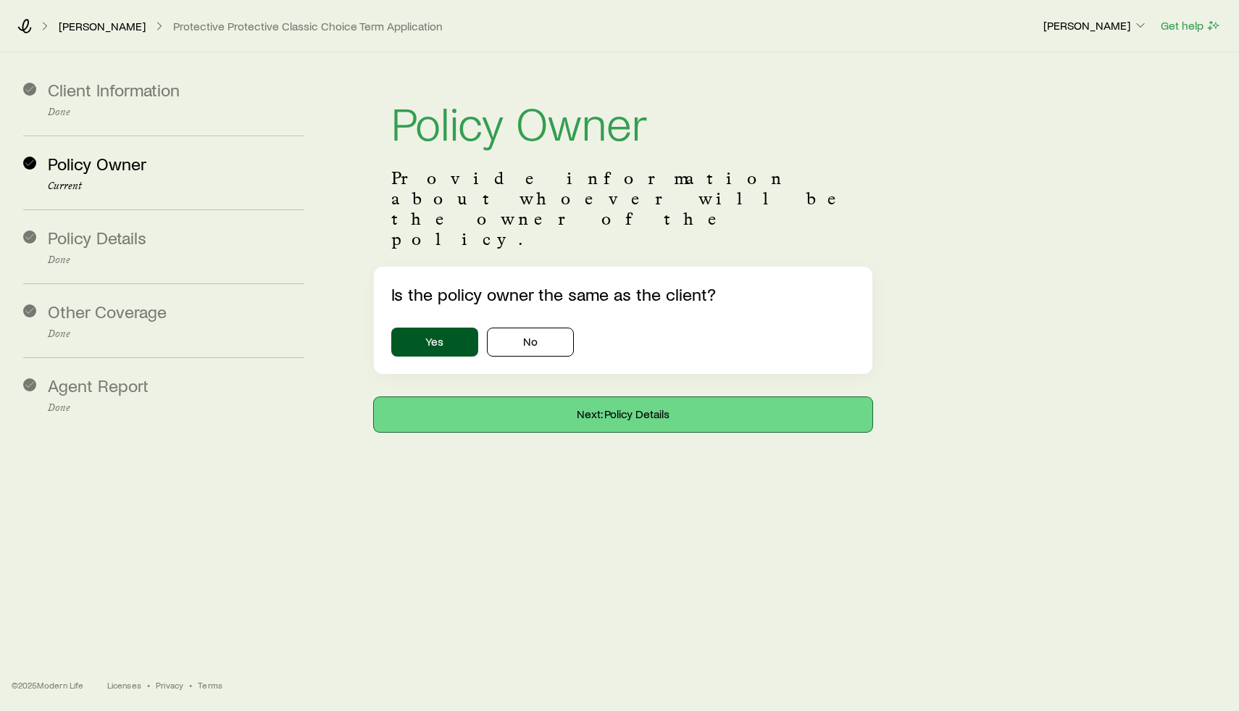
click at [643, 397] on button "Next: Policy Details" at bounding box center [623, 414] width 498 height 35
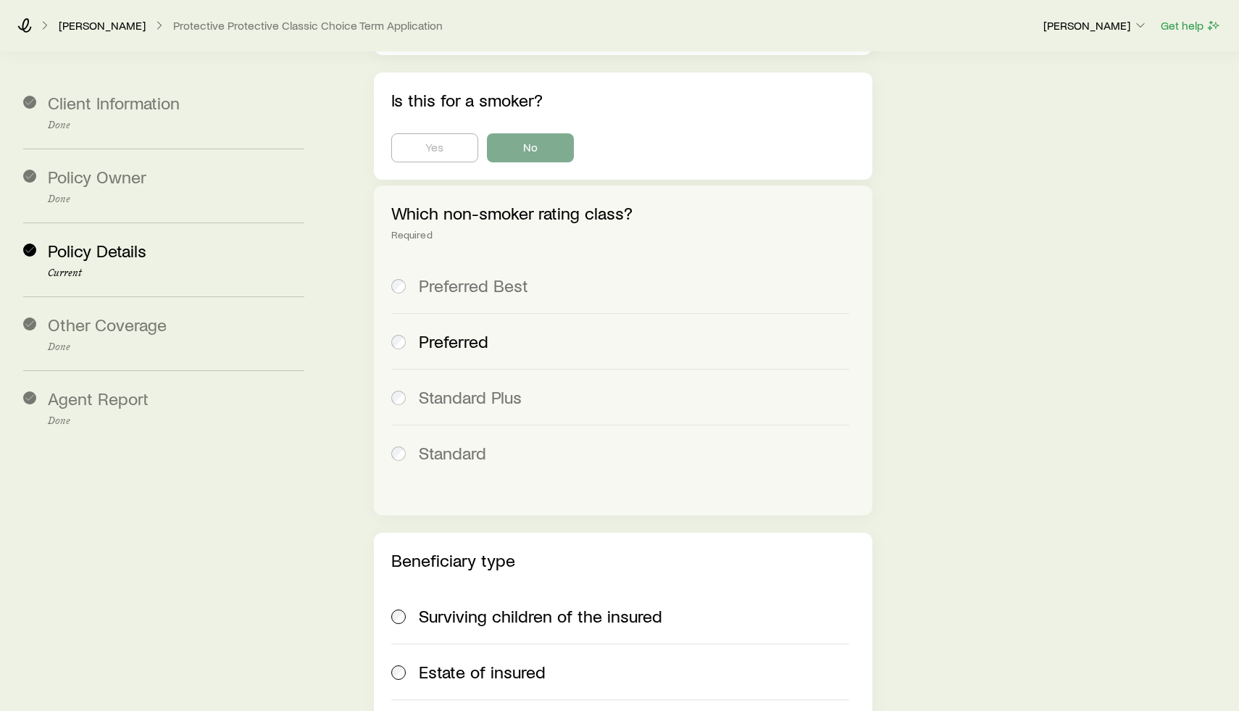
scroll to position [1150, 0]
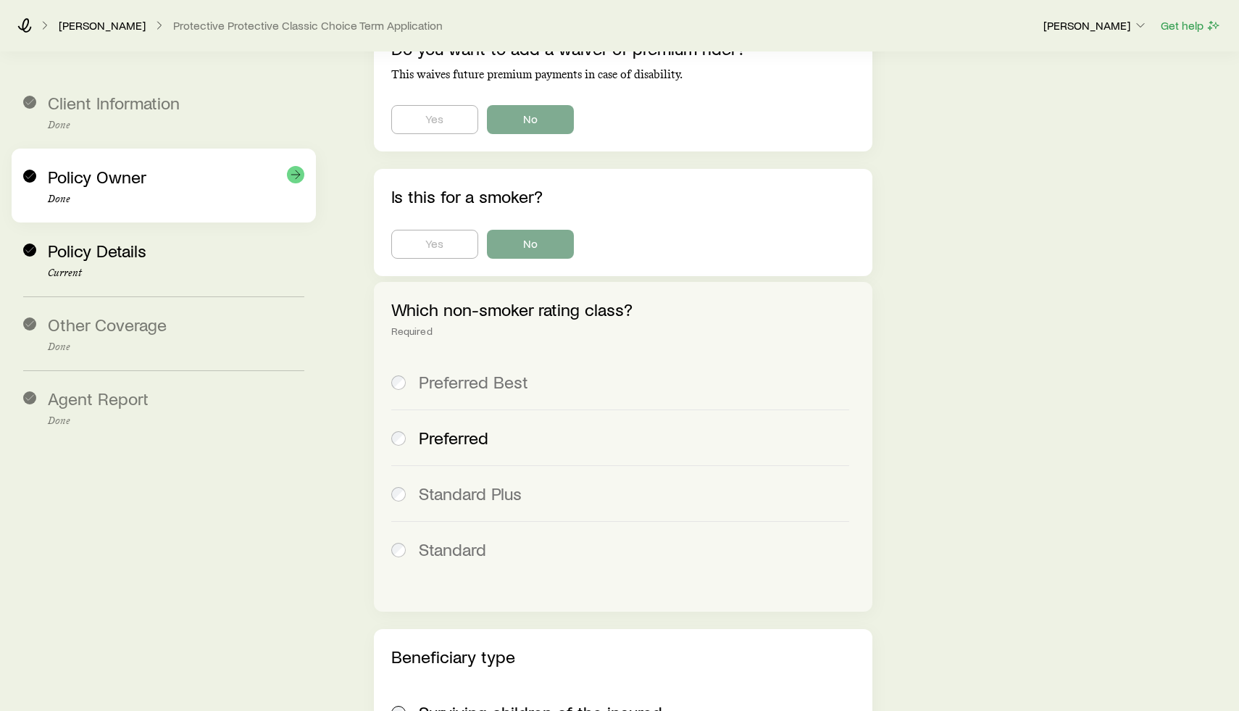
click at [133, 185] on span "Policy Owner" at bounding box center [97, 176] width 99 height 21
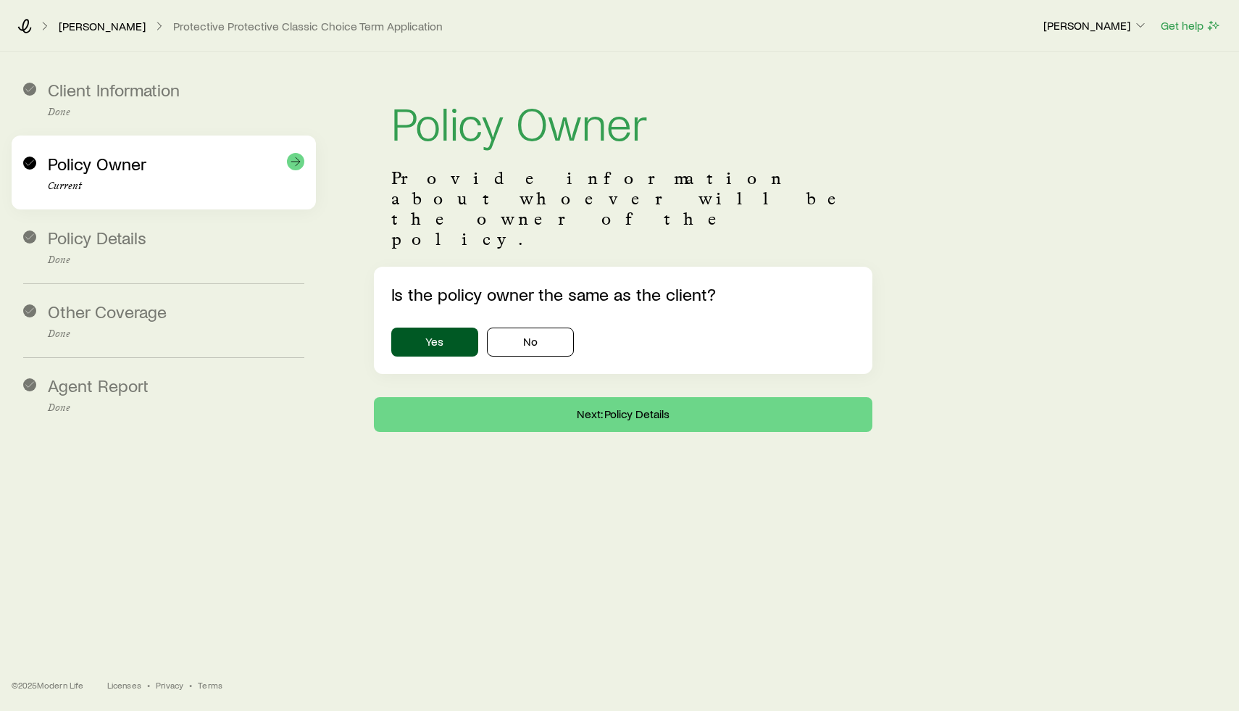
click at [132, 135] on div "Policy Owner Current" at bounding box center [163, 172] width 281 height 74
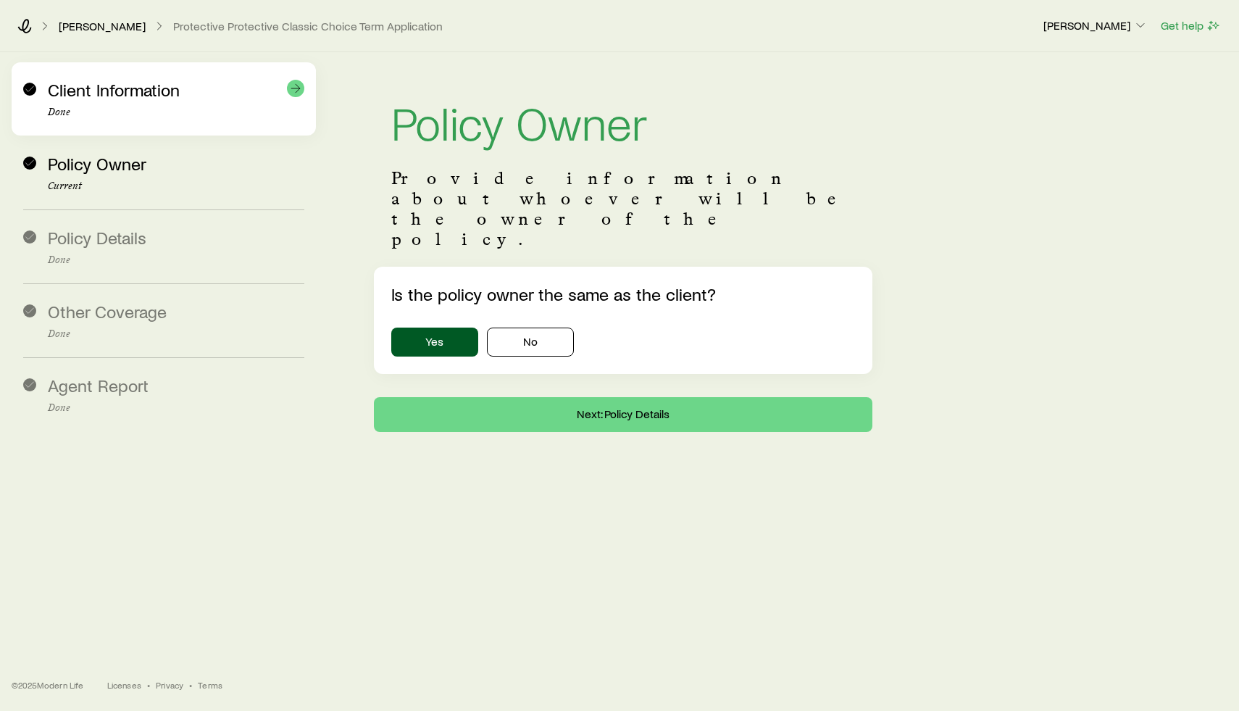
click at [138, 84] on span "Client Information" at bounding box center [114, 89] width 132 height 21
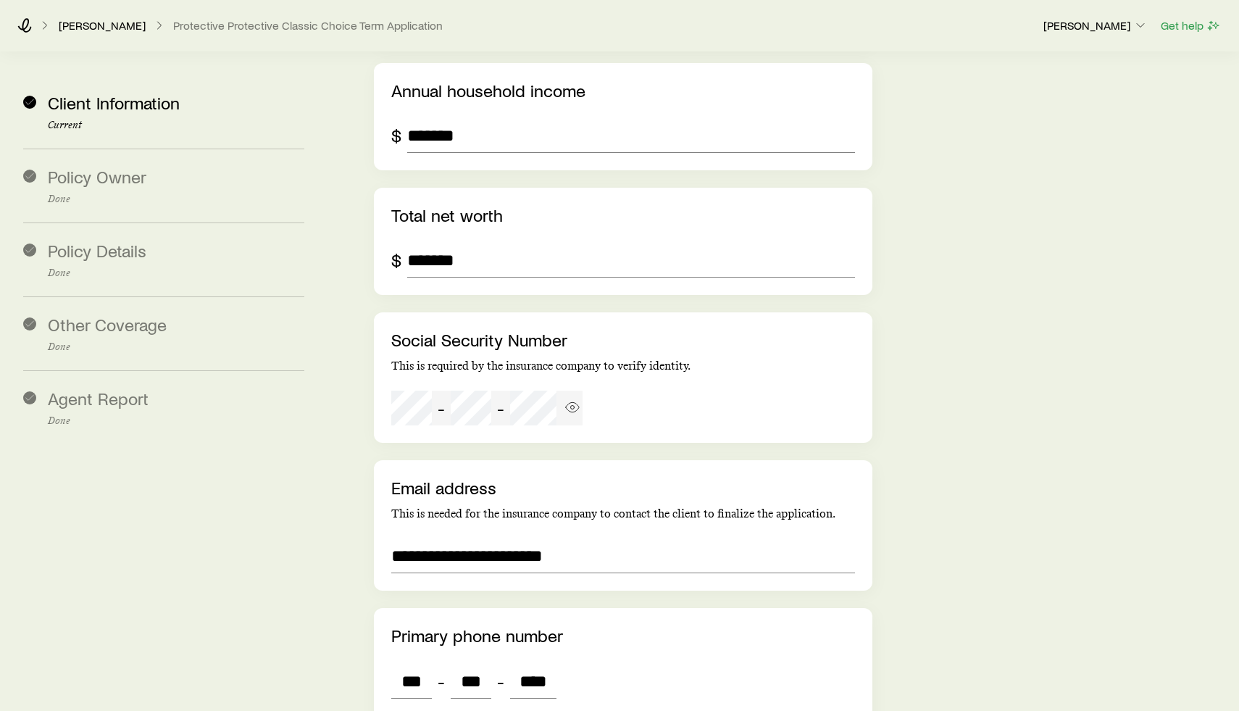
scroll to position [3055, 0]
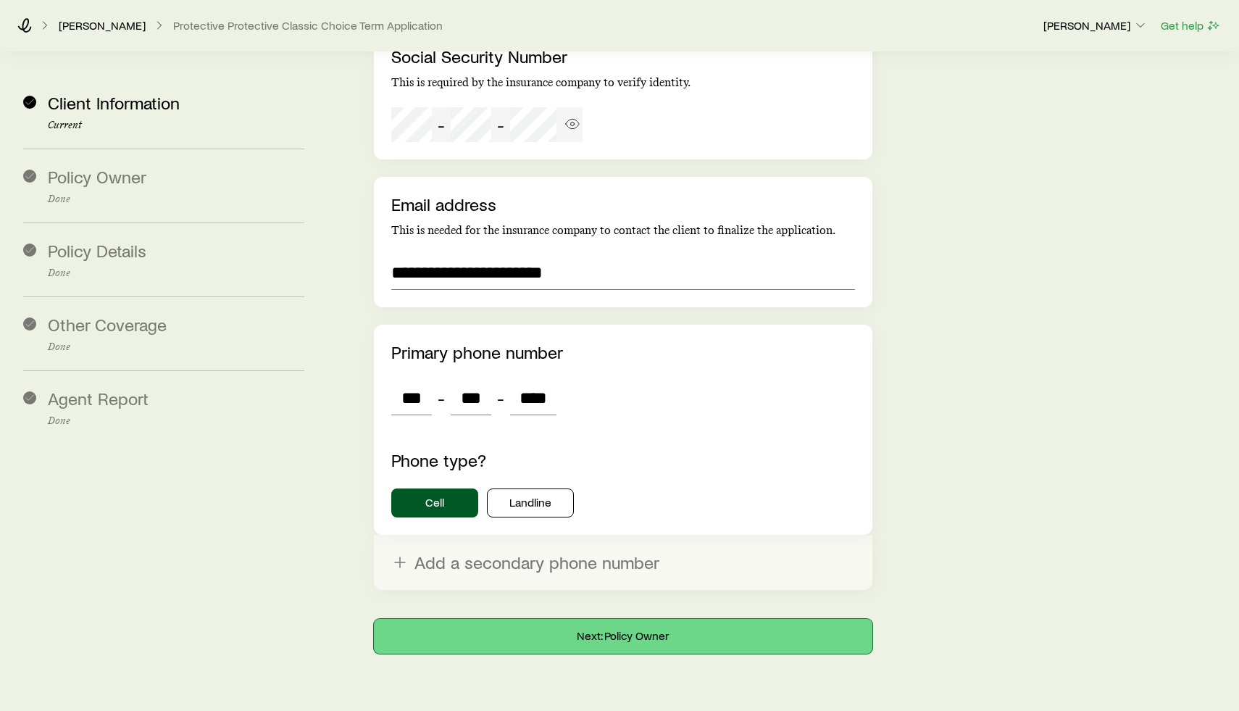
click at [641, 619] on button "Next: Policy Owner" at bounding box center [623, 636] width 498 height 35
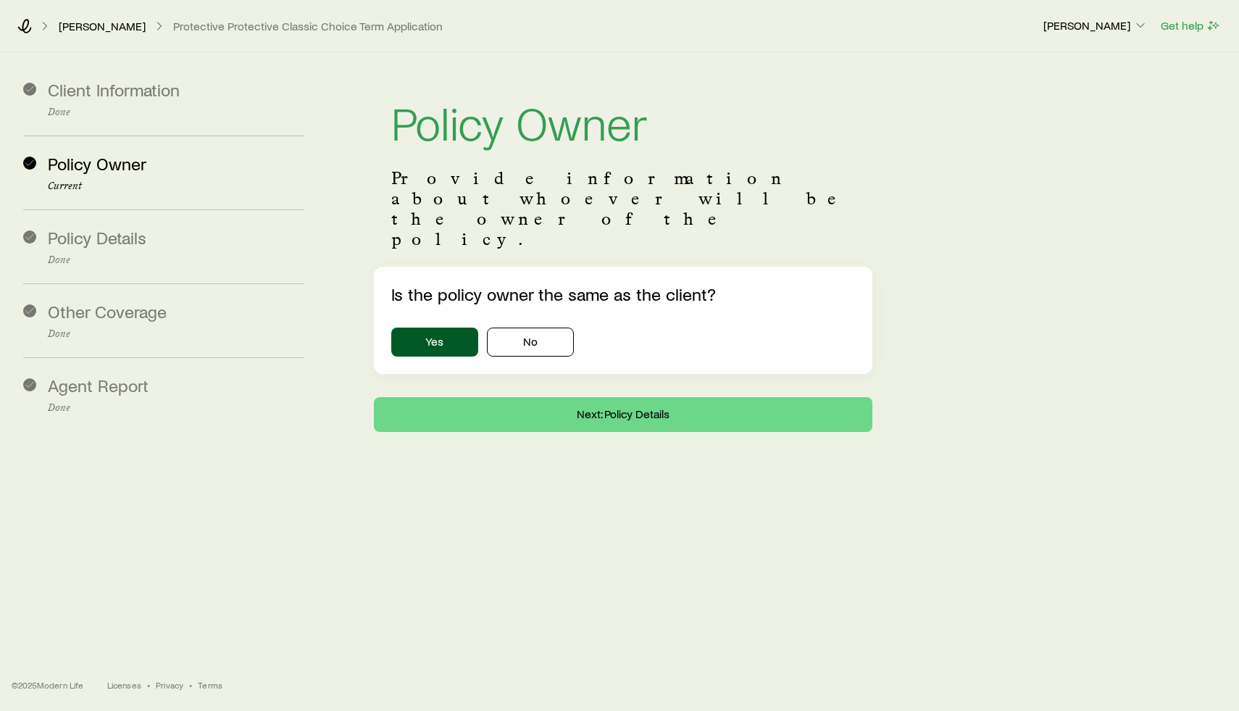
scroll to position [0, 0]
click at [593, 397] on button "Next: Policy Details" at bounding box center [623, 414] width 498 height 35
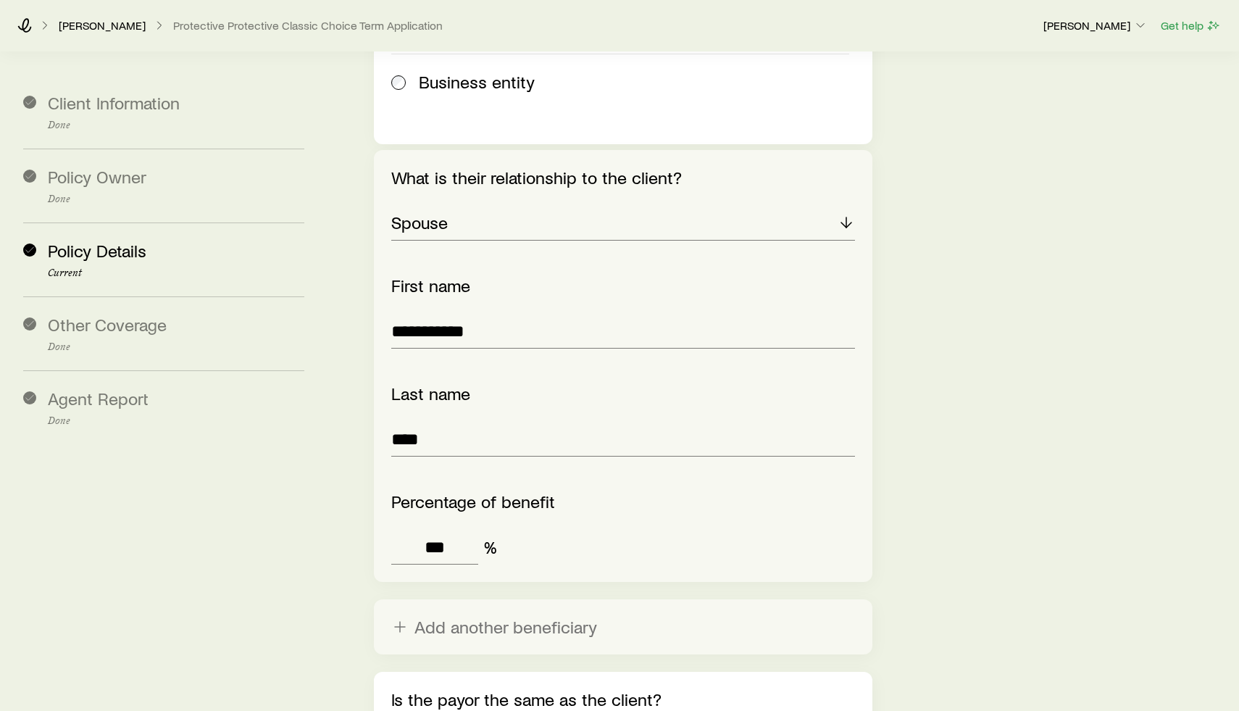
scroll to position [2167, 0]
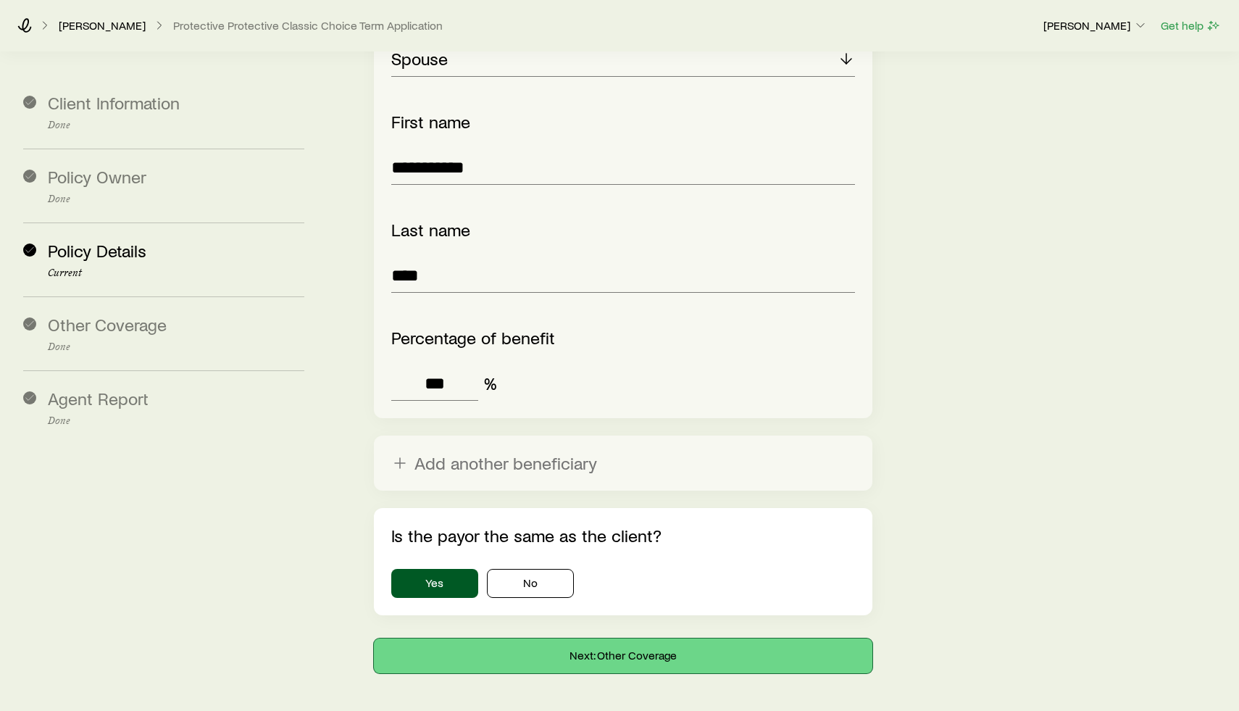
click at [621, 638] on button "Next: Other Coverage" at bounding box center [623, 655] width 498 height 35
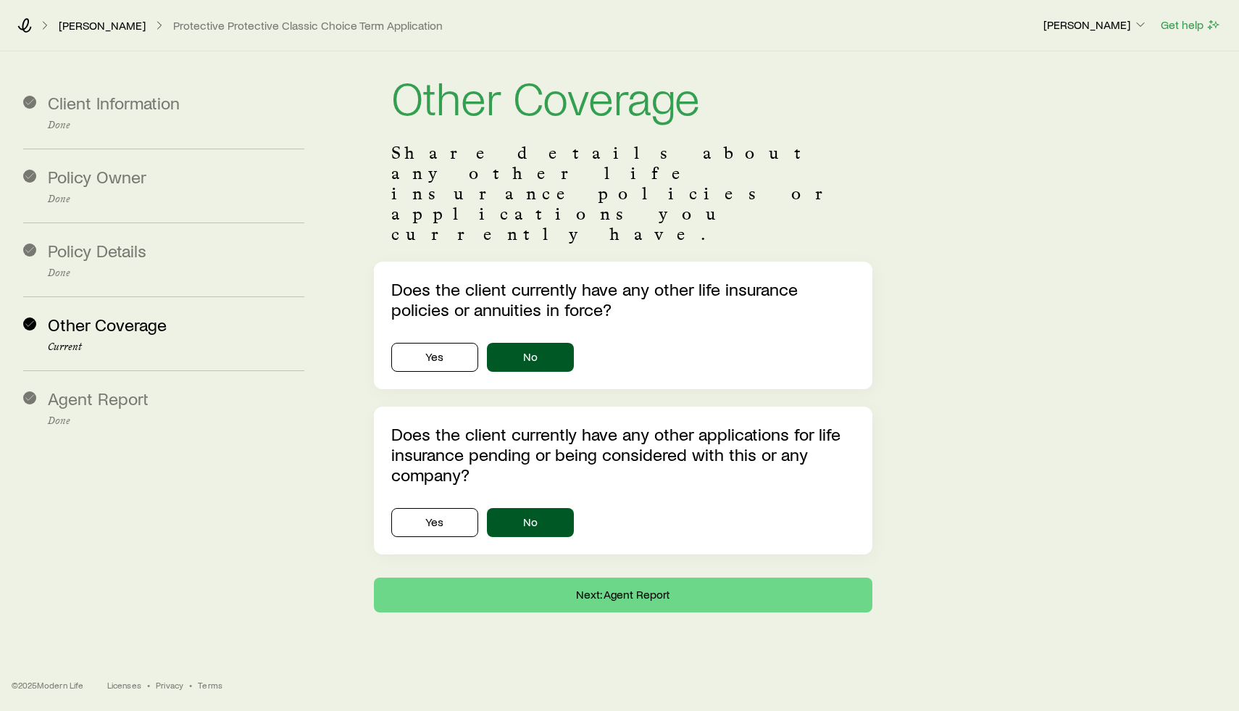
scroll to position [0, 0]
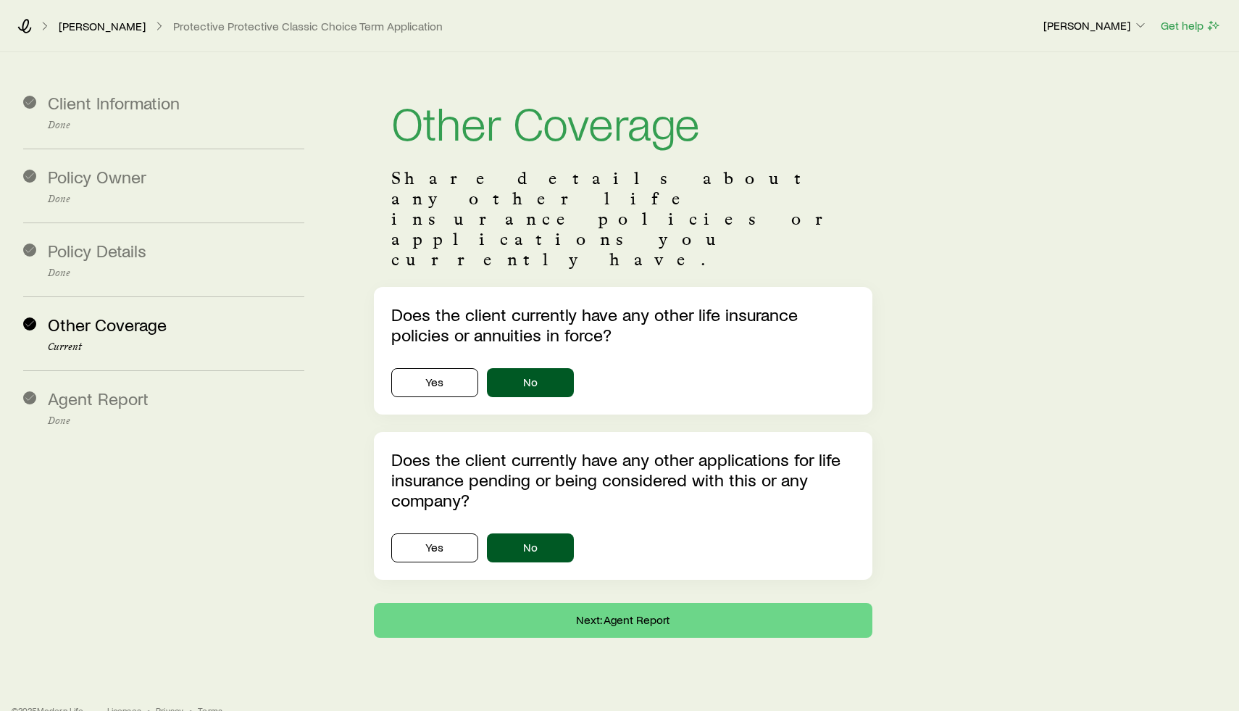
click at [607, 577] on div "Client Information Done Policy Owner Done Policy Details Done Other Coverage Cu…" at bounding box center [619, 344] width 1239 height 585
click at [622, 603] on button "Next: Agent Report" at bounding box center [623, 620] width 498 height 35
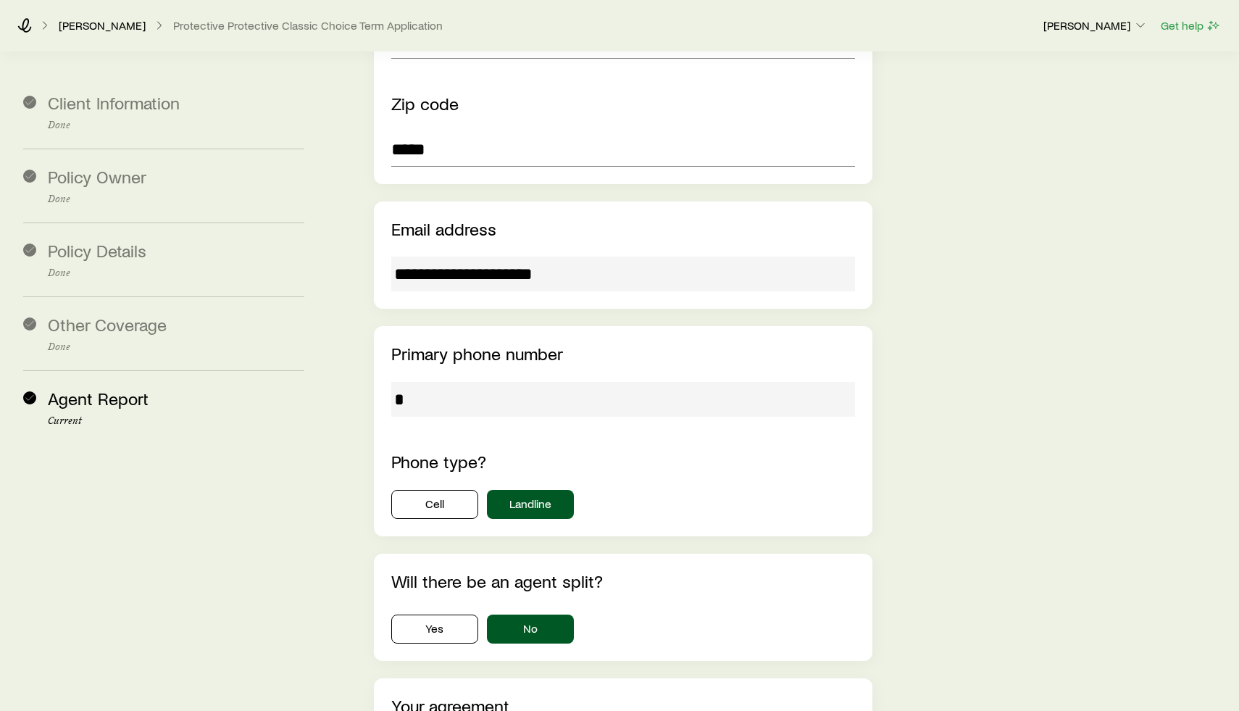
scroll to position [1781, 0]
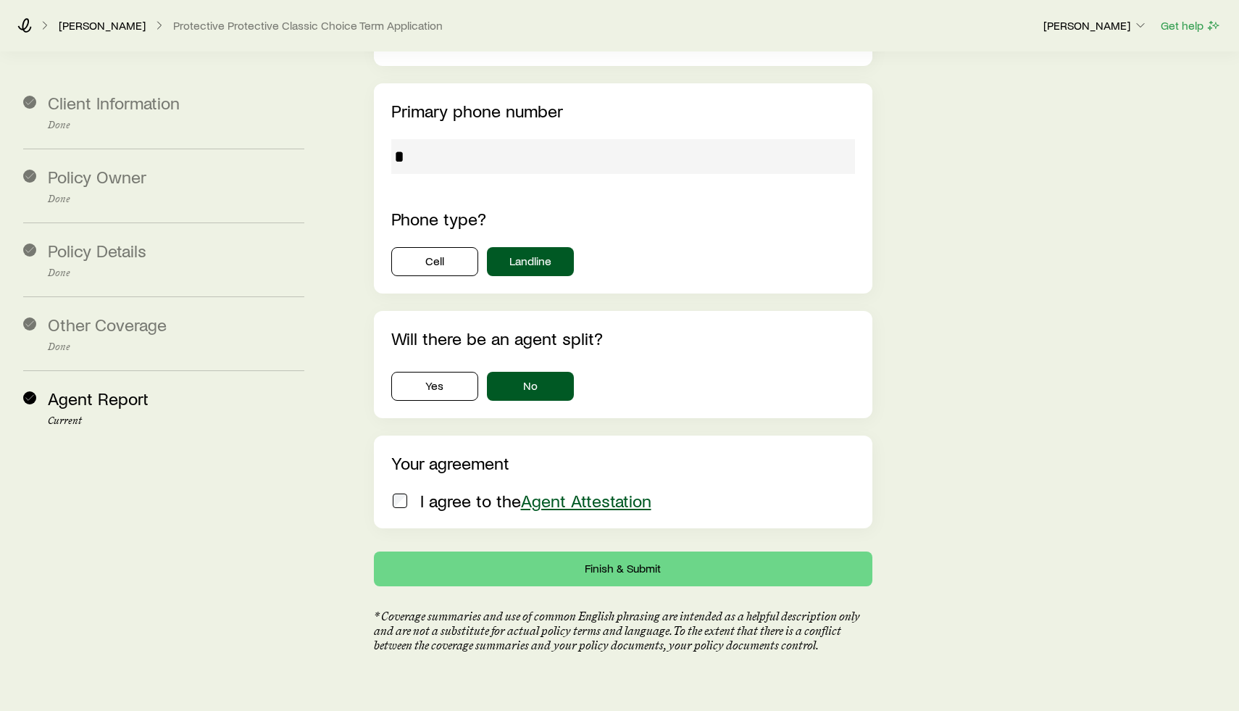
click at [394, 490] on span at bounding box center [399, 500] width 17 height 20
click at [504, 551] on button "Finish & Submit" at bounding box center [623, 568] width 498 height 35
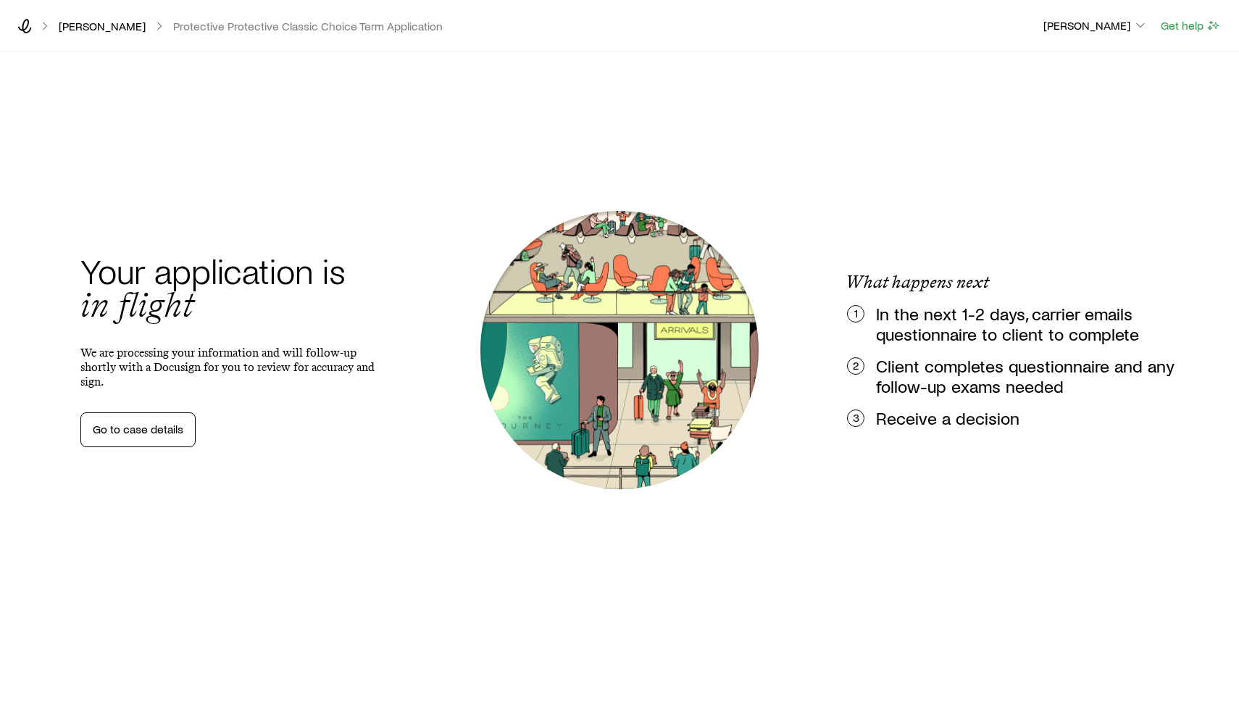
scroll to position [0, 0]
click at [114, 424] on link "Go to case details" at bounding box center [137, 429] width 115 height 35
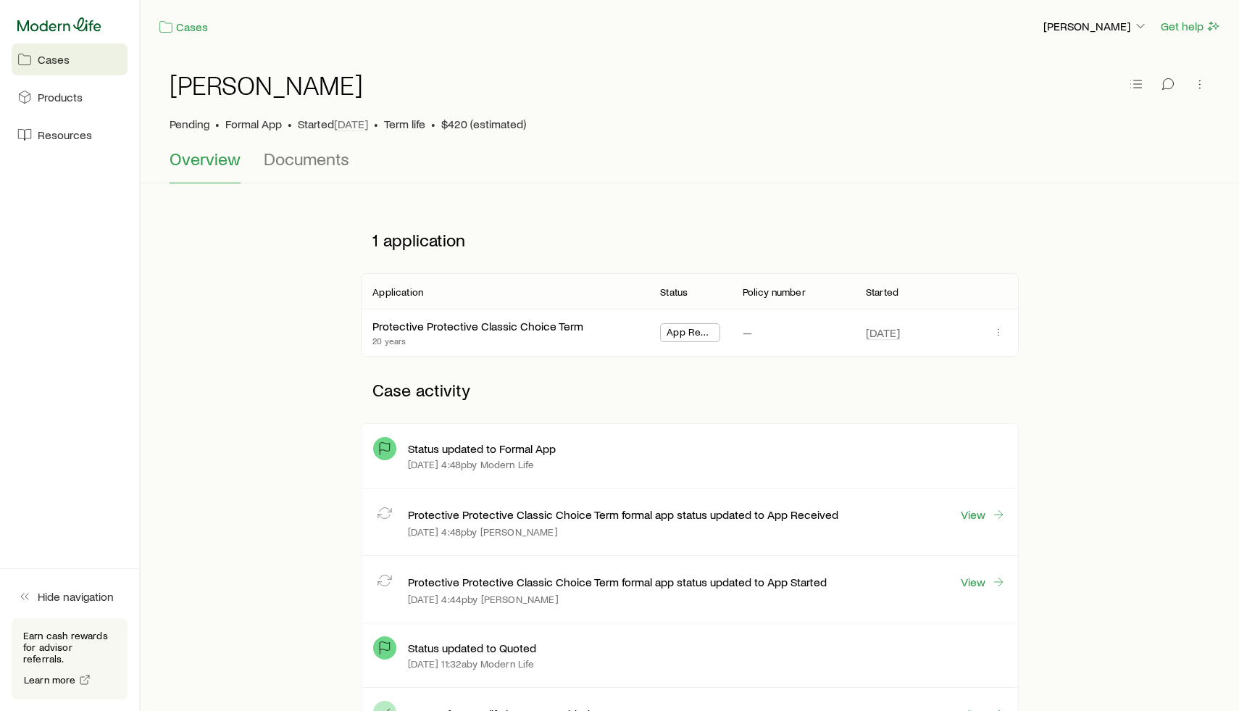
click at [77, 26] on icon at bounding box center [59, 24] width 84 height 14
